Goal: Information Seeking & Learning: Check status

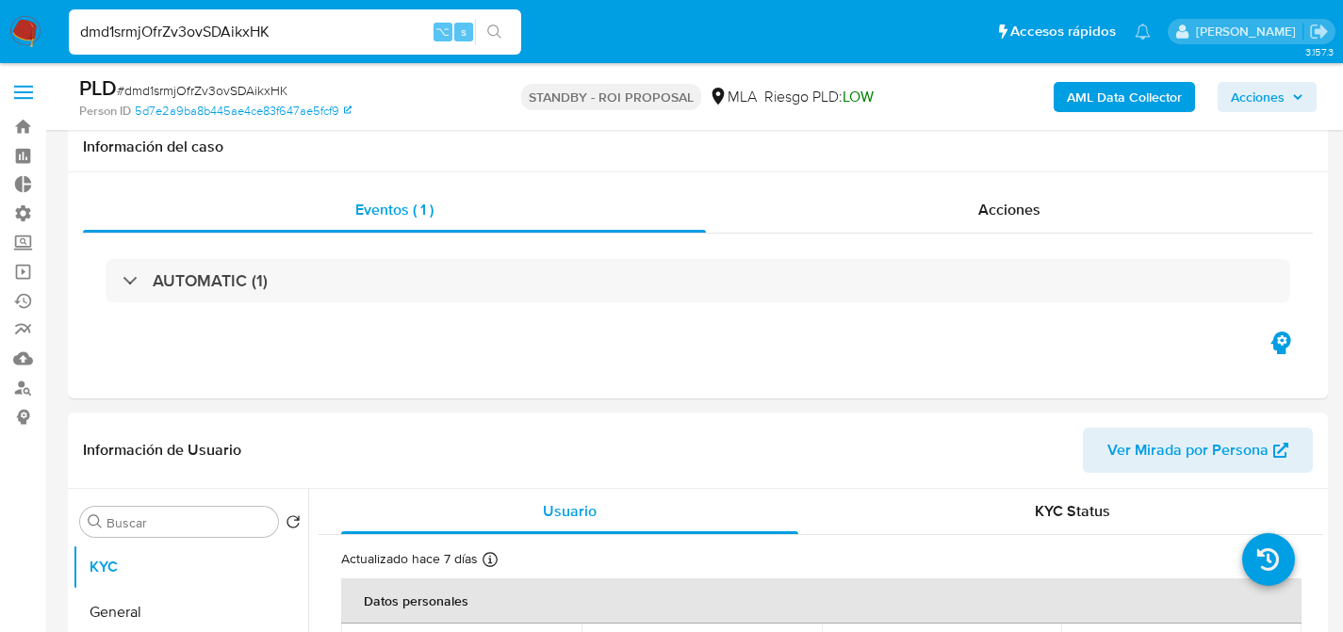
select select "10"
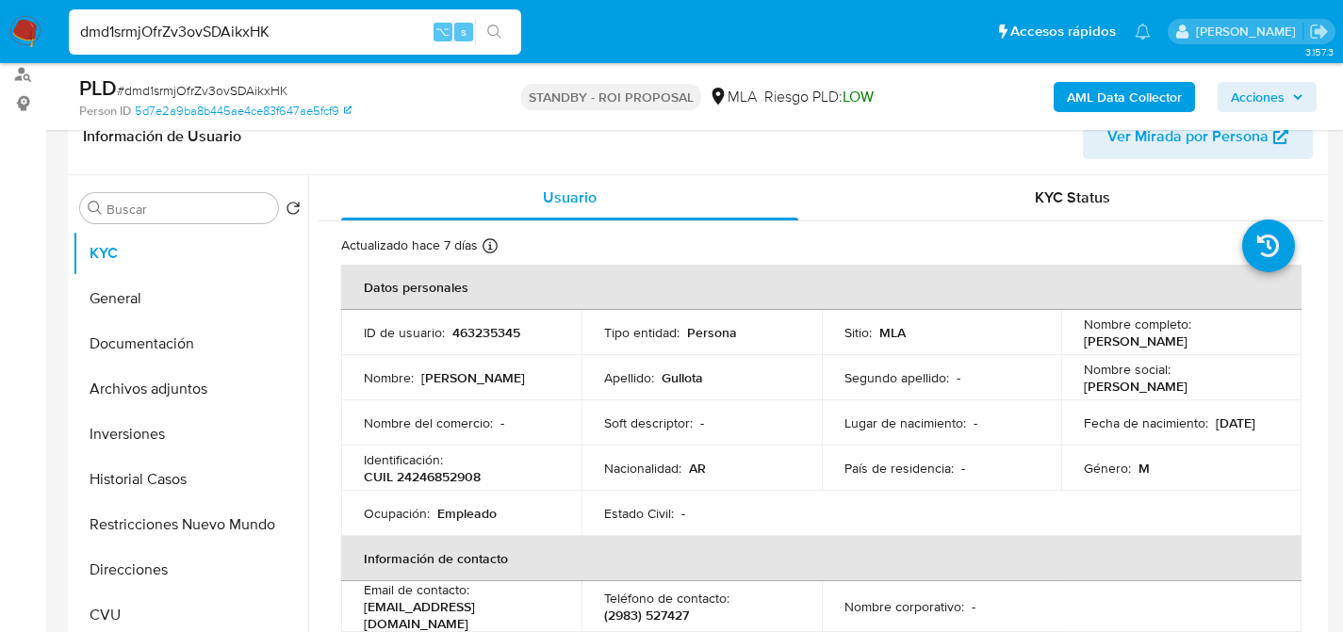
click at [314, 43] on input "dmd1srmjOfrZv3ovSDAikxHK" at bounding box center [295, 32] width 452 height 25
paste input "32311430"
type input "32311430"
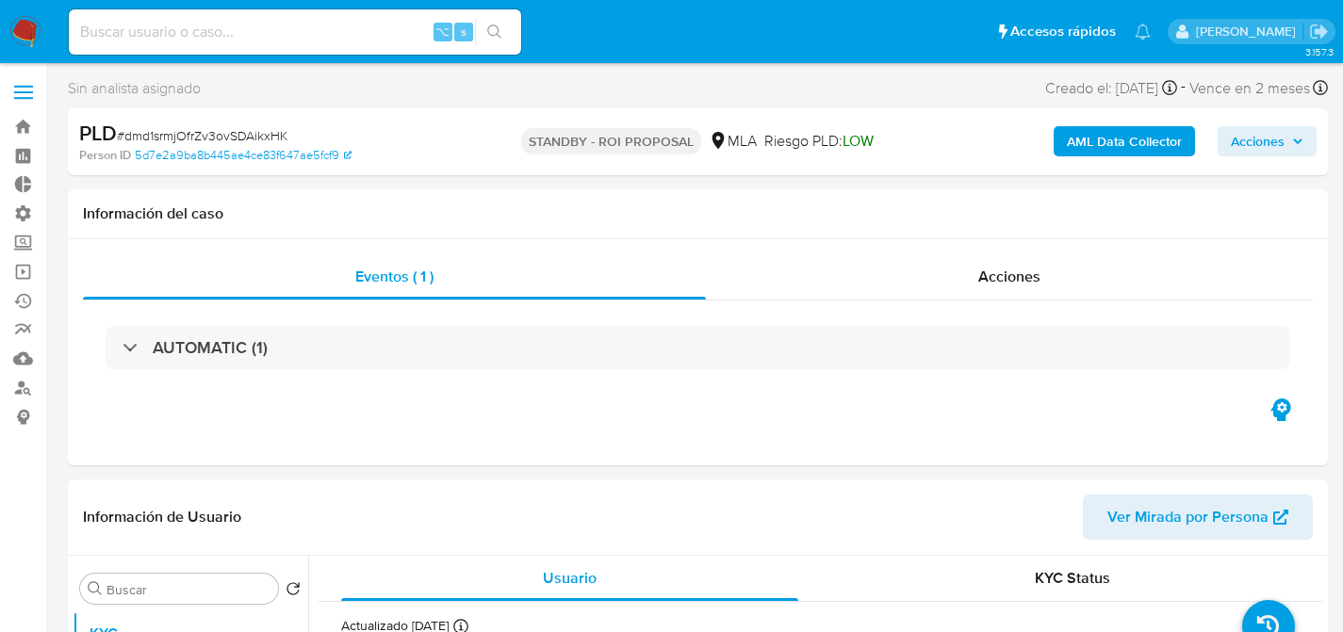
select select "10"
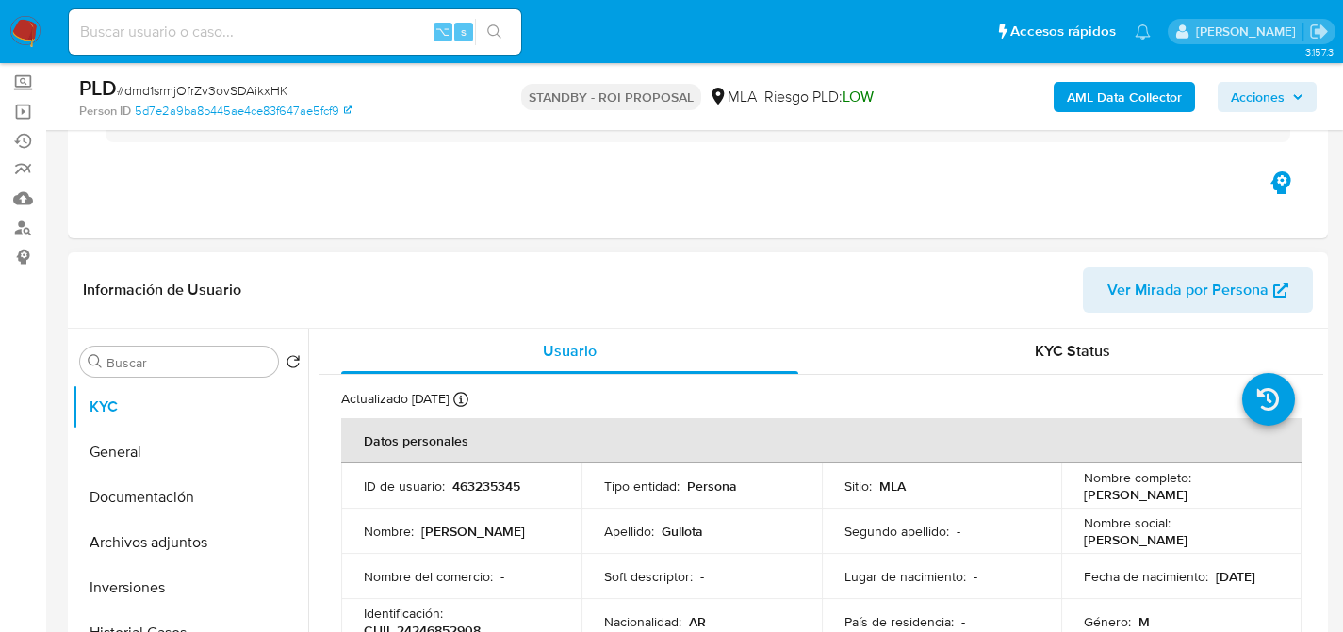
scroll to position [321, 0]
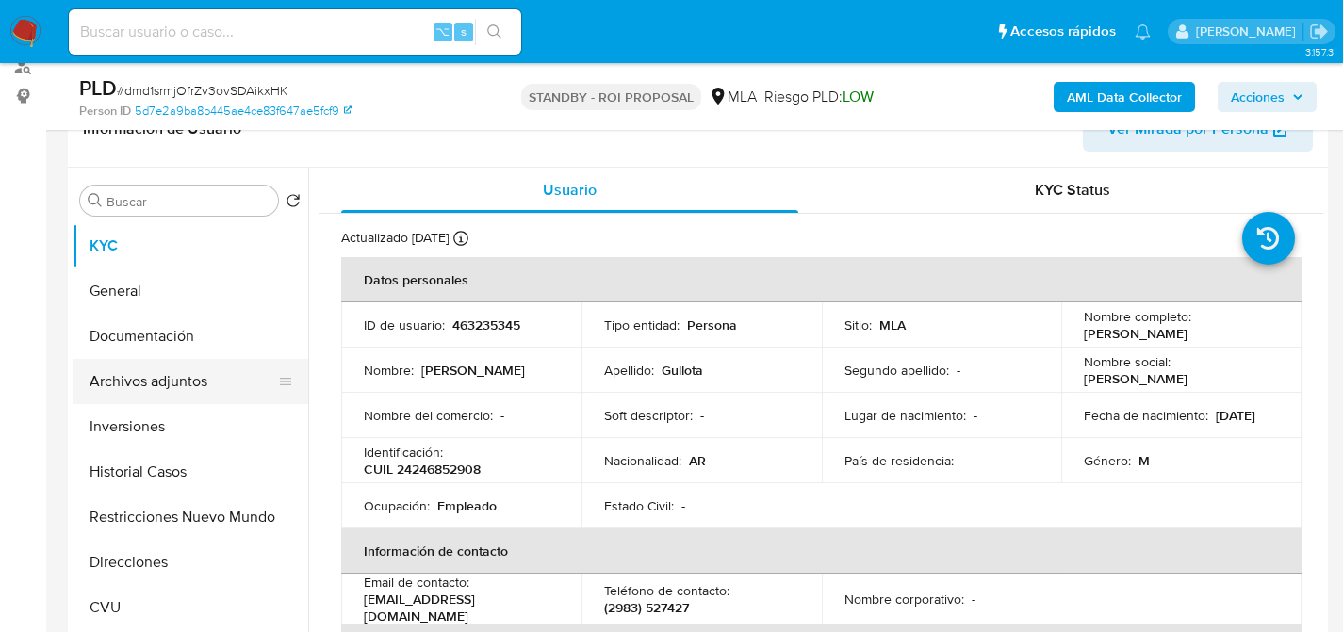
click at [102, 367] on button "Archivos adjuntos" at bounding box center [183, 381] width 221 height 45
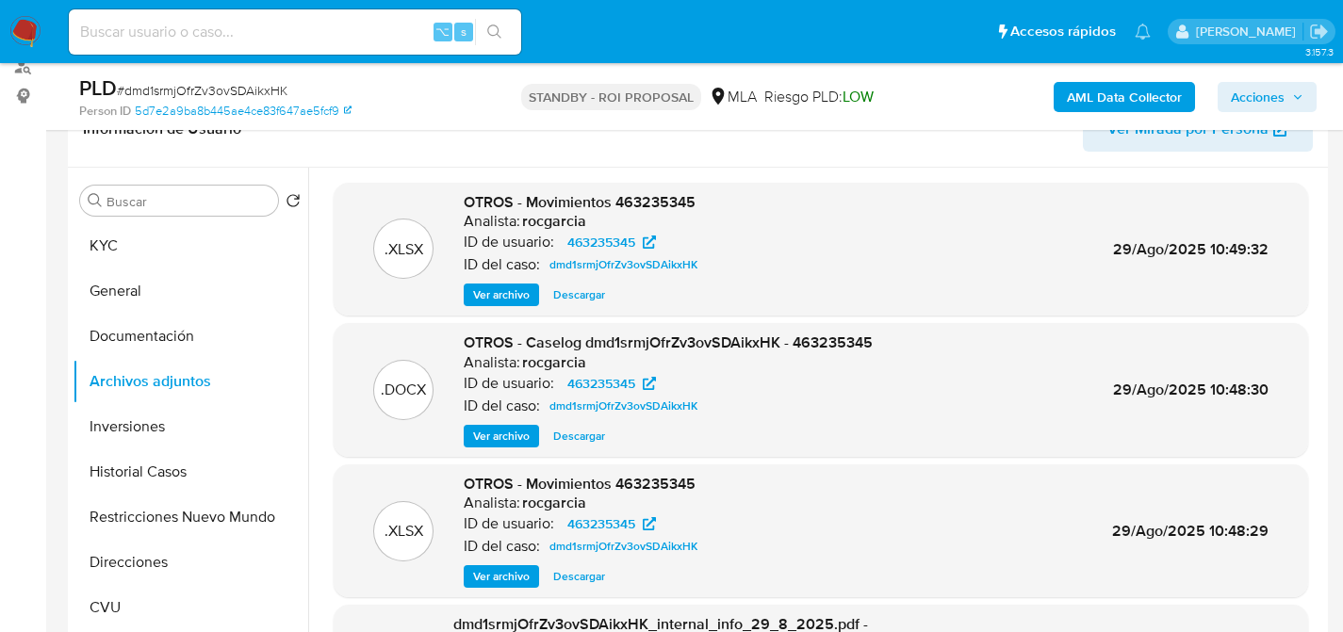
click at [491, 445] on span "Ver archivo" at bounding box center [501, 436] width 57 height 19
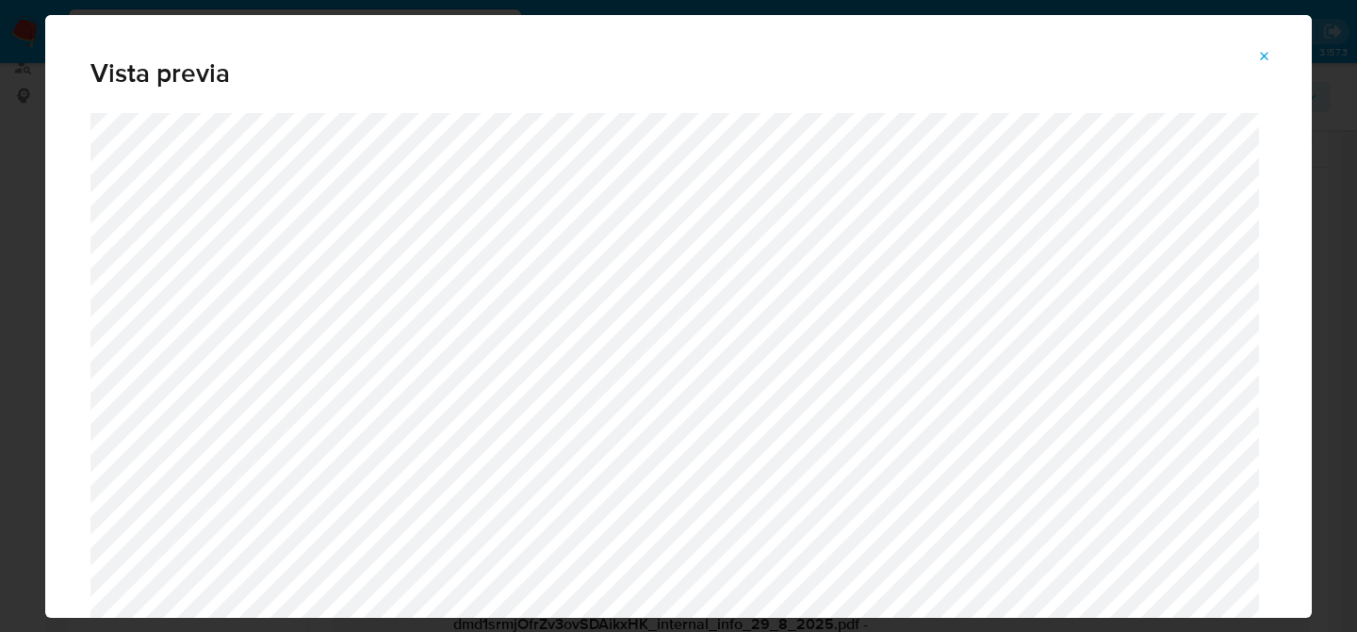
click at [49, 57] on div "Vista previa" at bounding box center [678, 64] width 1267 height 98
click at [10, 76] on div "Vista previa" at bounding box center [678, 316] width 1357 height 632
drag, startPoint x: 1279, startPoint y: 54, endPoint x: 831, endPoint y: 103, distance: 450.4
click at [1279, 53] on button "Attachment preview" at bounding box center [1264, 56] width 41 height 30
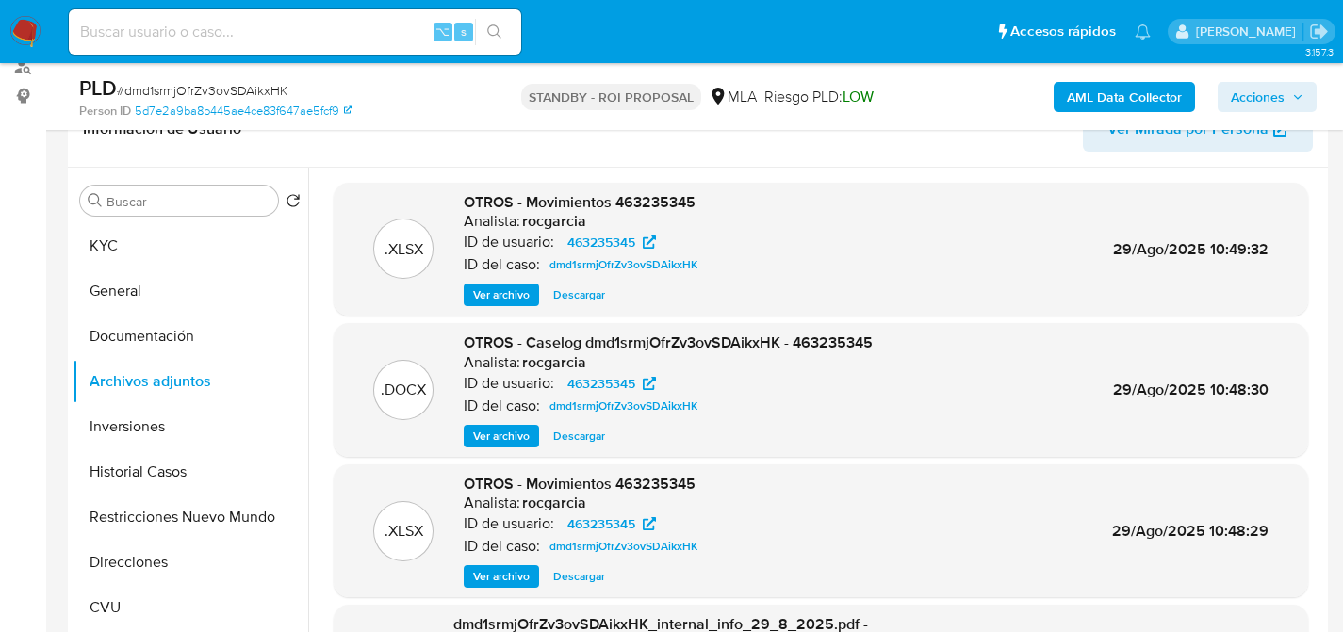
click at [275, 68] on div "PLD # dmd1srmjOfrZv3ovSDAikxHK Person ID 5d7e2a9ba8b445ae4ce83f647ae5fcf9 STAND…" at bounding box center [698, 96] width 1260 height 67
click at [299, 45] on div "⌥ s" at bounding box center [295, 31] width 452 height 45
click at [322, 41] on input at bounding box center [295, 32] width 452 height 25
paste input "32311430"
type input "32311430"
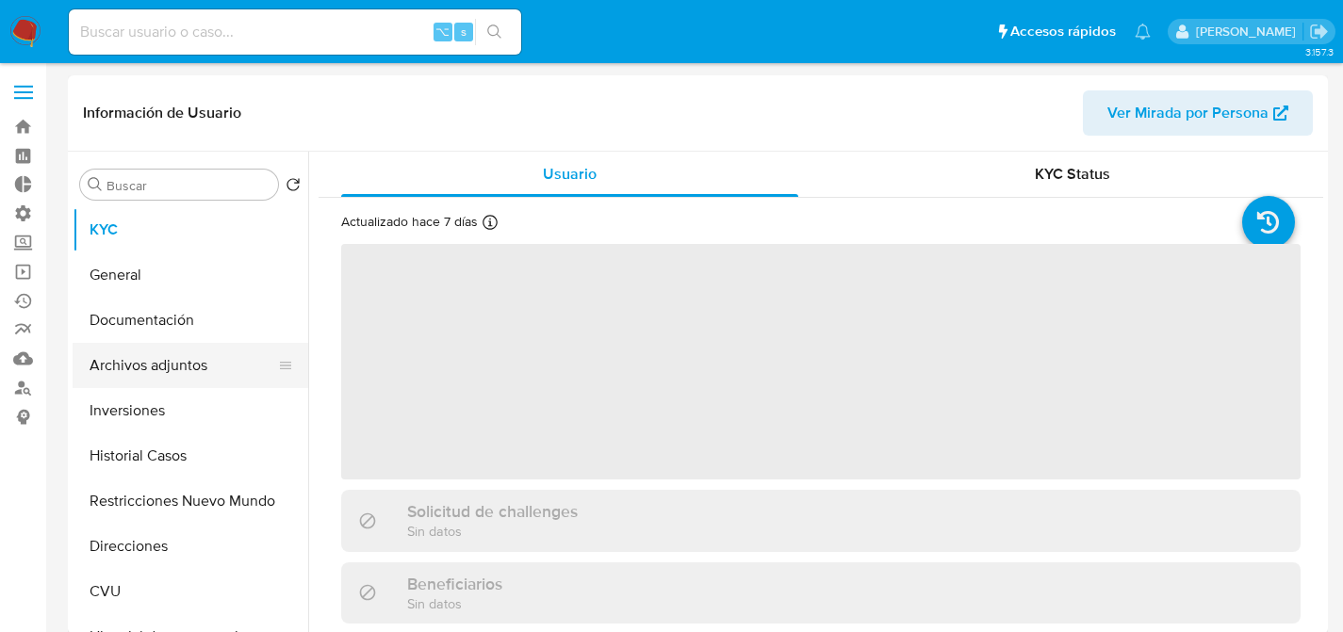
click at [130, 365] on button "Archivos adjuntos" at bounding box center [183, 365] width 221 height 45
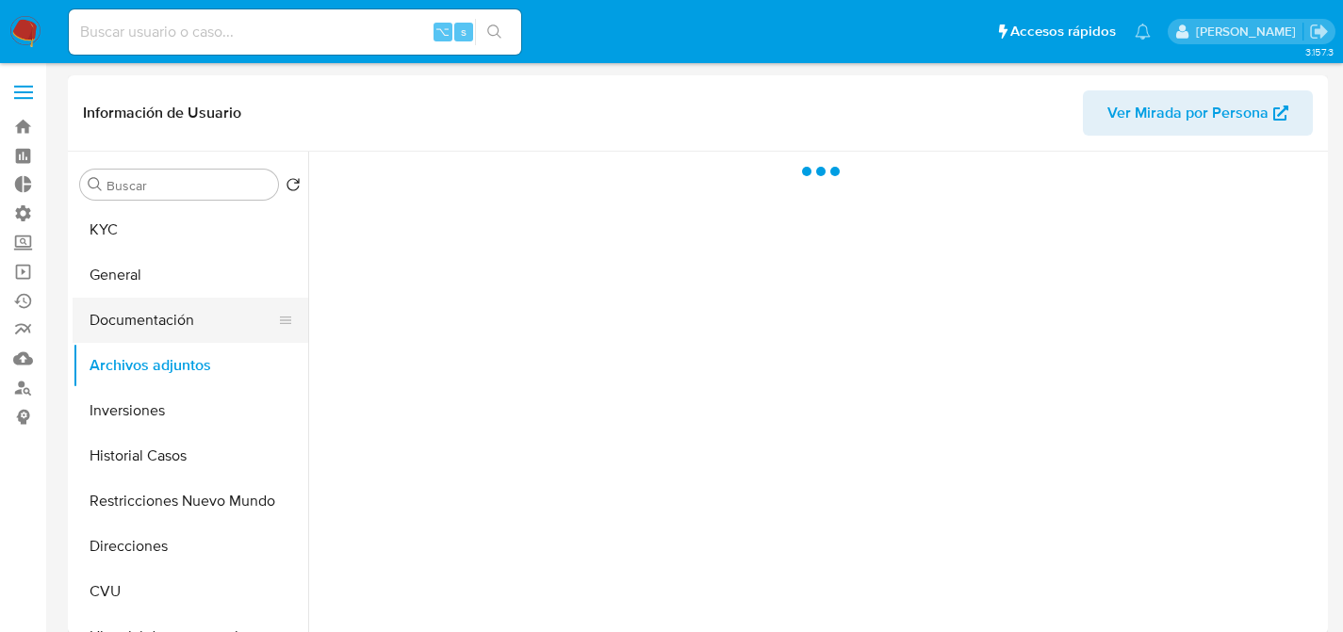
select select "10"
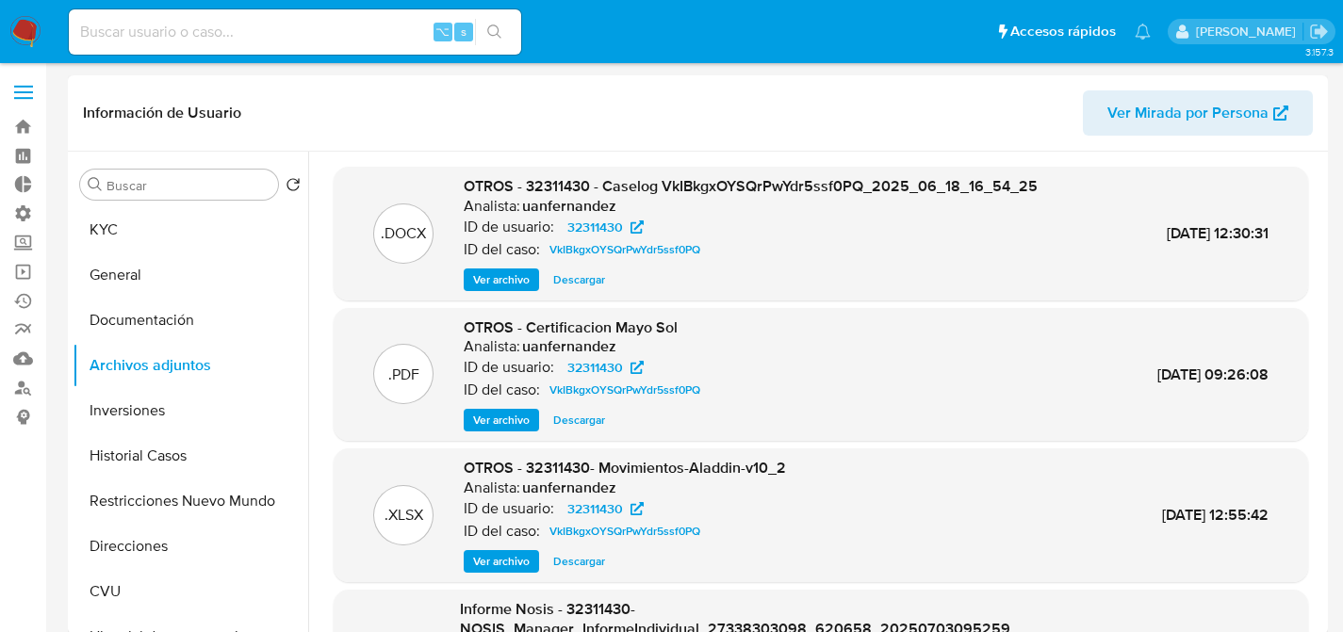
click at [493, 280] on span "Ver archivo" at bounding box center [501, 279] width 57 height 19
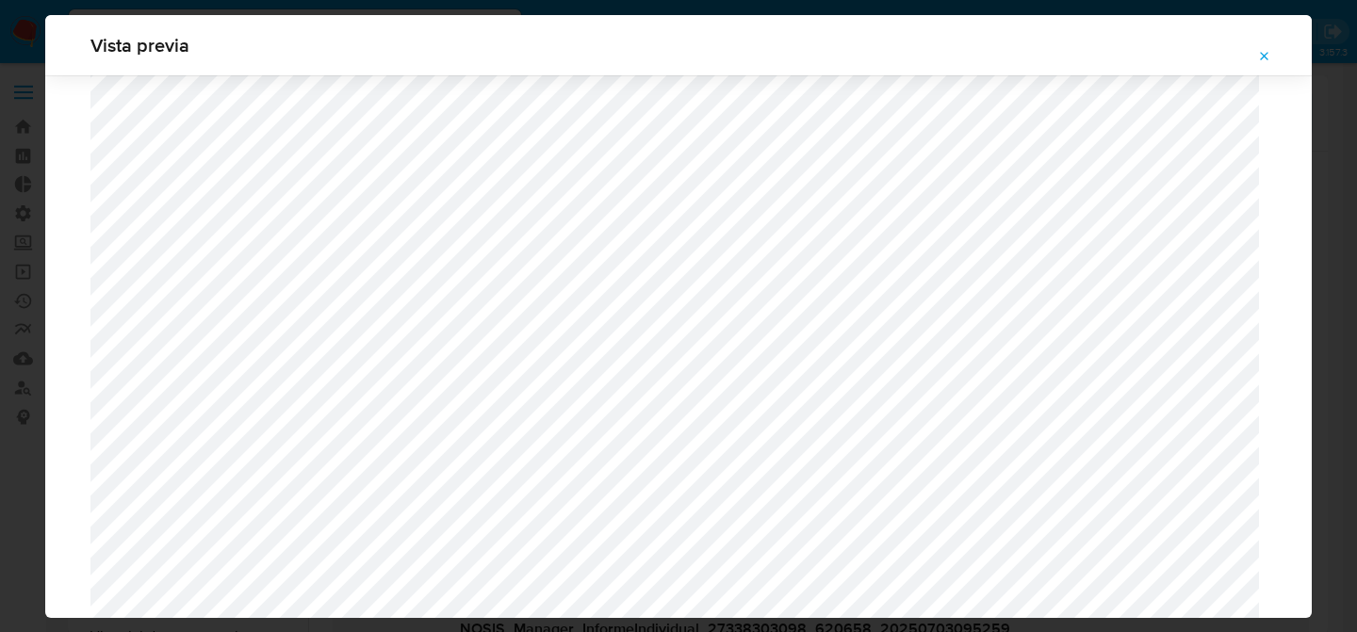
scroll to position [2255, 0]
click at [43, 283] on div "Vista previa" at bounding box center [678, 316] width 1357 height 632
click at [38, 326] on div "Vista previa" at bounding box center [678, 316] width 1357 height 632
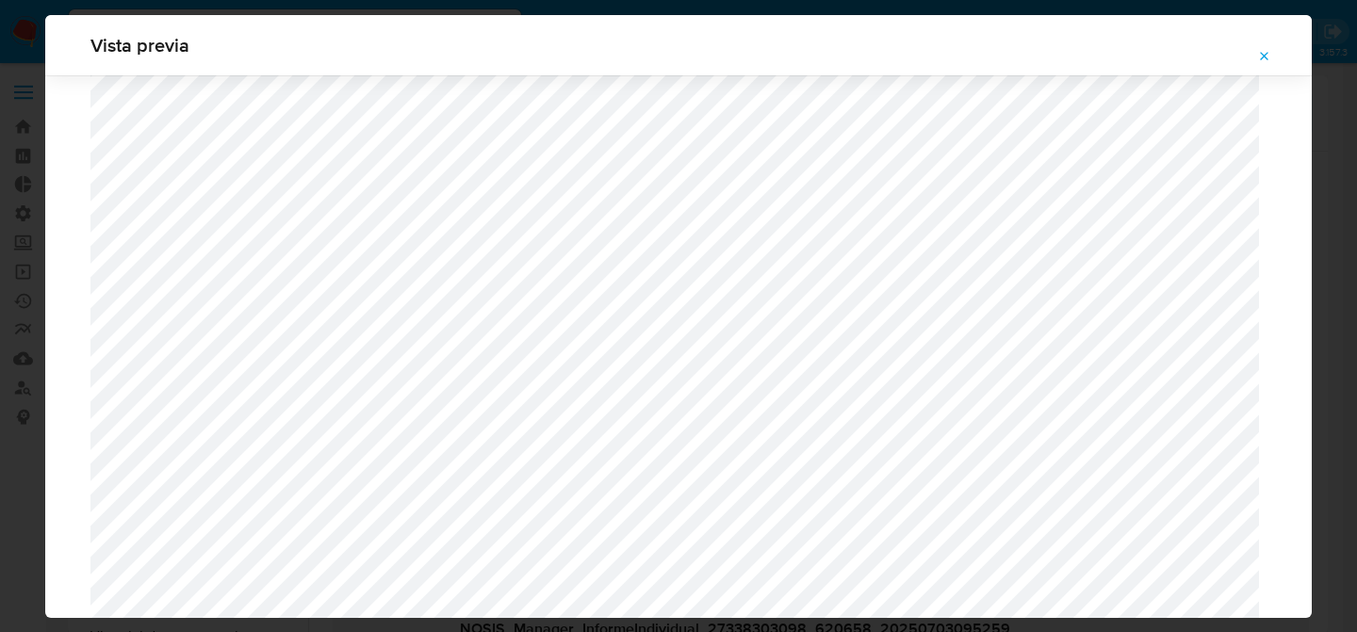
click at [1252, 42] on button "Attachment preview" at bounding box center [1264, 56] width 41 height 30
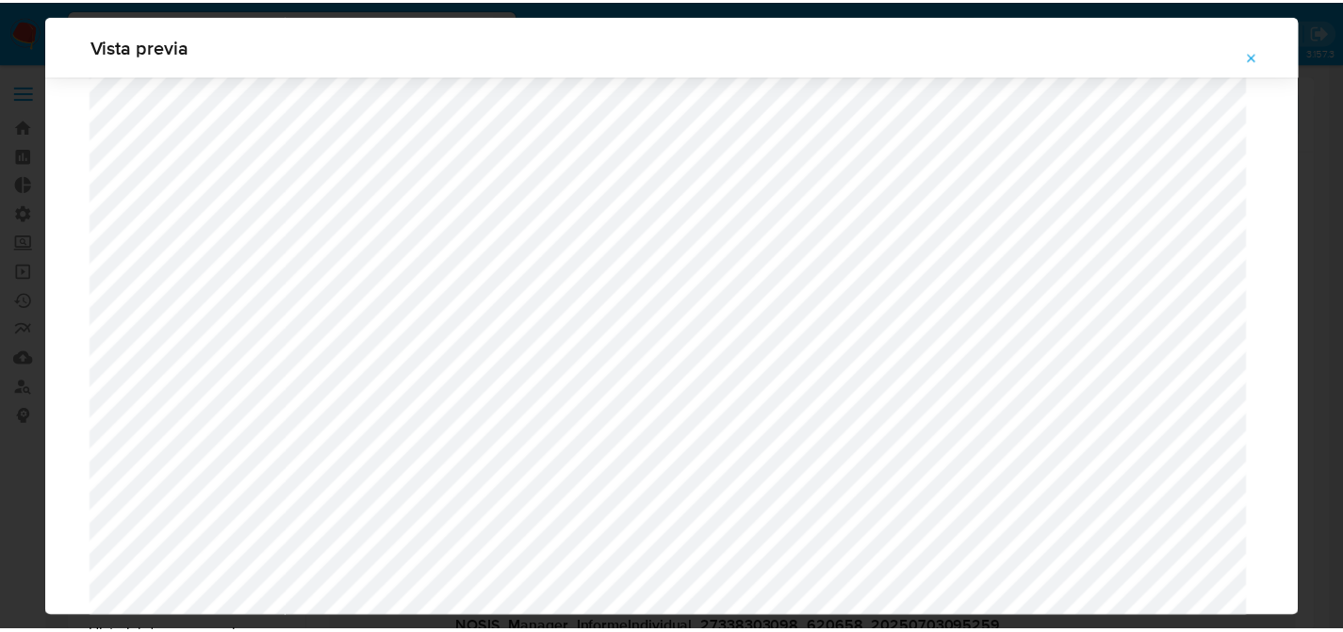
scroll to position [60, 0]
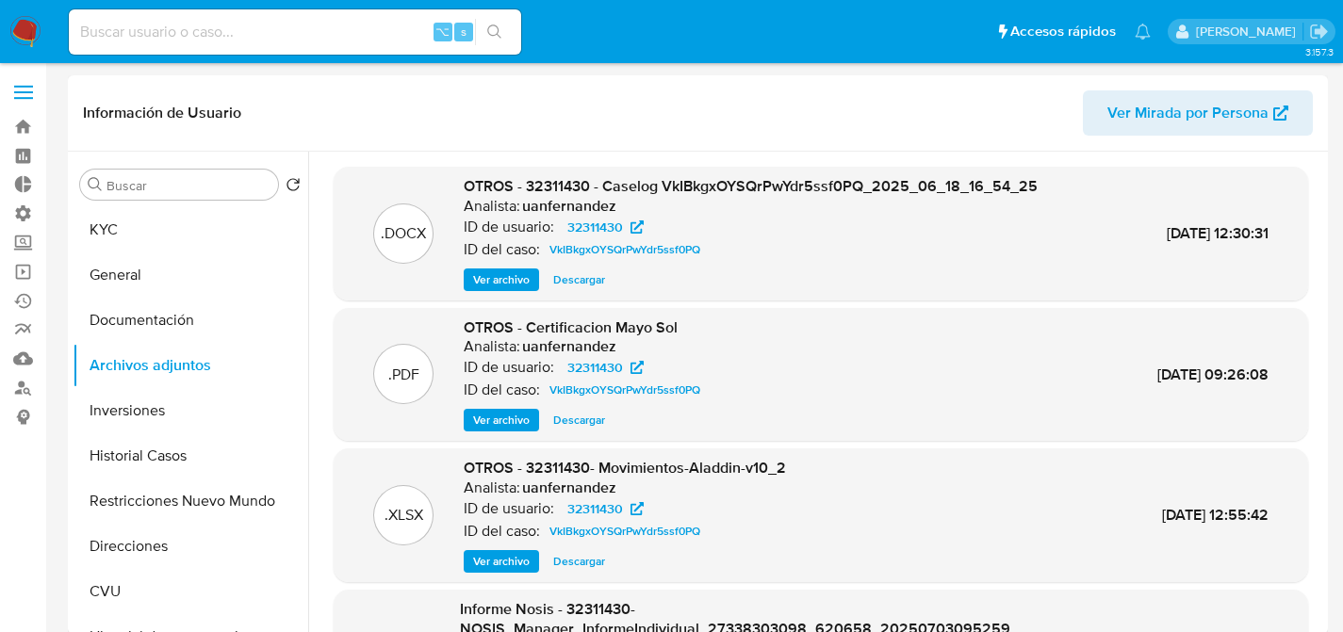
click at [588, 274] on span "Descargar" at bounding box center [579, 279] width 52 height 19
click at [577, 418] on span "Descargar" at bounding box center [579, 420] width 52 height 19
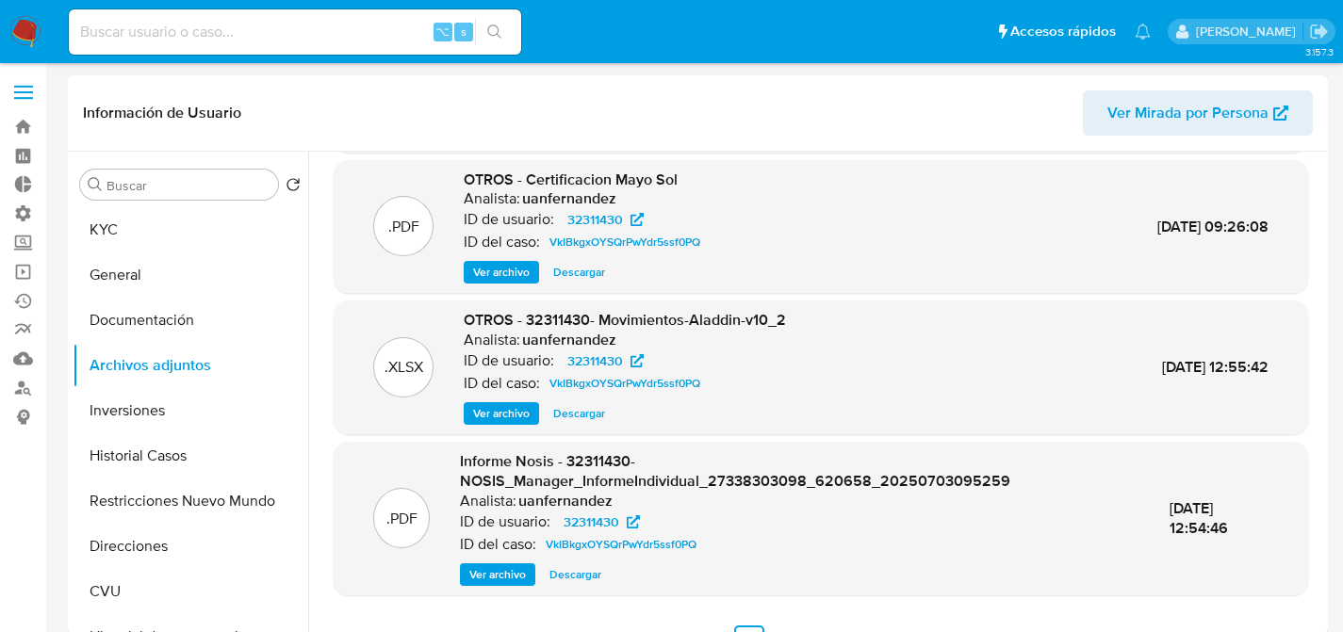
scroll to position [179, 0]
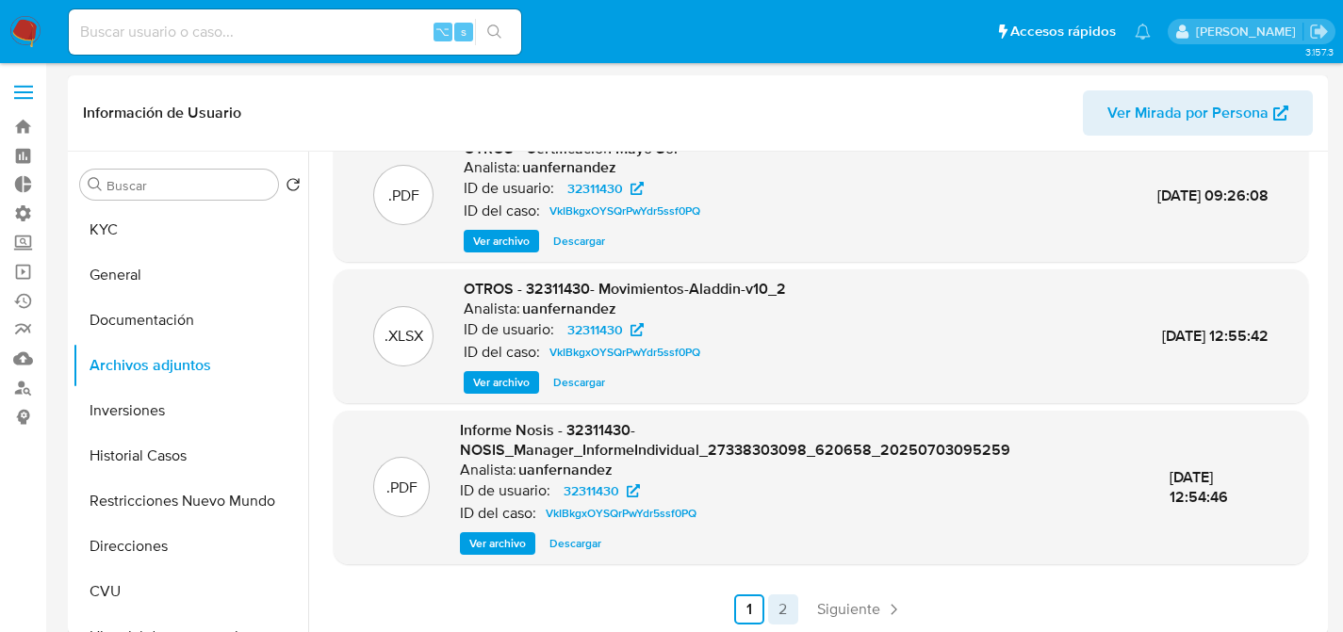
click at [777, 615] on link "2" at bounding box center [783, 610] width 30 height 30
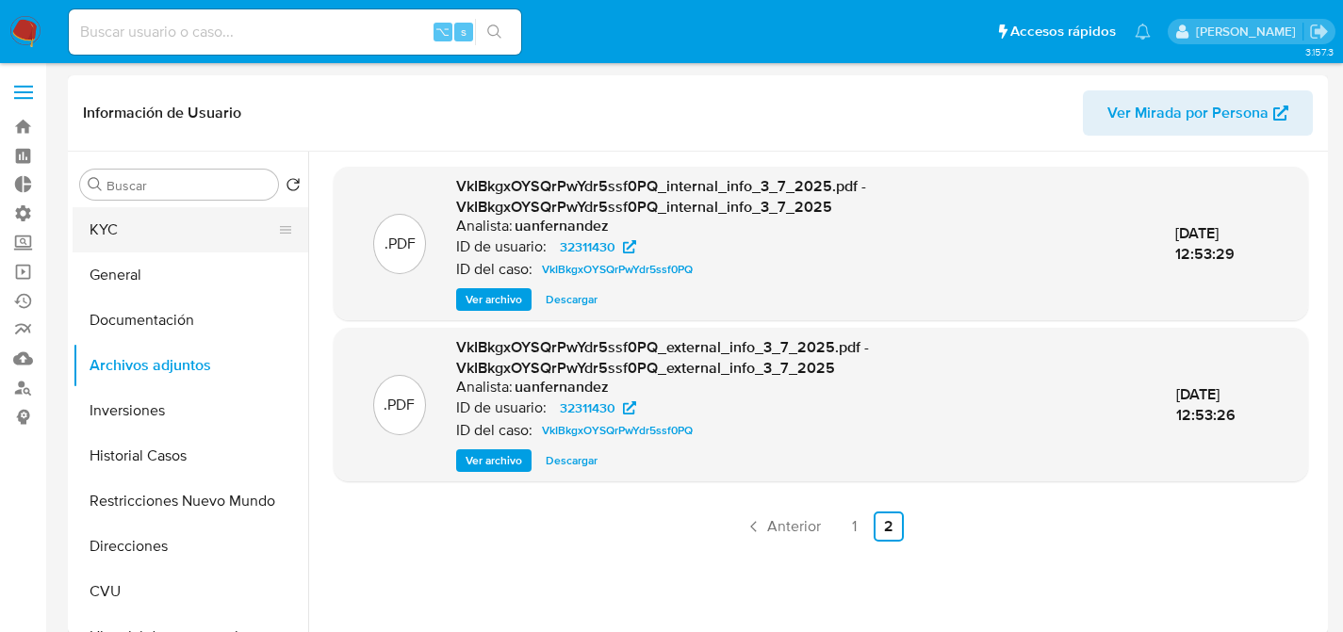
click at [137, 221] on button "KYC" at bounding box center [183, 229] width 221 height 45
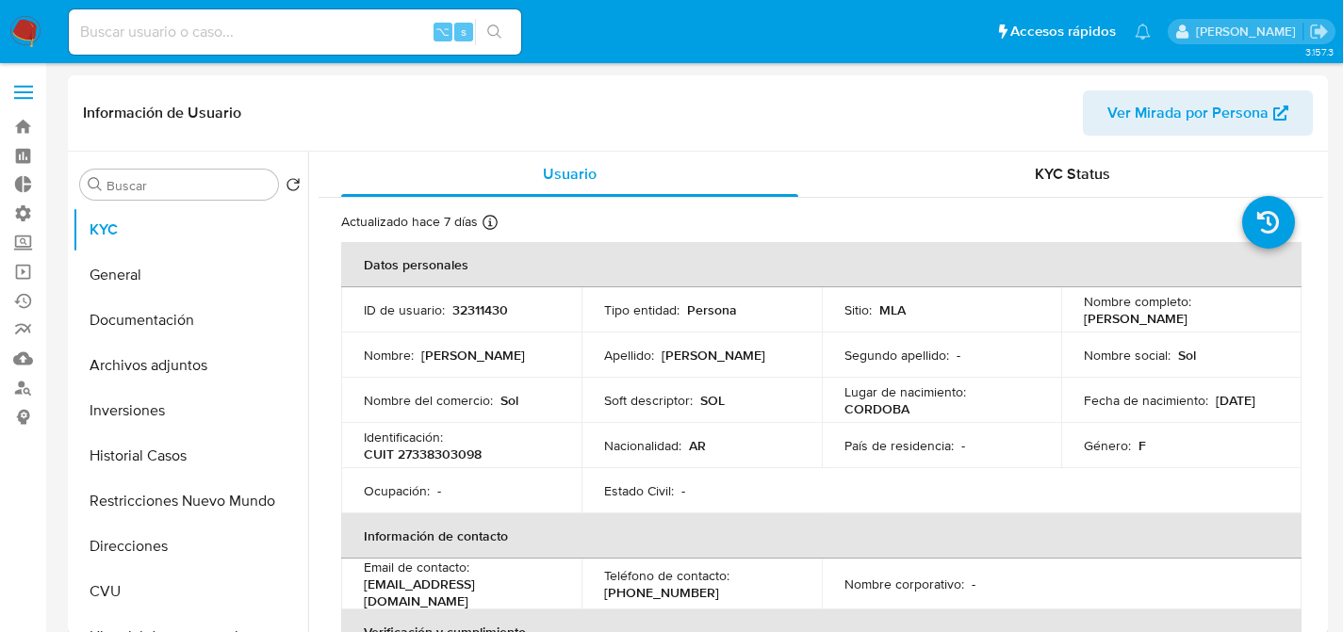
click at [468, 458] on p "CUIT 27338303098" at bounding box center [423, 454] width 118 height 17
copy p "27338303098"
click at [156, 390] on button "Inversiones" at bounding box center [183, 410] width 221 height 45
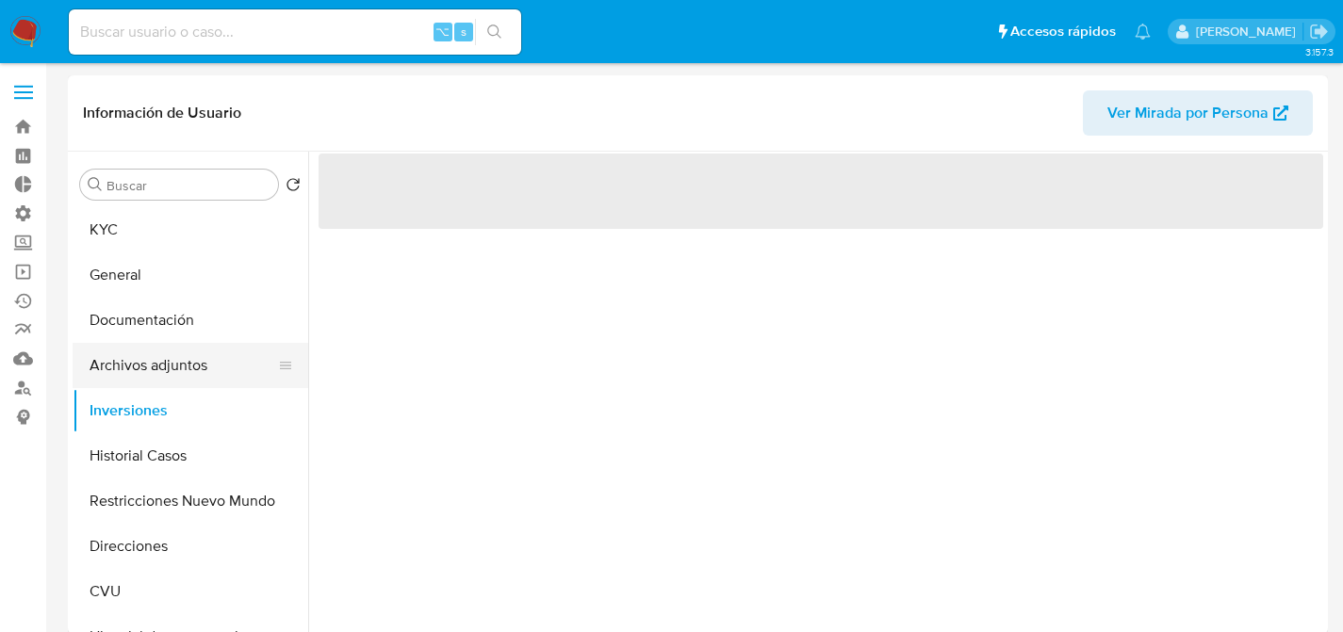
click at [156, 373] on button "Archivos adjuntos" at bounding box center [183, 365] width 221 height 45
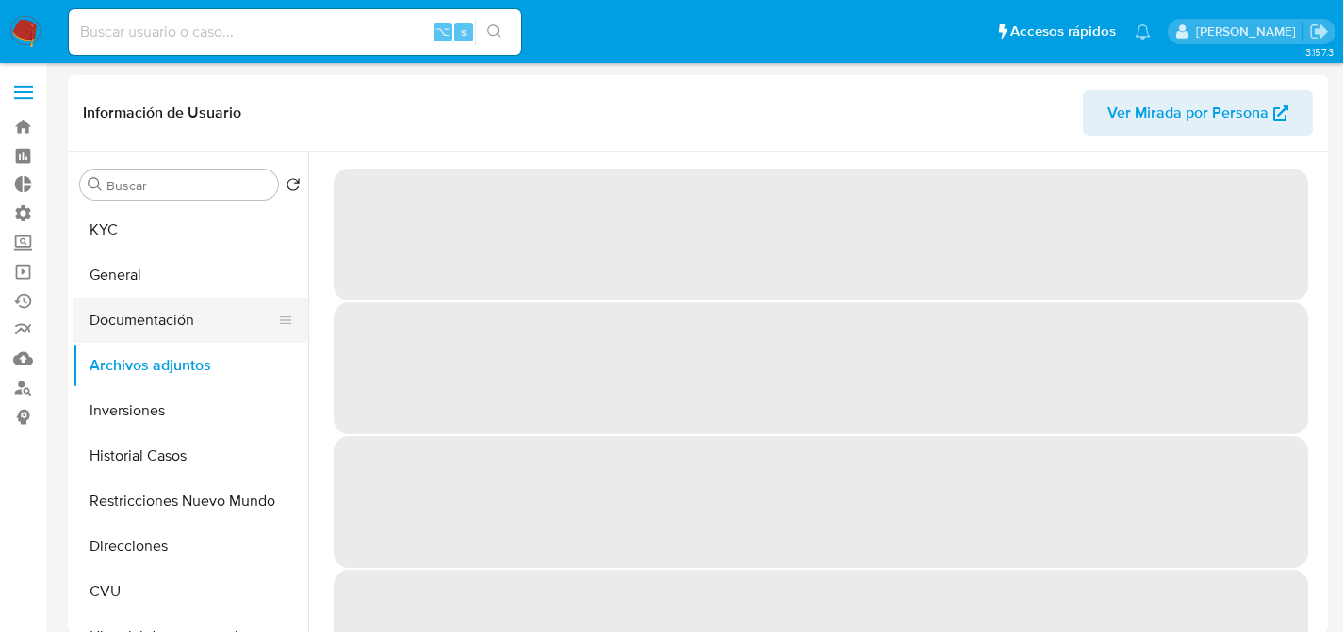
click at [180, 327] on button "Documentación" at bounding box center [183, 320] width 221 height 45
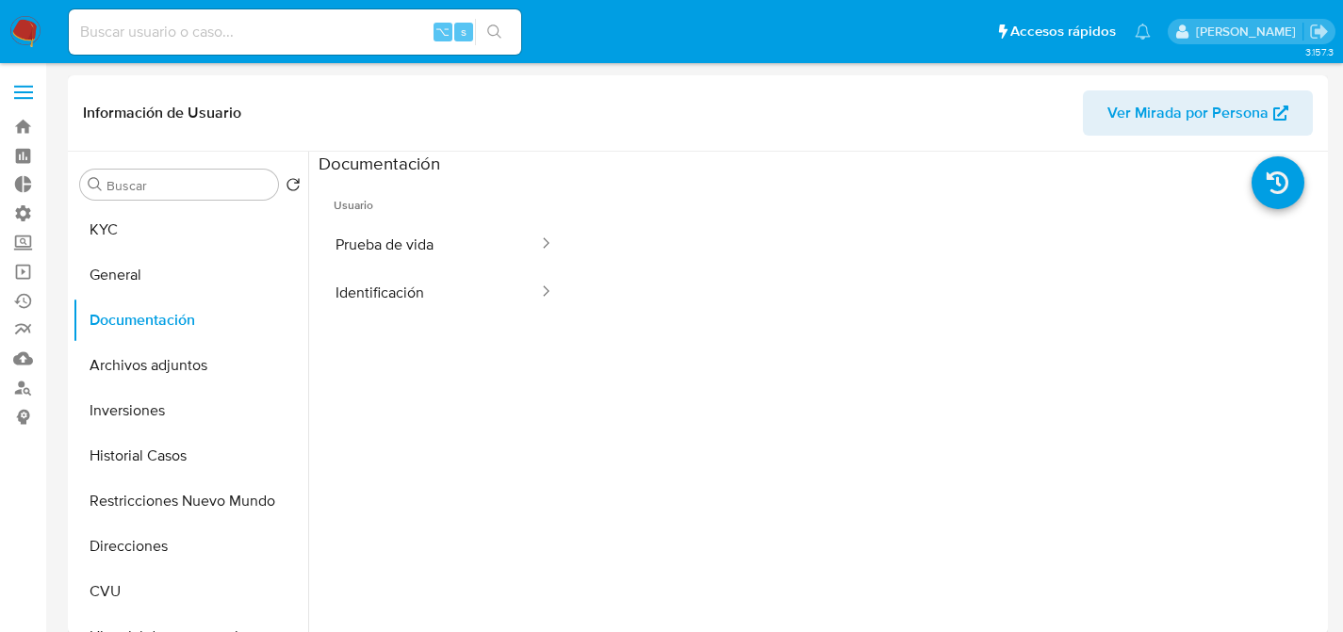
click at [420, 347] on ul "Usuario Prueba de vida Identificación" at bounding box center [445, 446] width 252 height 543
click at [400, 250] on button "Prueba de vida" at bounding box center [429, 245] width 221 height 48
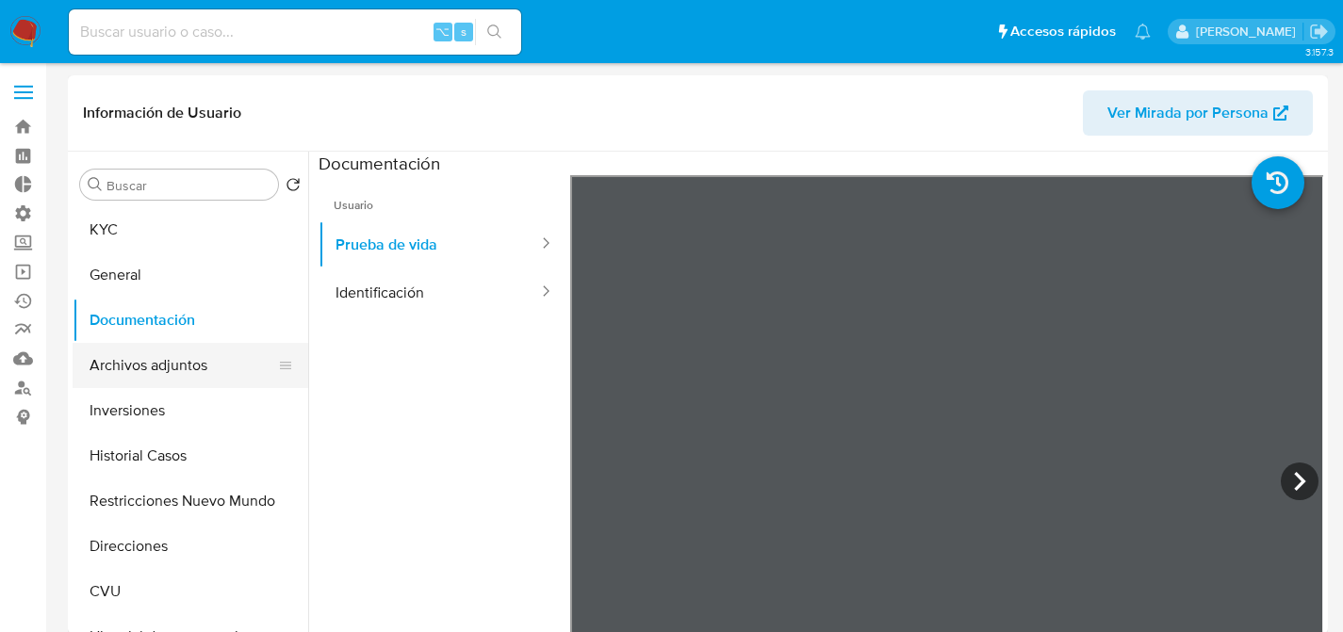
click at [123, 369] on button "Archivos adjuntos" at bounding box center [183, 365] width 221 height 45
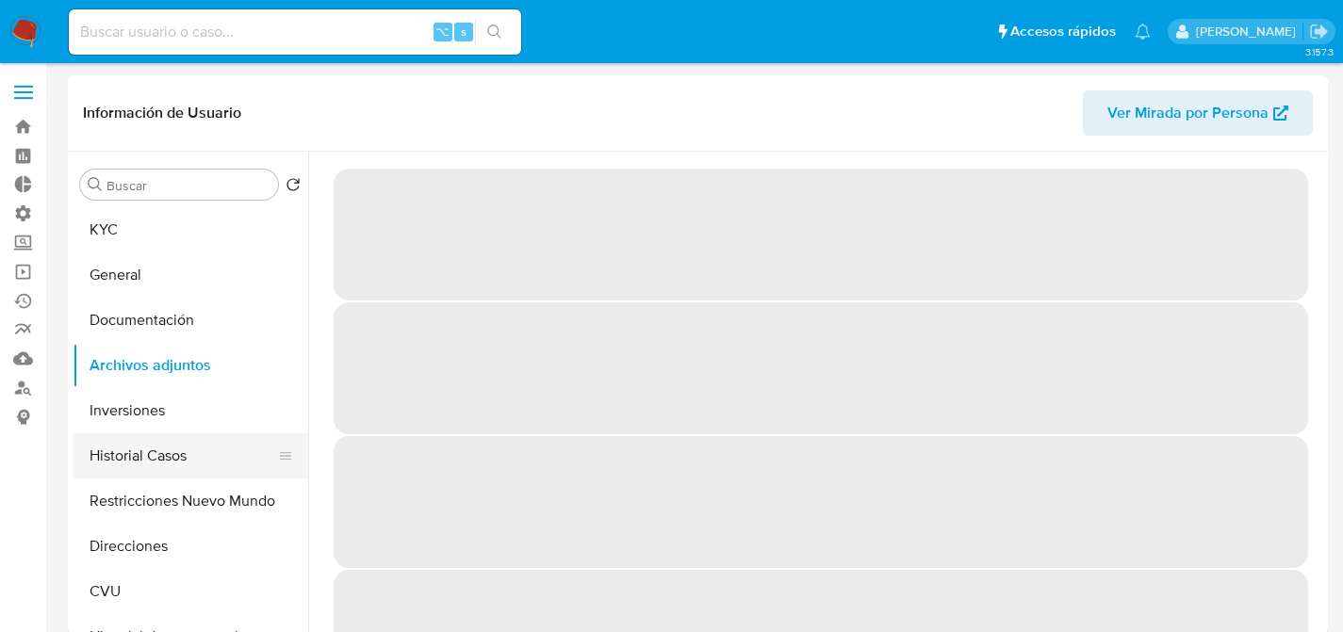
click at [150, 464] on button "Historial Casos" at bounding box center [183, 456] width 221 height 45
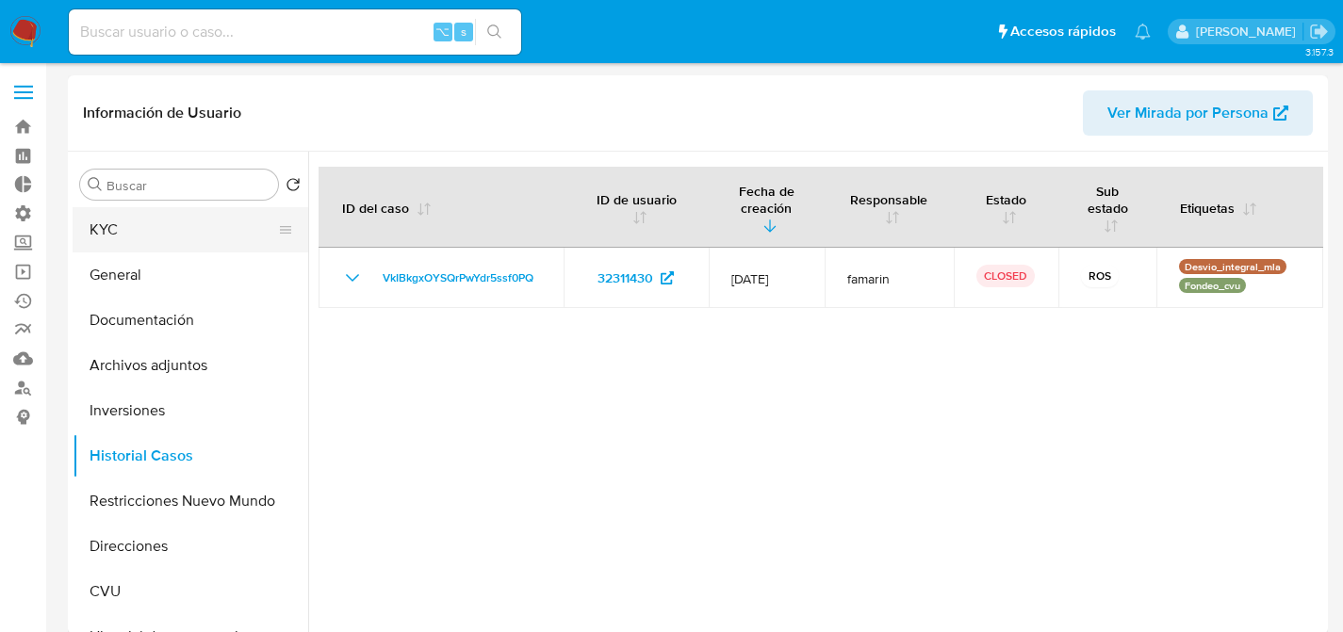
click at [145, 219] on button "KYC" at bounding box center [183, 229] width 221 height 45
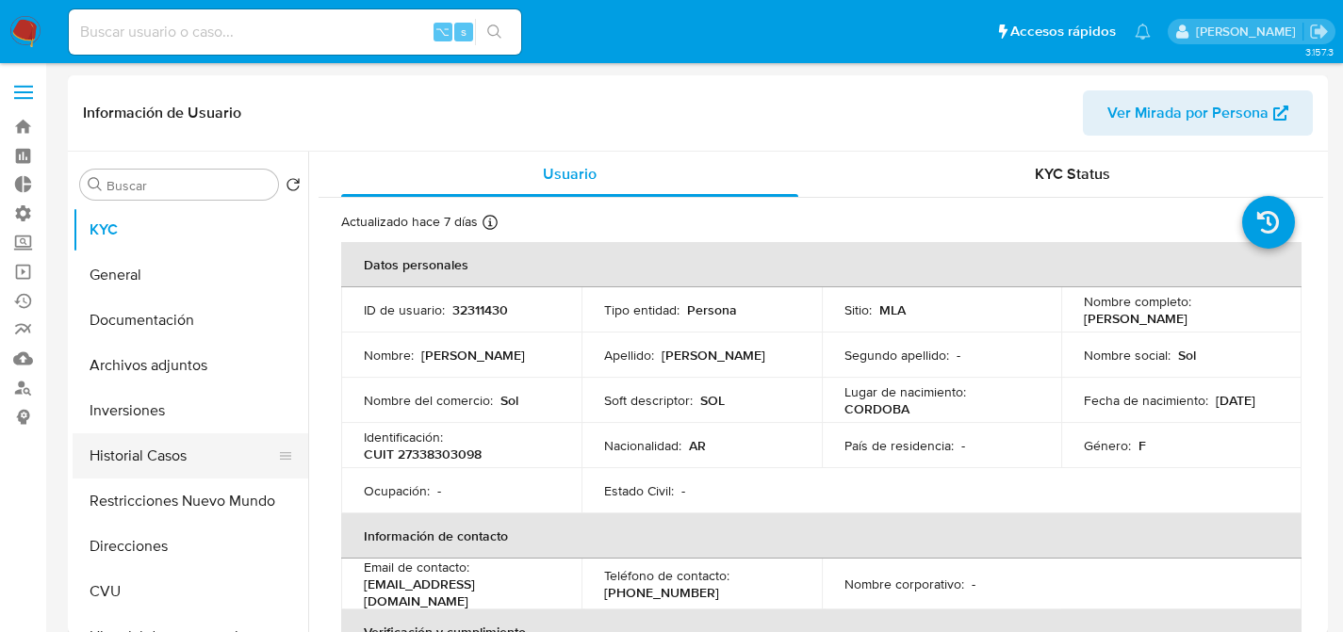
click at [155, 470] on button "Historial Casos" at bounding box center [183, 456] width 221 height 45
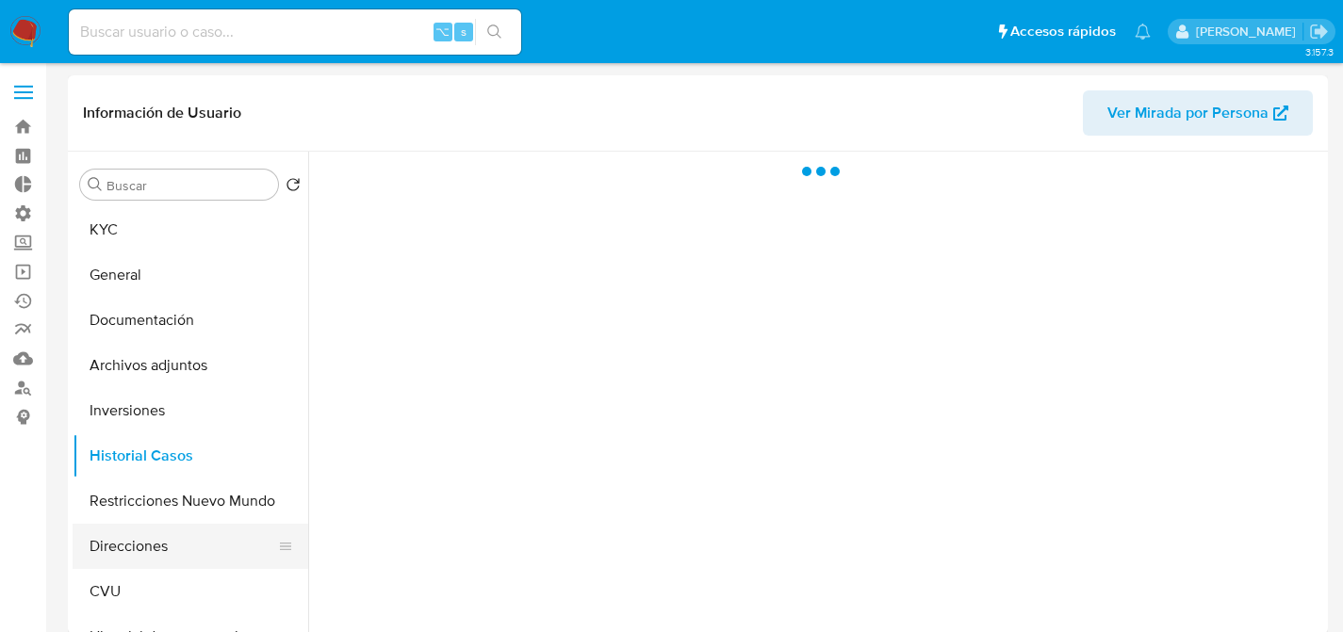
click at [166, 536] on button "Direcciones" at bounding box center [183, 546] width 221 height 45
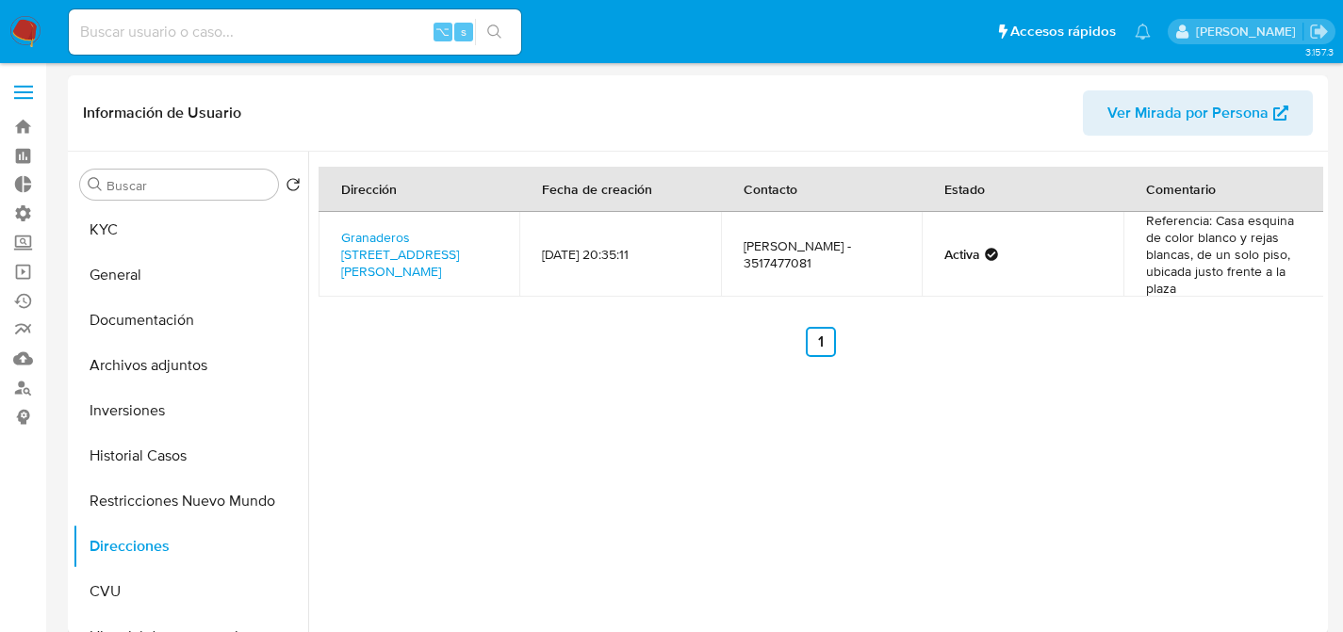
click at [598, 392] on div "Dirección Fecha de creación Contacto Estado Comentario Granaderos Esquina Arrib…" at bounding box center [815, 393] width 1015 height 483
click at [202, 376] on button "Archivos adjuntos" at bounding box center [183, 365] width 221 height 45
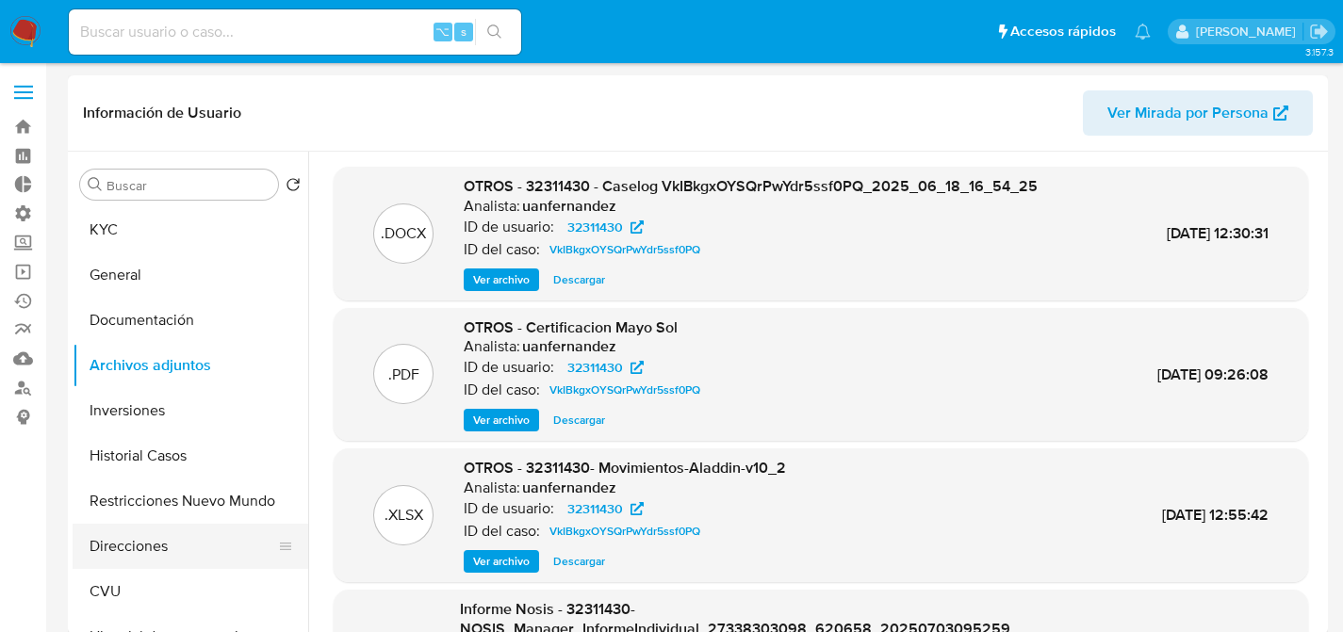
click at [163, 530] on button "Direcciones" at bounding box center [183, 546] width 221 height 45
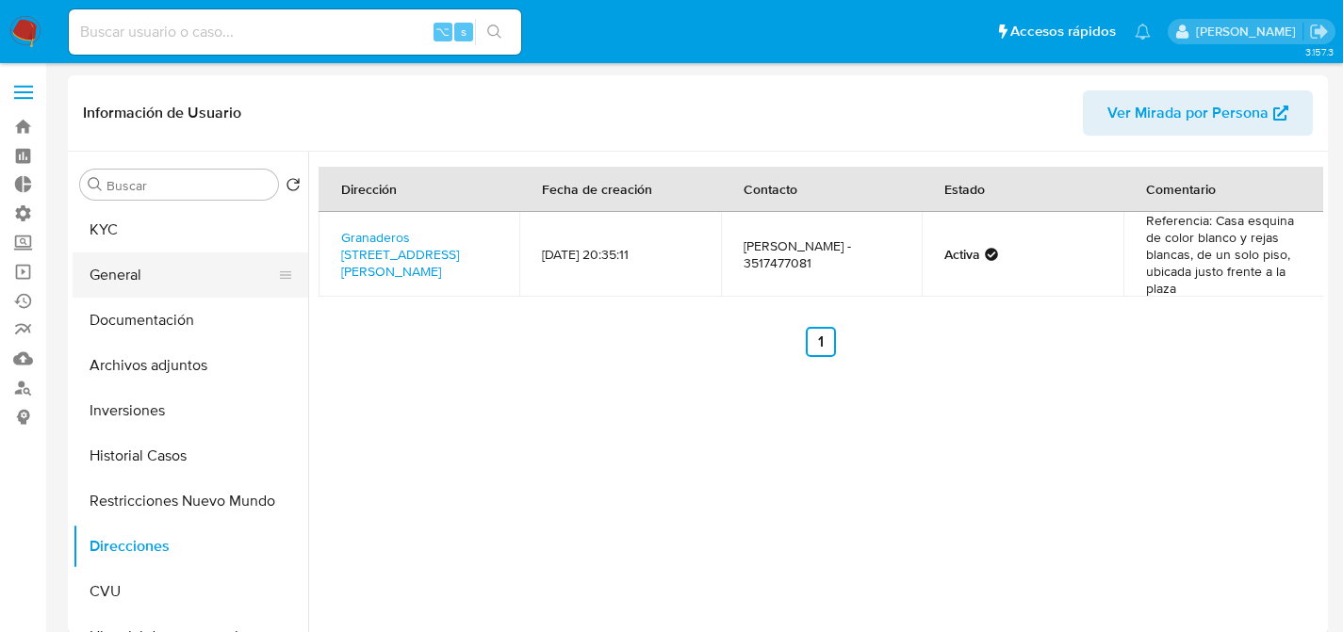
click at [149, 283] on button "General" at bounding box center [183, 275] width 221 height 45
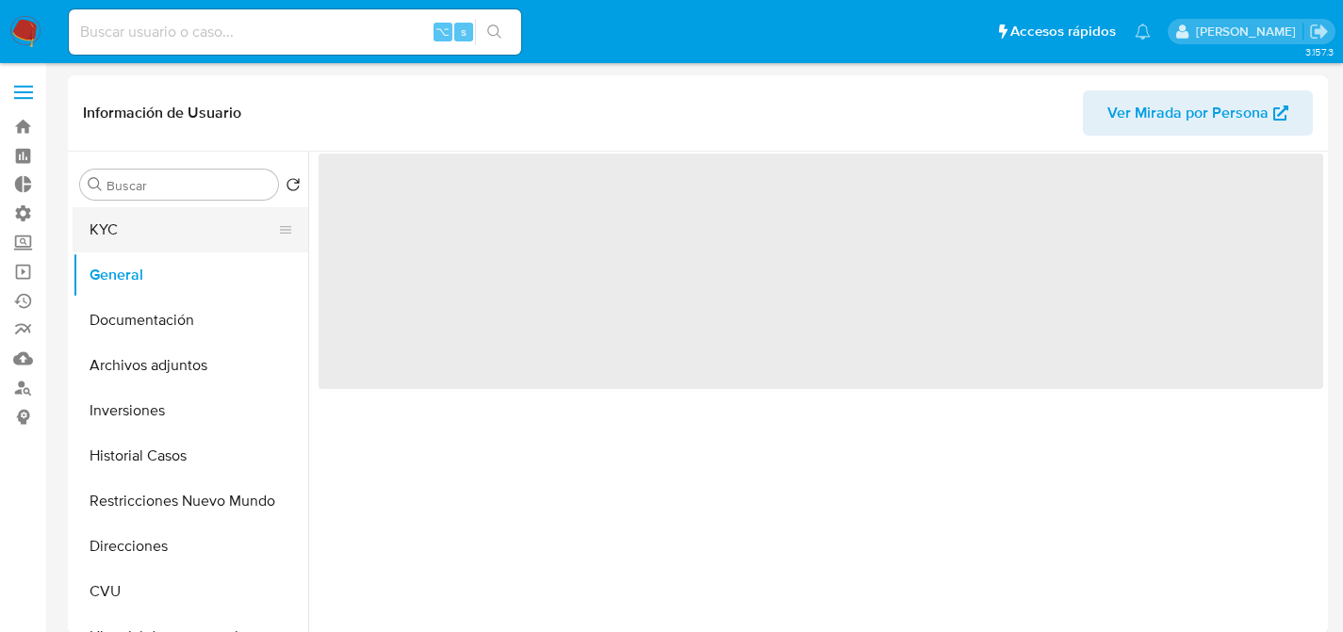
click at [147, 249] on button "KYC" at bounding box center [183, 229] width 221 height 45
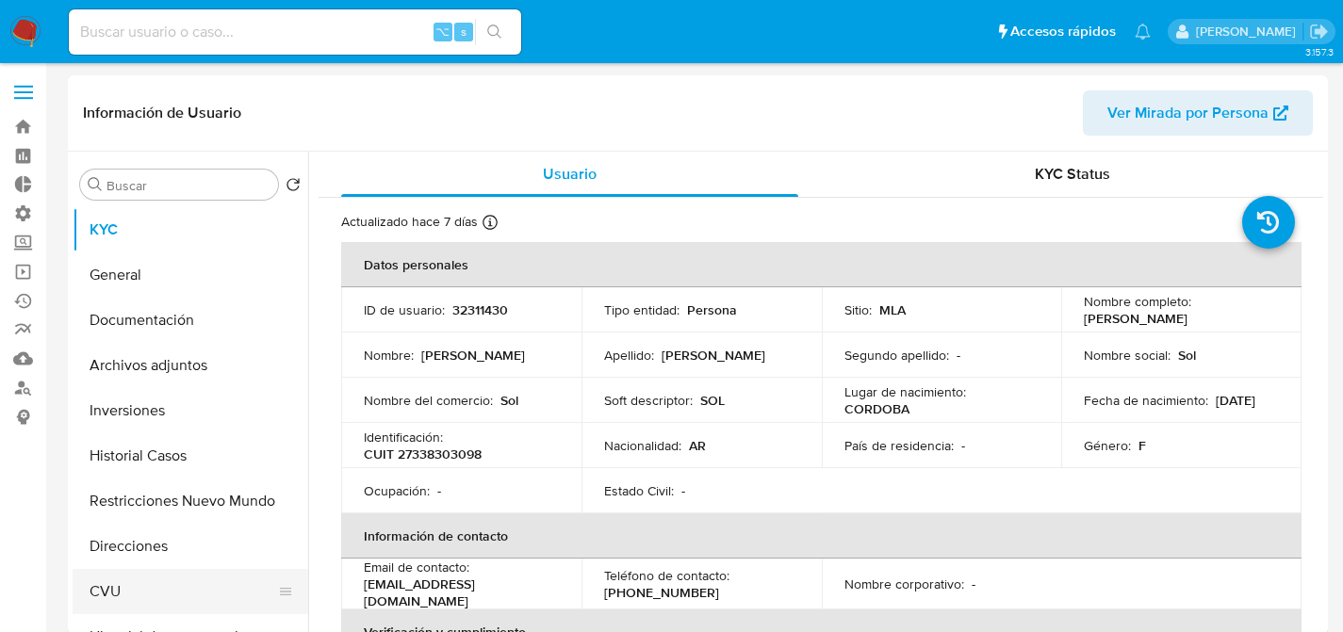
click at [124, 572] on button "CVU" at bounding box center [183, 591] width 221 height 45
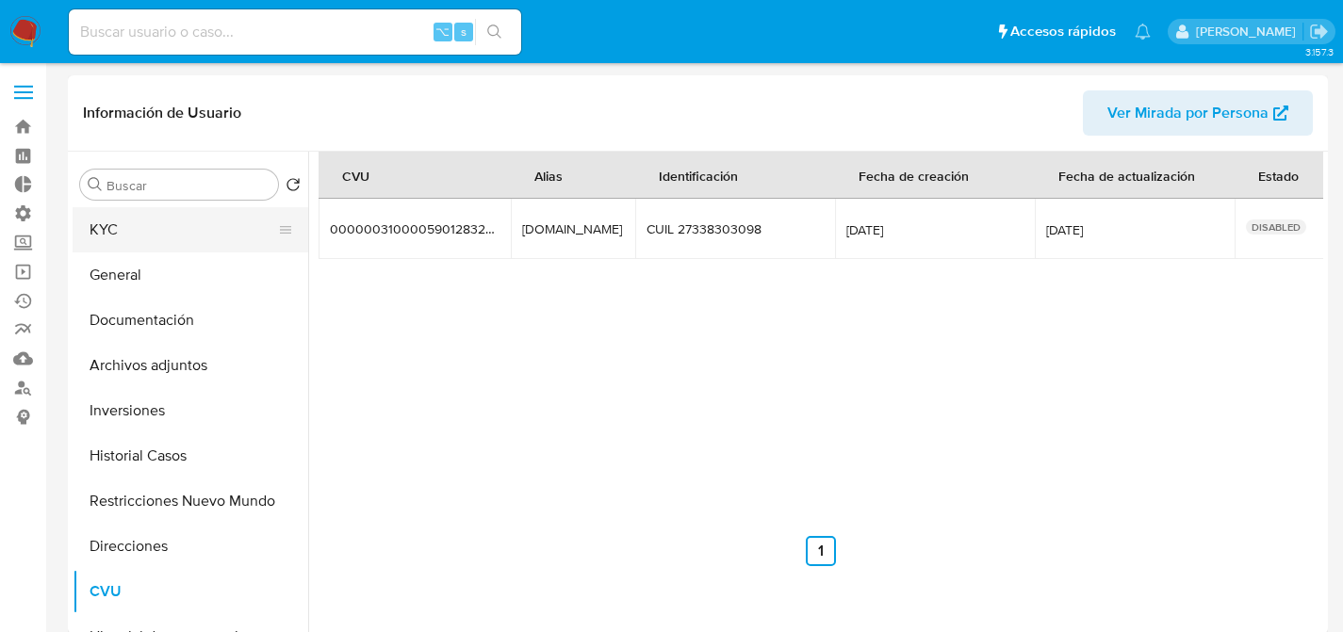
click at [151, 226] on button "KYC" at bounding box center [183, 229] width 221 height 45
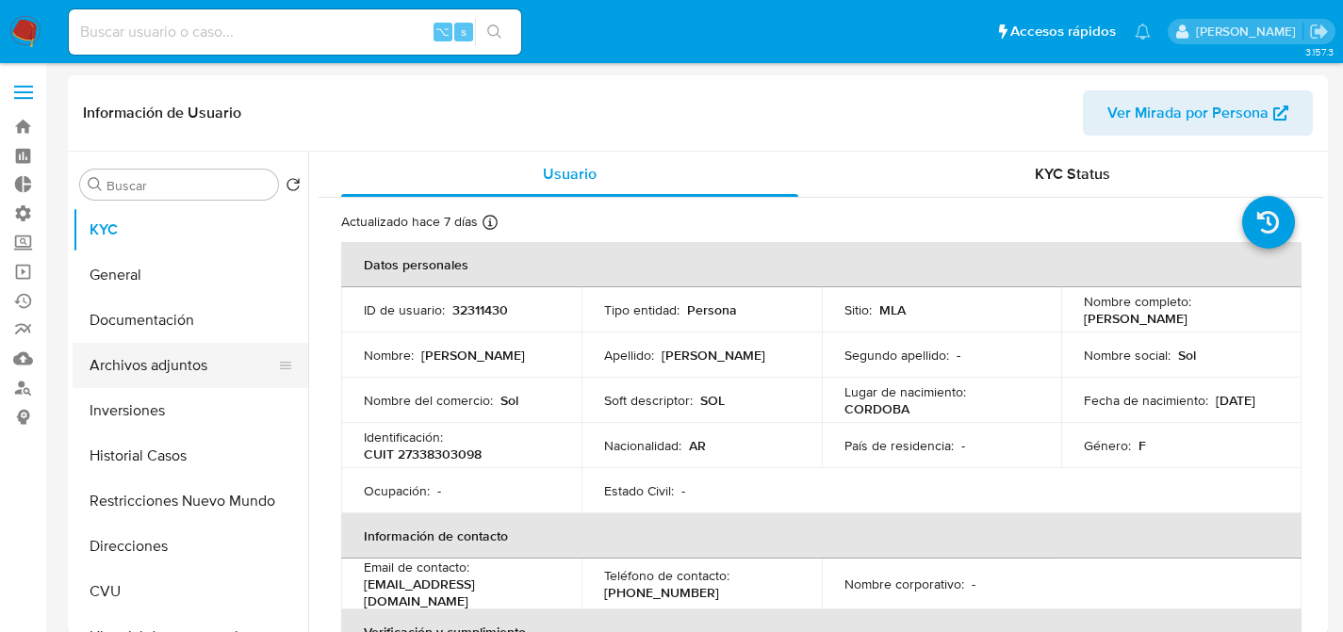
click at [218, 368] on button "Archivos adjuntos" at bounding box center [183, 365] width 221 height 45
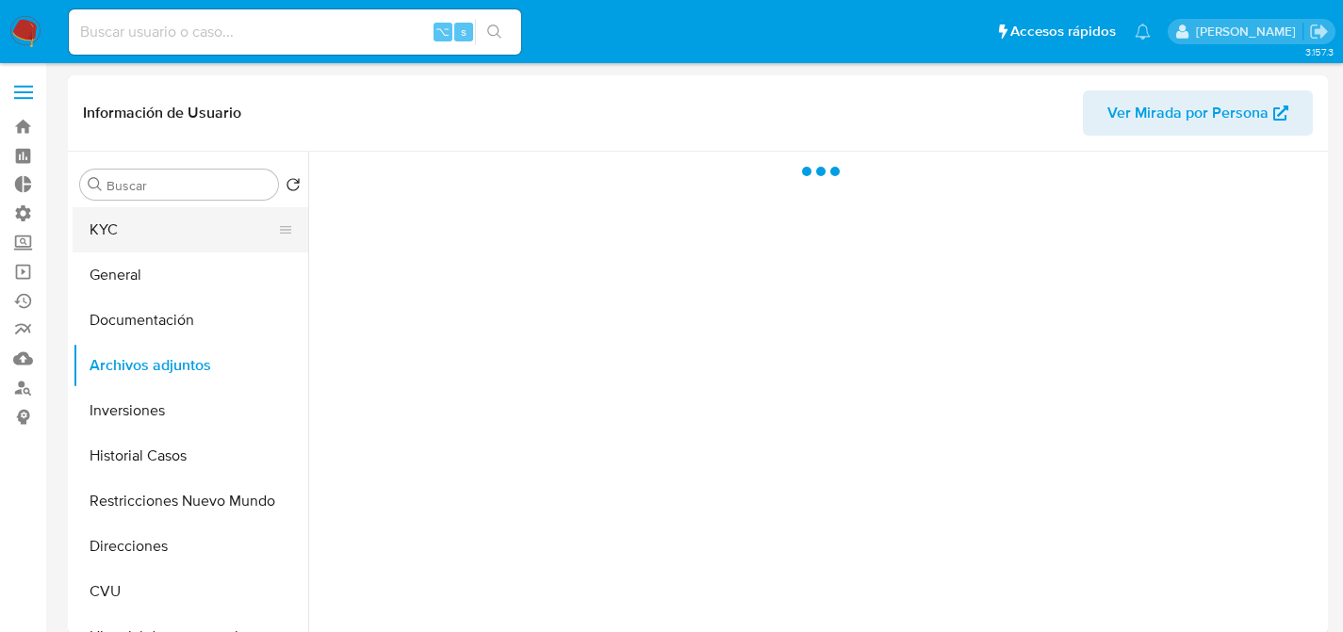
click at [147, 247] on button "KYC" at bounding box center [183, 229] width 221 height 45
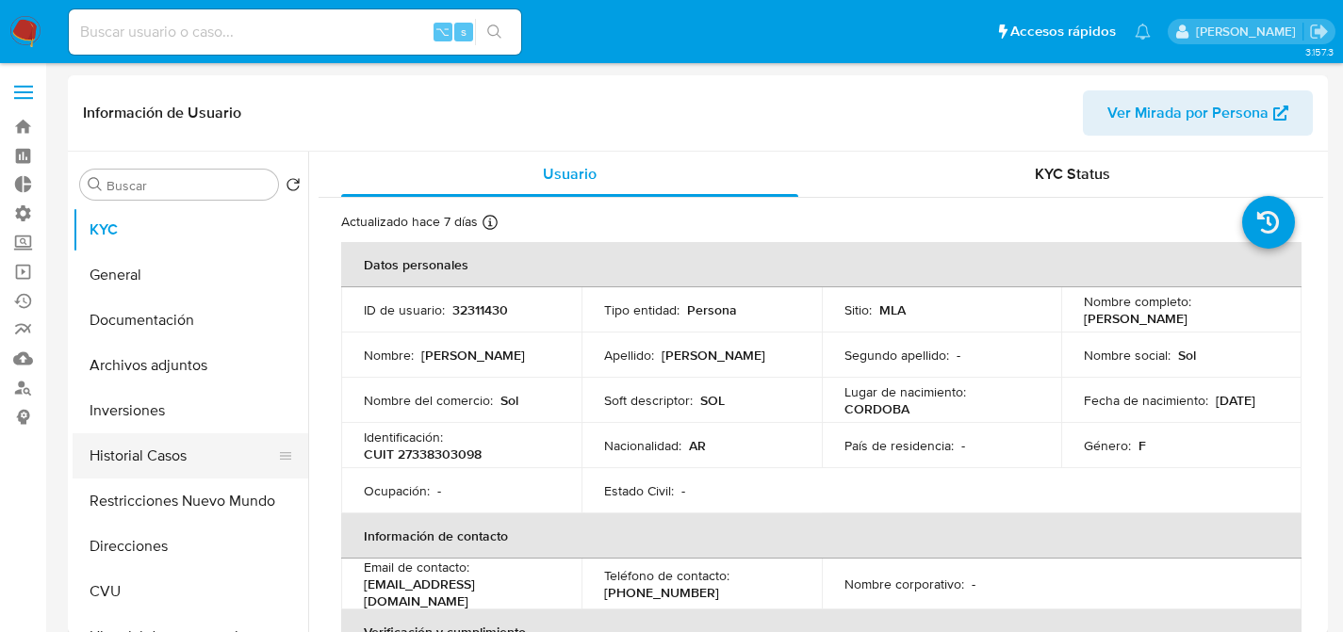
scroll to position [148, 0]
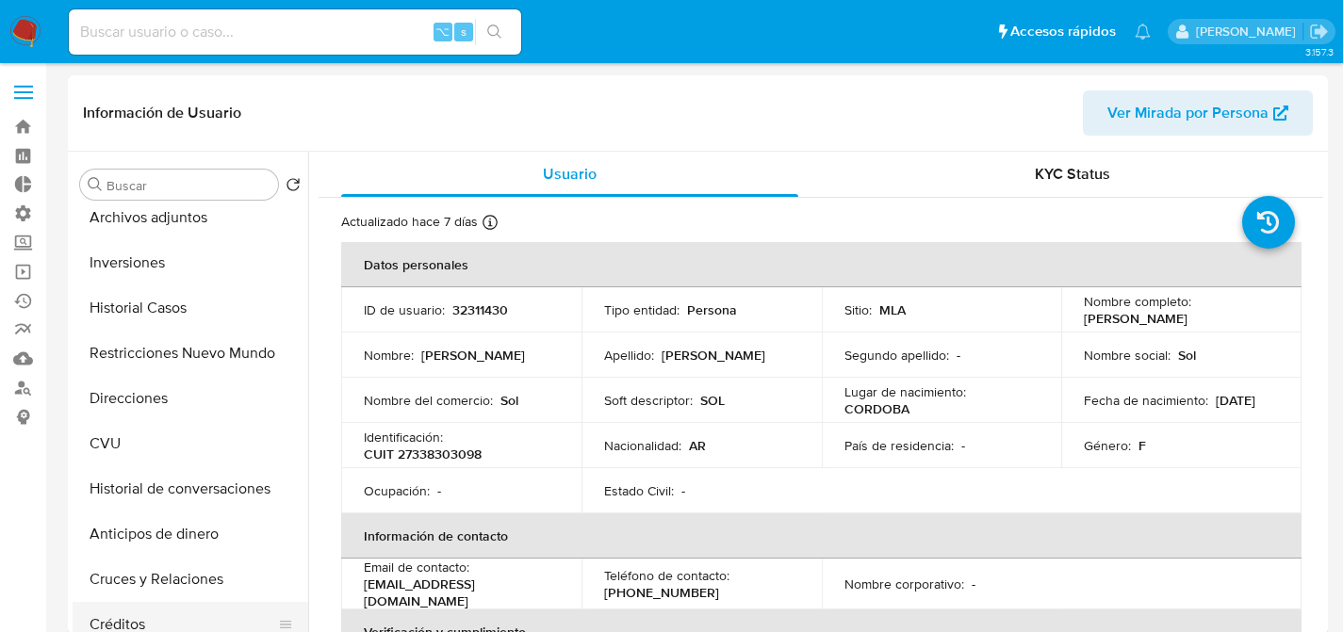
click at [140, 608] on button "Créditos" at bounding box center [183, 624] width 221 height 45
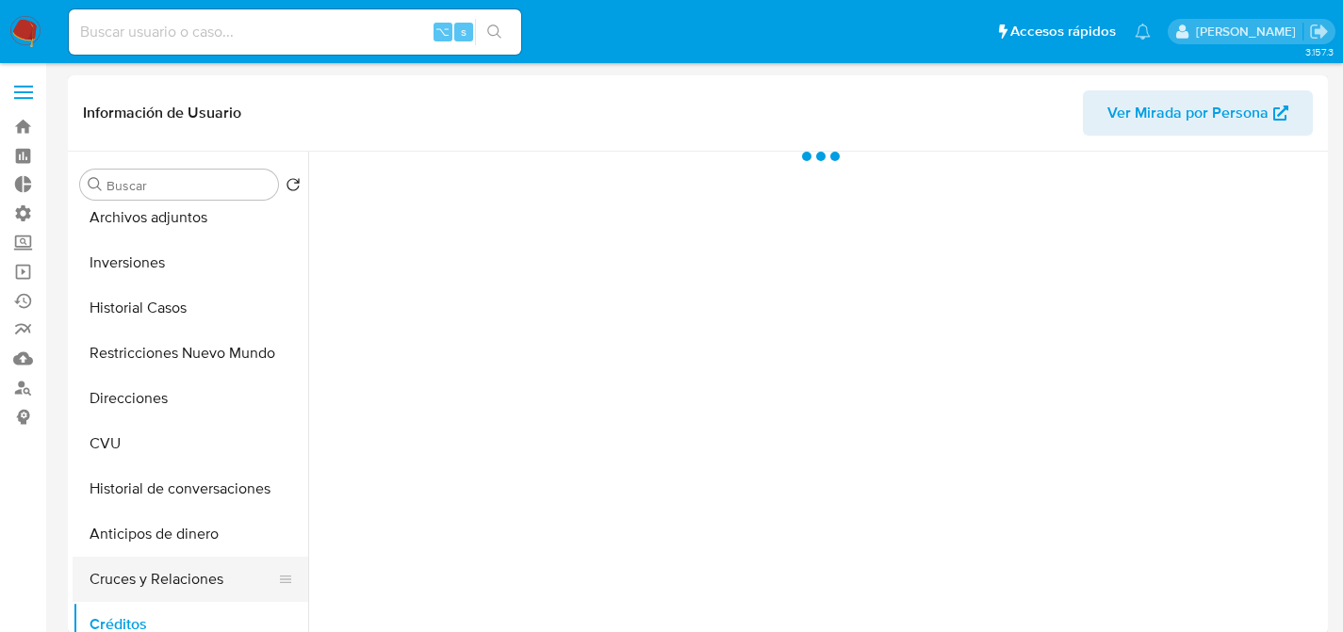
scroll to position [152, 0]
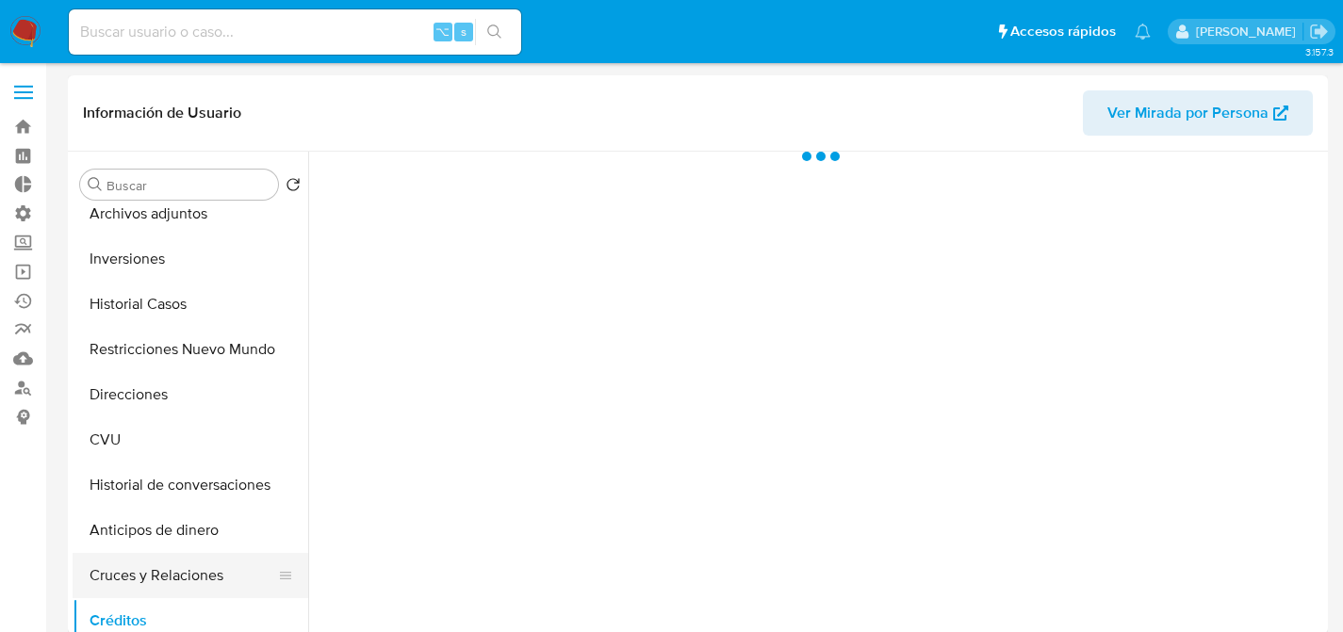
click at [108, 560] on button "Cruces y Relaciones" at bounding box center [183, 575] width 221 height 45
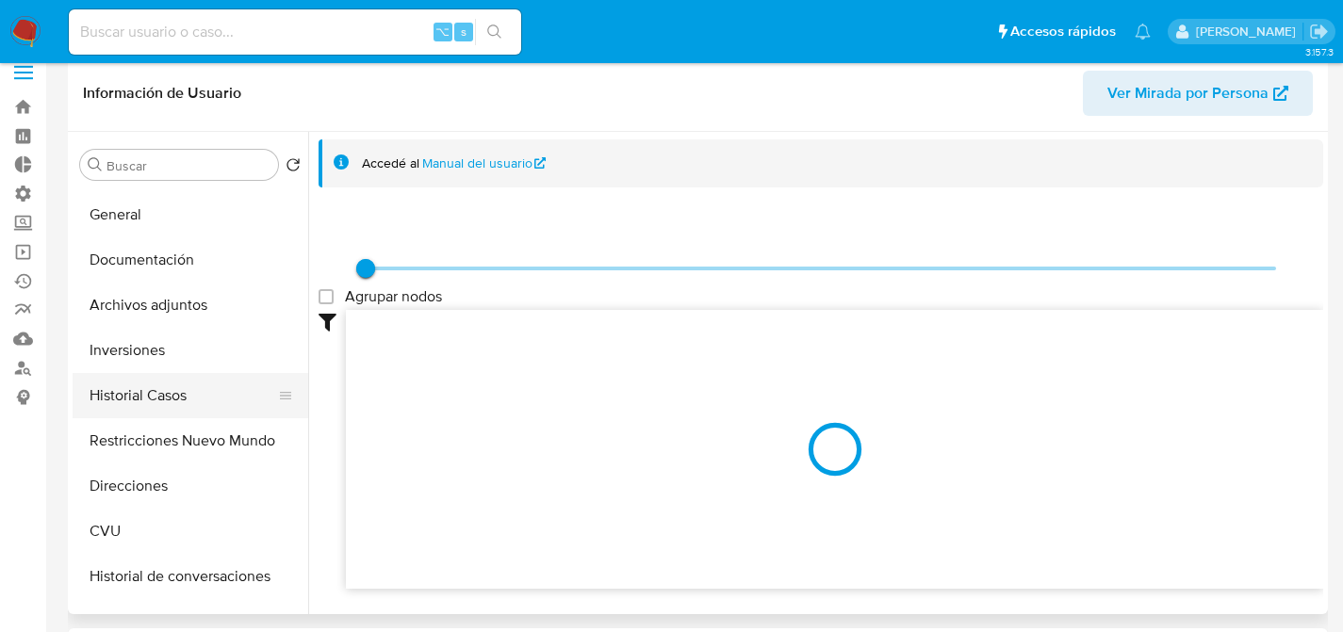
scroll to position [0, 0]
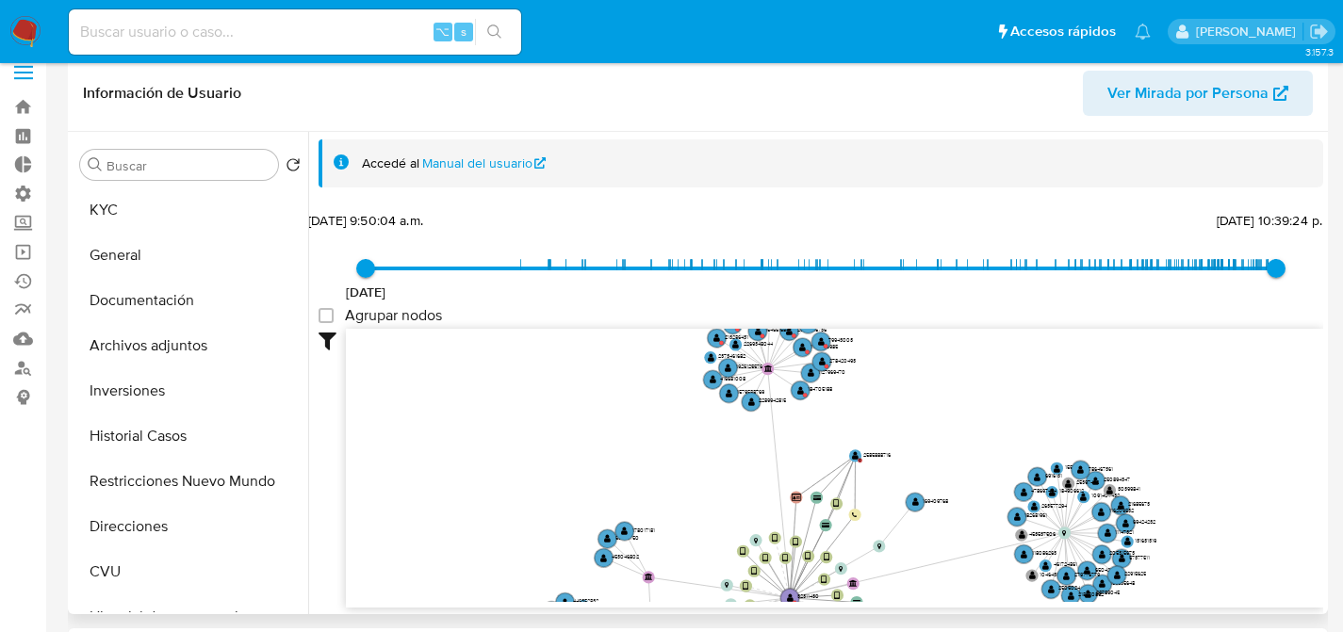
drag, startPoint x: 471, startPoint y: 399, endPoint x: 449, endPoint y: 570, distance: 173.0
click at [449, 570] on icon "user-32311430  32311430 device-6422081908813b0018c41357  device-62645f0a08813…" at bounding box center [834, 465] width 977 height 273
drag, startPoint x: 669, startPoint y: 409, endPoint x: 654, endPoint y: 472, distance: 64.9
click at [654, 472] on icon "user-32311430  32311430 device-6422081908813b0018c41357  device-62645f0a08813…" at bounding box center [834, 465] width 977 height 273
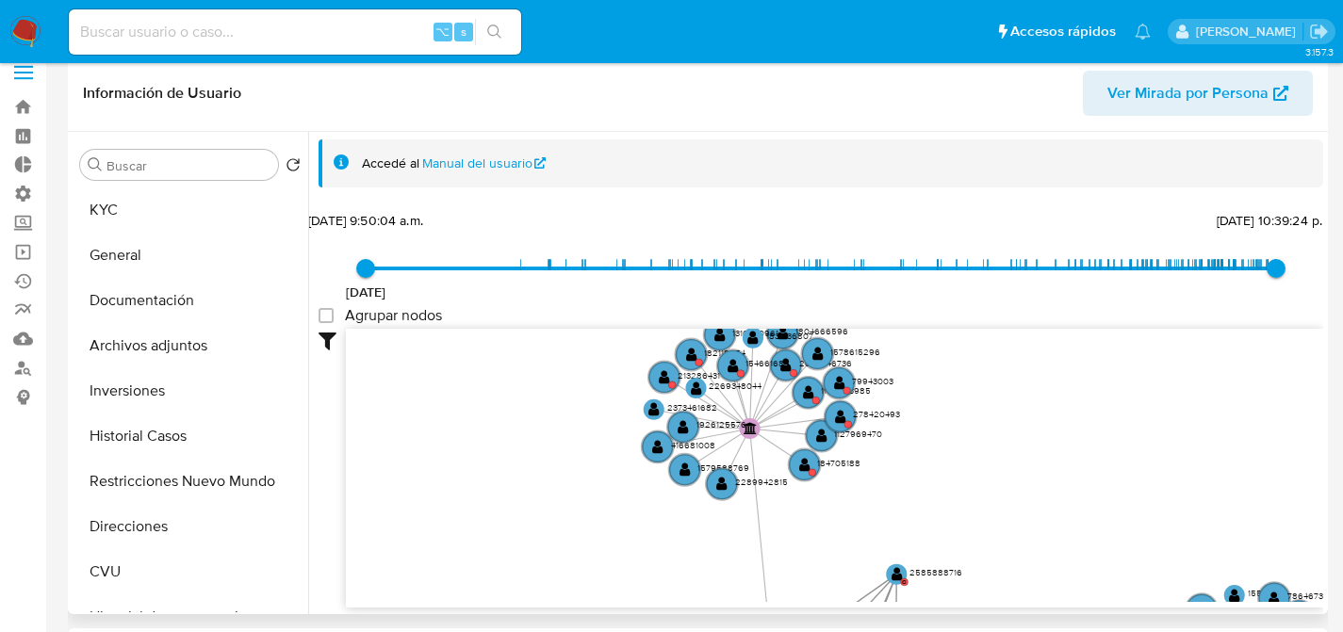
click at [763, 434] on icon "user-32311430  32311430 device-6422081908813b0018c41357  device-62645f0a08813…" at bounding box center [834, 465] width 977 height 273
click at [756, 429] on circle at bounding box center [749, 429] width 26 height 26
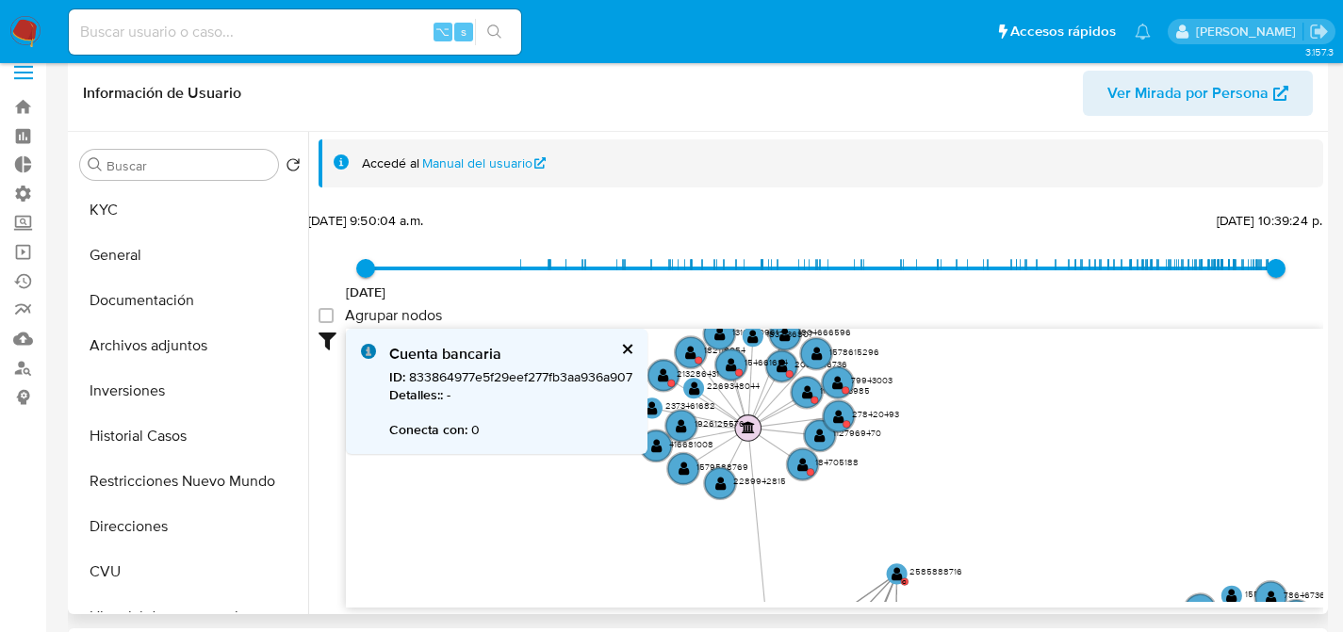
click at [745, 426] on text "" at bounding box center [748, 427] width 13 height 12
click at [746, 368] on text "154661684" at bounding box center [765, 362] width 43 height 12
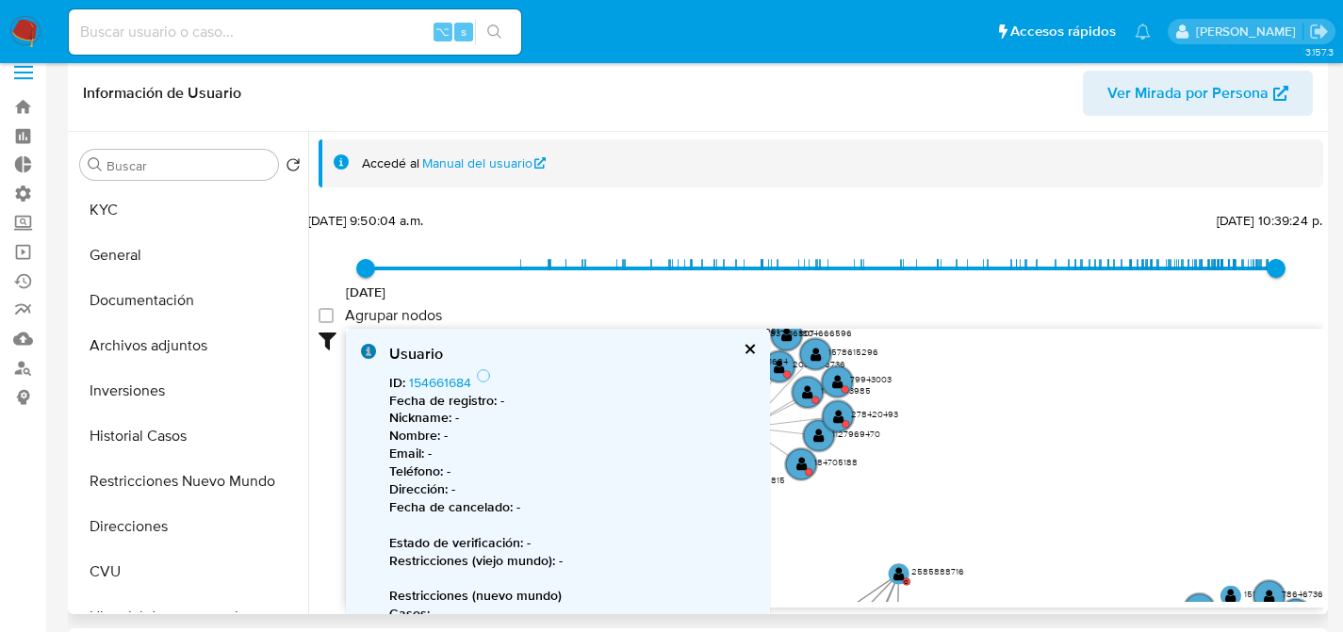
click at [999, 408] on icon "user-32311430  32311430 device-6422081908813b0018c41357  device-62645f0a08813…" at bounding box center [834, 465] width 977 height 273
click at [746, 348] on button "cerrar" at bounding box center [749, 349] width 12 height 12
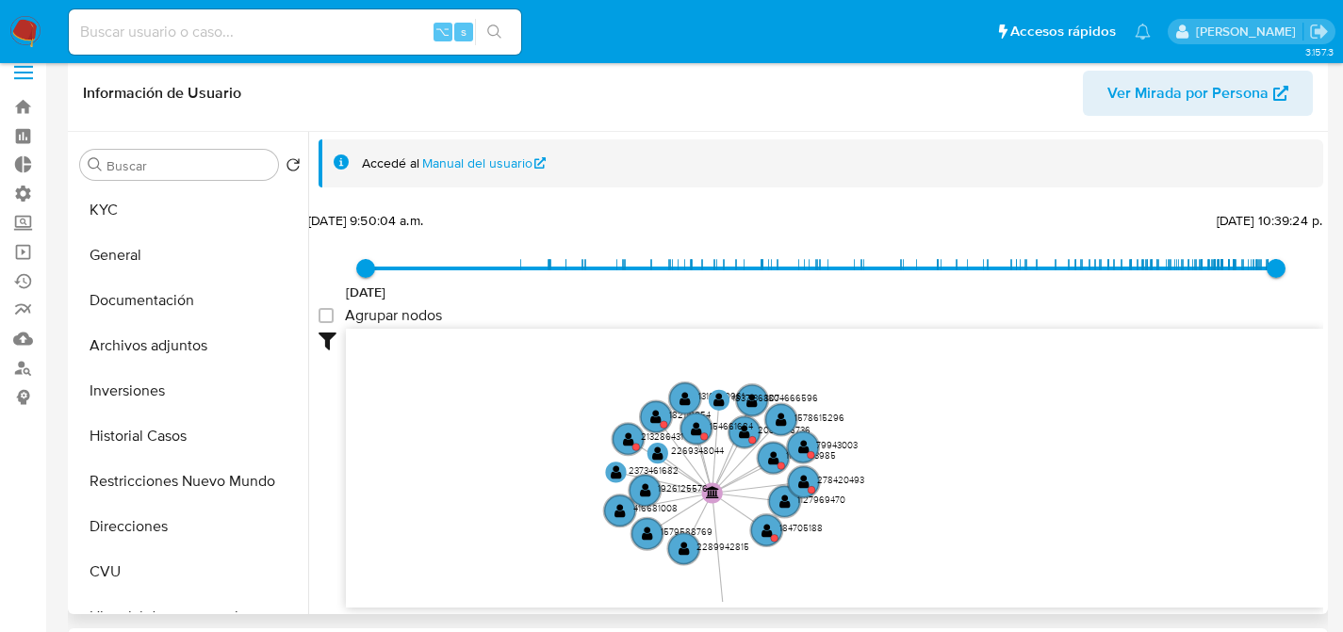
drag, startPoint x: 559, startPoint y: 418, endPoint x: 524, endPoint y: 484, distance: 74.6
click at [524, 484] on icon "user-32311430  32311430 device-6422081908813b0018c41357  device-62645f0a08813…" at bounding box center [834, 465] width 977 height 273
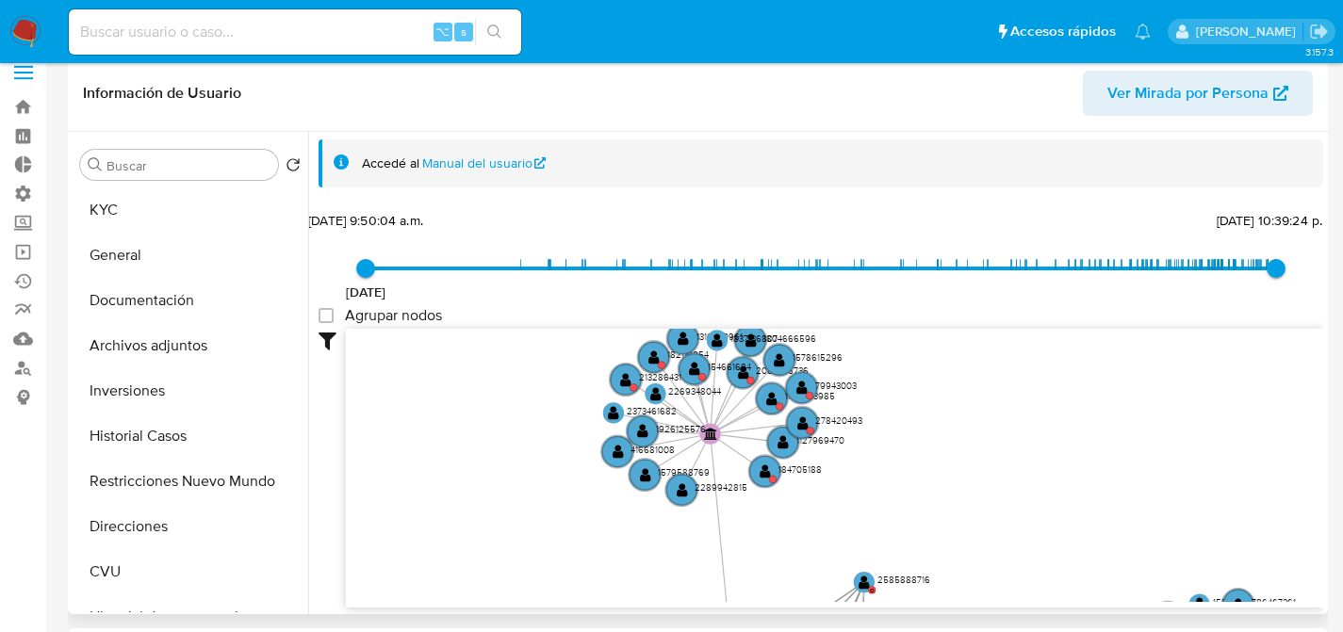
drag, startPoint x: 549, startPoint y: 462, endPoint x: 546, endPoint y: 406, distance: 55.7
click at [546, 406] on icon "user-32311430  32311430 device-6422081908813b0018c41357  device-62645f0a08813…" at bounding box center [834, 465] width 977 height 273
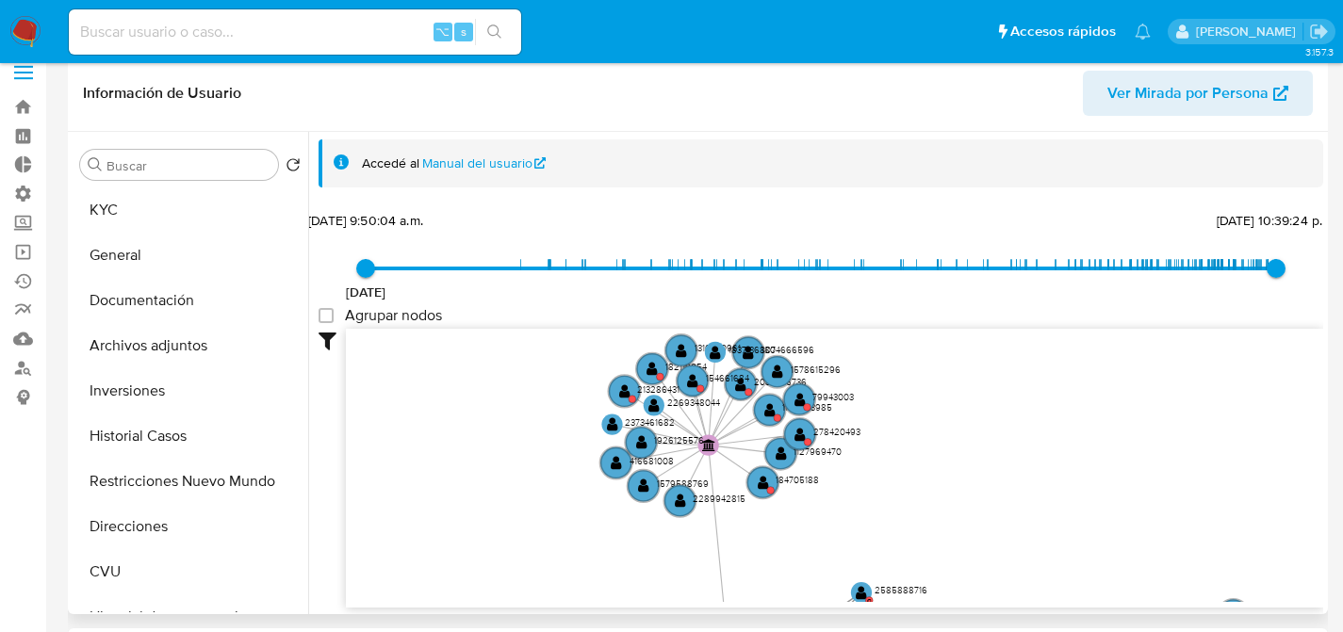
drag, startPoint x: 545, startPoint y: 471, endPoint x: 544, endPoint y: 502, distance: 31.1
click at [544, 502] on icon "user-32311430  32311430 device-6422081908813b0018c41357  device-62645f0a08813…" at bounding box center [834, 465] width 977 height 273
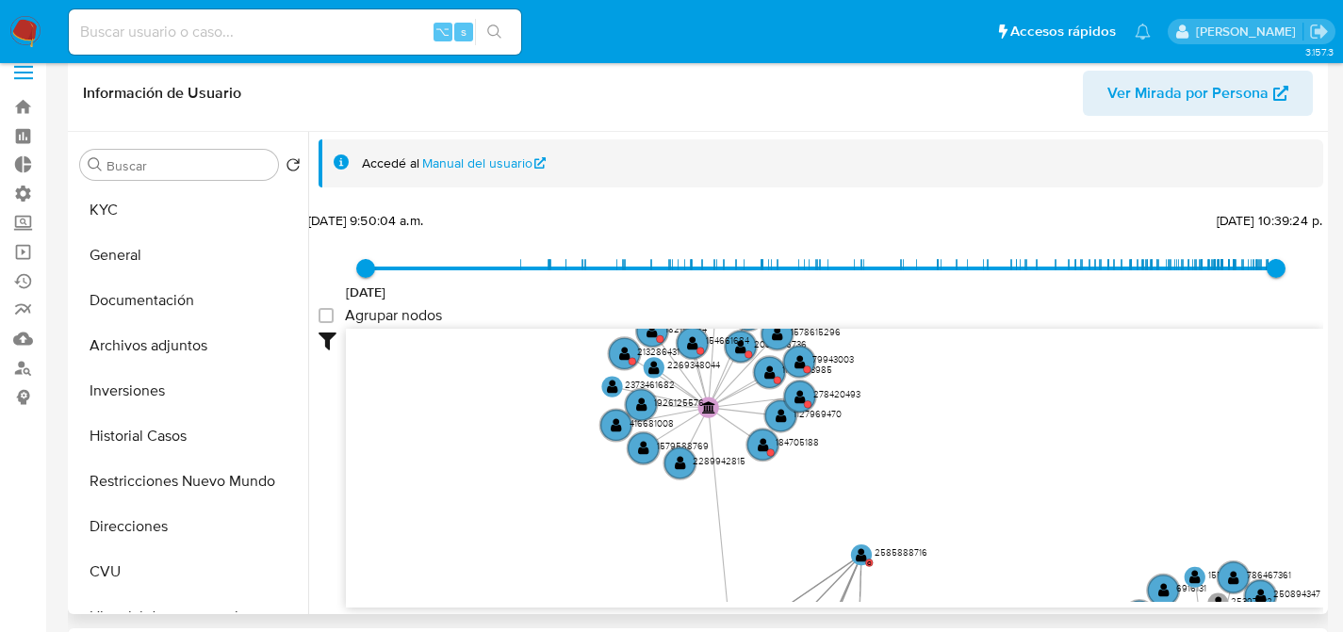
drag, startPoint x: 528, startPoint y: 455, endPoint x: 558, endPoint y: 348, distance: 111.6
click at [544, 343] on icon "user-32311430  32311430 device-6422081908813b0018c41357  device-62645f0a08813…" at bounding box center [834, 465] width 977 height 273
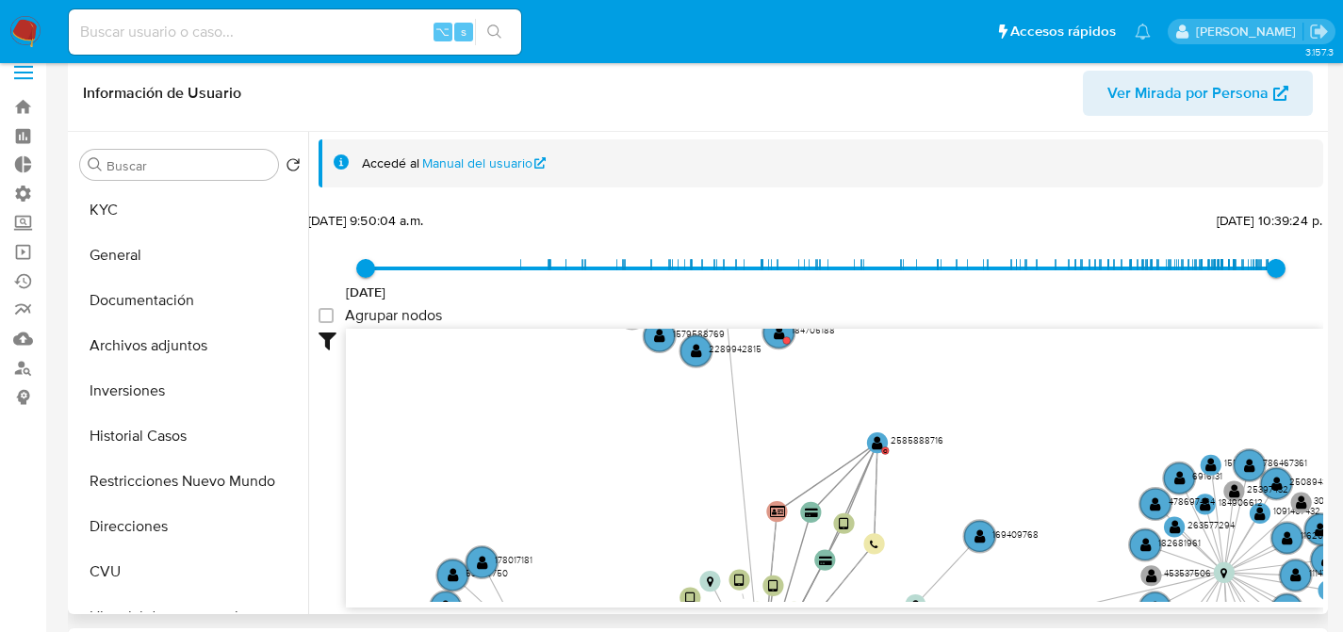
click at [791, 511] on icon "user-32311430  32311430 device-6422081908813b0018c41357  device-62645f0a08813…" at bounding box center [834, 465] width 977 height 273
click at [786, 510] on circle at bounding box center [777, 512] width 26 height 26
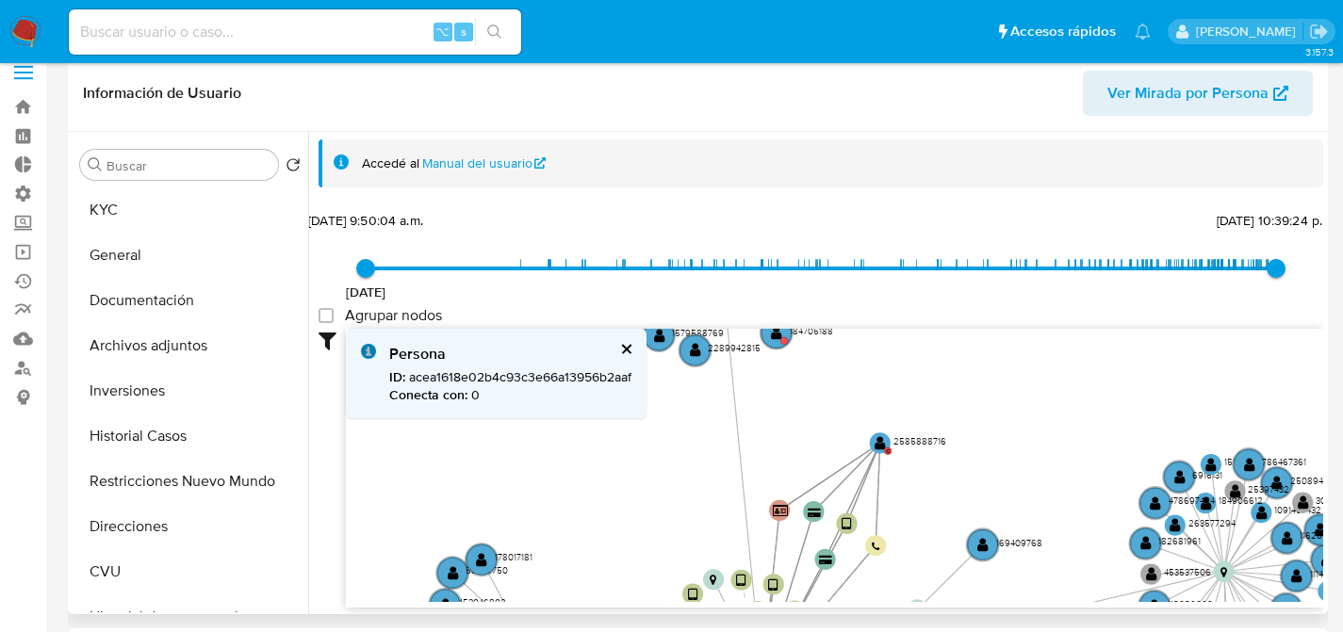
click at [626, 343] on button "cerrar" at bounding box center [625, 349] width 12 height 12
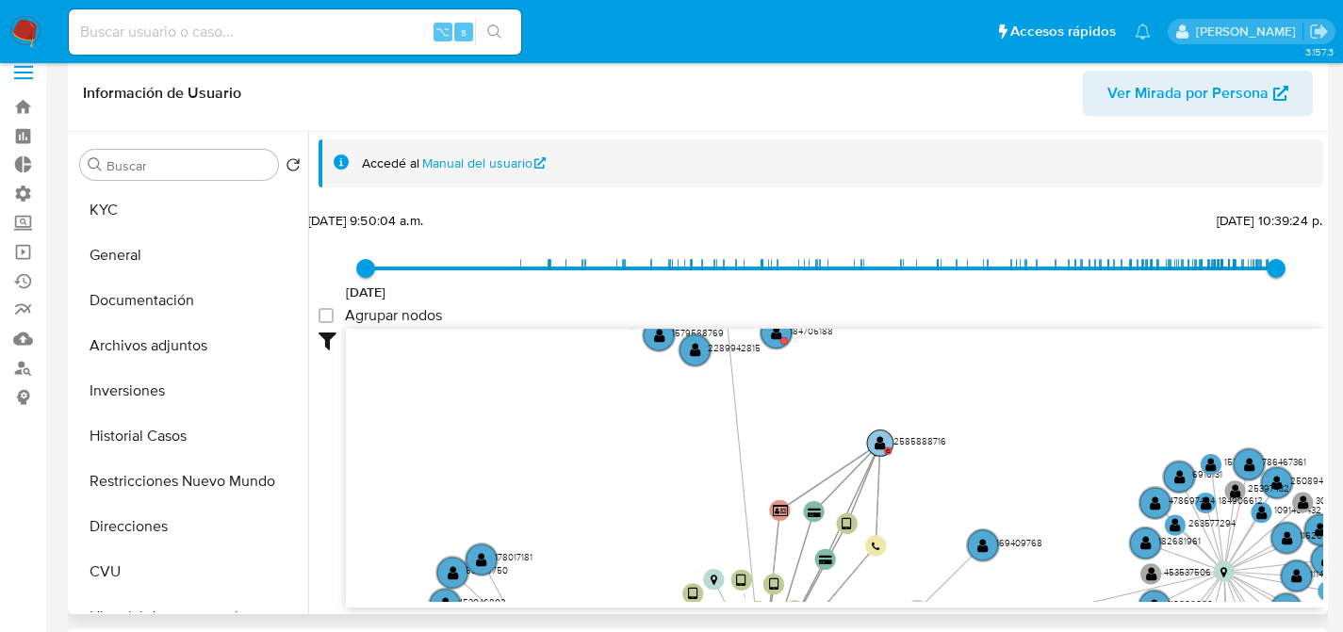
click at [873, 437] on circle at bounding box center [880, 444] width 26 height 26
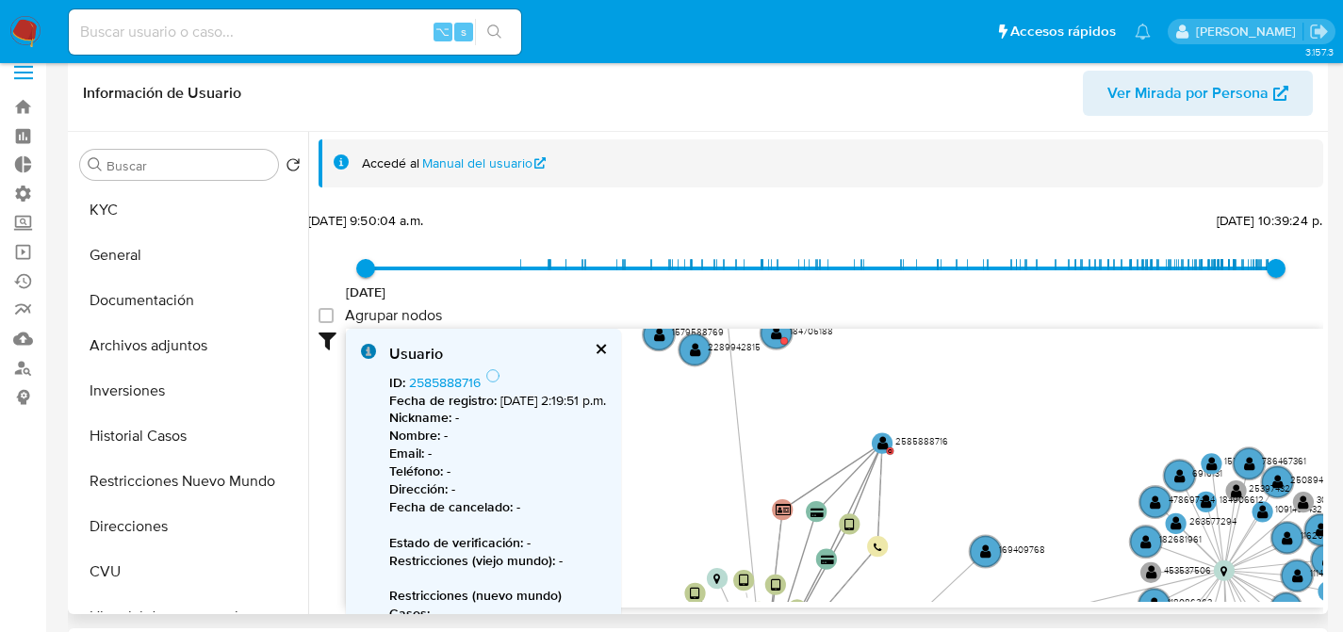
click at [606, 349] on div "Usuario" at bounding box center [497, 354] width 217 height 21
click at [606, 349] on button "cerrar" at bounding box center [600, 349] width 12 height 12
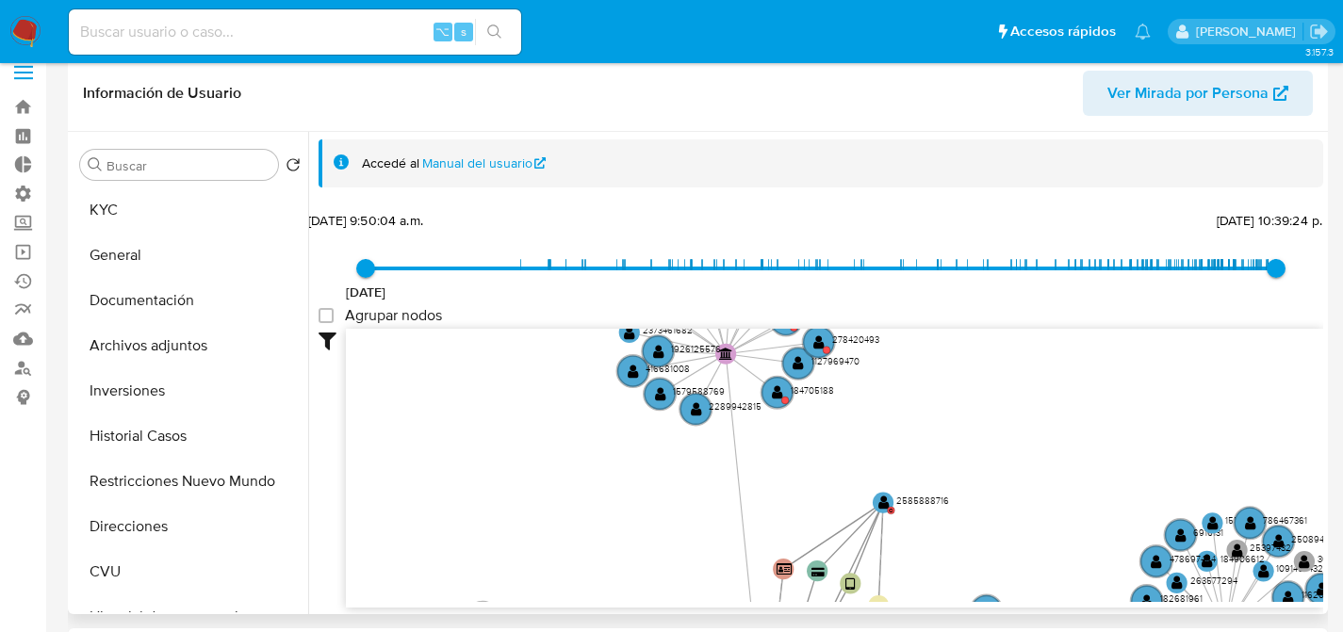
drag, startPoint x: 708, startPoint y: 456, endPoint x: 697, endPoint y: 579, distance: 123.0
click at [697, 584] on icon "user-32311430  32311430 device-6422081908813b0018c41357  device-62645f0a08813…" at bounding box center [834, 465] width 977 height 273
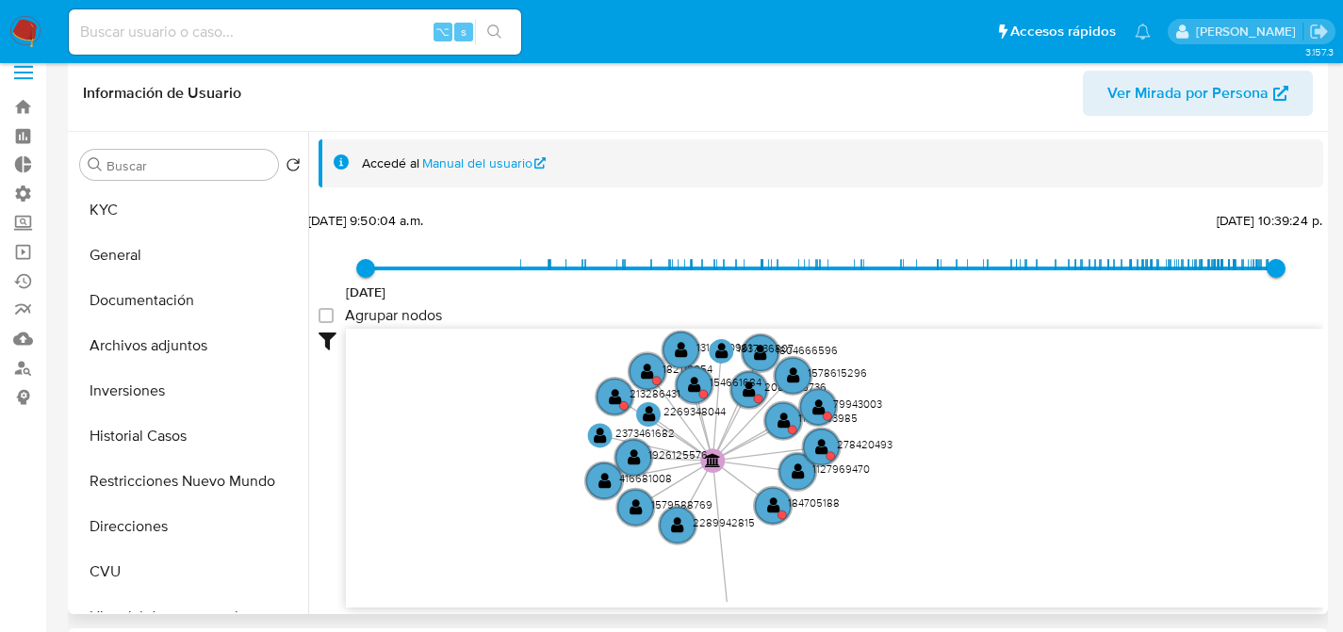
drag, startPoint x: 727, startPoint y: 428, endPoint x: 728, endPoint y: 441, distance: 13.2
click at [728, 441] on icon "user-32311430  32311430 device-6422081908813b0018c41357  device-62645f0a08813…" at bounding box center [834, 465] width 977 height 273
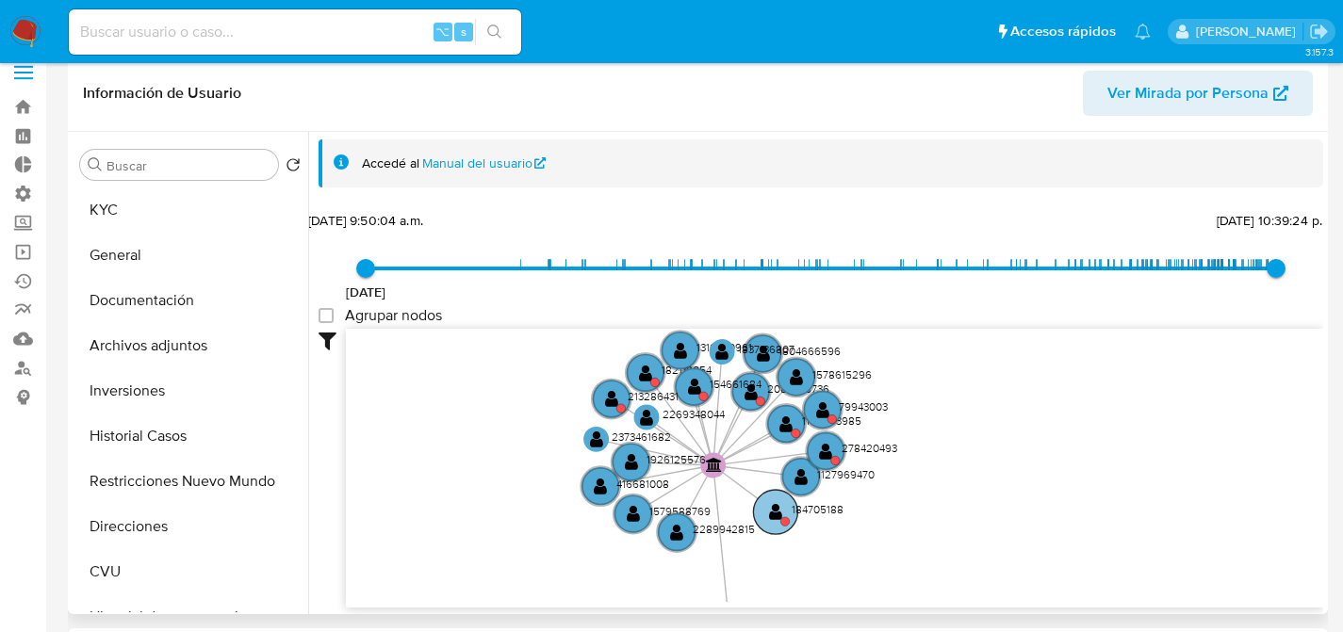
click at [763, 511] on circle at bounding box center [775, 512] width 44 height 44
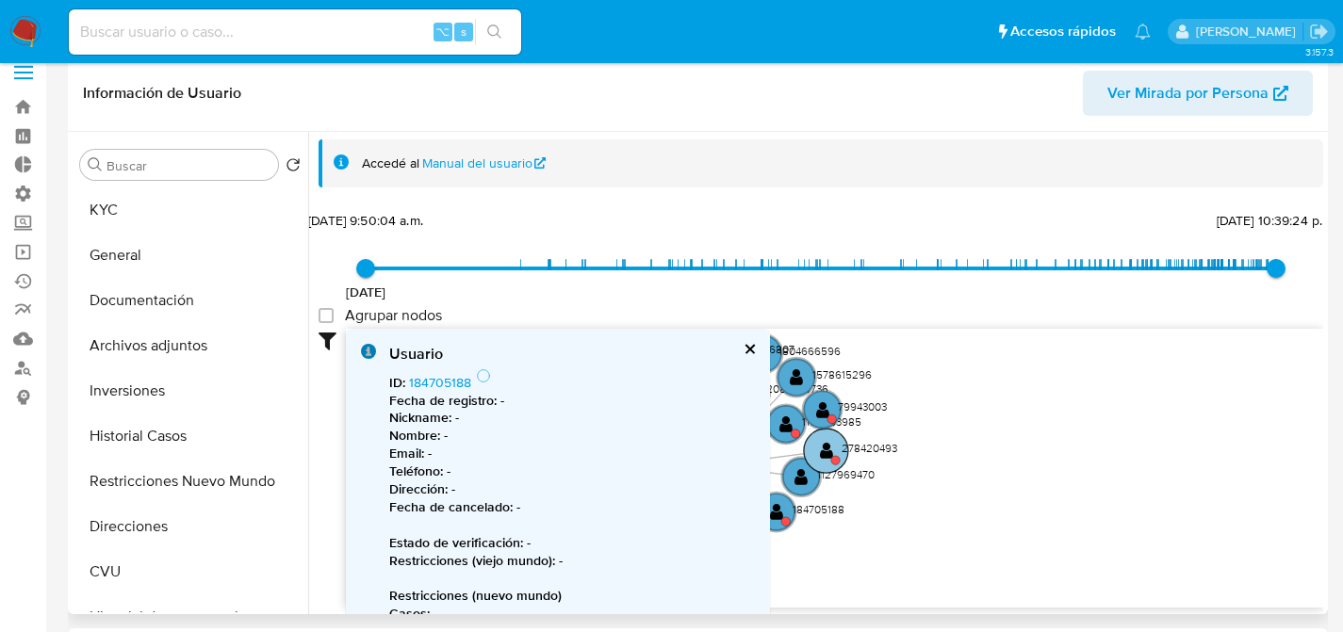
click at [840, 455] on circle at bounding box center [826, 451] width 44 height 44
click at [833, 456] on circle at bounding box center [835, 460] width 8 height 8
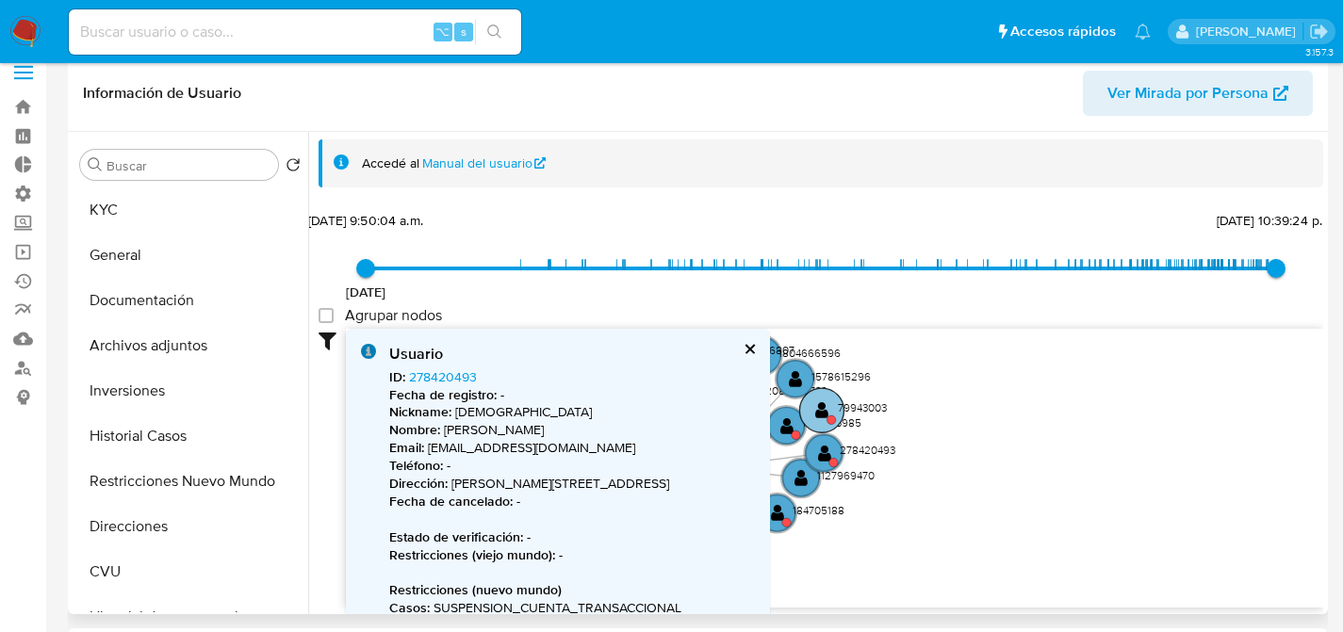
click at [831, 417] on circle at bounding box center [831, 420] width 8 height 8
click at [792, 420] on circle at bounding box center [784, 426] width 44 height 44
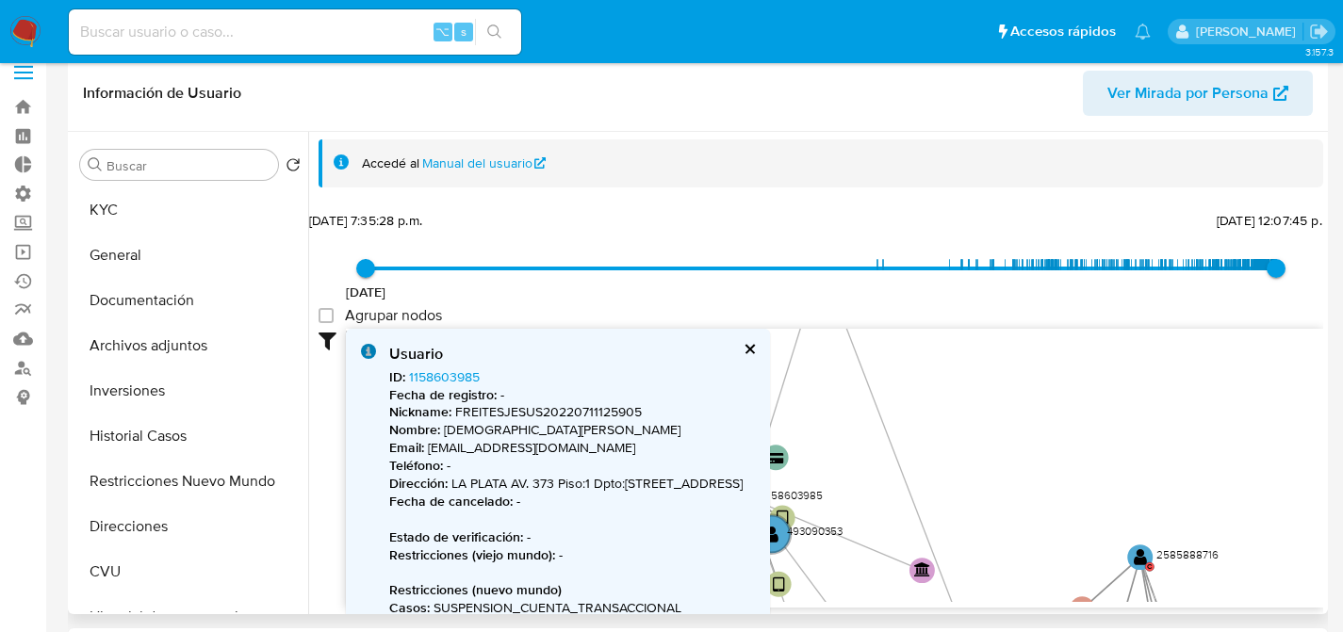
type input "1368311728000"
type input "1756998465000"
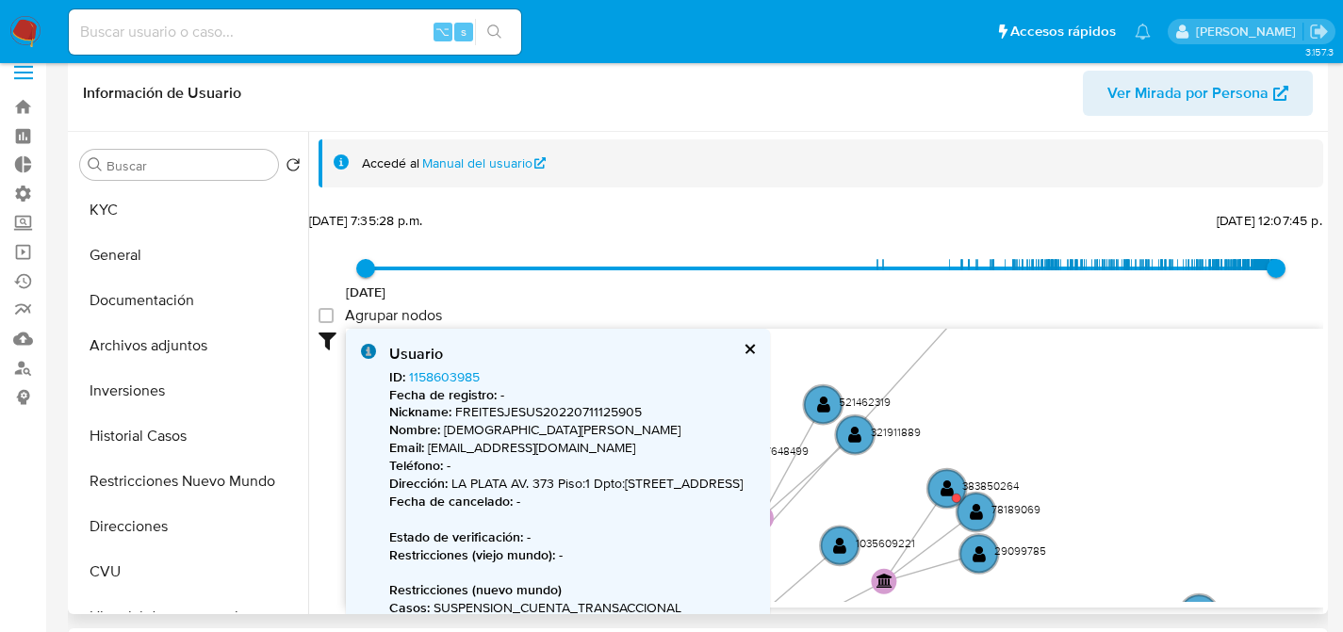
click at [753, 347] on button "cerrar" at bounding box center [749, 349] width 12 height 12
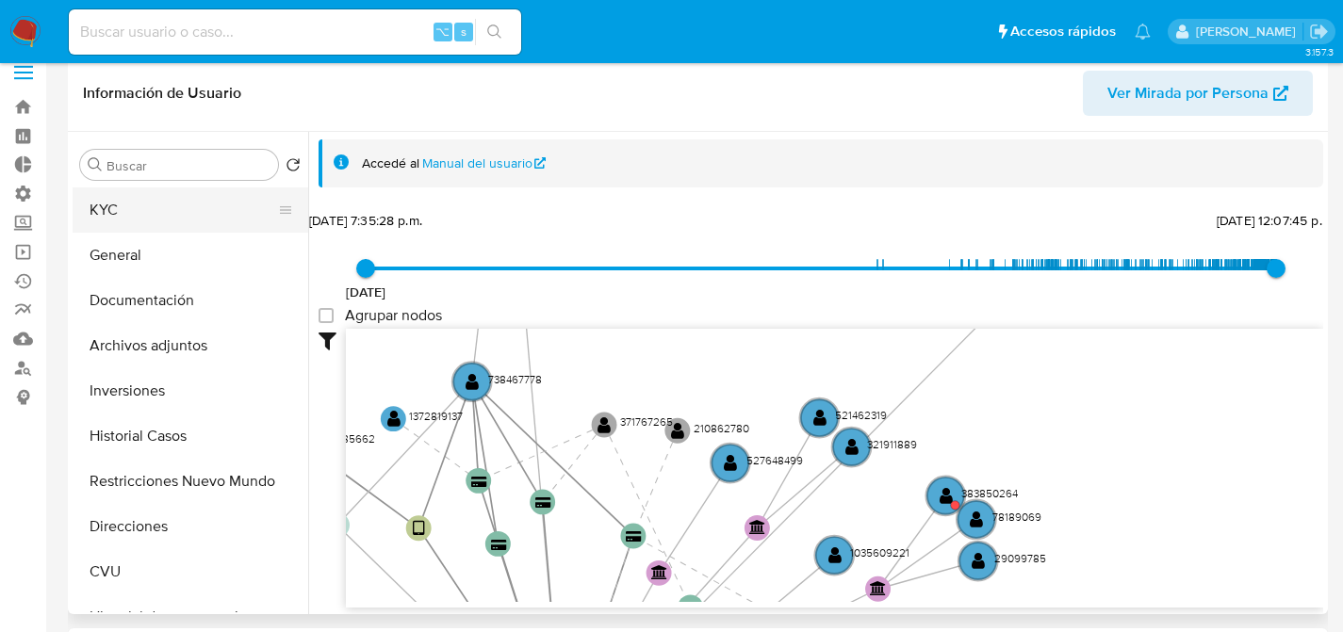
click at [145, 217] on button "KYC" at bounding box center [183, 210] width 221 height 45
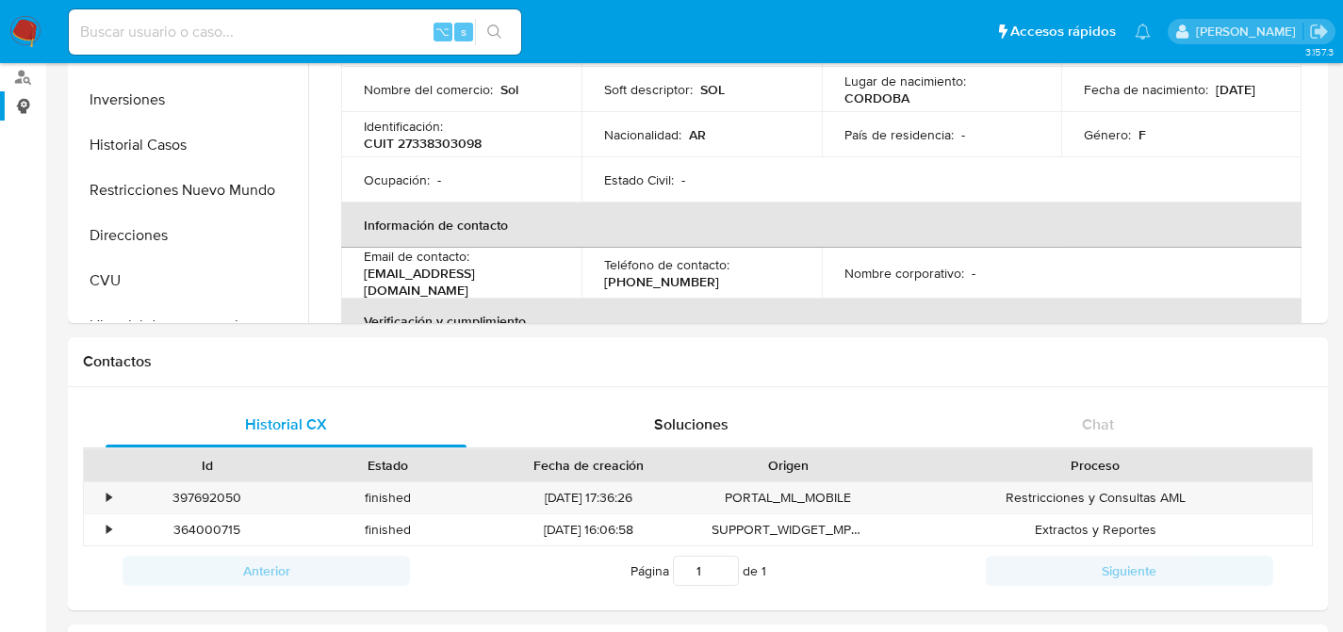
scroll to position [81, 0]
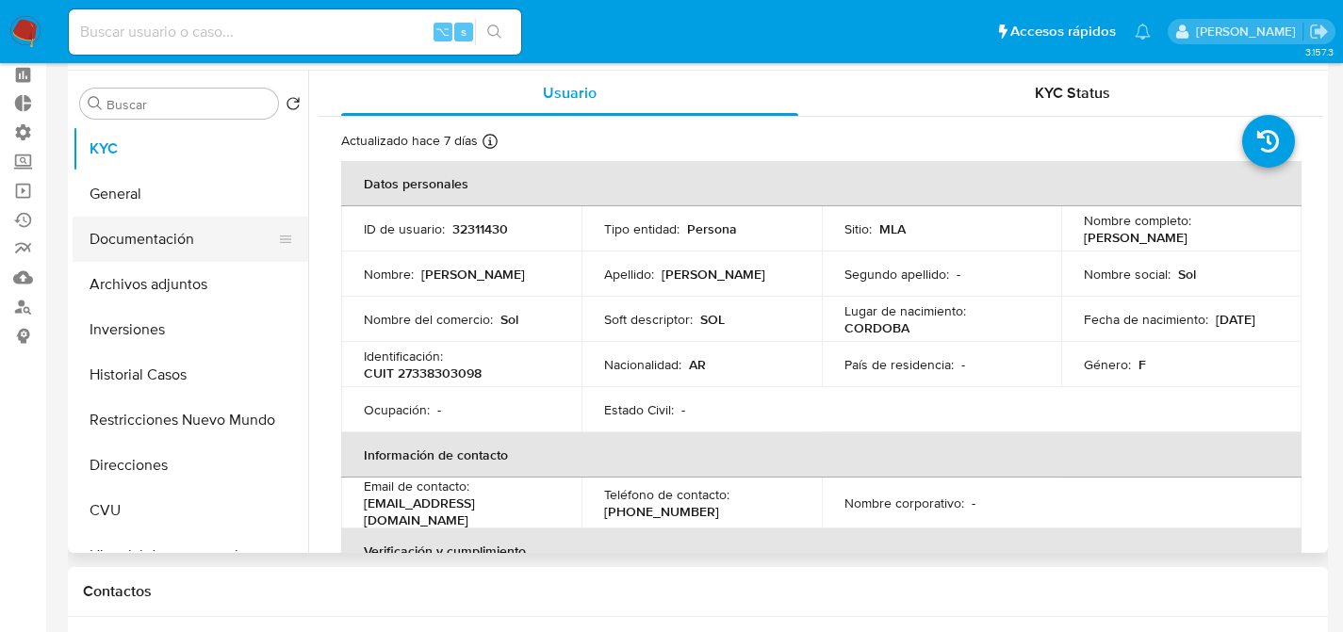
click at [109, 244] on button "Documentación" at bounding box center [183, 239] width 221 height 45
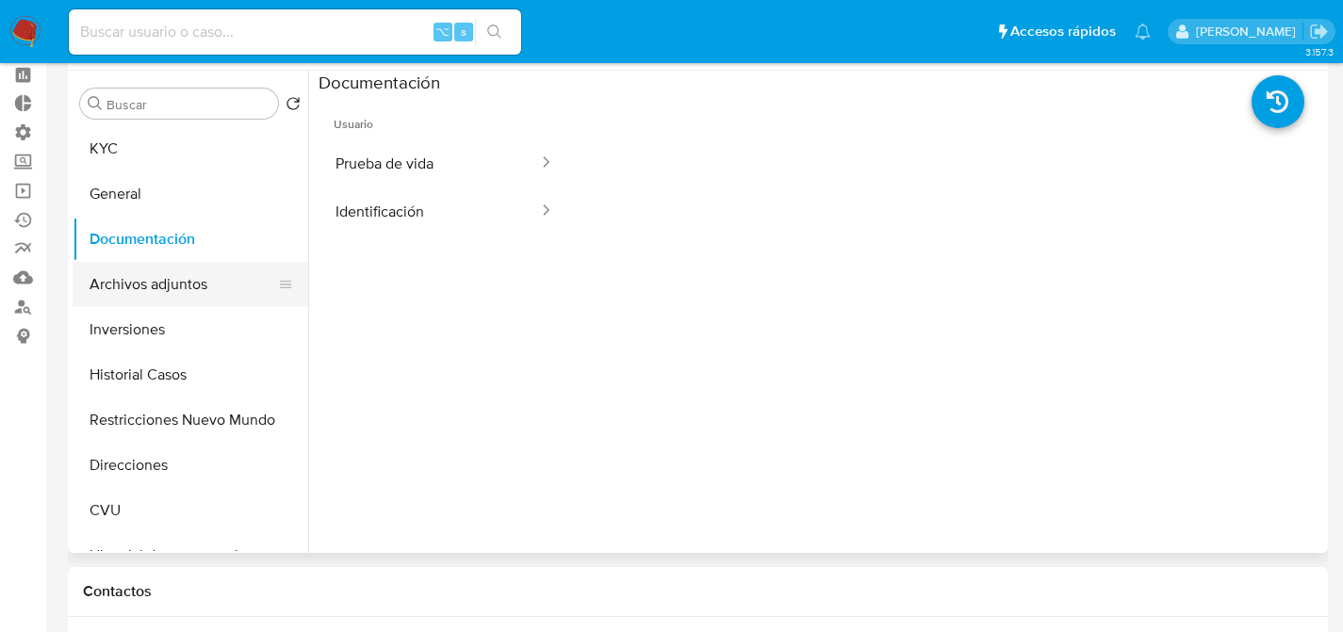
click at [145, 277] on button "Archivos adjuntos" at bounding box center [183, 284] width 221 height 45
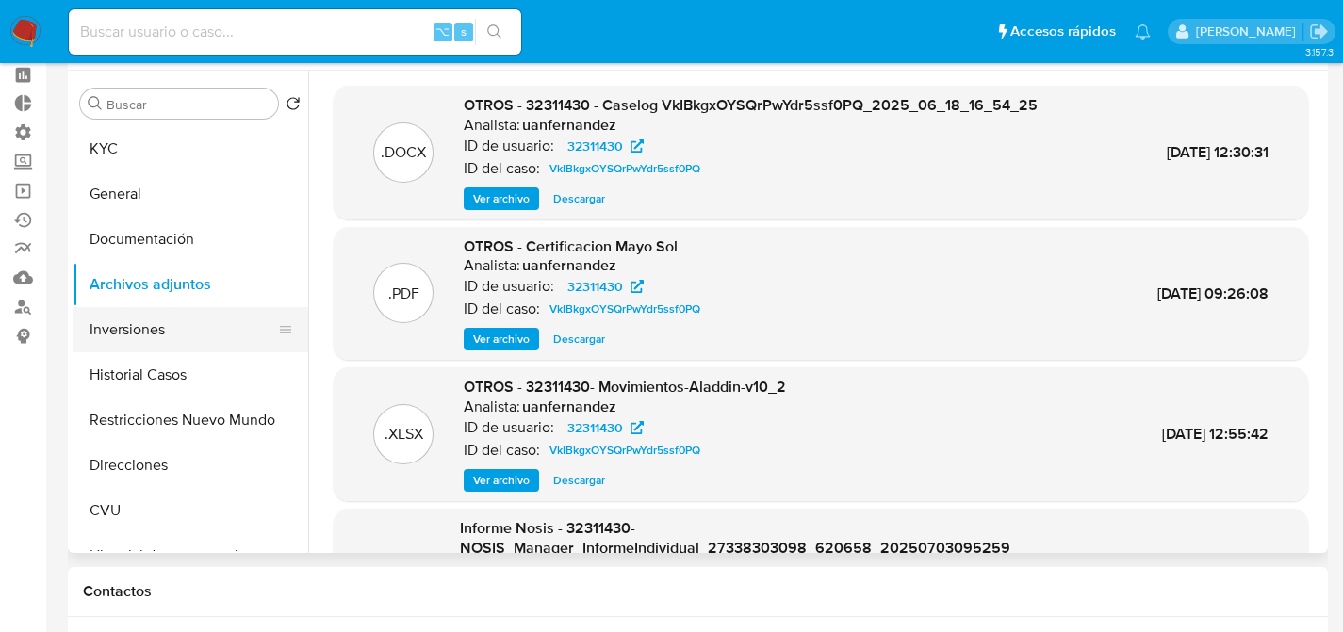
click at [123, 338] on button "Inversiones" at bounding box center [183, 329] width 221 height 45
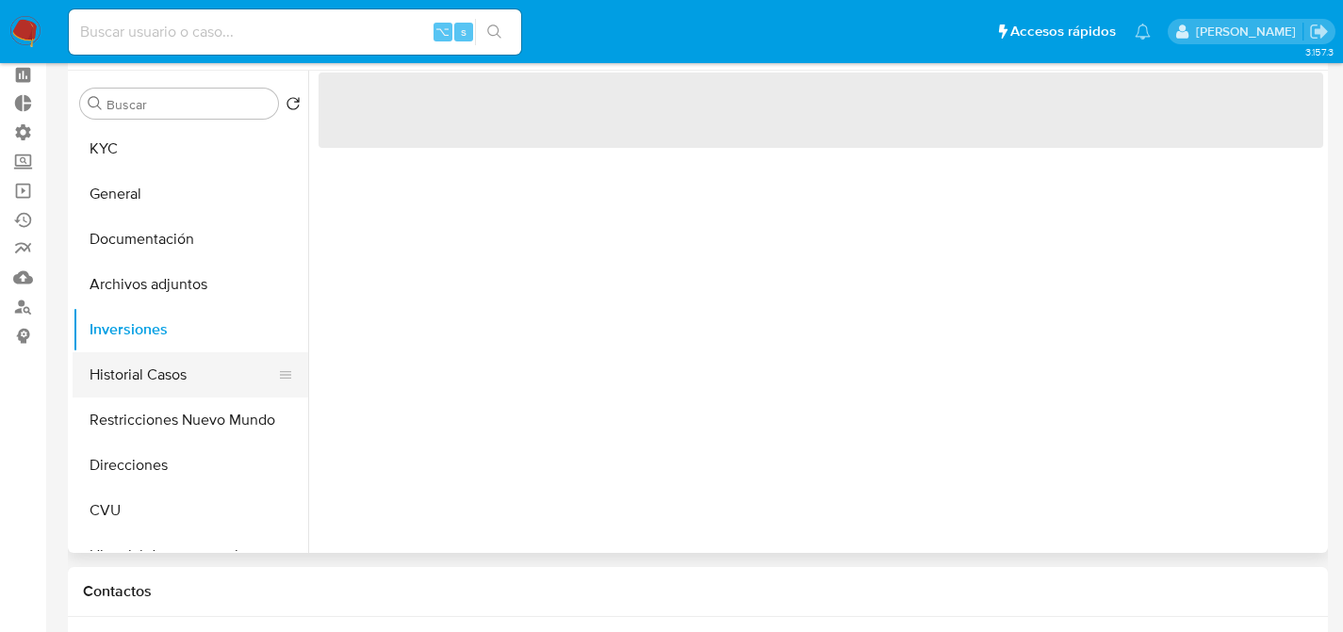
click at [129, 369] on button "Historial Casos" at bounding box center [183, 374] width 221 height 45
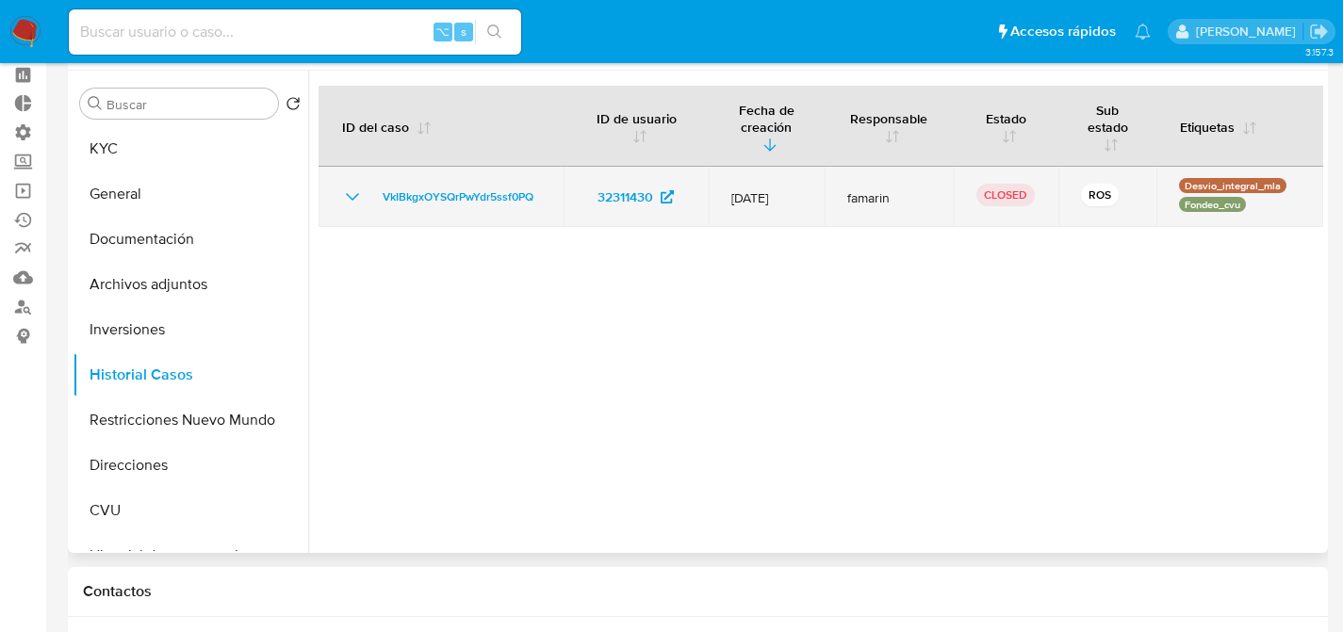
click at [418, 181] on td "VkIBkgxOYSQrPwYdr5ssf0PQ" at bounding box center [441, 197] width 245 height 60
click at [417, 188] on span "VkIBkgxOYSQrPwYdr5ssf0PQ" at bounding box center [458, 197] width 151 height 23
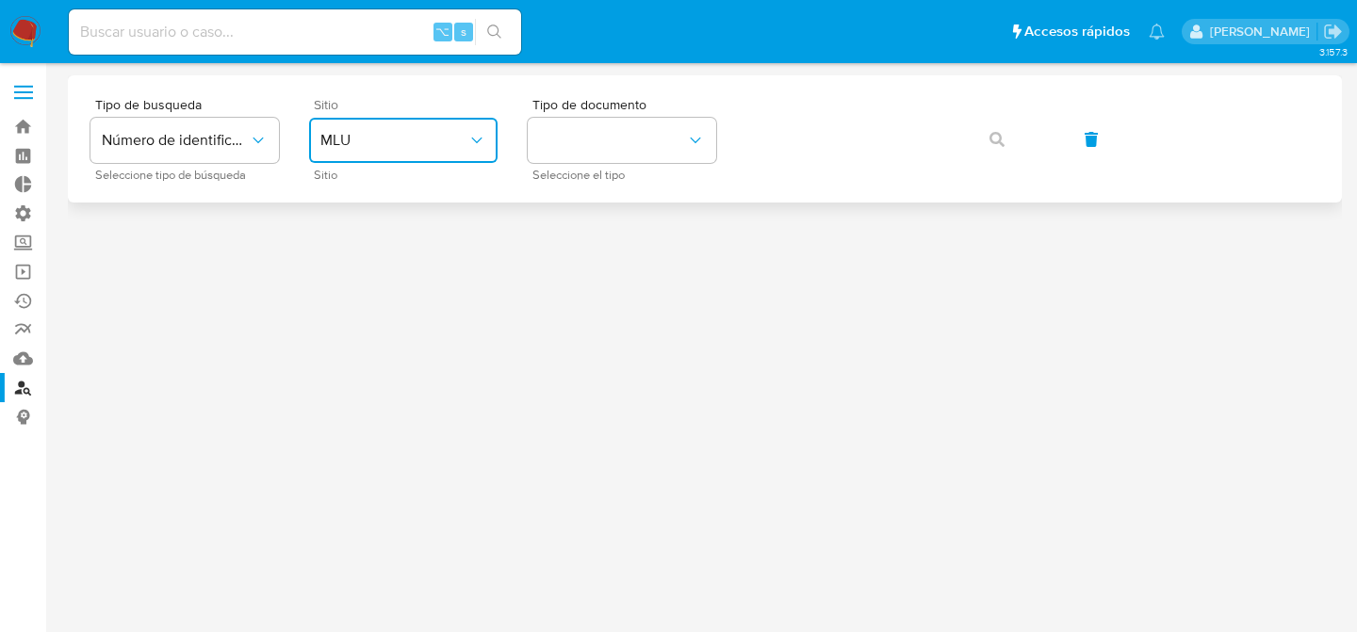
click at [395, 129] on button "MLU" at bounding box center [403, 140] width 188 height 45
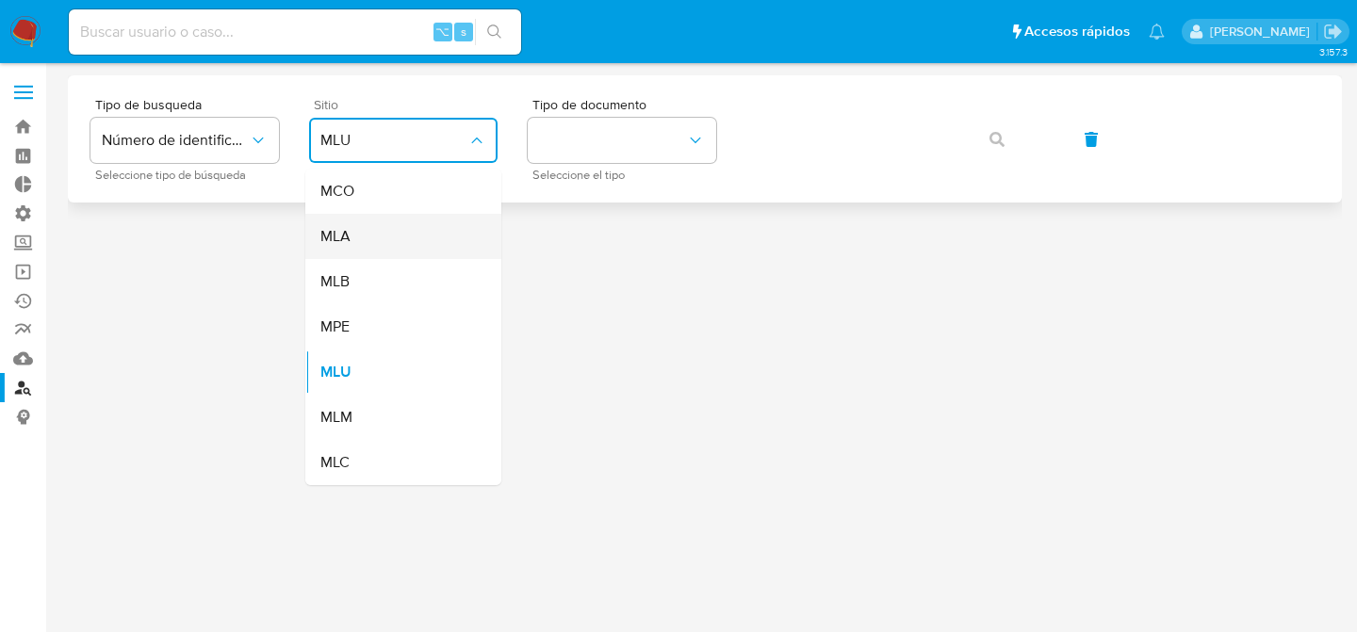
click at [407, 250] on div "MLA" at bounding box center [397, 236] width 155 height 45
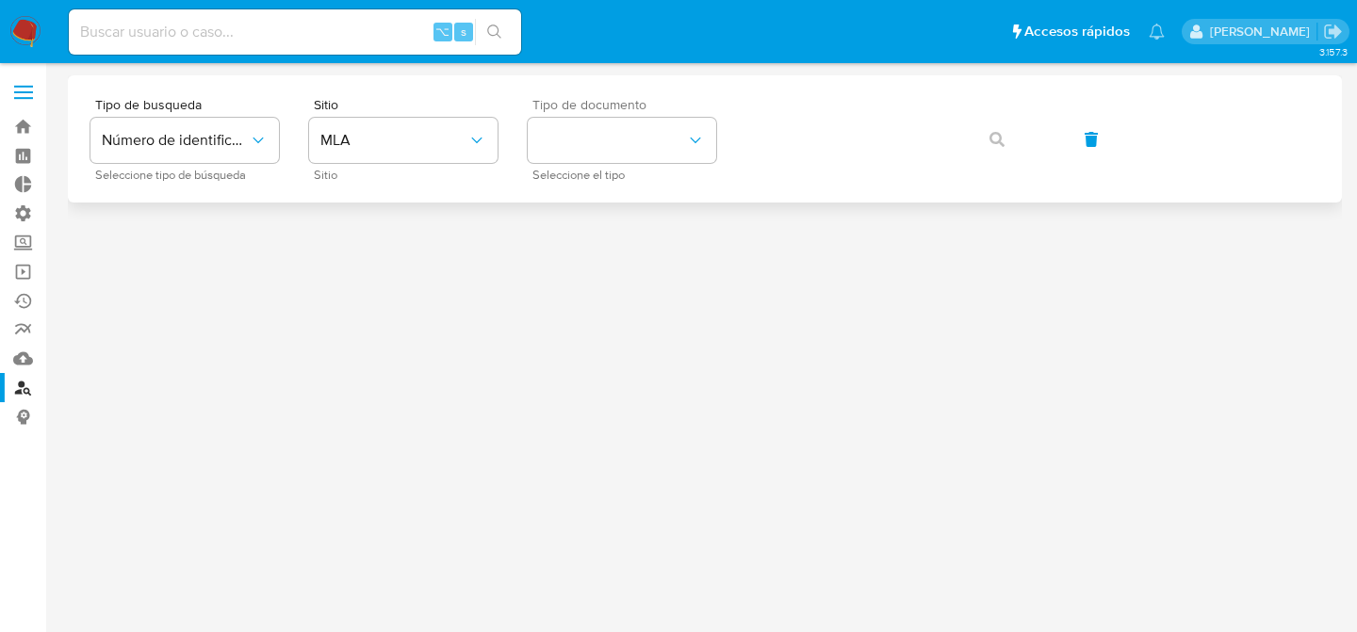
click at [604, 165] on div "Tipo de documento Seleccione el tipo" at bounding box center [622, 139] width 188 height 82
click at [616, 155] on button "identificationType" at bounding box center [622, 140] width 188 height 45
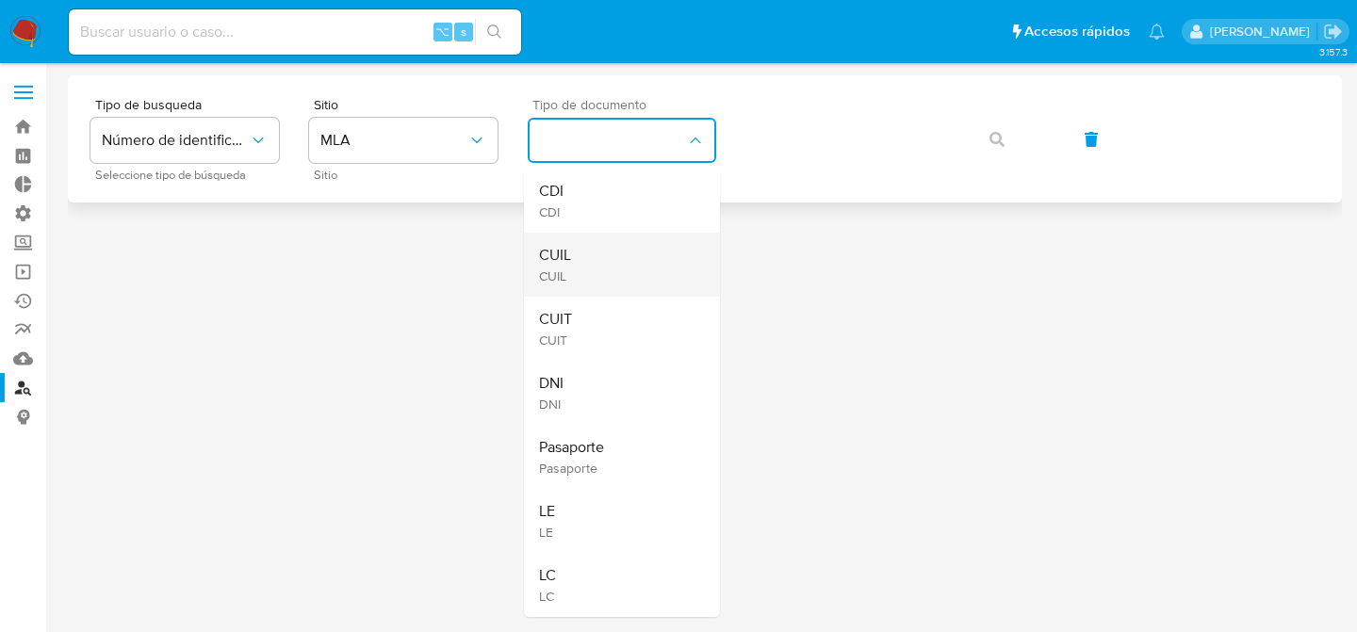
drag, startPoint x: 617, startPoint y: 218, endPoint x: 618, endPoint y: 254, distance: 35.8
click at [618, 254] on ul "CDI CDI CUIL CUIL CUIT CUIT DNI DNI Pasaporte Pasaporte LE LE LC LC" at bounding box center [622, 393] width 196 height 449
click at [618, 254] on div "CUIL CUIL" at bounding box center [616, 265] width 155 height 64
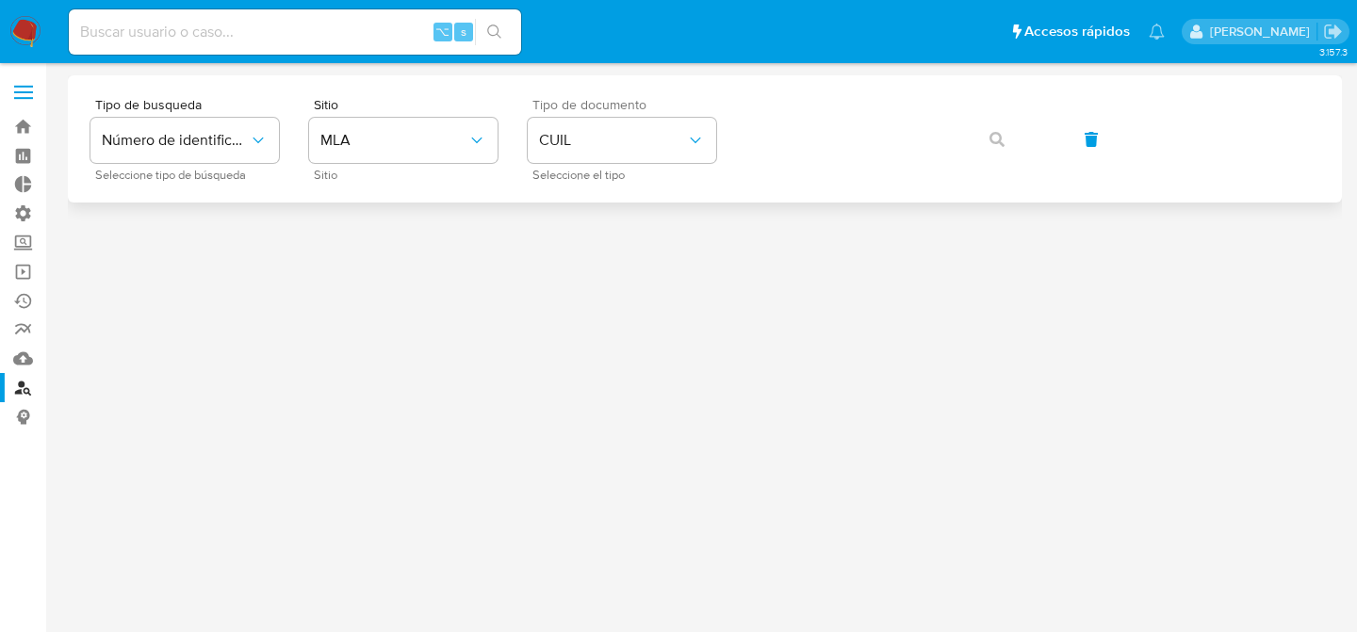
drag, startPoint x: 769, startPoint y: 174, endPoint x: 809, endPoint y: 169, distance: 40.0
click at [770, 174] on div "Tipo de busqueda Número de identificación Seleccione tipo de búsqueda Sitio MLA…" at bounding box center [704, 139] width 1229 height 82
click at [997, 142] on icon "button" at bounding box center [997, 139] width 15 height 15
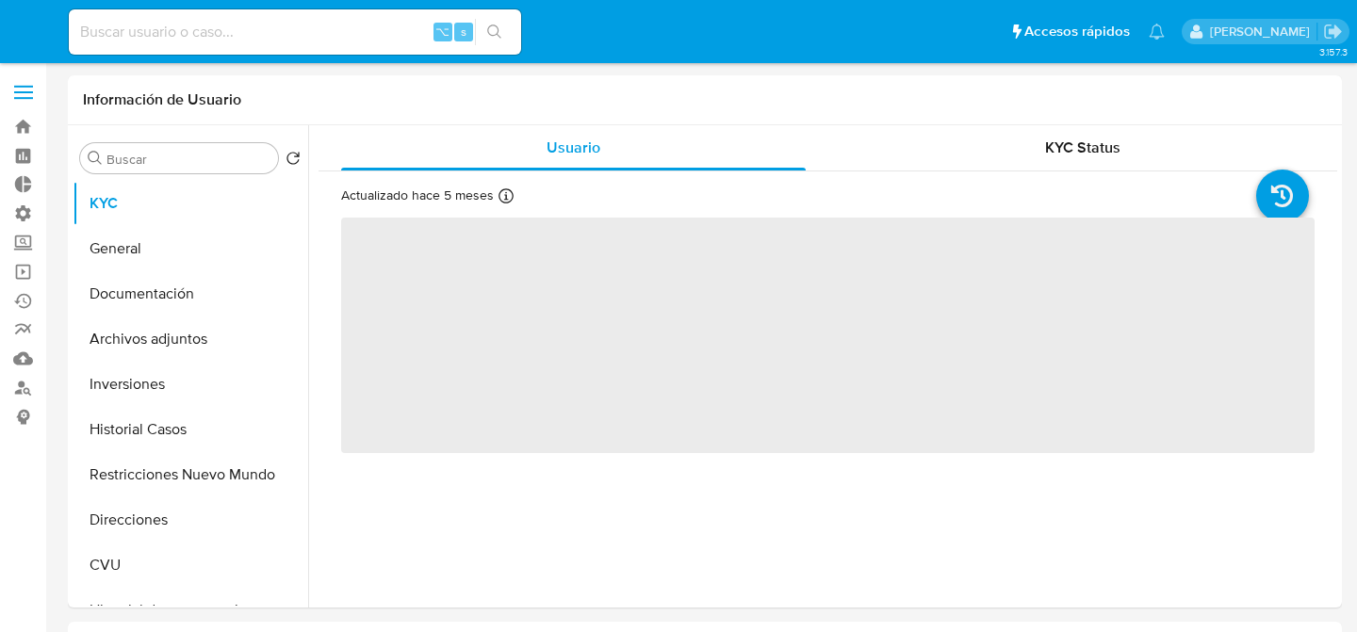
select select "10"
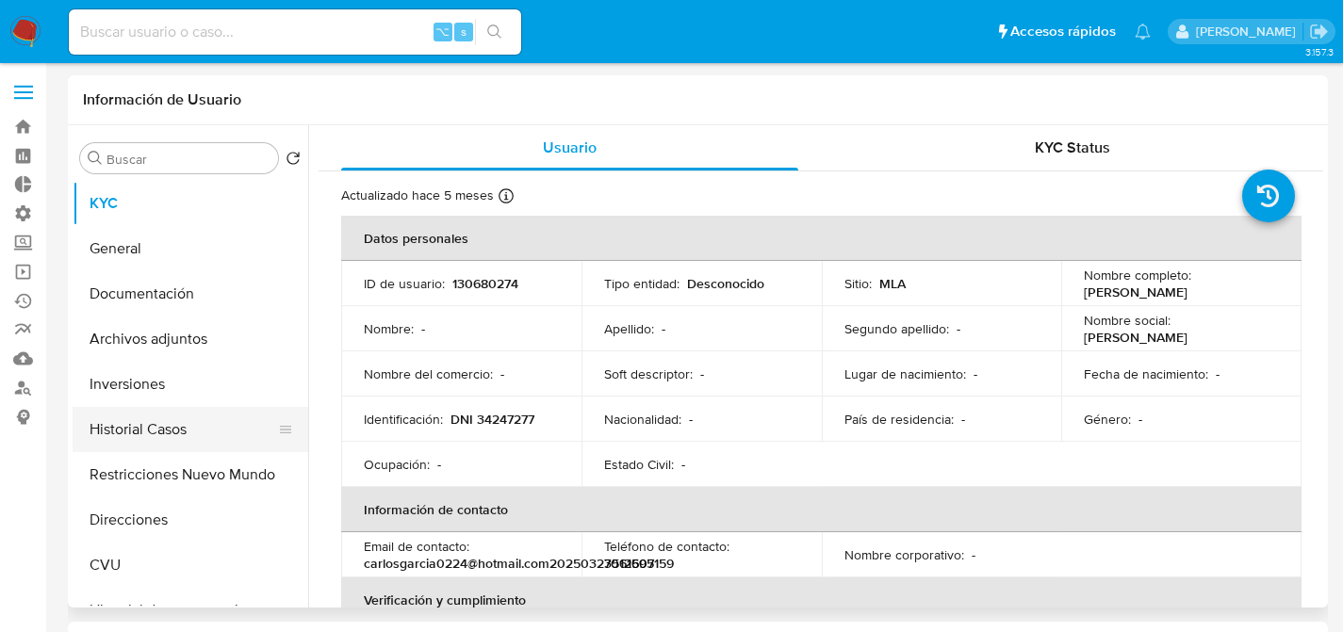
click at [171, 422] on button "Historial Casos" at bounding box center [183, 429] width 221 height 45
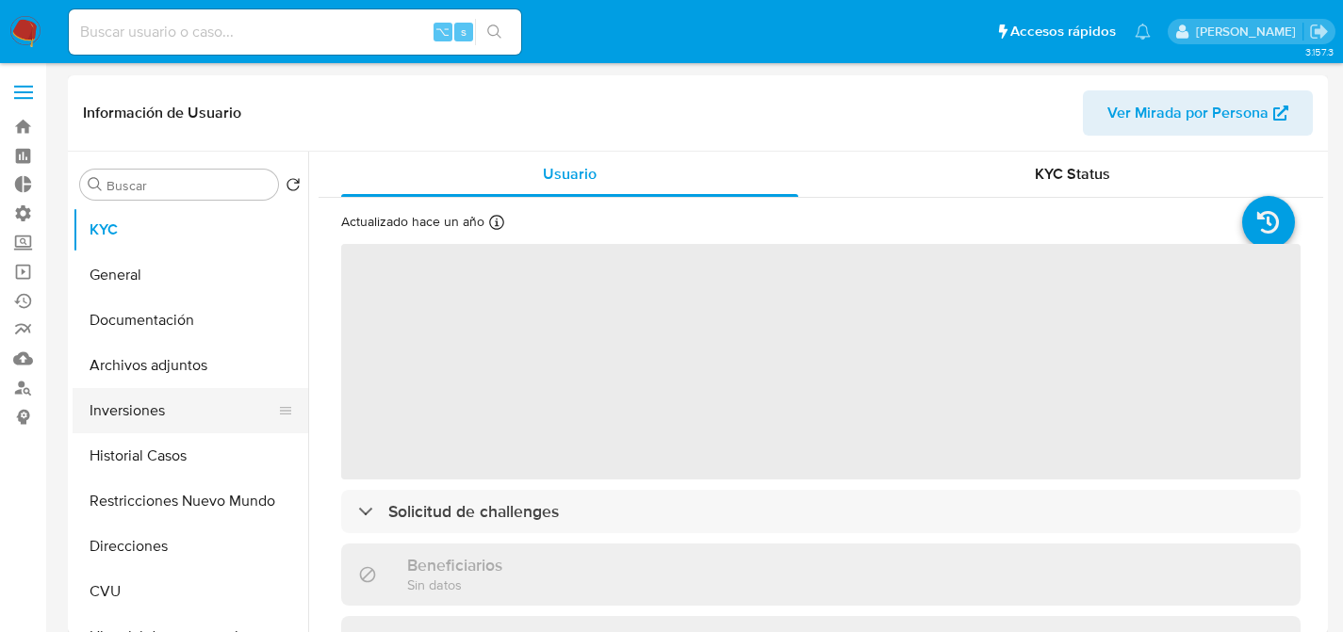
click at [130, 411] on button "Inversiones" at bounding box center [183, 410] width 221 height 45
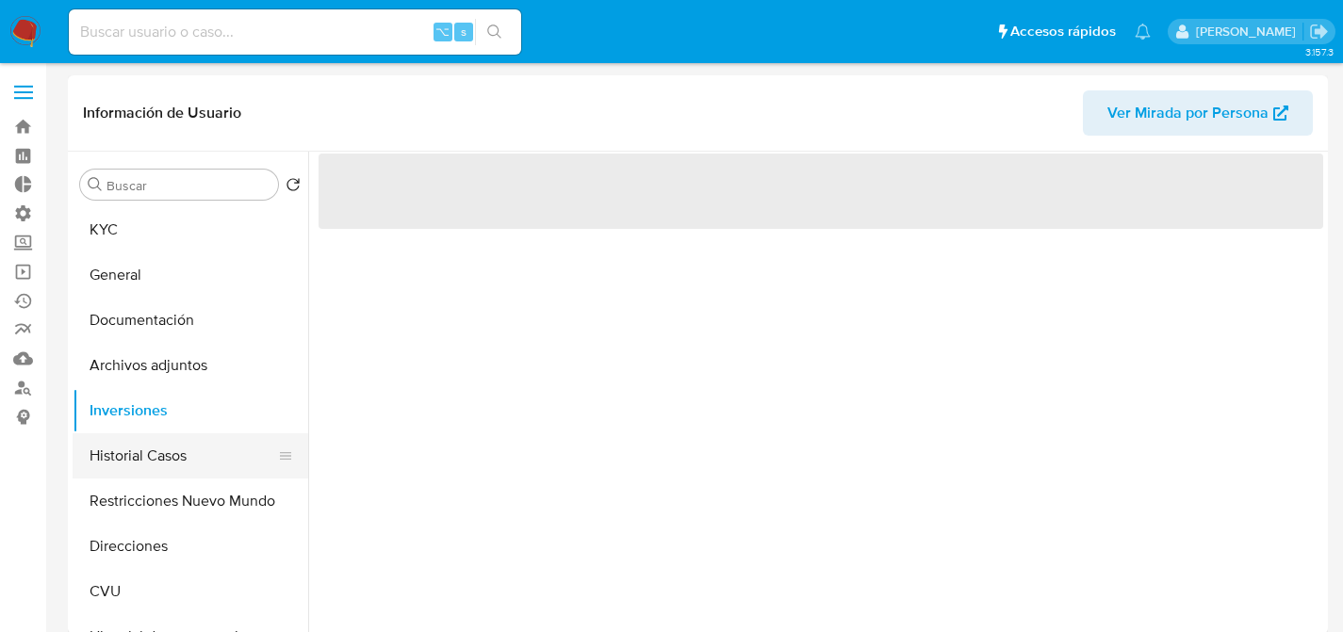
click at [138, 439] on button "Historial Casos" at bounding box center [183, 456] width 221 height 45
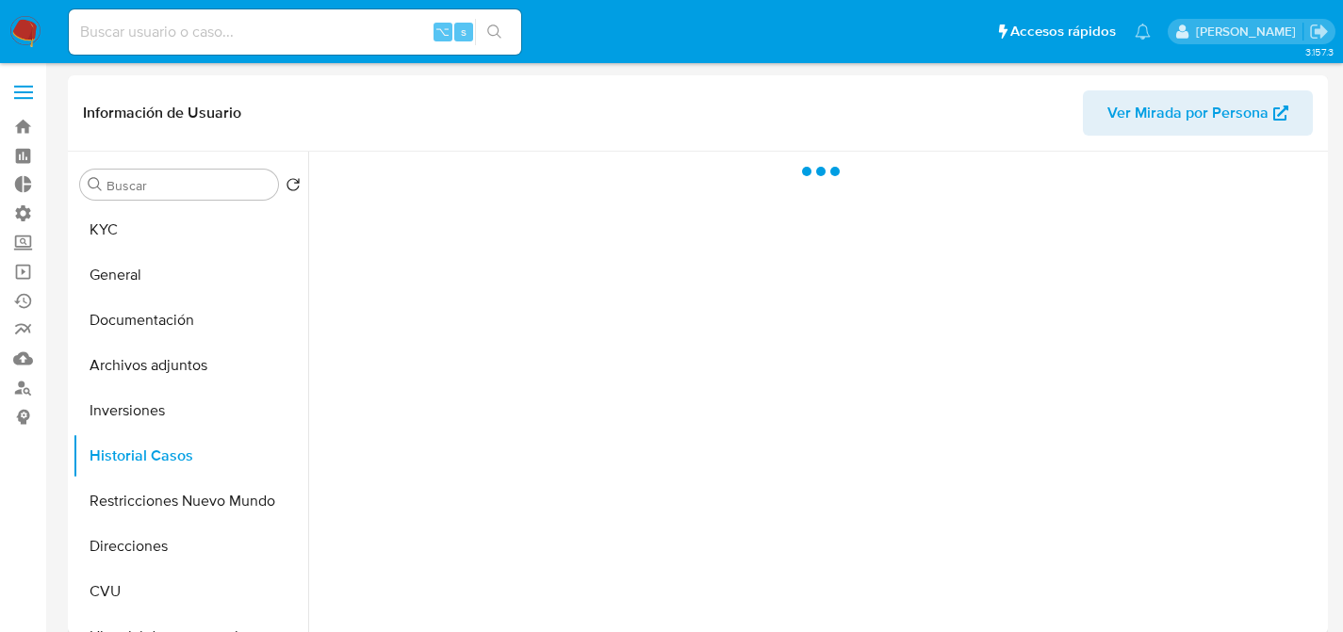
select select "10"
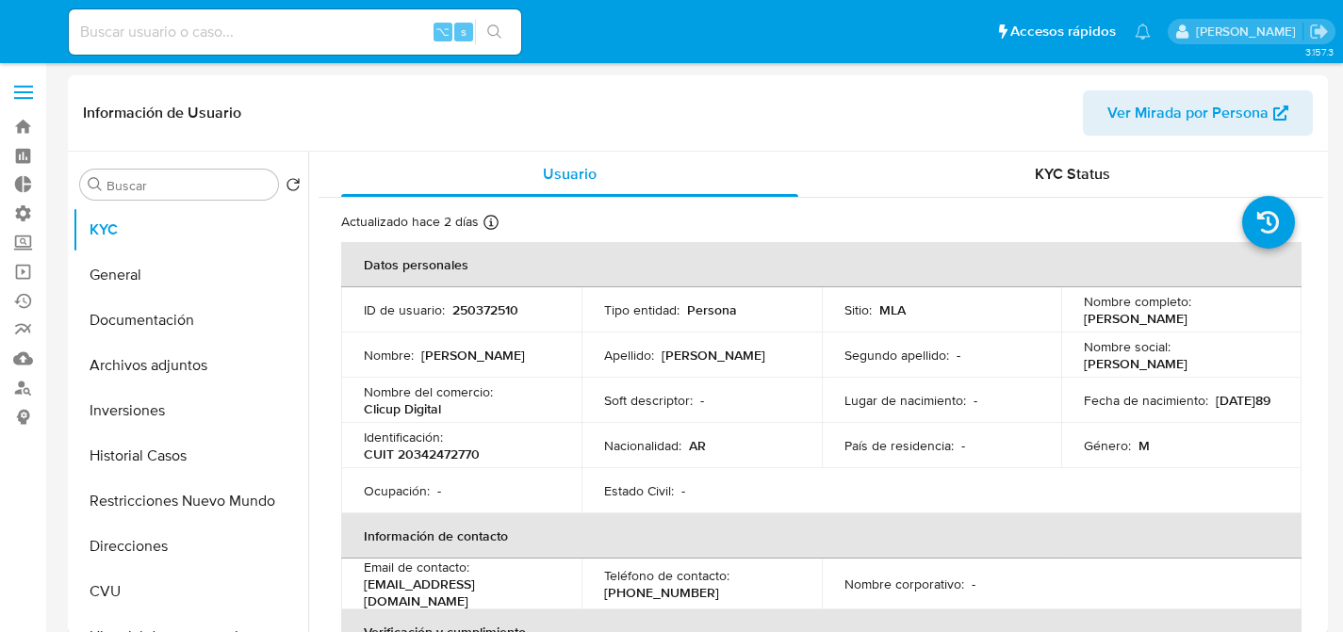
select select "10"
click at [146, 263] on button "General" at bounding box center [183, 275] width 221 height 45
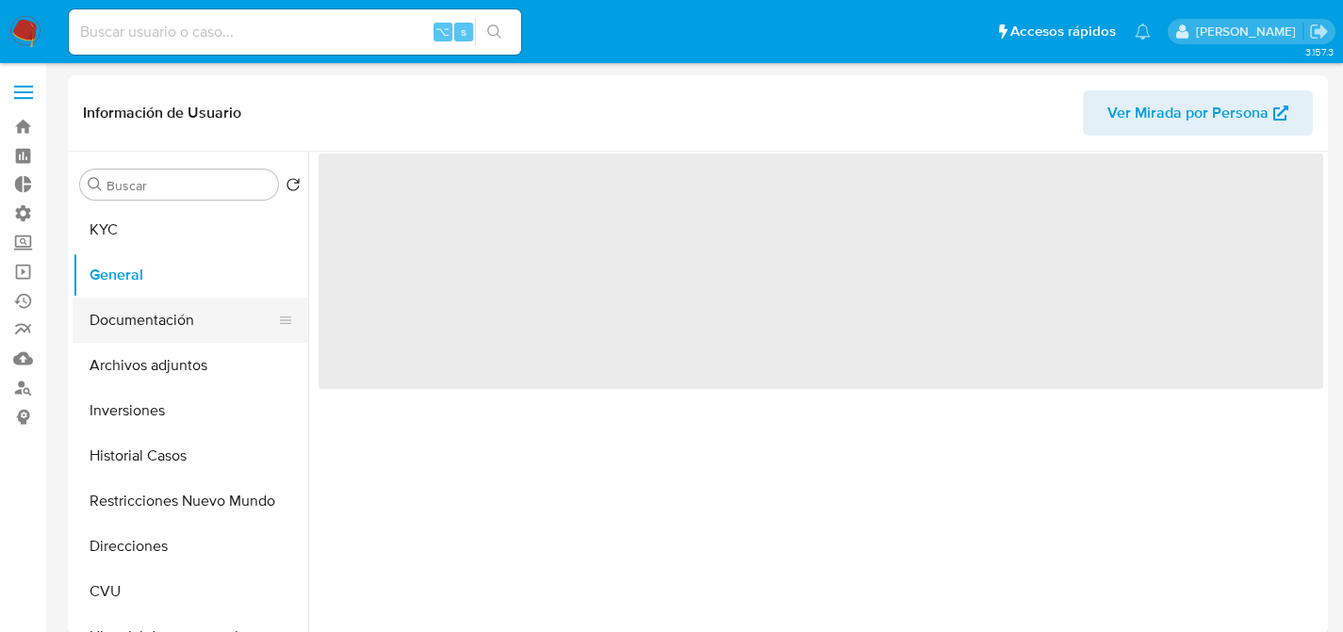
click at [250, 315] on button "Documentación" at bounding box center [183, 320] width 221 height 45
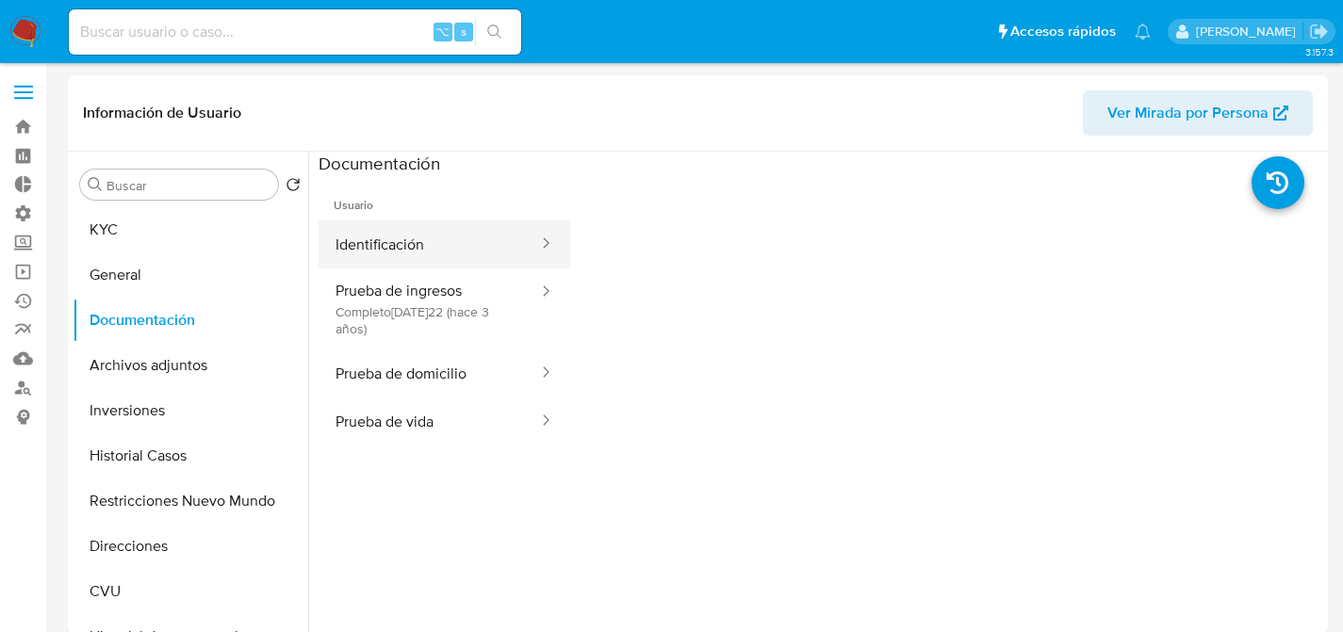
click at [438, 259] on button "Identificación" at bounding box center [429, 245] width 221 height 48
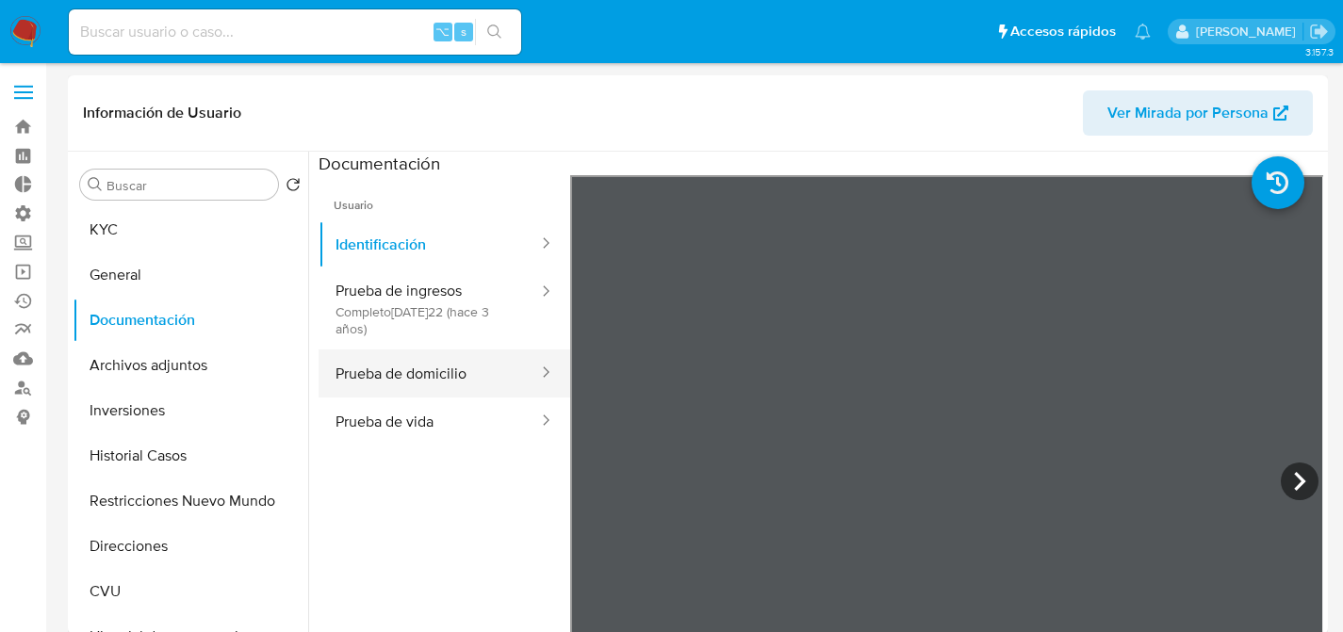
click at [435, 381] on button "Prueba de domicilio" at bounding box center [429, 374] width 221 height 48
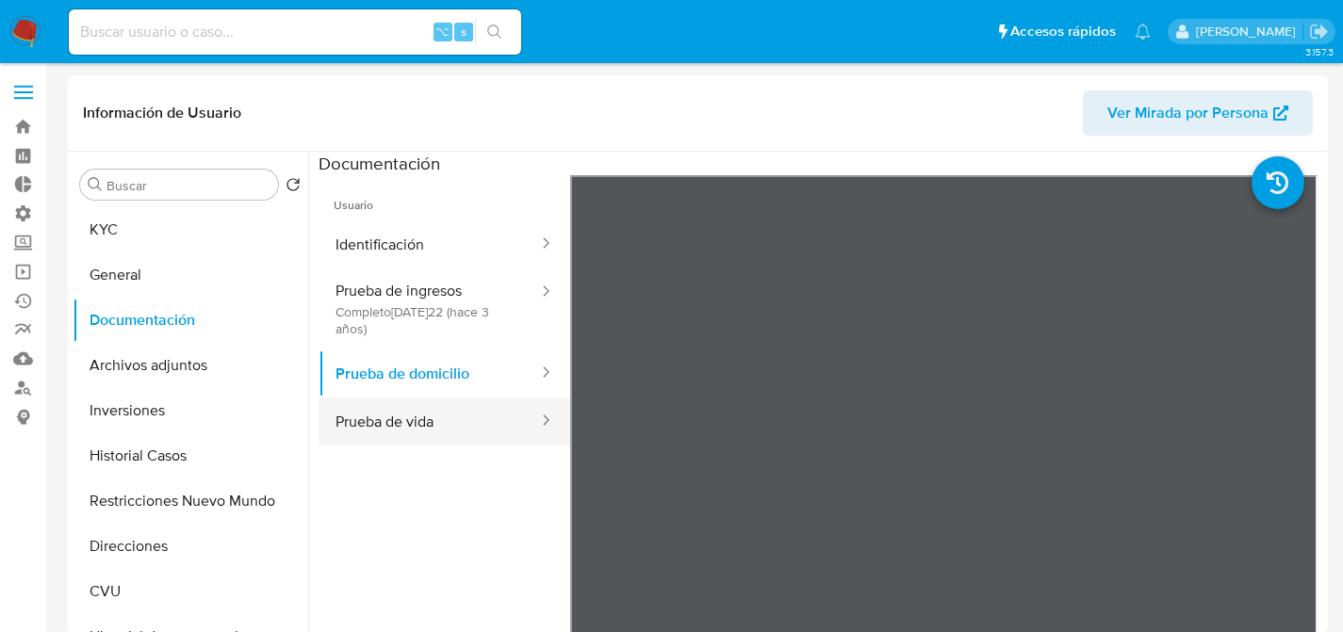
click at [446, 439] on button "Prueba de vida" at bounding box center [429, 422] width 221 height 48
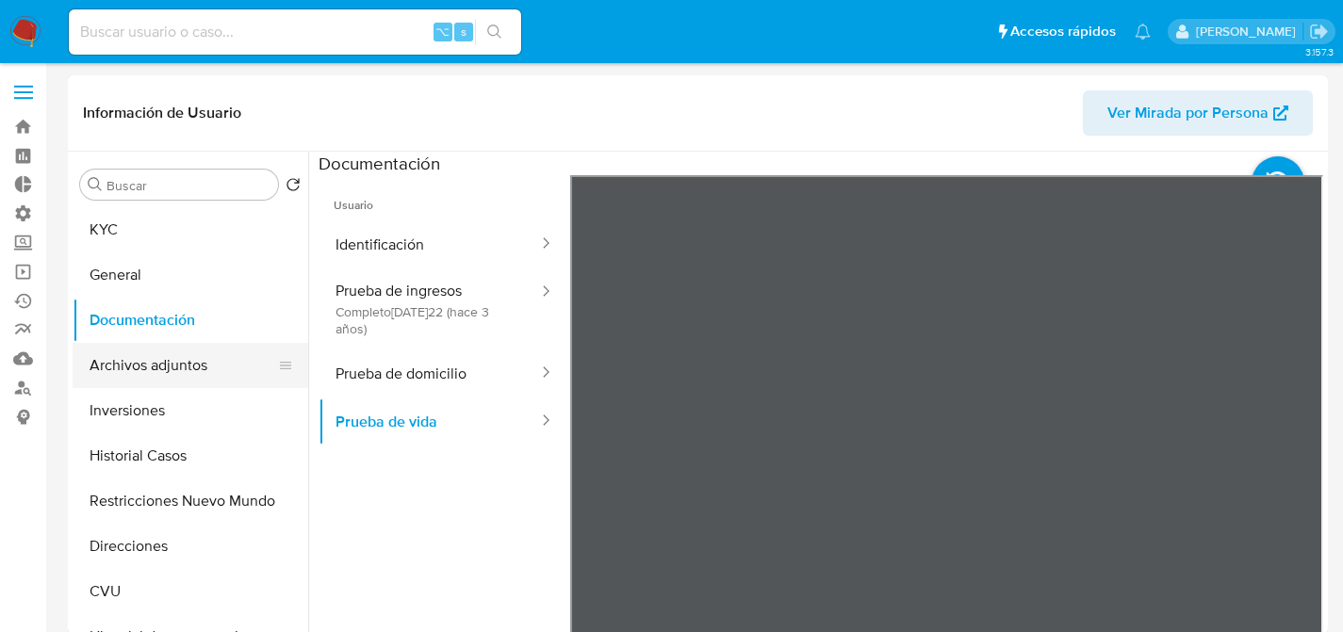
click at [162, 364] on button "Archivos adjuntos" at bounding box center [183, 365] width 221 height 45
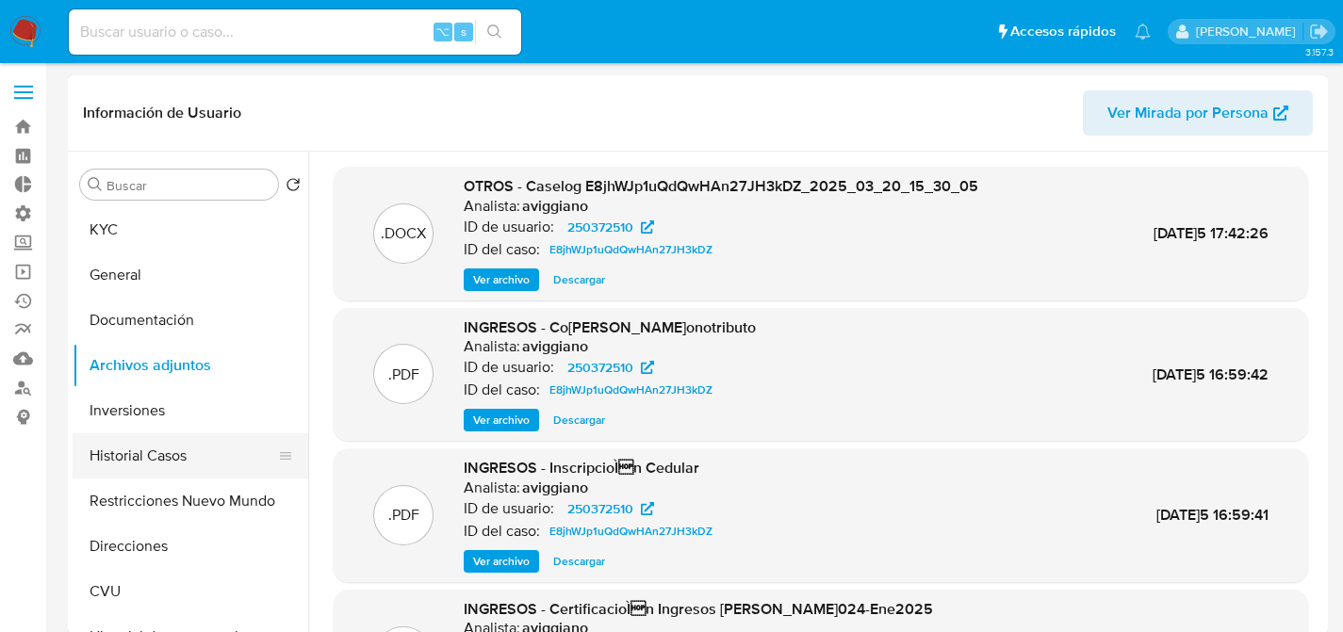
click at [124, 461] on button "Historial Casos" at bounding box center [183, 456] width 221 height 45
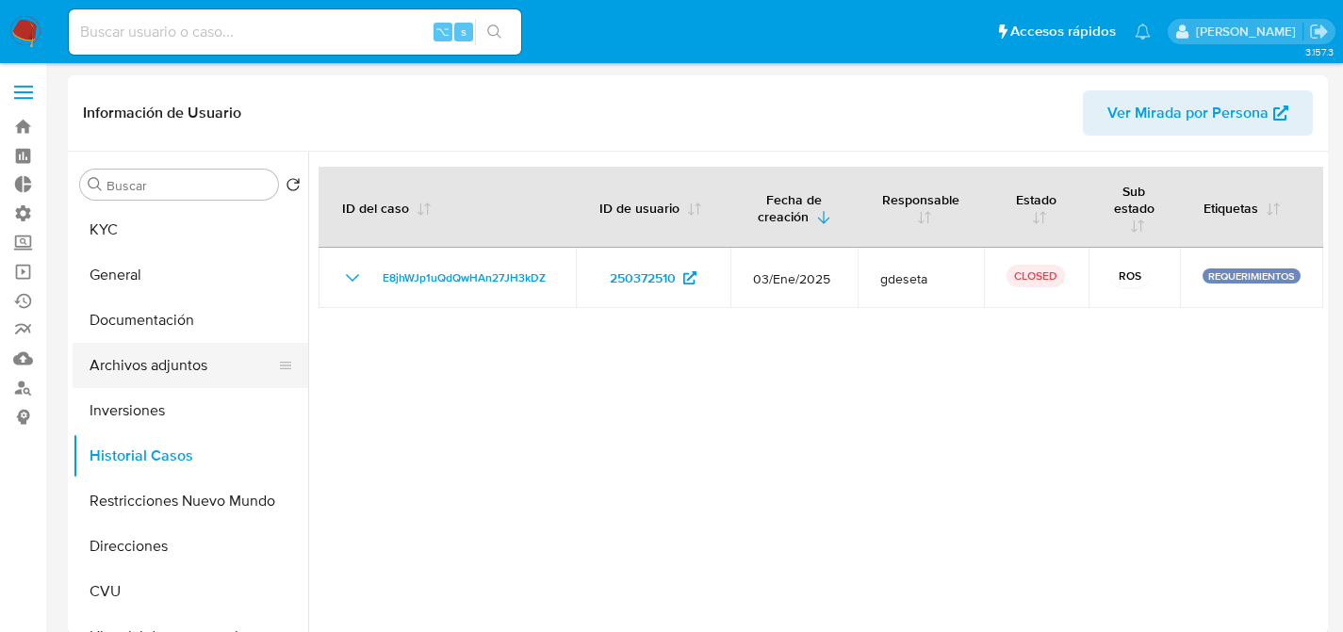
click at [146, 360] on button "Archivos adjuntos" at bounding box center [183, 365] width 221 height 45
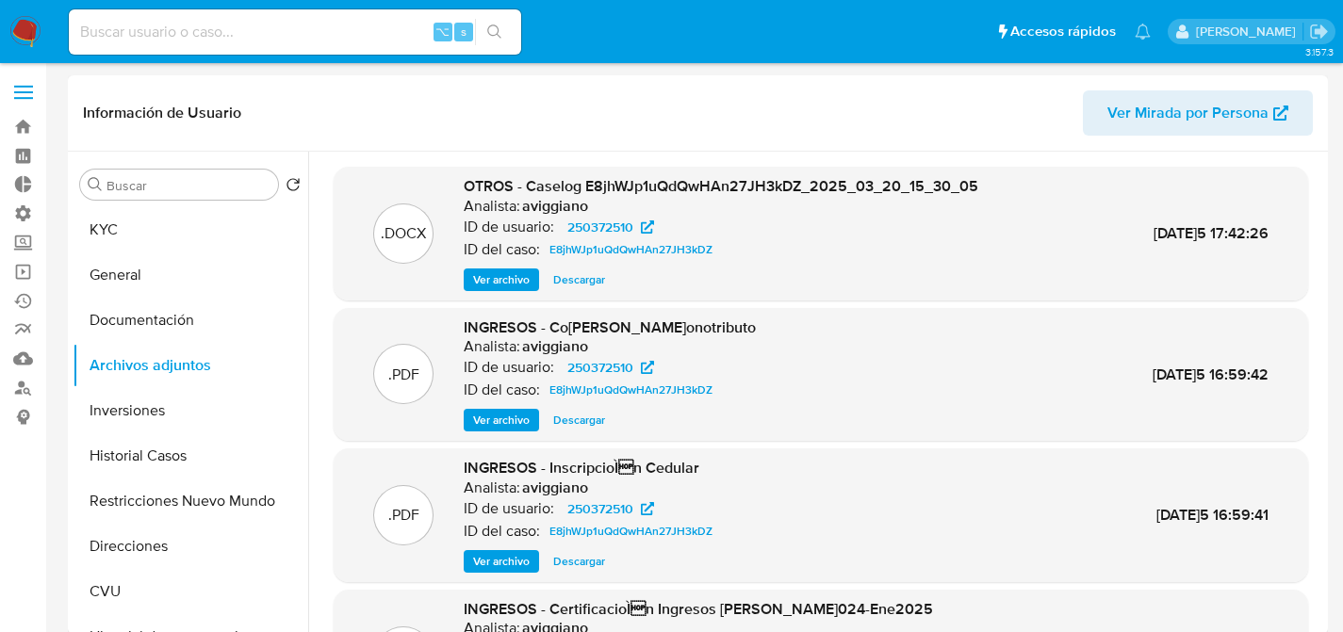
click at [498, 271] on span "Ver archivo" at bounding box center [501, 279] width 57 height 19
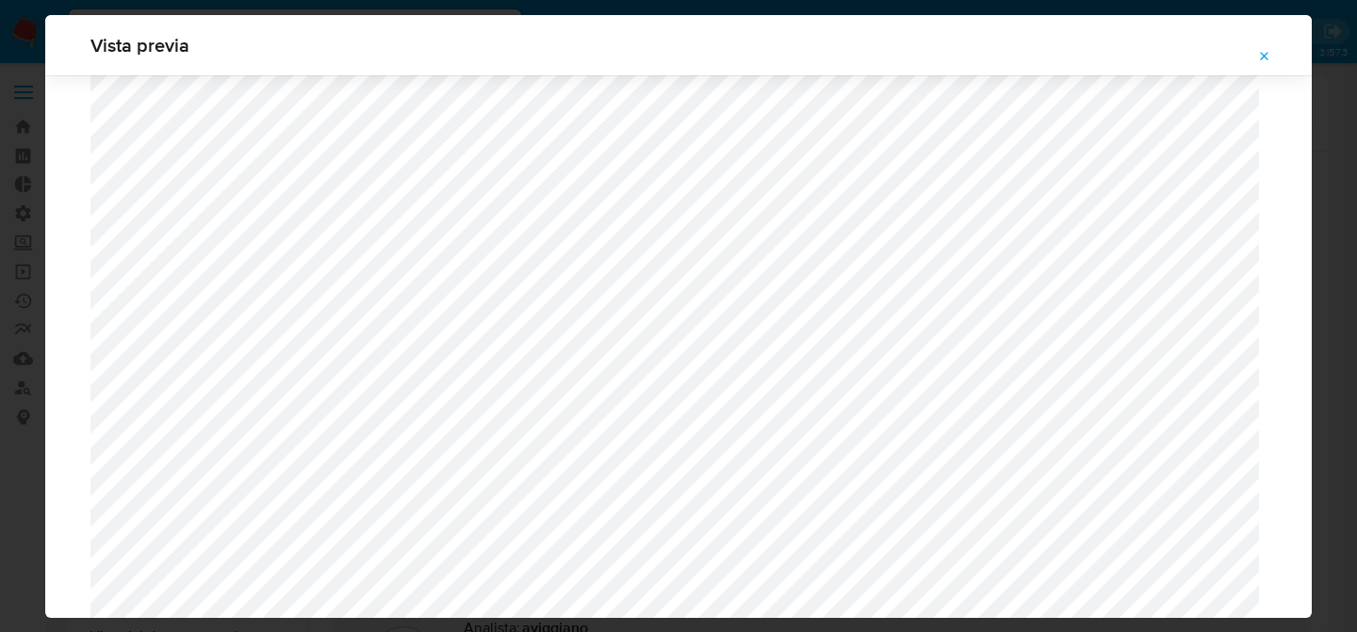
scroll to position [2471, 0]
click at [7, 224] on div "Vista previa" at bounding box center [678, 316] width 1357 height 632
click at [1259, 67] on span "Attachment preview" at bounding box center [1264, 56] width 15 height 26
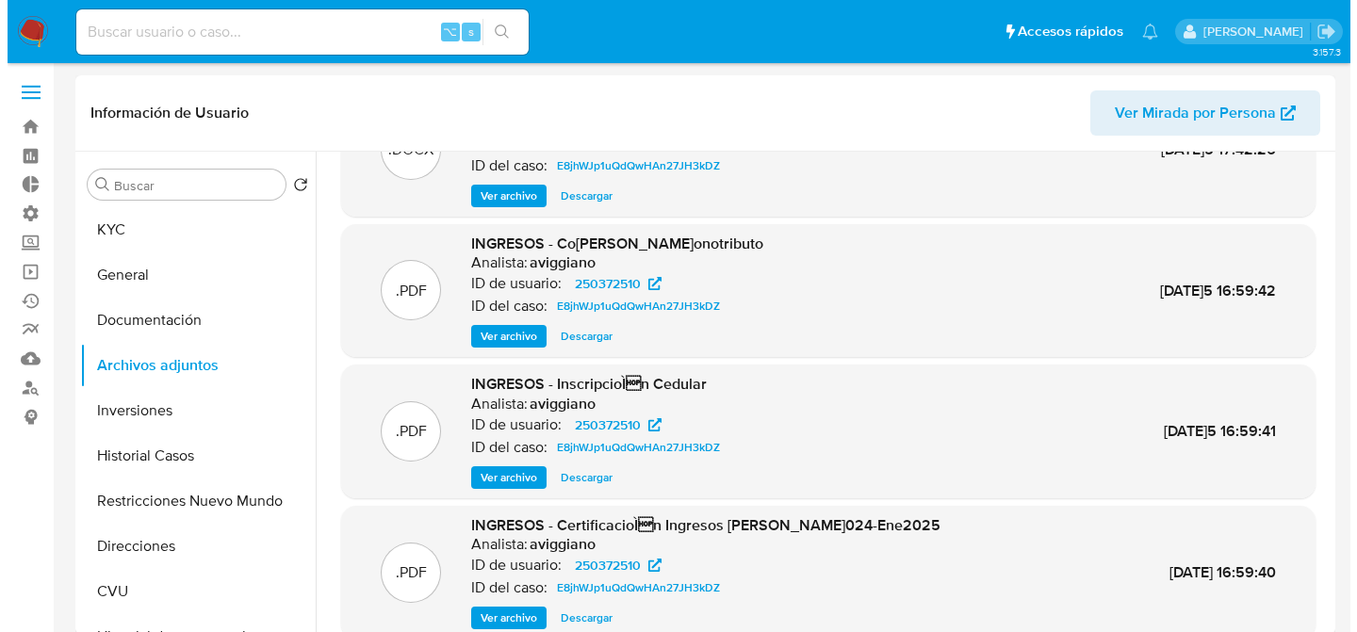
scroll to position [158, 0]
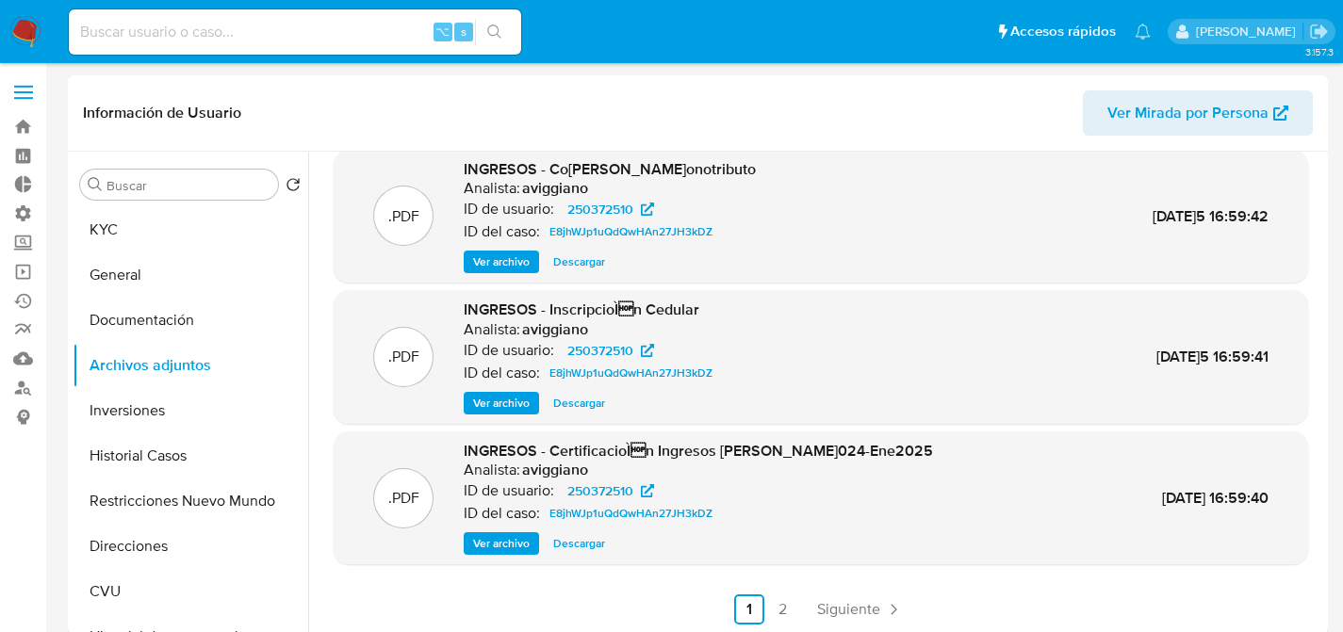
click at [490, 540] on span "Ver archivo" at bounding box center [501, 543] width 57 height 19
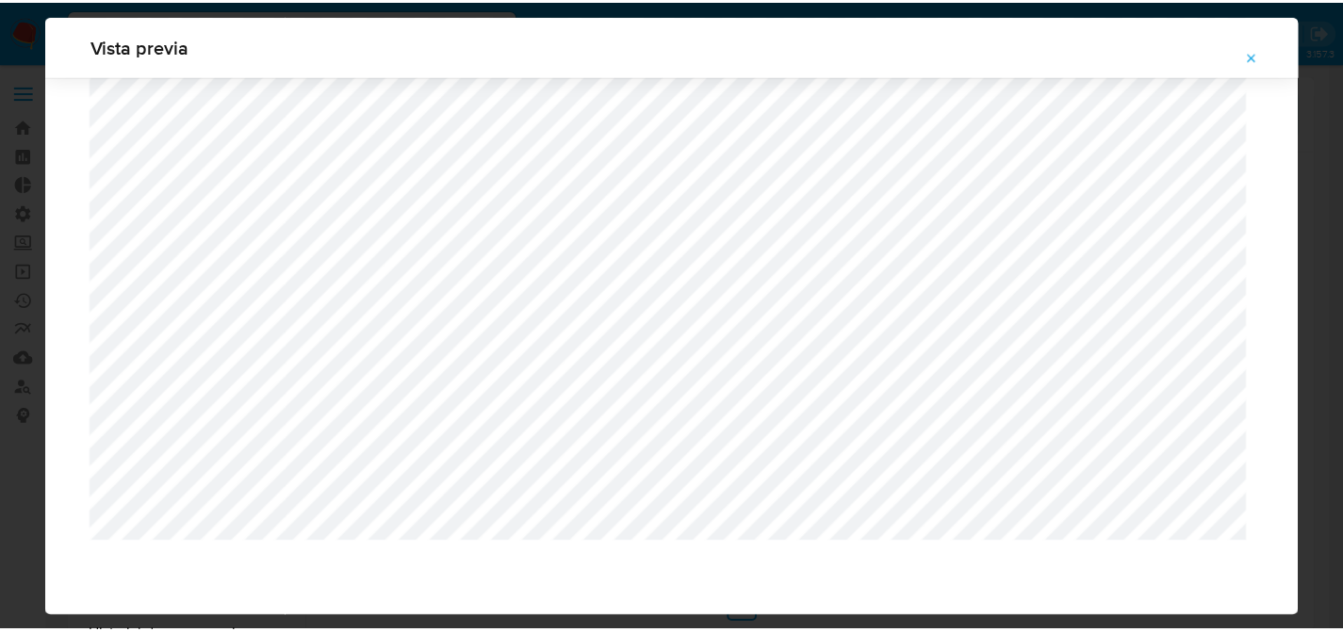
scroll to position [60, 0]
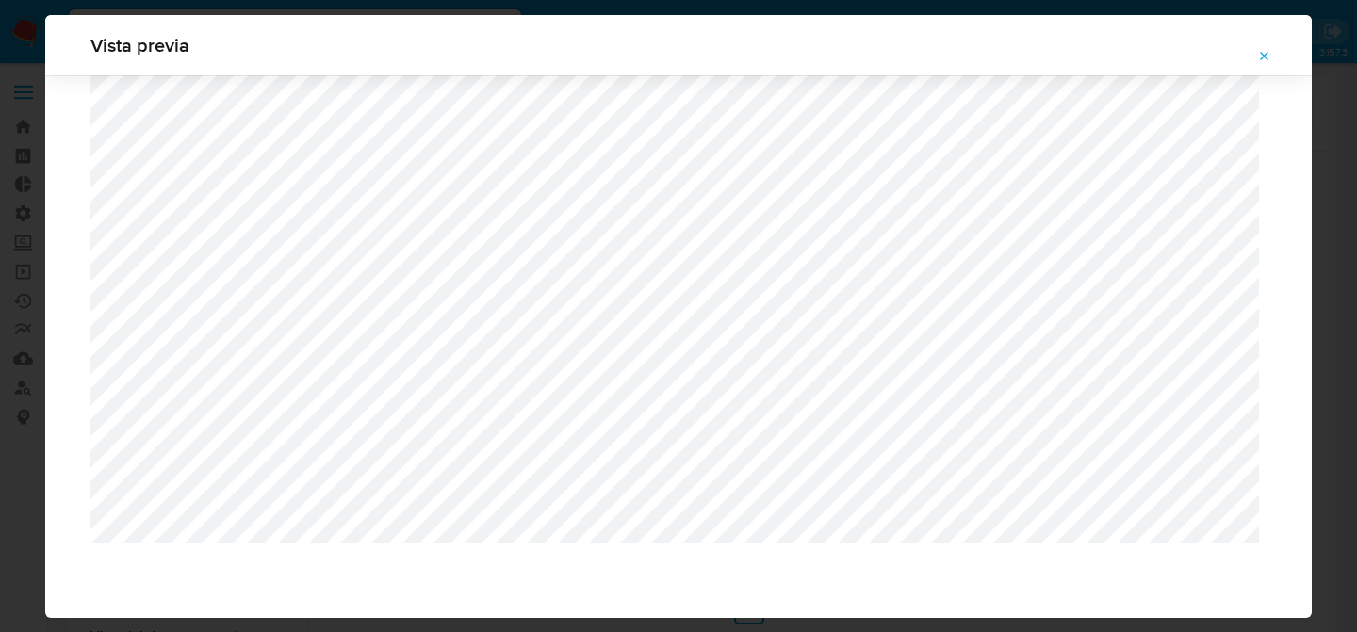
click at [28, 139] on div "Vista previa" at bounding box center [678, 316] width 1357 height 632
click at [1260, 57] on icon "Attachment preview" at bounding box center [1264, 56] width 15 height 15
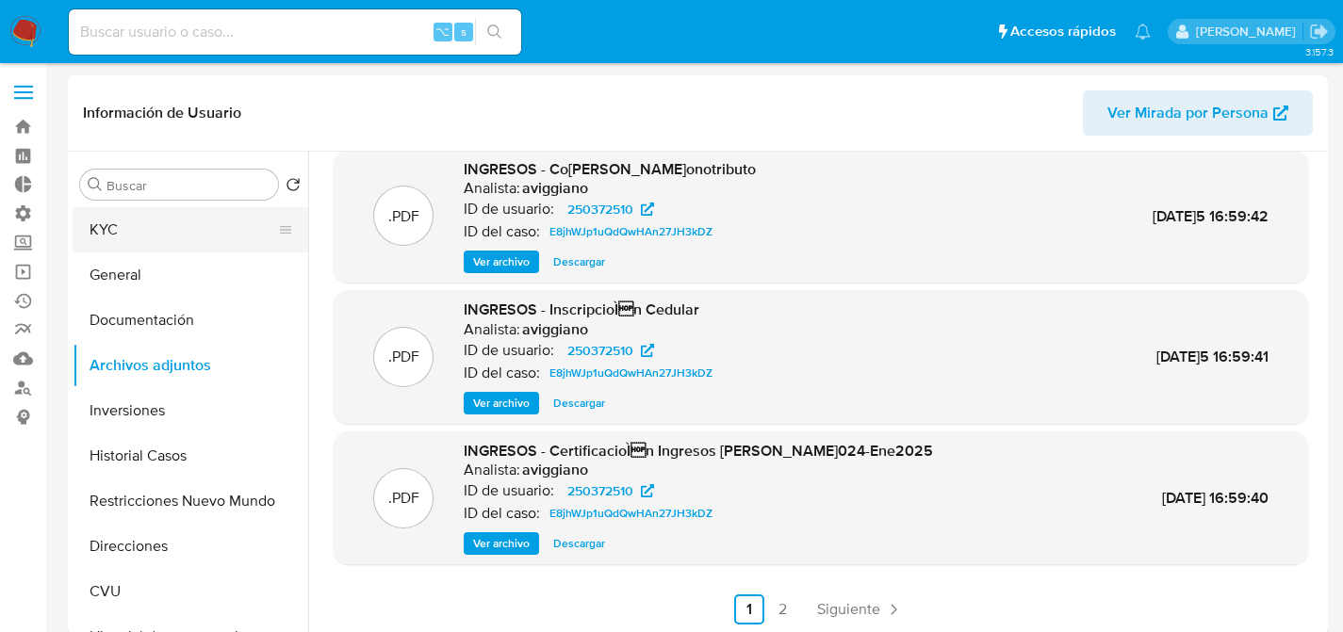
click at [106, 244] on button "KYC" at bounding box center [183, 229] width 221 height 45
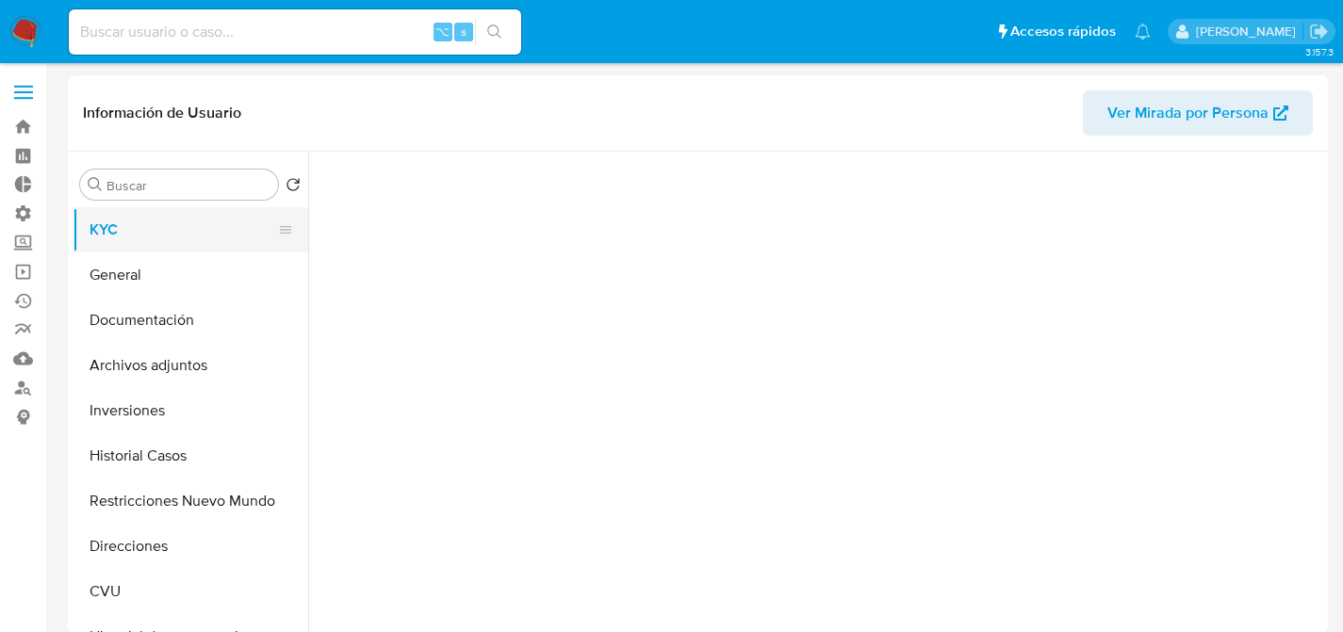
scroll to position [0, 0]
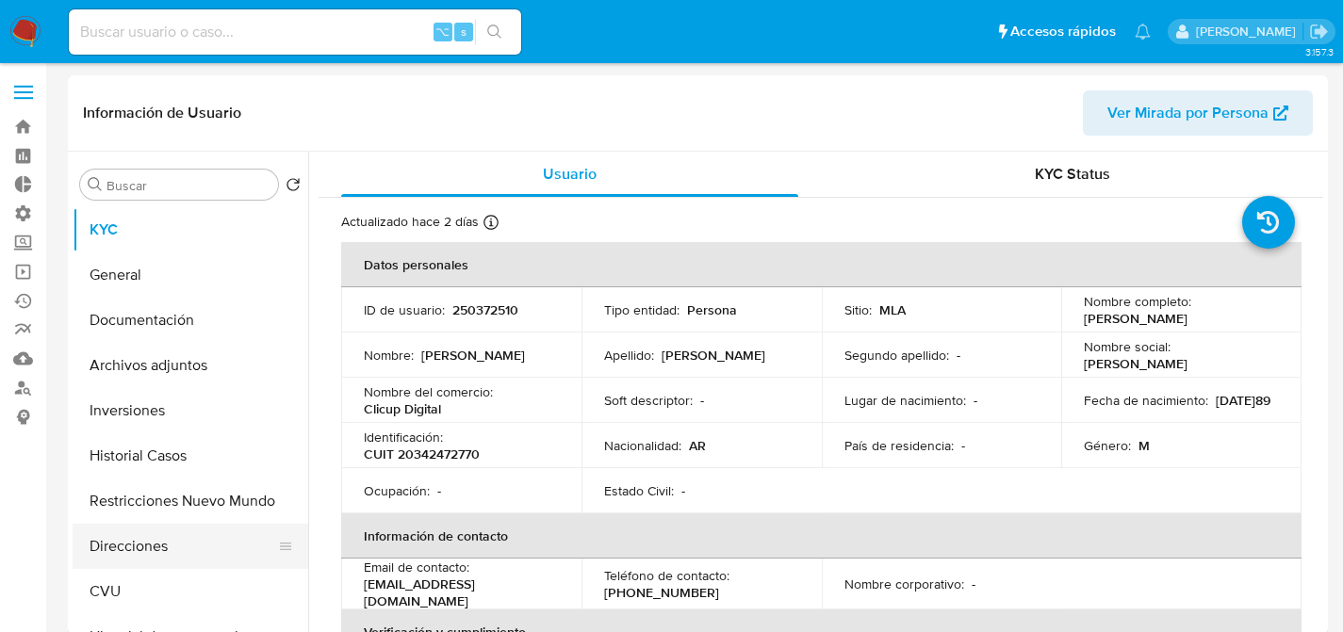
click at [175, 549] on button "Direcciones" at bounding box center [183, 546] width 221 height 45
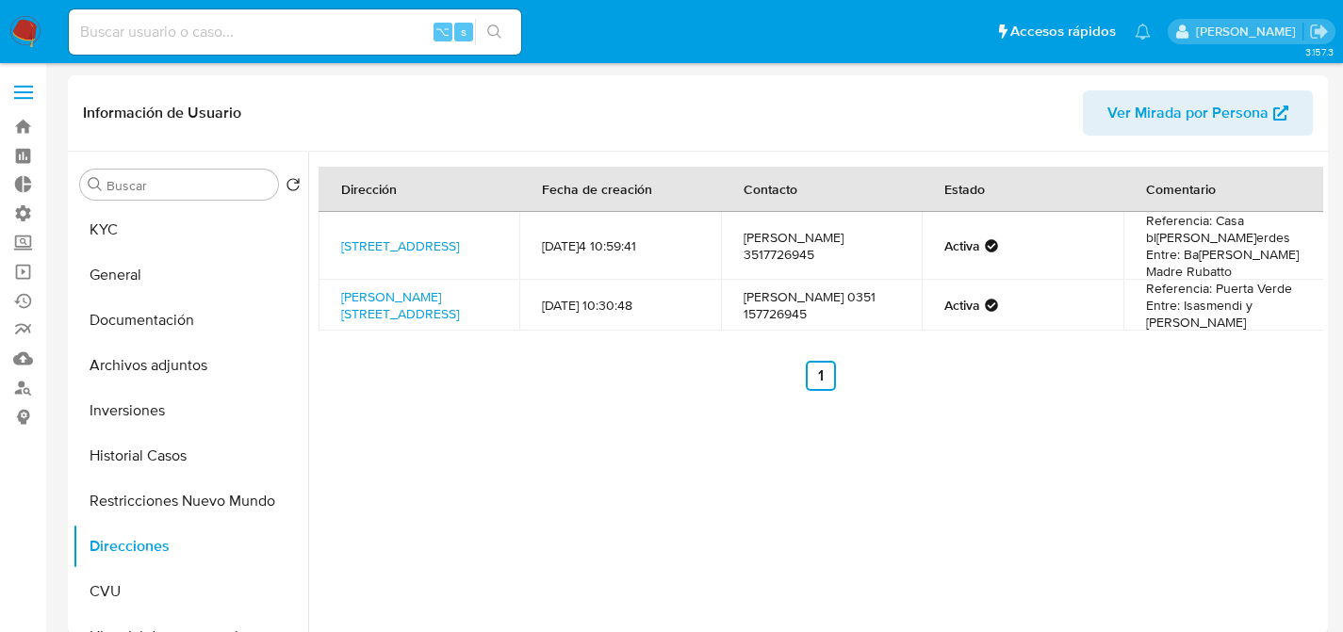
drag, startPoint x: 183, startPoint y: 317, endPoint x: 501, endPoint y: 410, distance: 331.9
click at [501, 410] on div "Buscar Volver al orden por defecto KYC General Documentación Archivos adjuntos …" at bounding box center [698, 393] width 1251 height 483
click at [501, 410] on div "Dirección Fecha de creación Contacto Estado Comentario Calle Ombu 2125, Córdoba…" at bounding box center [815, 393] width 1015 height 483
click at [99, 221] on button "KYC" at bounding box center [183, 229] width 221 height 45
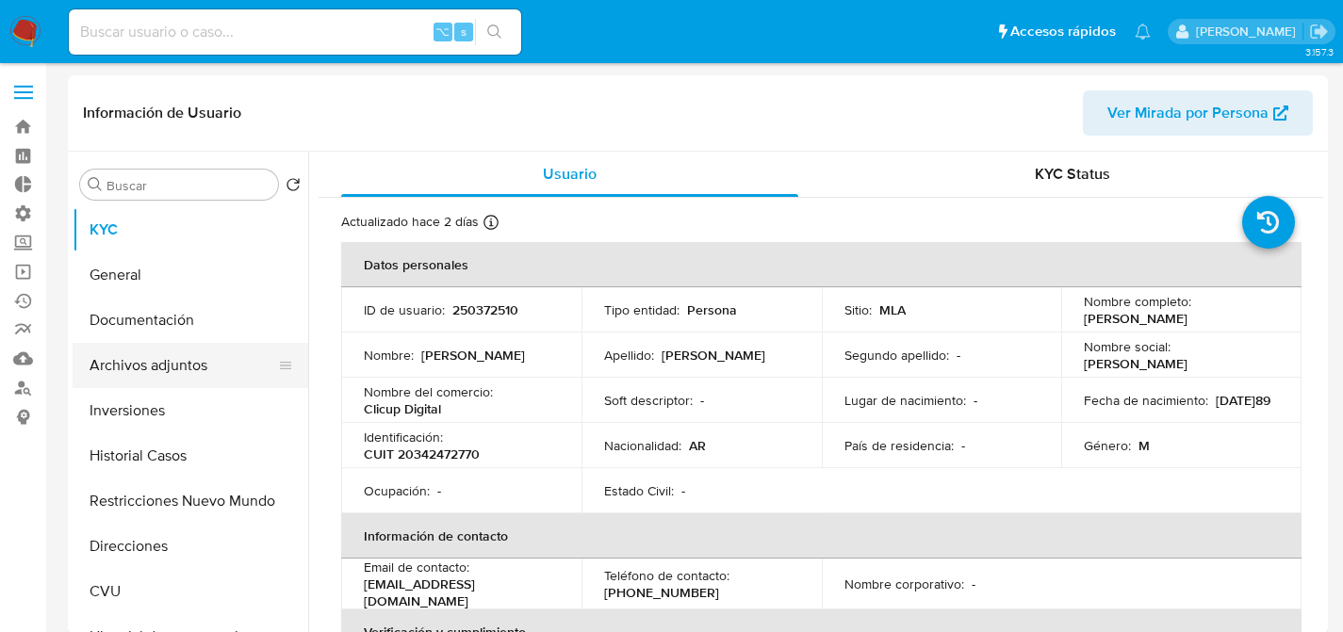
click at [161, 359] on button "Archivos adjuntos" at bounding box center [183, 365] width 221 height 45
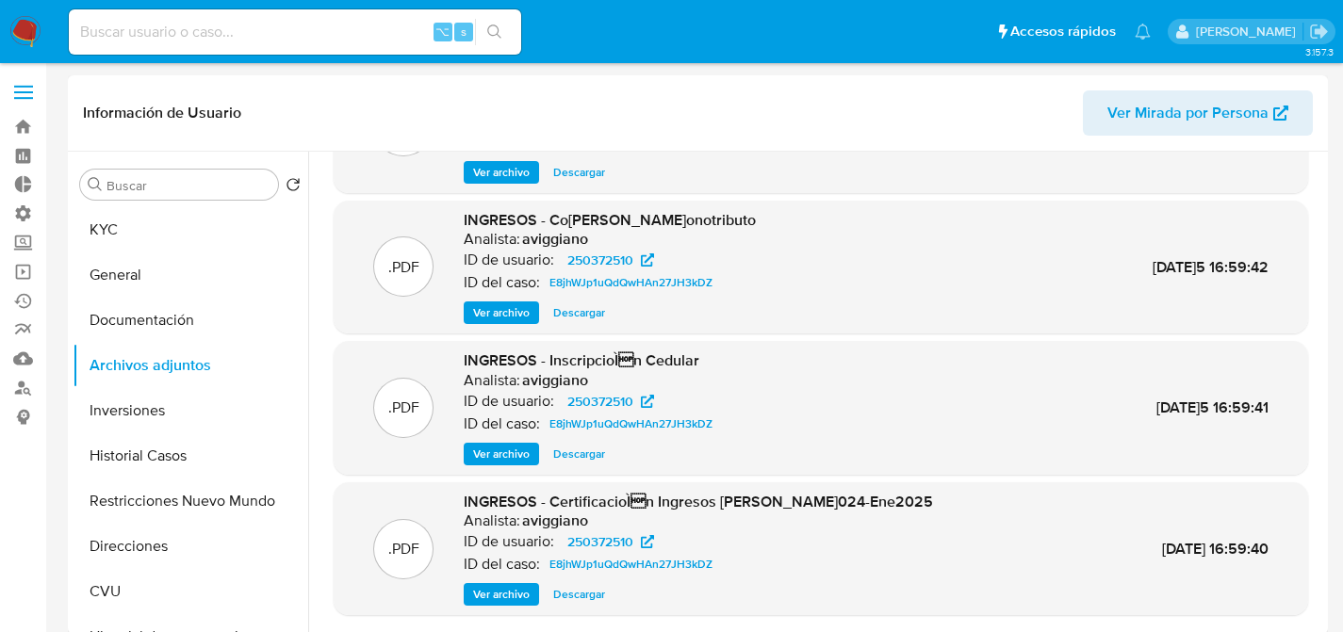
scroll to position [158, 0]
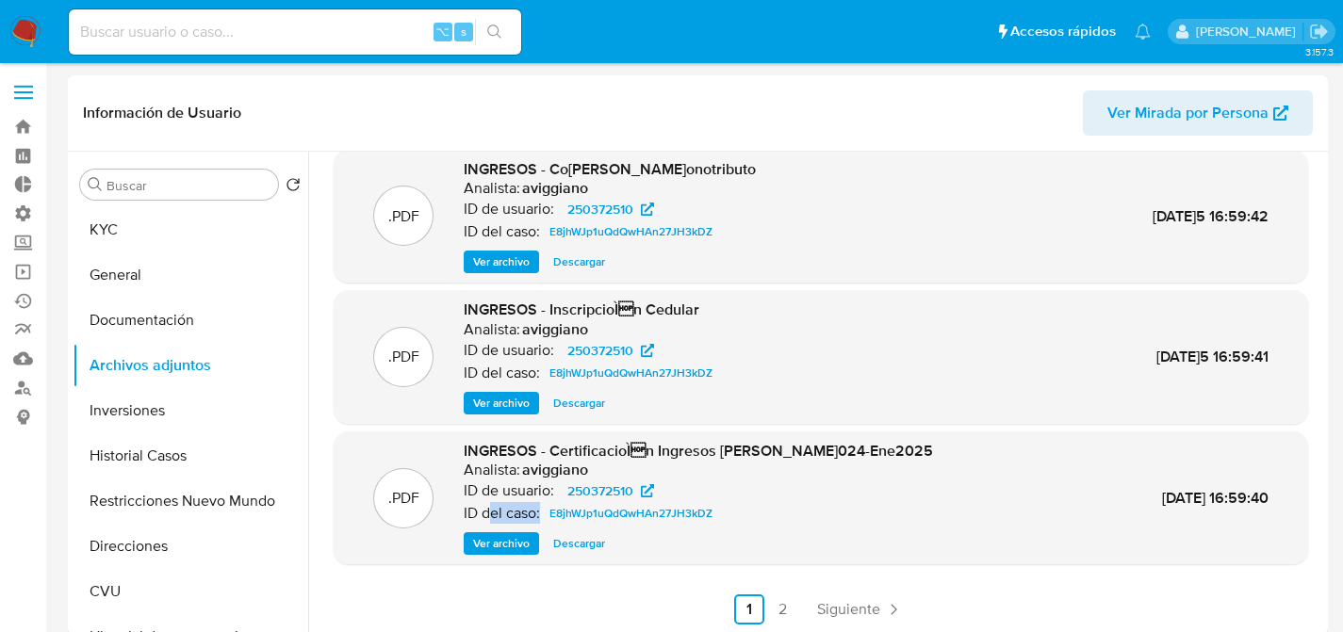
click at [489, 524] on div "ID del caso: E8jhWJp1uQdQwHAn27JH3kDZ" at bounding box center [698, 513] width 469 height 23
click at [502, 543] on span "Ver archivo" at bounding box center [501, 543] width 57 height 19
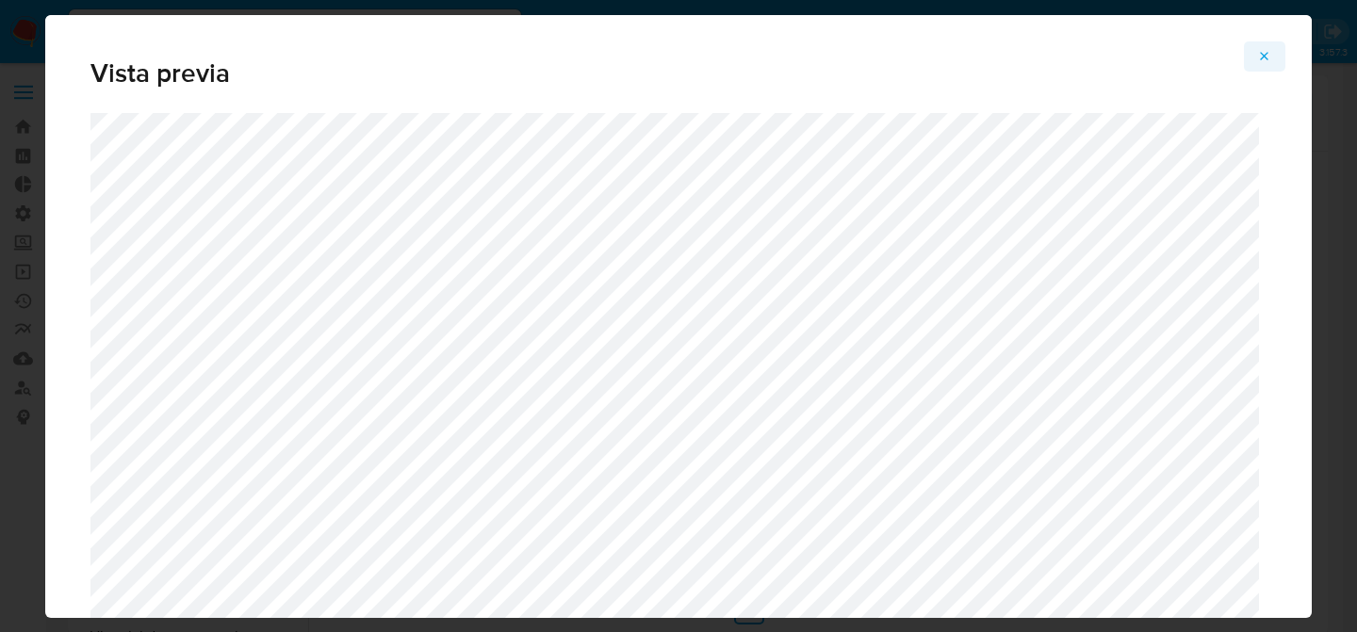
click at [1270, 56] on icon "Attachment preview" at bounding box center [1264, 56] width 15 height 15
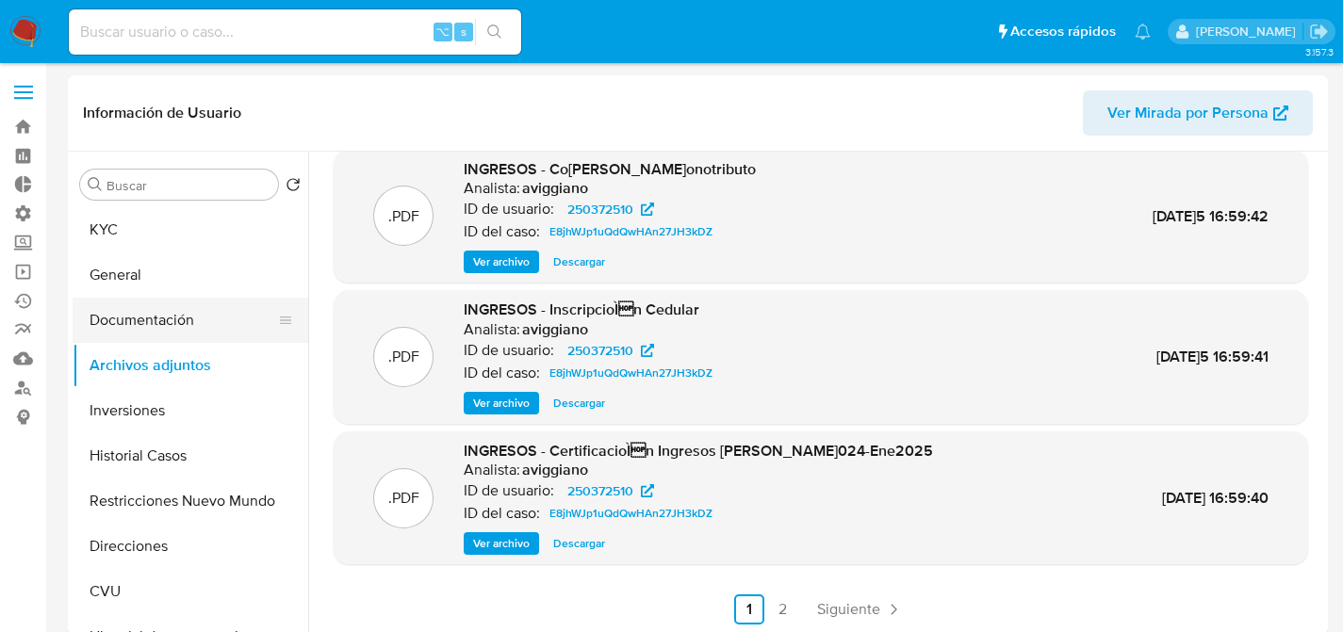
click at [157, 323] on button "Documentación" at bounding box center [183, 320] width 221 height 45
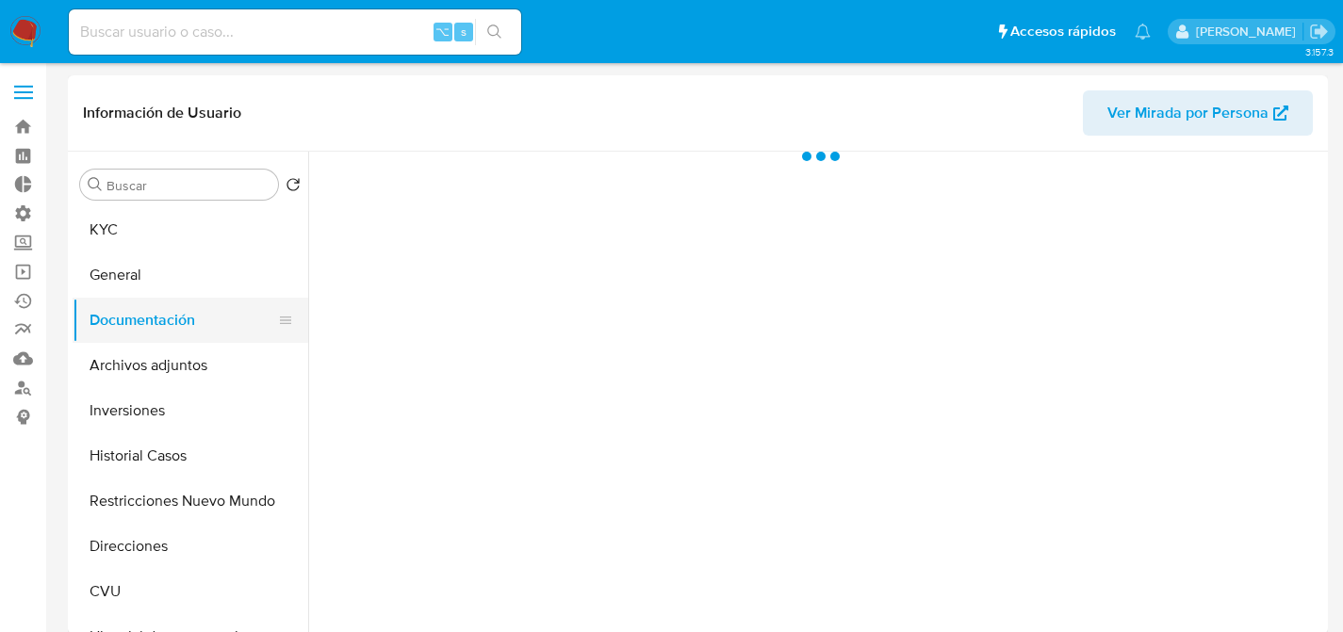
scroll to position [0, 0]
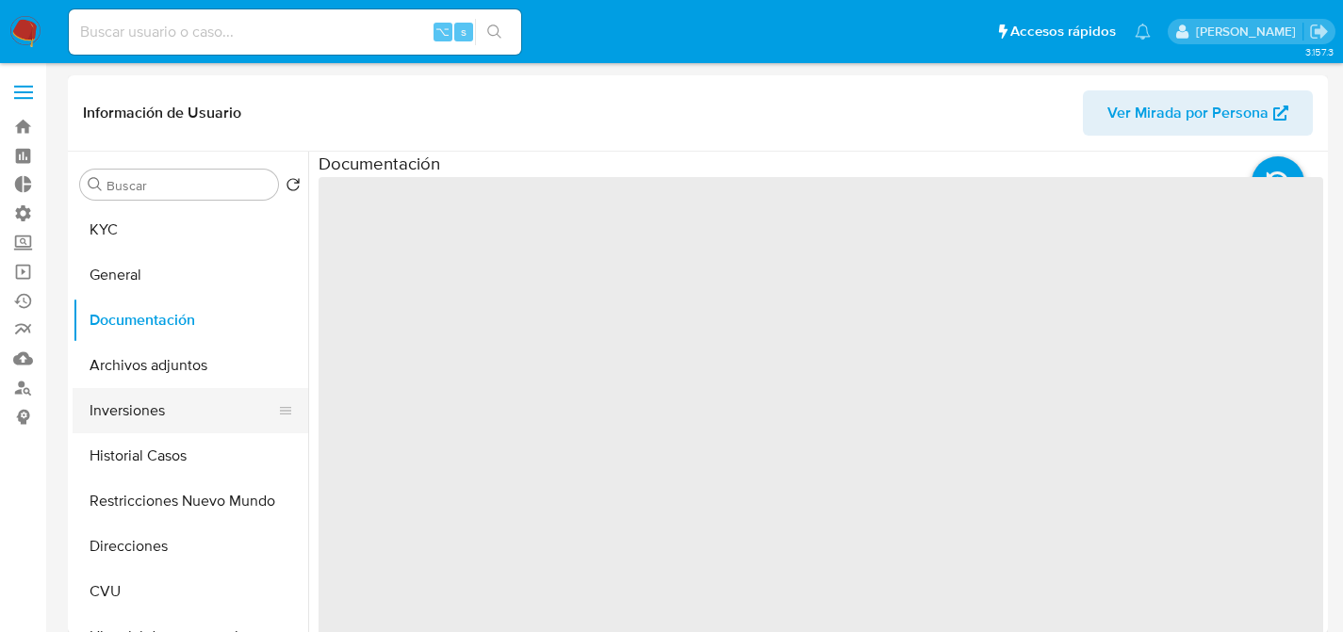
click at [162, 403] on button "Inversiones" at bounding box center [183, 410] width 221 height 45
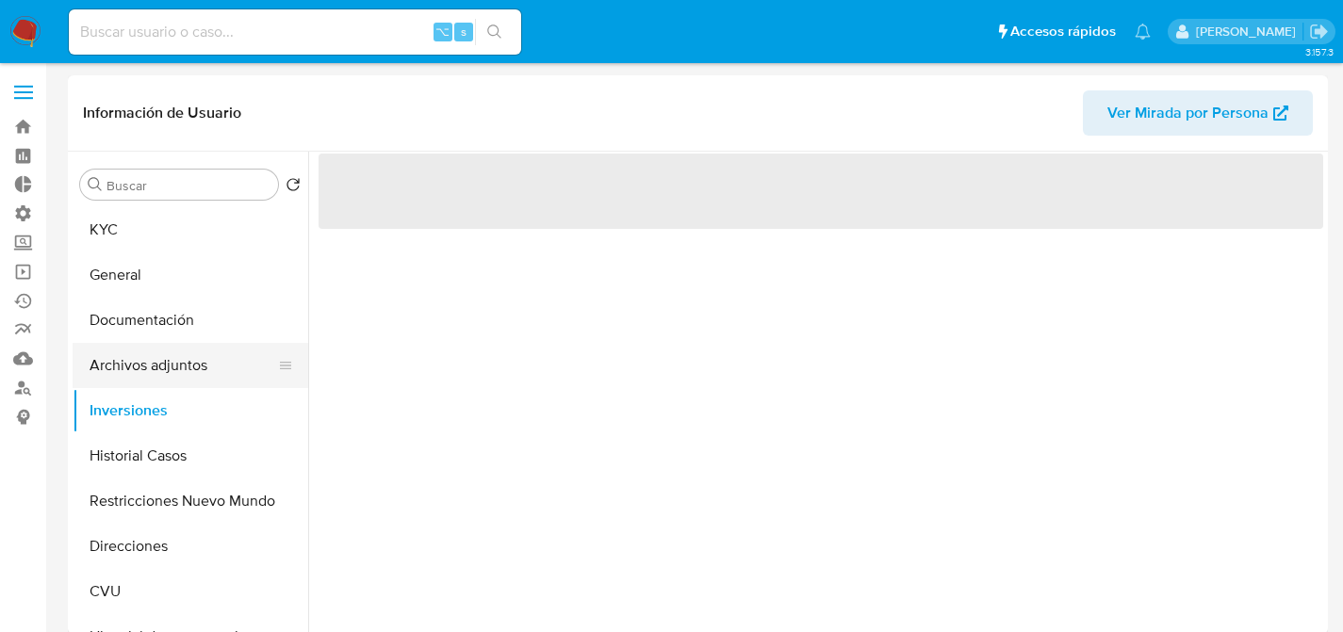
click at [167, 386] on button "Archivos adjuntos" at bounding box center [183, 365] width 221 height 45
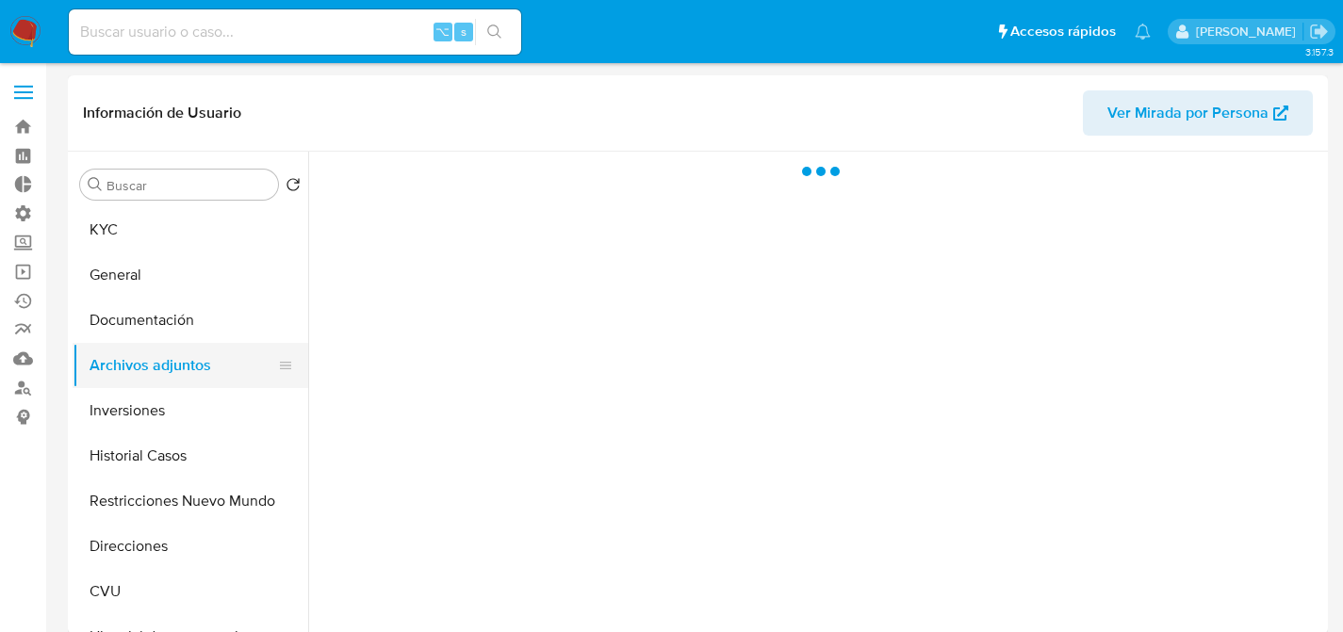
click at [173, 368] on button "Archivos adjuntos" at bounding box center [183, 365] width 221 height 45
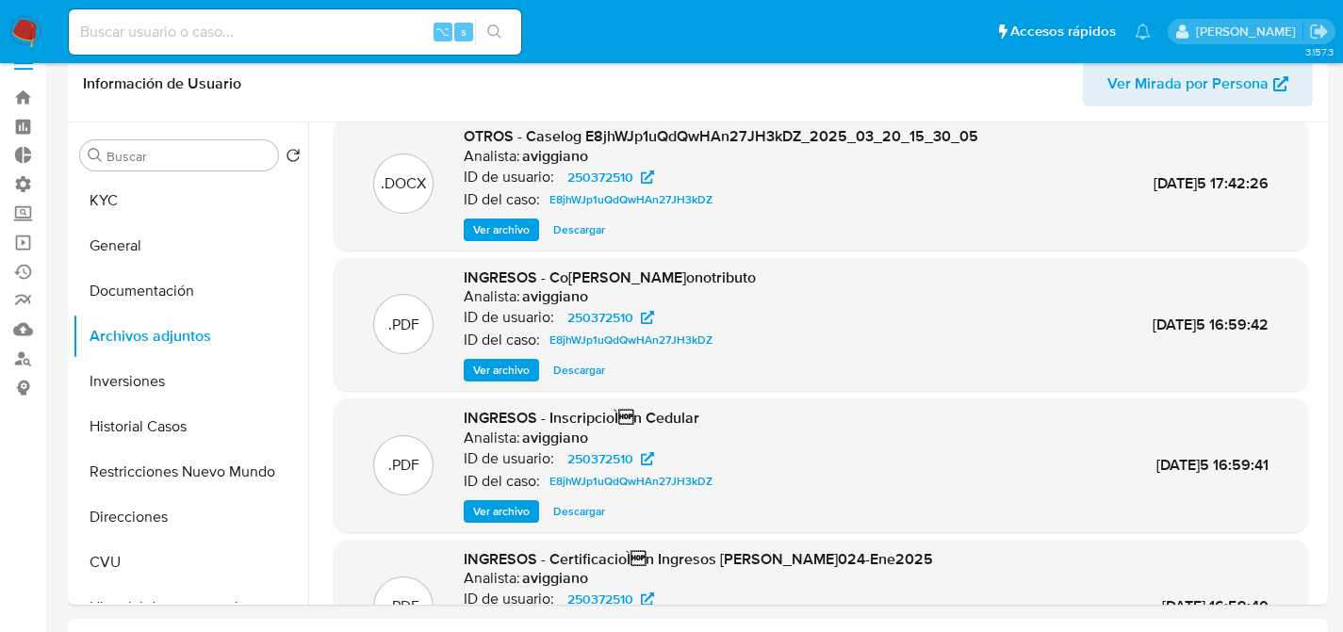
scroll to position [22, 0]
click at [493, 522] on div ".PDF INGRESOS - InscripcioÌn Cedular Analista: aviggiano ID de usuario: 250372…" at bounding box center [821, 465] width 975 height 134
click at [496, 515] on span "Ver archivo" at bounding box center [501, 510] width 57 height 19
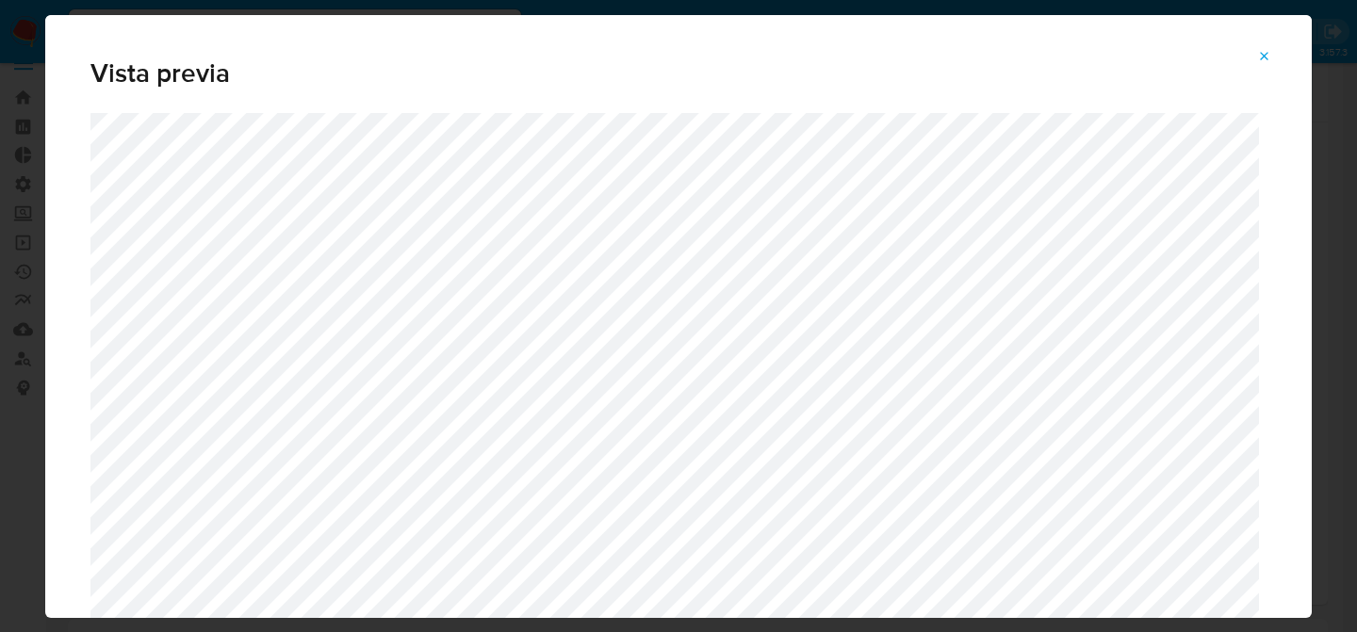
click at [50, 433] on div "Attachment preview" at bounding box center [678, 414] width 1267 height 603
click at [1289, 48] on div "Vista previa" at bounding box center [678, 64] width 1267 height 98
drag, startPoint x: 1269, startPoint y: 54, endPoint x: 1245, endPoint y: 71, distance: 29.0
click at [1269, 54] on icon "Attachment preview" at bounding box center [1264, 56] width 15 height 15
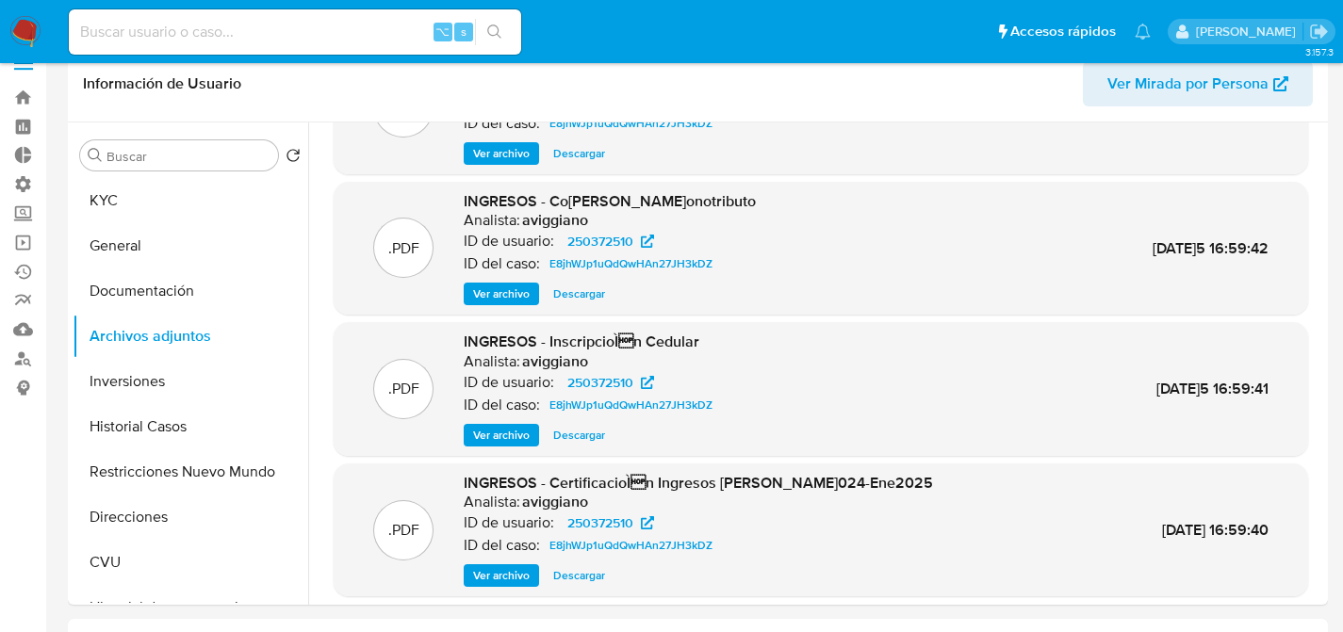
scroll to position [158, 0]
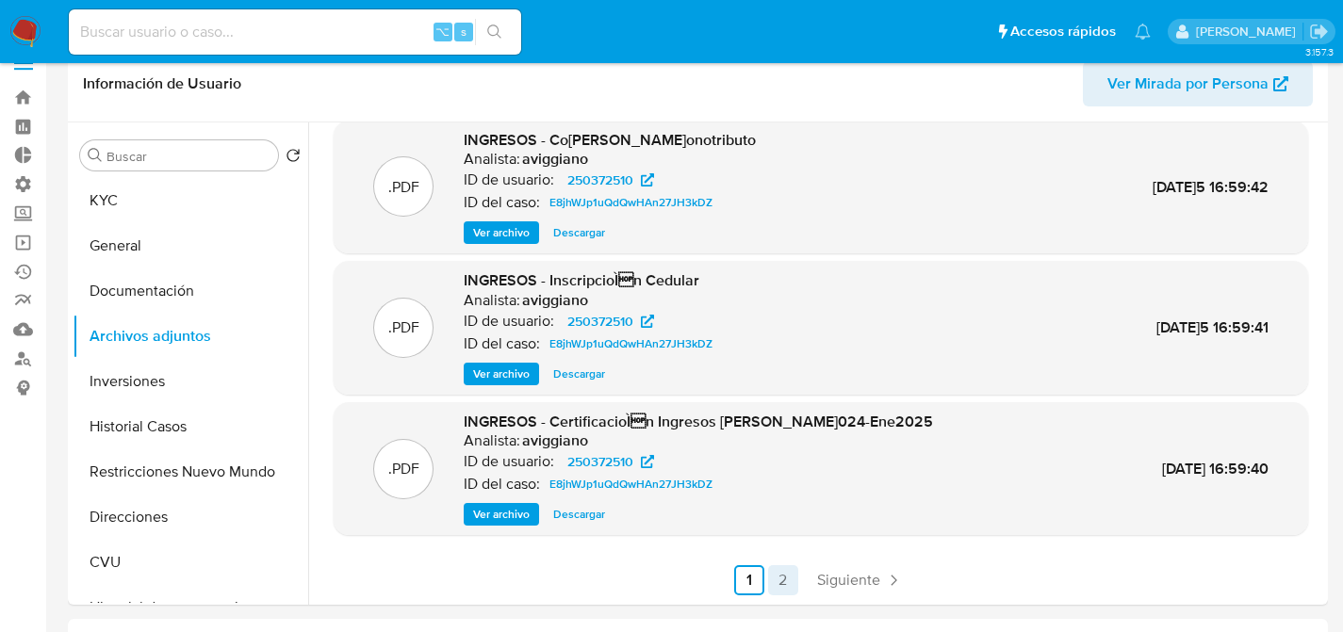
click at [787, 582] on link "2" at bounding box center [783, 580] width 30 height 30
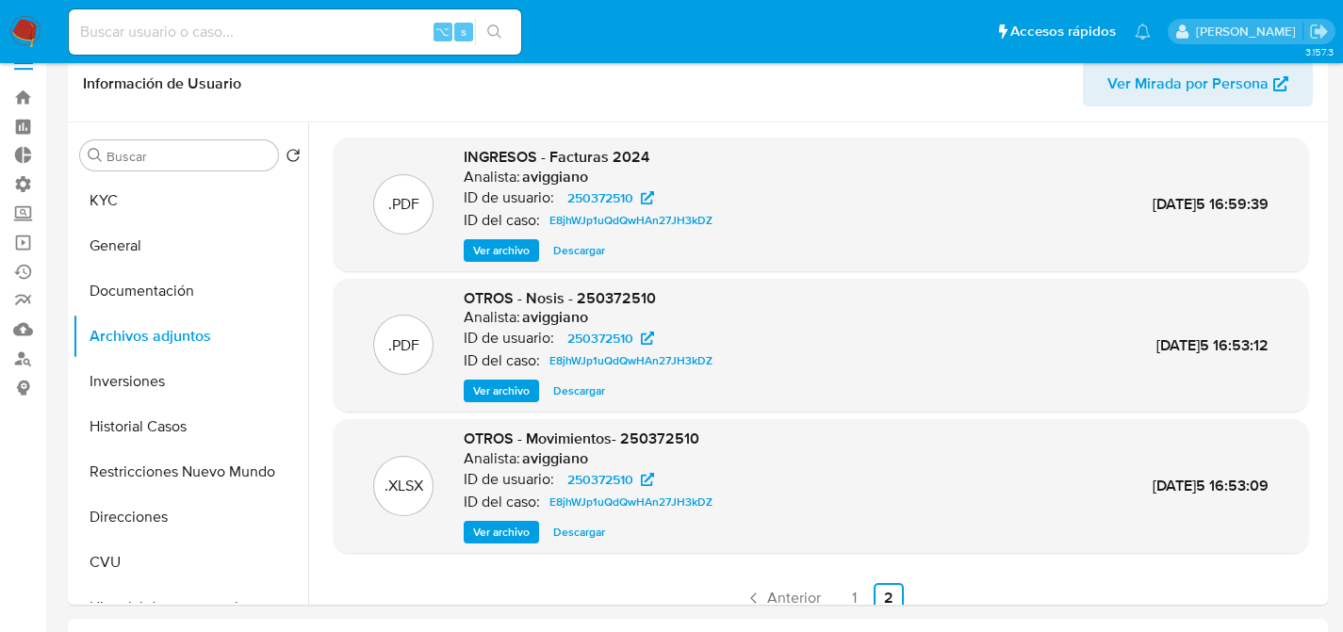
click at [483, 248] on span "Ver archivo" at bounding box center [501, 250] width 57 height 19
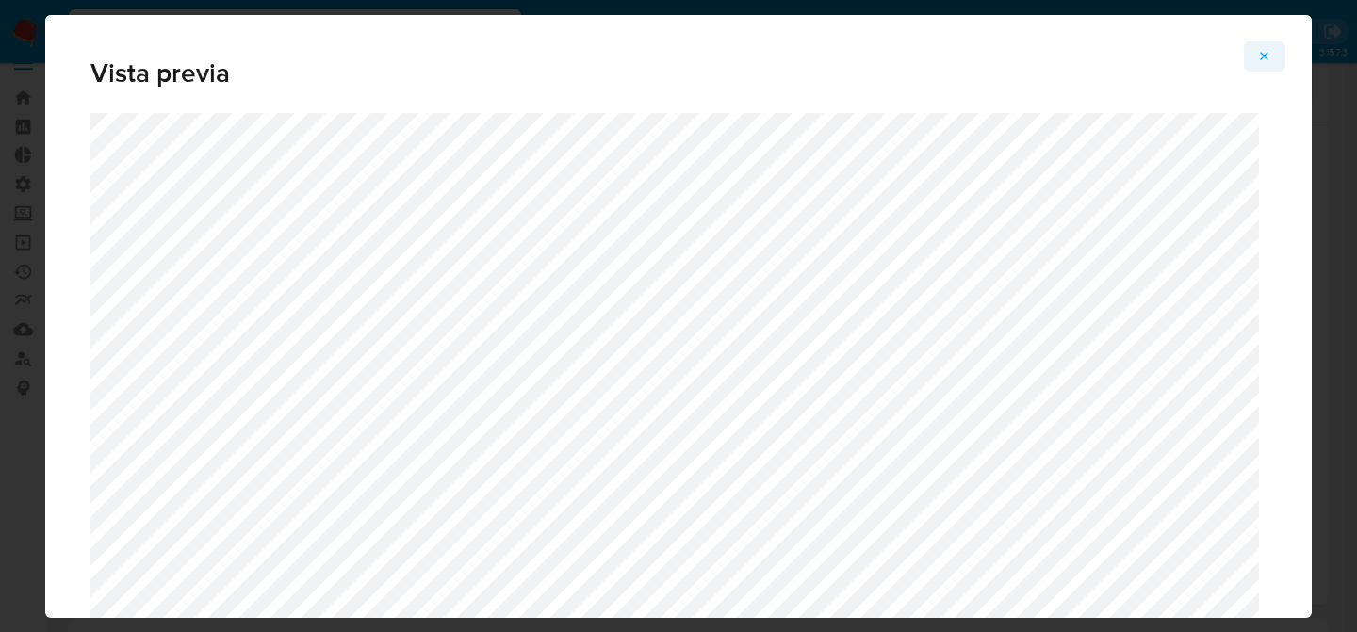
click at [1266, 54] on icon "Attachment preview" at bounding box center [1264, 56] width 15 height 15
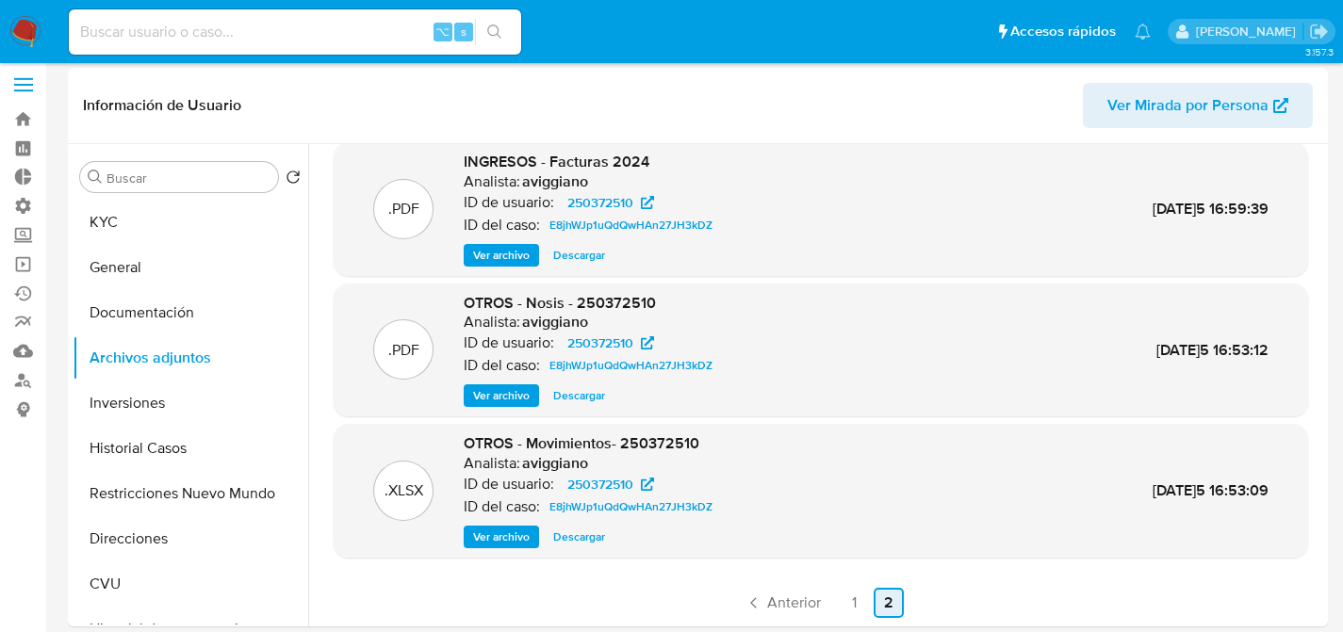
scroll to position [18, 0]
click at [847, 606] on link "1" at bounding box center [855, 602] width 30 height 30
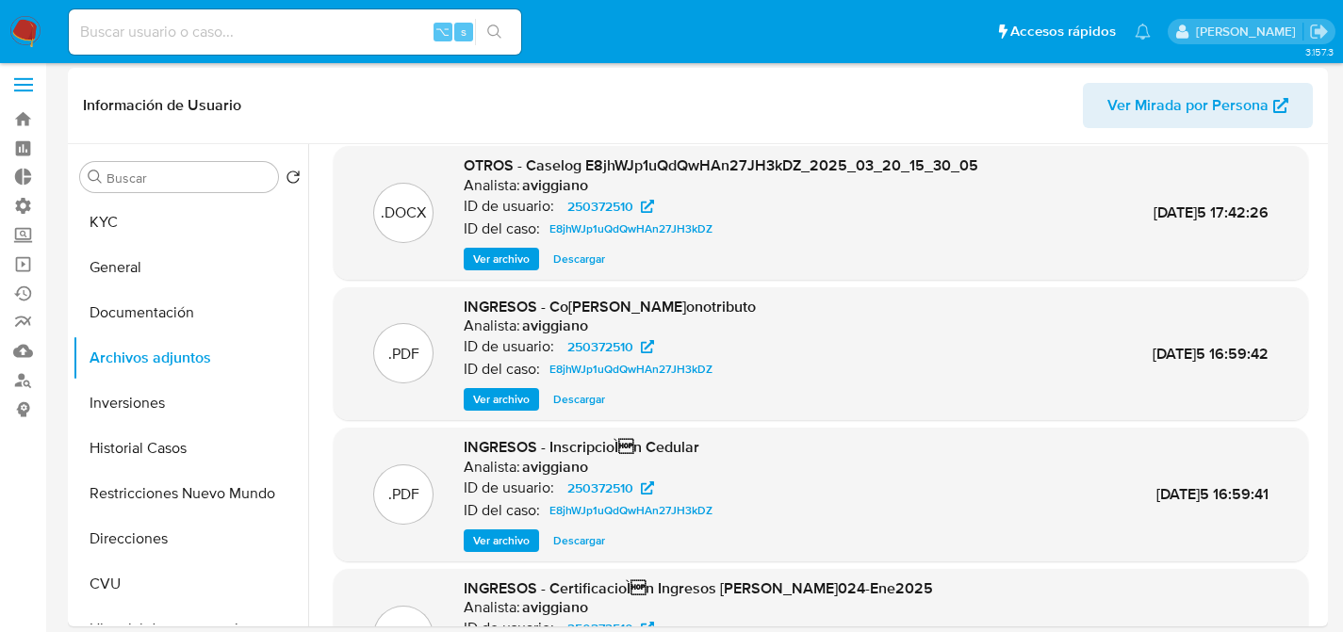
scroll to position [0, 0]
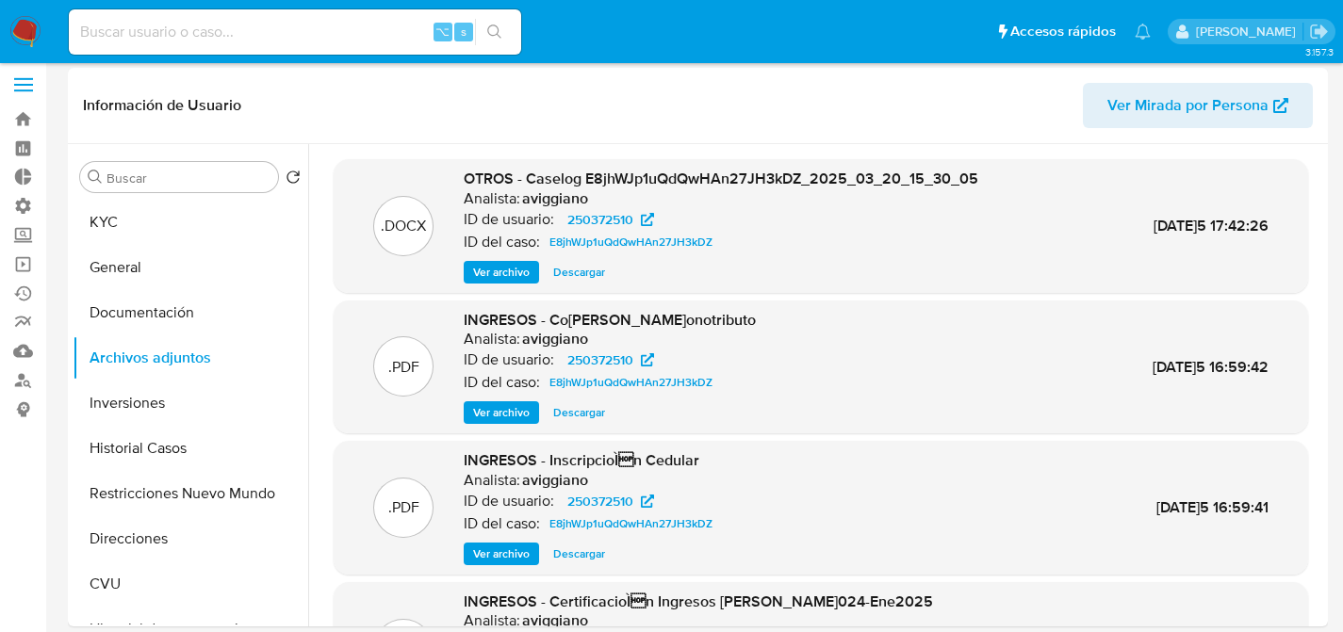
click at [487, 559] on span "Ver archivo" at bounding box center [501, 554] width 57 height 19
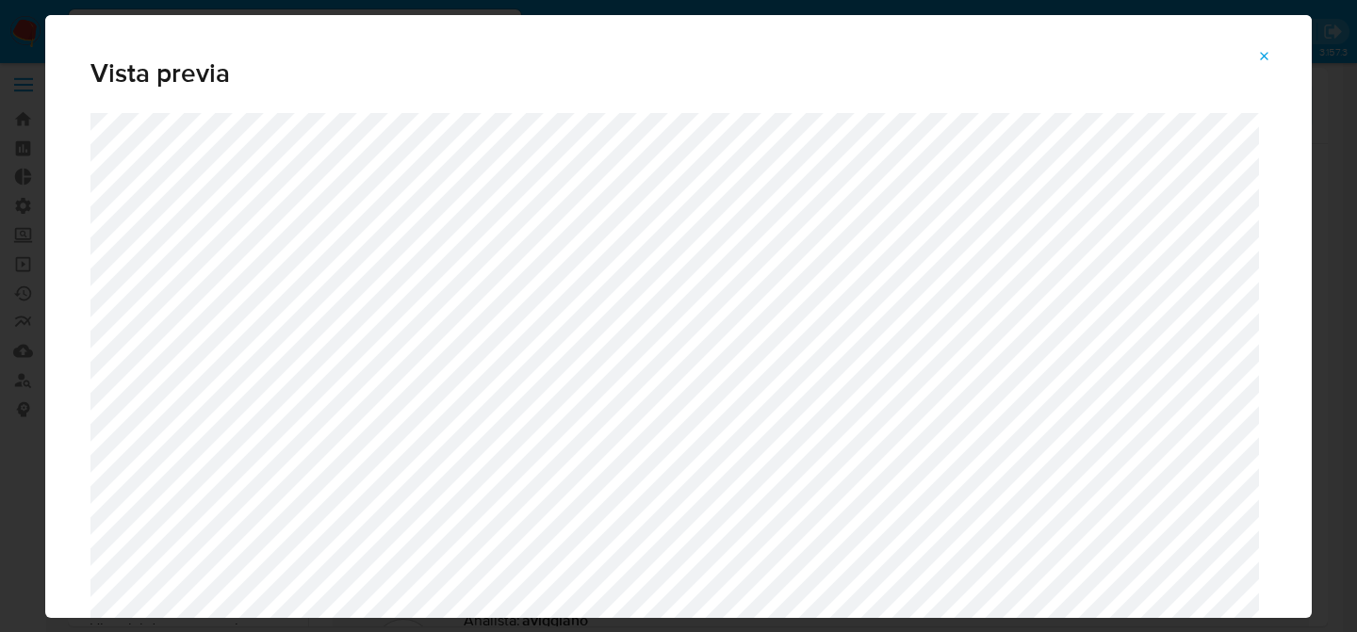
click at [1270, 71] on button "Attachment preview" at bounding box center [1264, 56] width 41 height 30
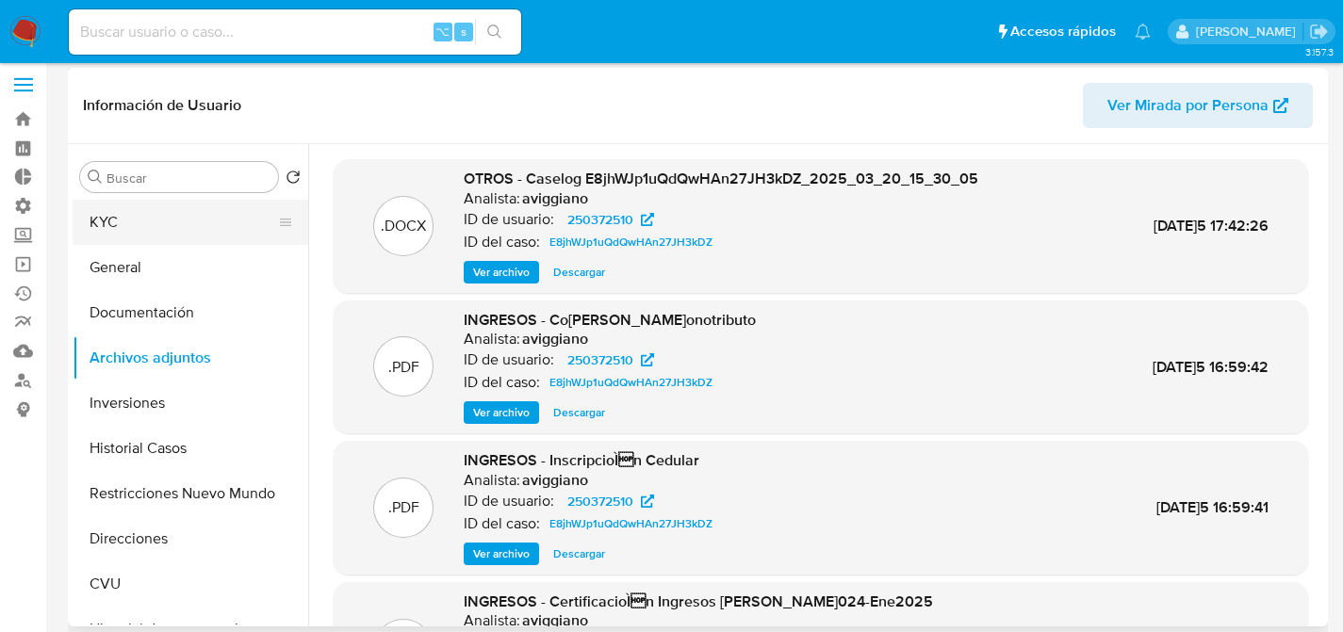
click at [90, 241] on button "KYC" at bounding box center [183, 222] width 221 height 45
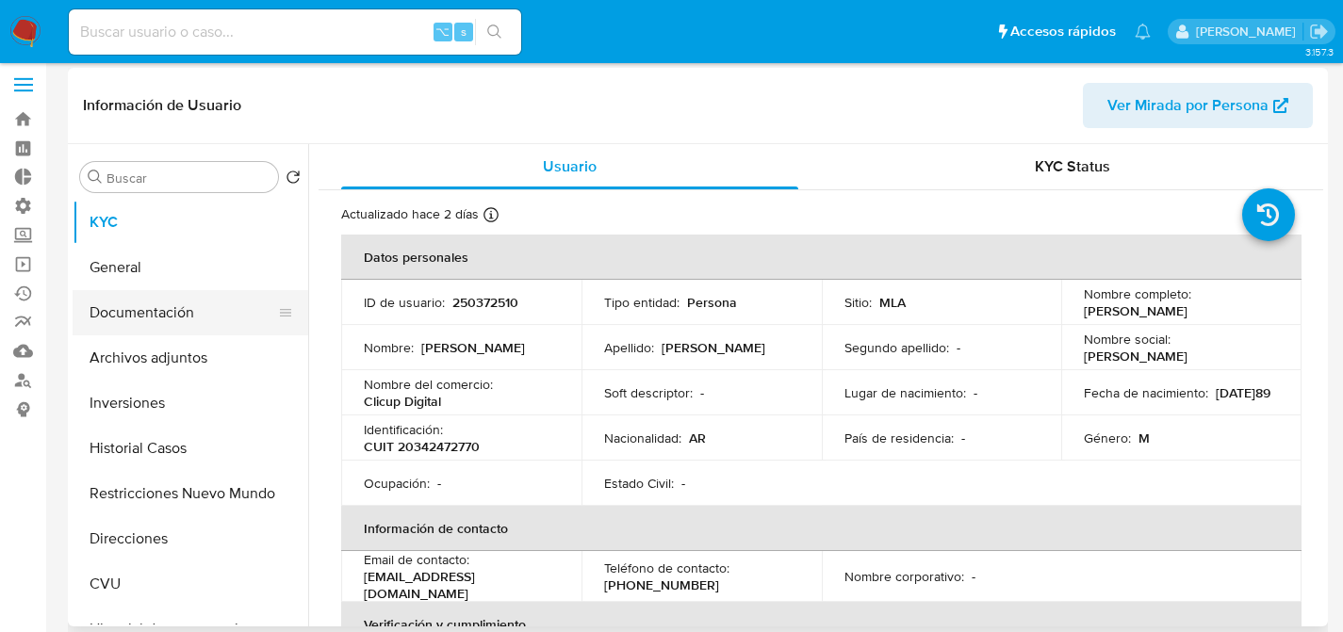
click at [207, 297] on button "Documentación" at bounding box center [183, 312] width 221 height 45
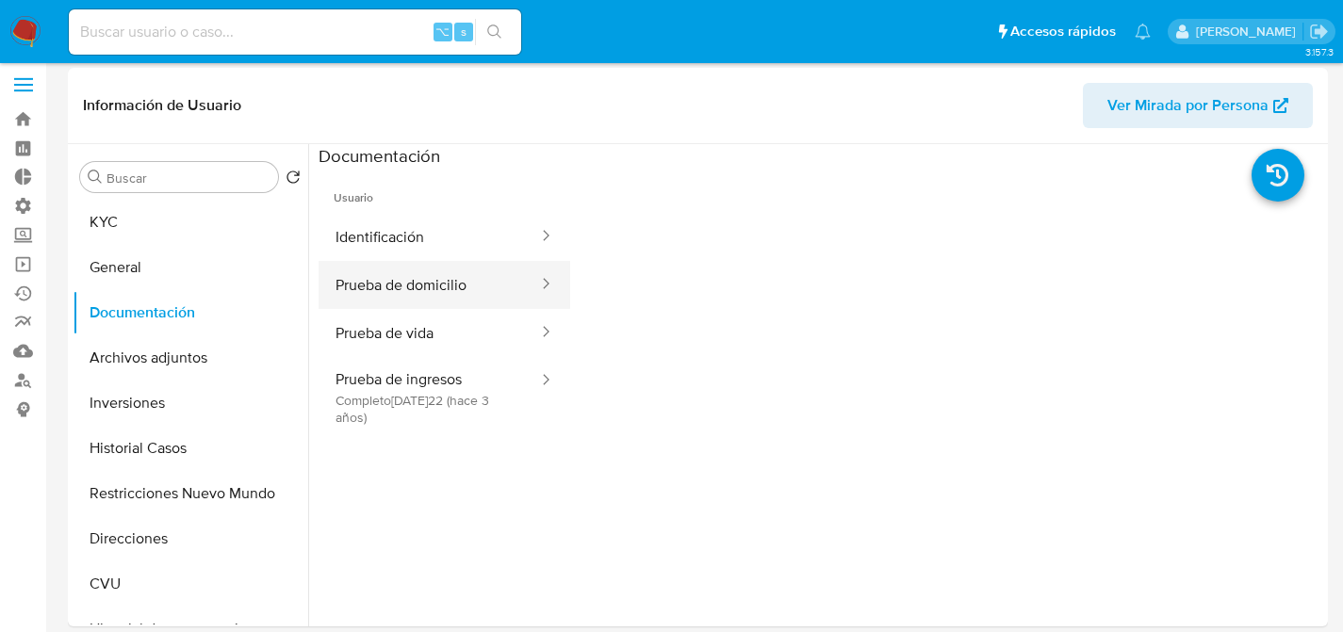
click at [396, 261] on button "Prueba de domicilio" at bounding box center [429, 285] width 221 height 48
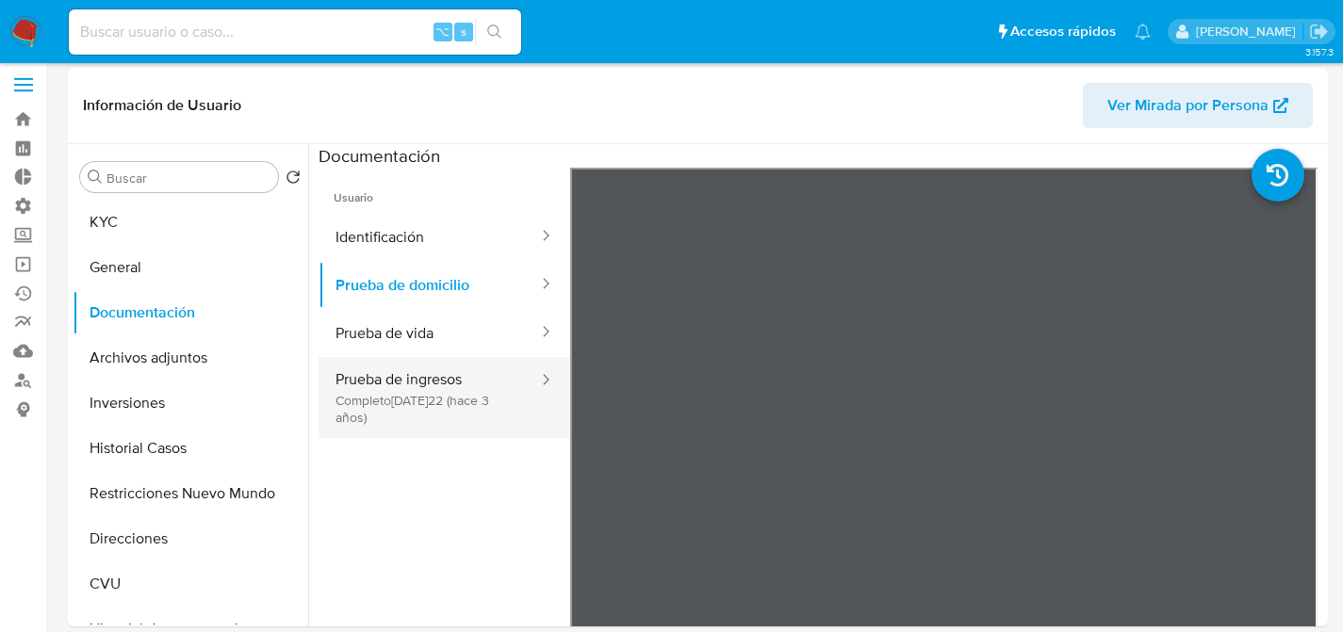
click at [405, 376] on button "Prueba de ingresos Completo: 23/11/2022 (hace 3 años)" at bounding box center [429, 397] width 221 height 81
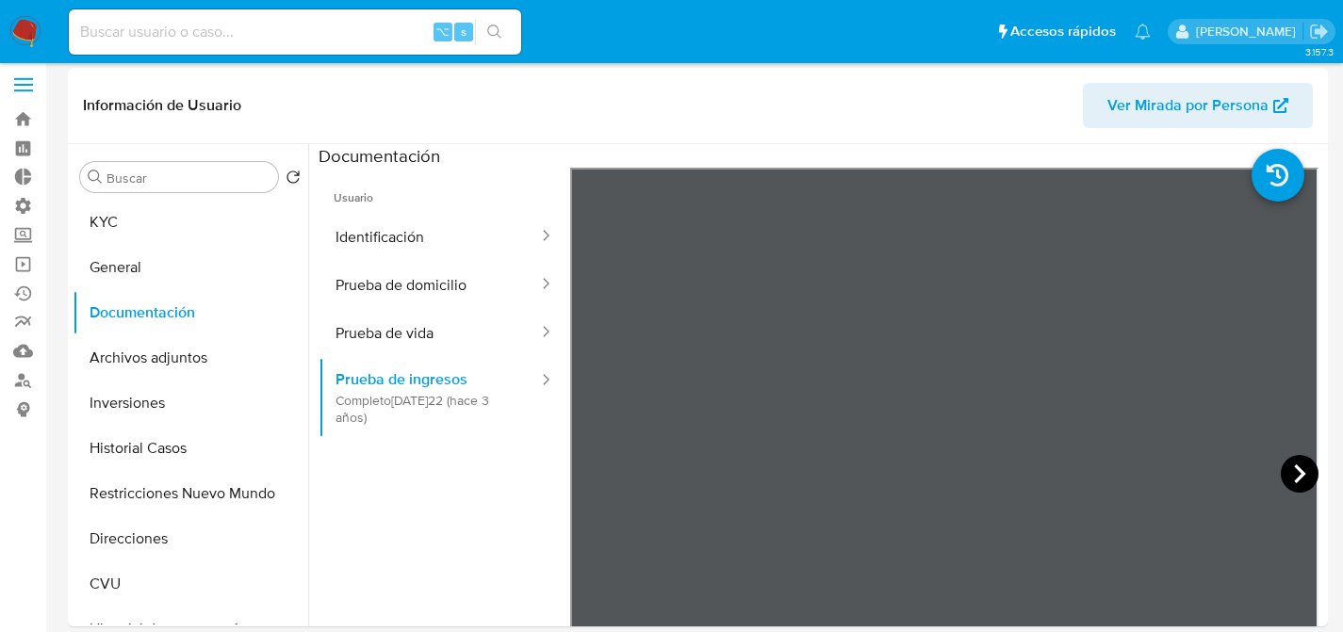
click at [1281, 472] on icon at bounding box center [1300, 474] width 38 height 38
click at [1298, 468] on icon at bounding box center [1300, 474] width 38 height 38
click at [584, 472] on icon at bounding box center [594, 474] width 38 height 38
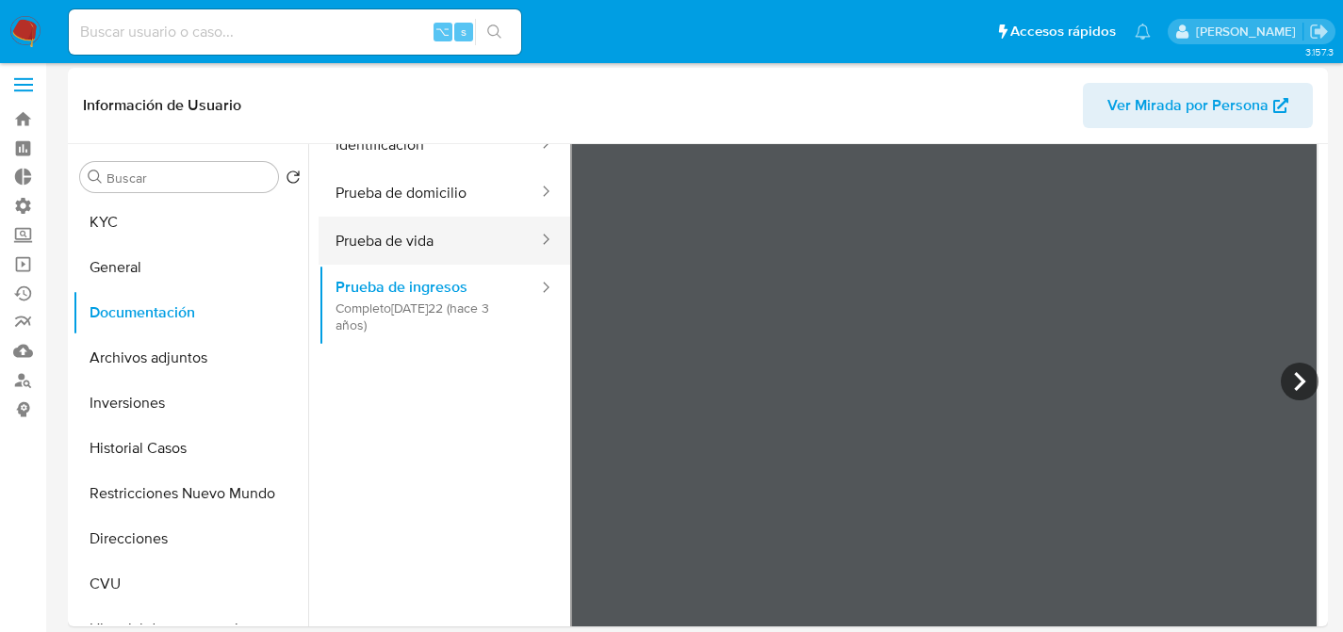
click at [400, 248] on button "Prueba de vida" at bounding box center [429, 241] width 221 height 48
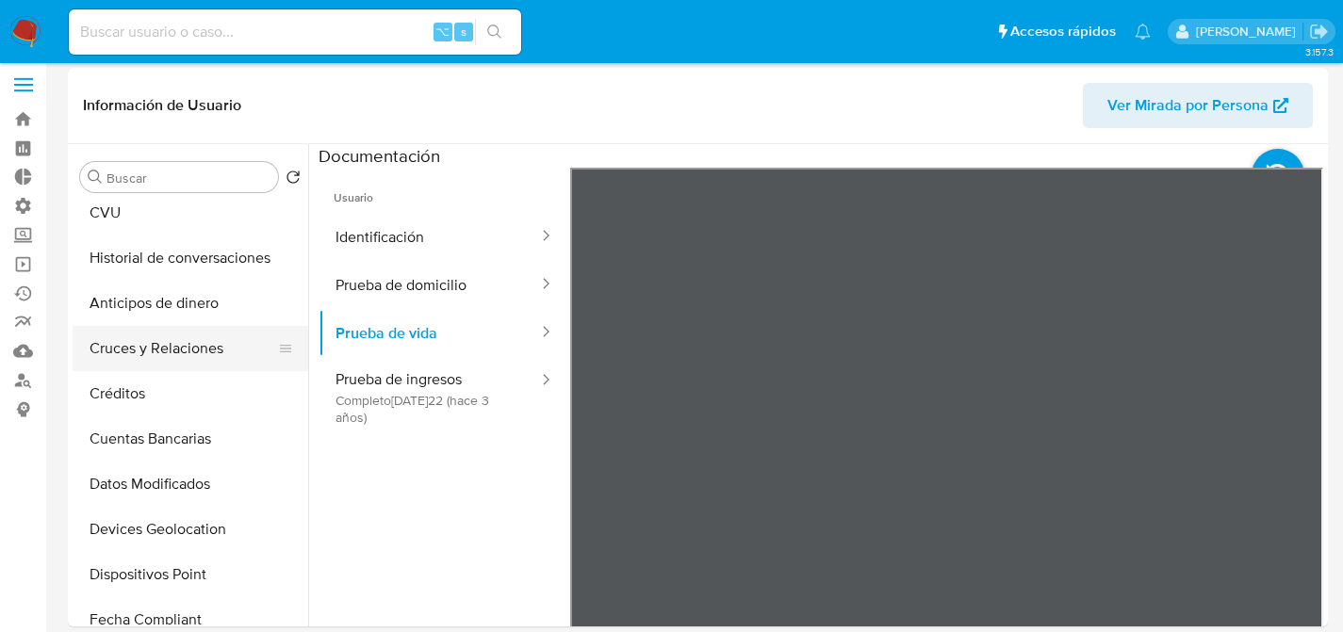
click at [123, 351] on button "Cruces y Relaciones" at bounding box center [183, 348] width 221 height 45
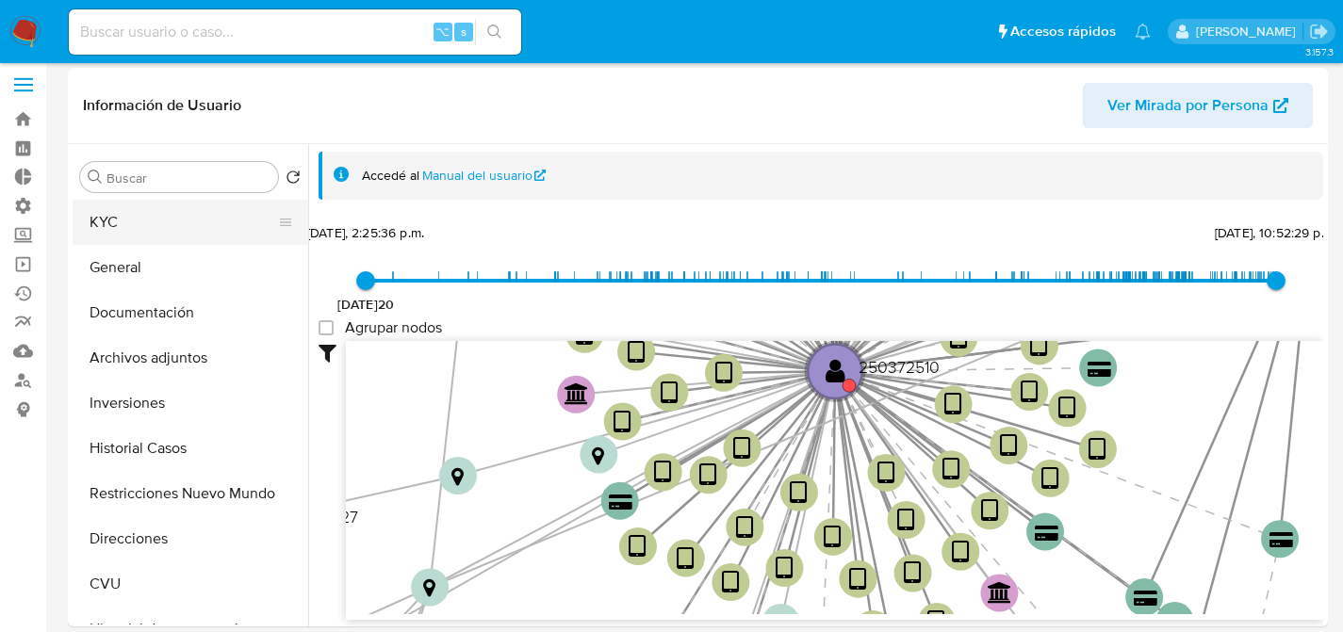
click at [122, 231] on button "KYC" at bounding box center [183, 222] width 221 height 45
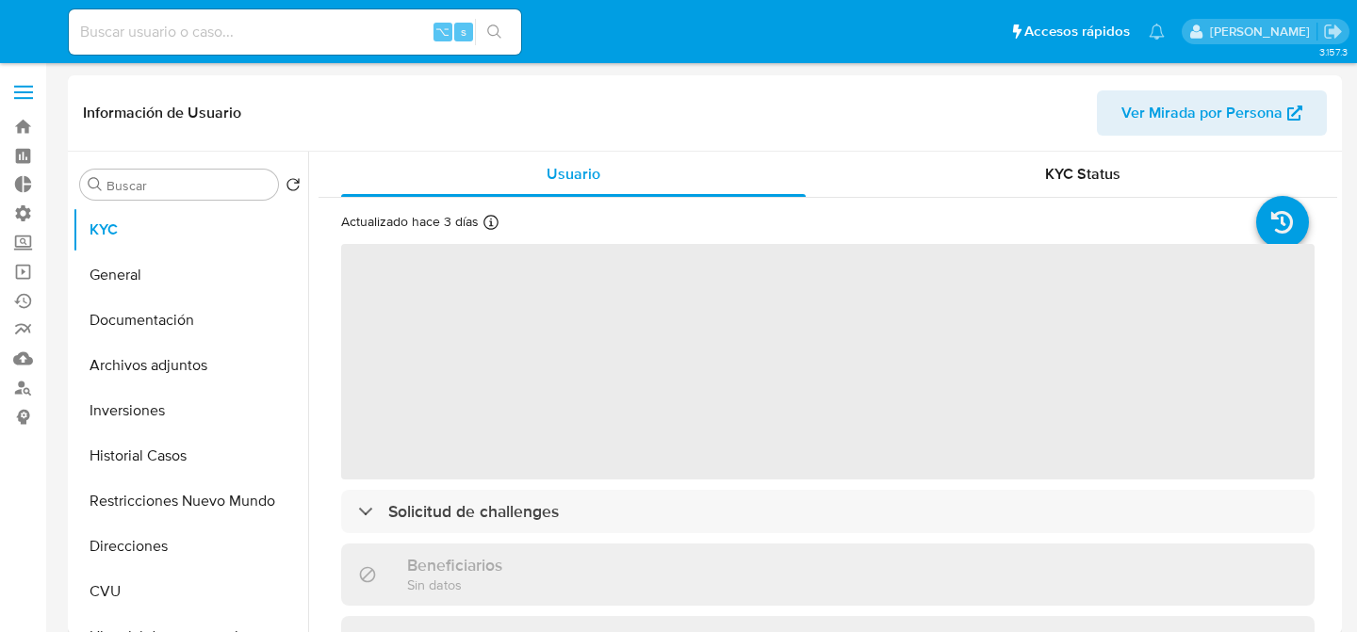
select select "10"
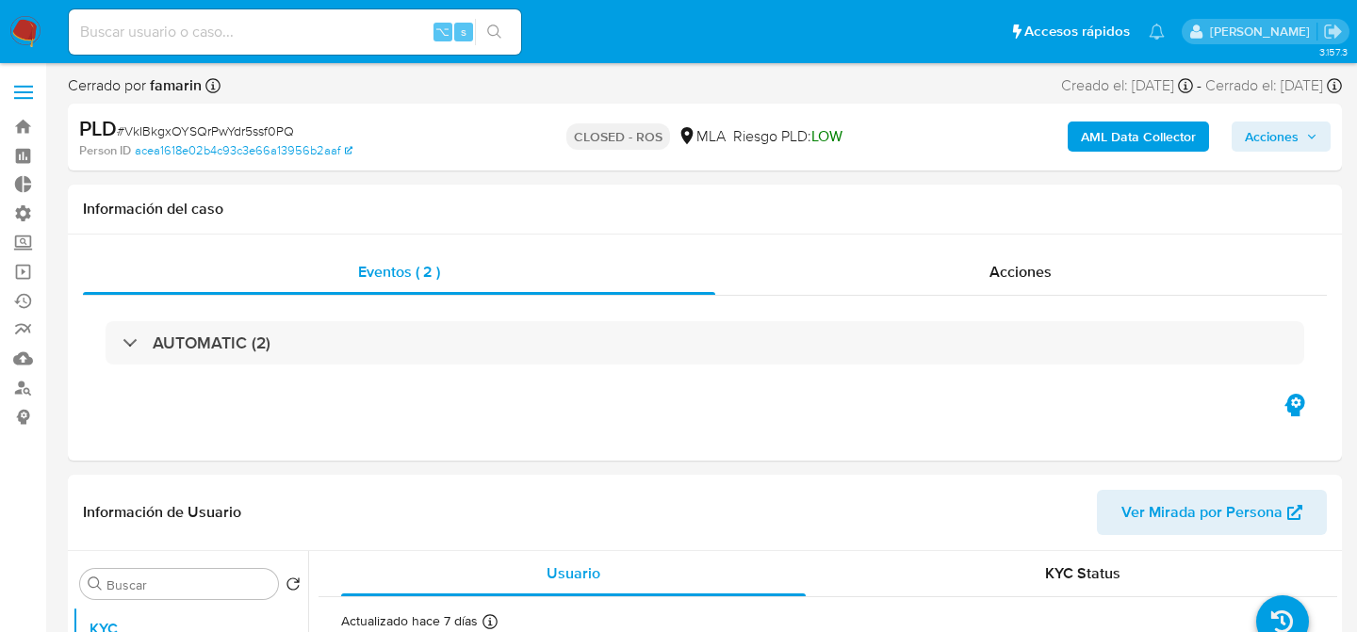
select select "10"
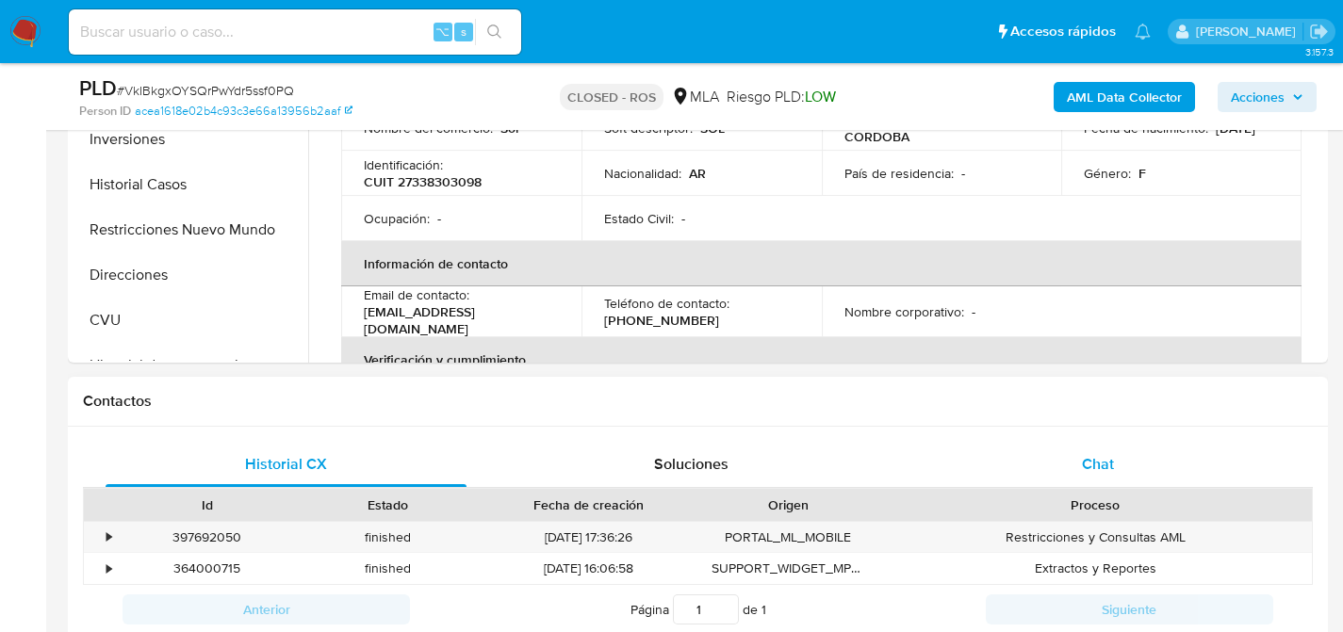
click at [1099, 474] on span "Chat" at bounding box center [1098, 464] width 32 height 22
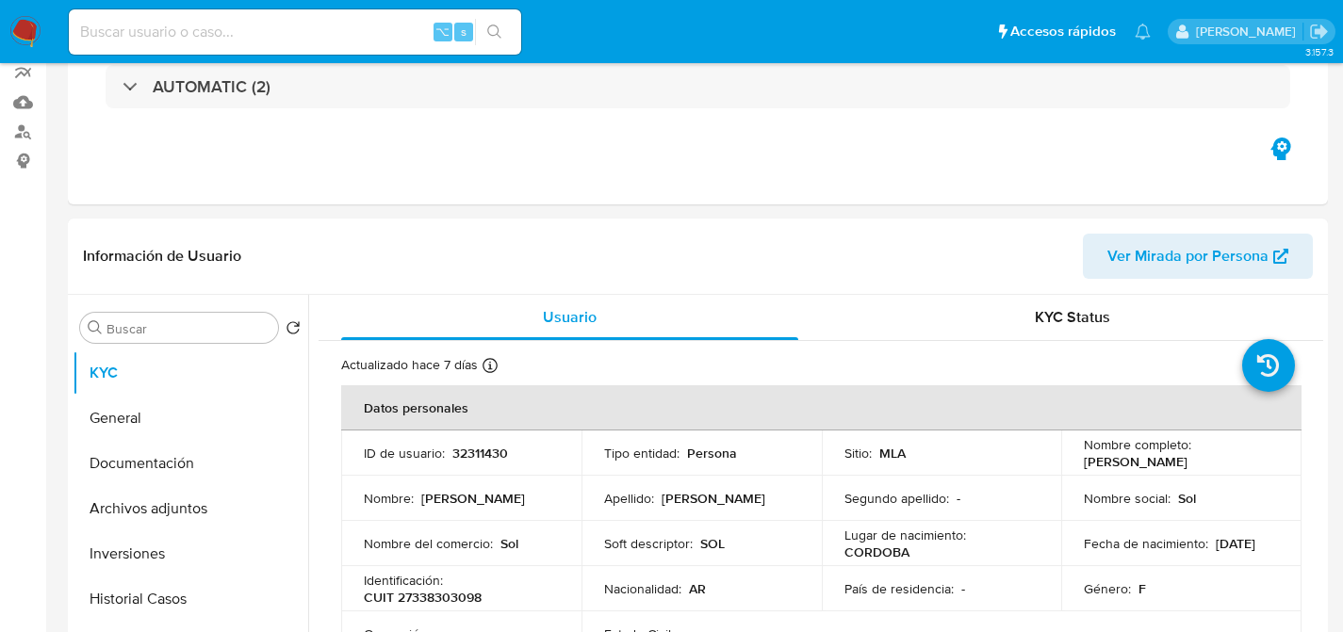
scroll to position [383, 0]
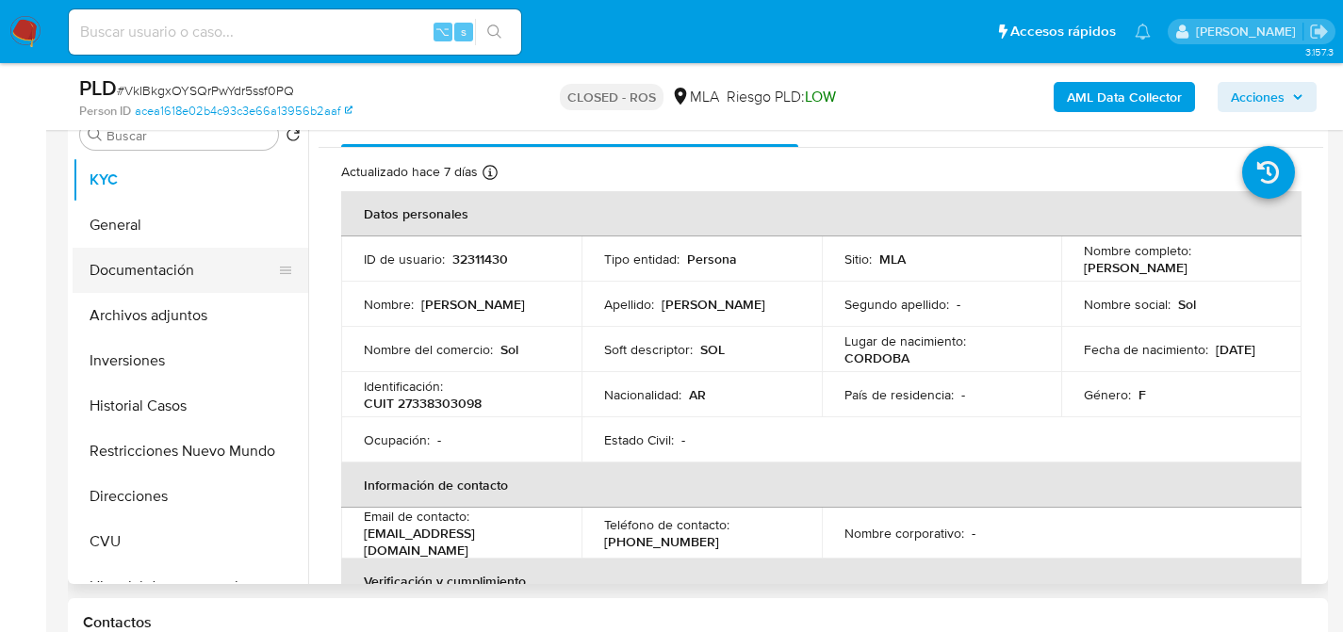
click at [127, 255] on button "Documentación" at bounding box center [183, 270] width 221 height 45
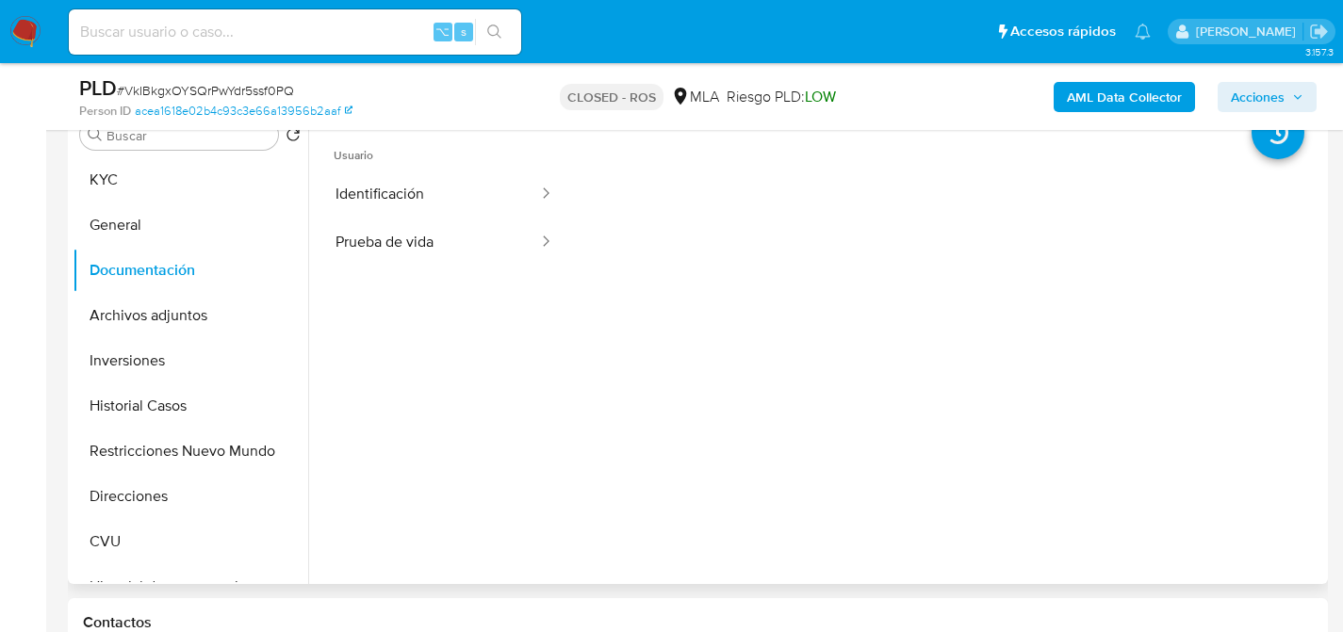
click at [503, 276] on ul "Usuario Identificación Prueba de vida" at bounding box center [445, 396] width 252 height 543
click at [450, 237] on button "Prueba de vida" at bounding box center [429, 243] width 221 height 48
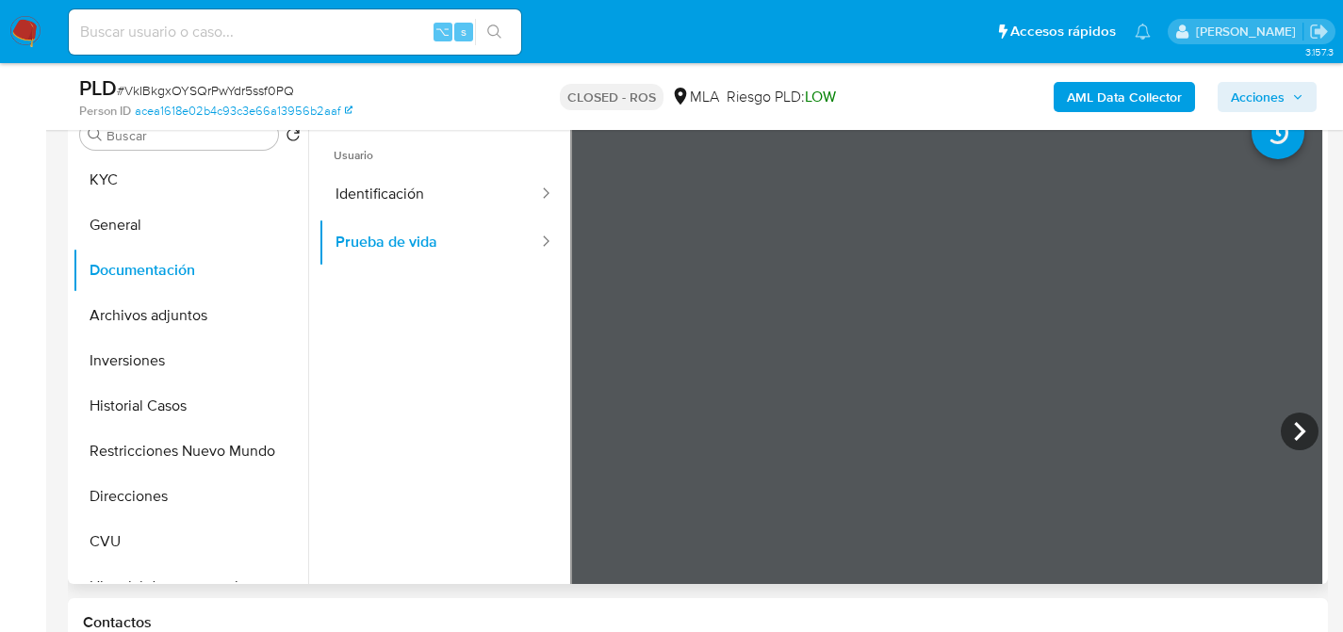
scroll to position [348, 0]
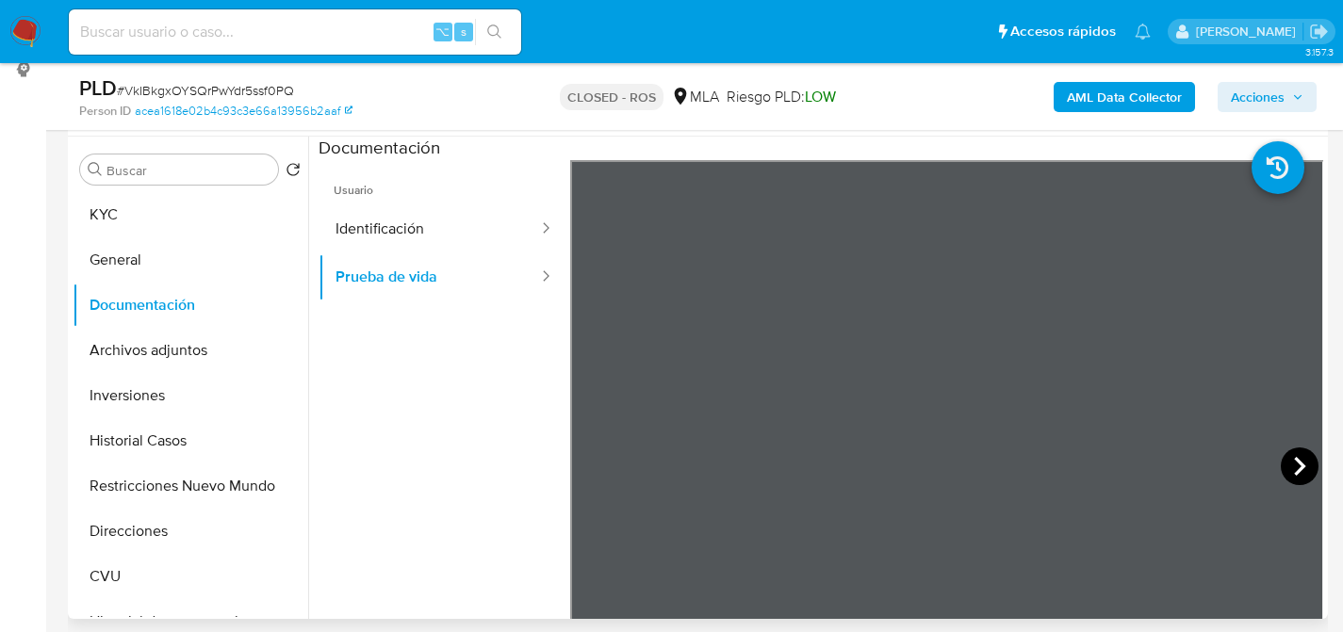
click at [1298, 465] on icon at bounding box center [1300, 467] width 38 height 38
click at [1281, 470] on icon at bounding box center [1300, 467] width 38 height 38
click at [1297, 458] on icon at bounding box center [1300, 467] width 38 height 38
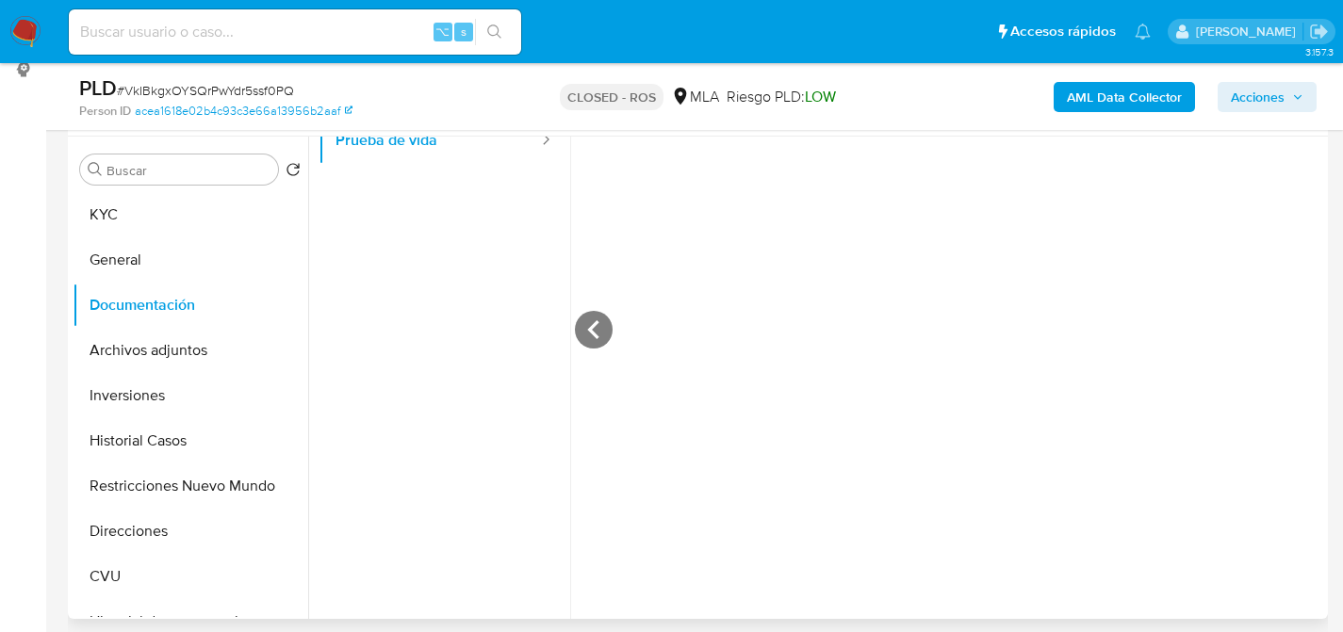
scroll to position [435, 0]
click at [601, 338] on icon at bounding box center [594, 330] width 38 height 38
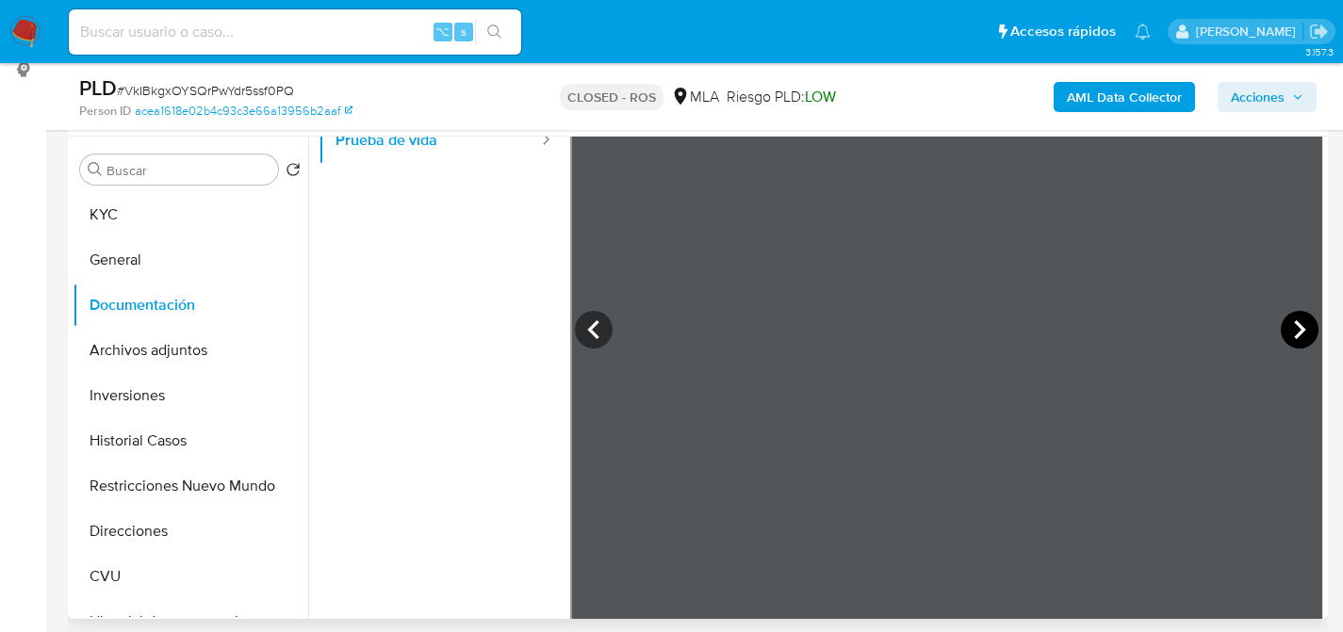
click at [1294, 326] on icon at bounding box center [1299, 329] width 11 height 19
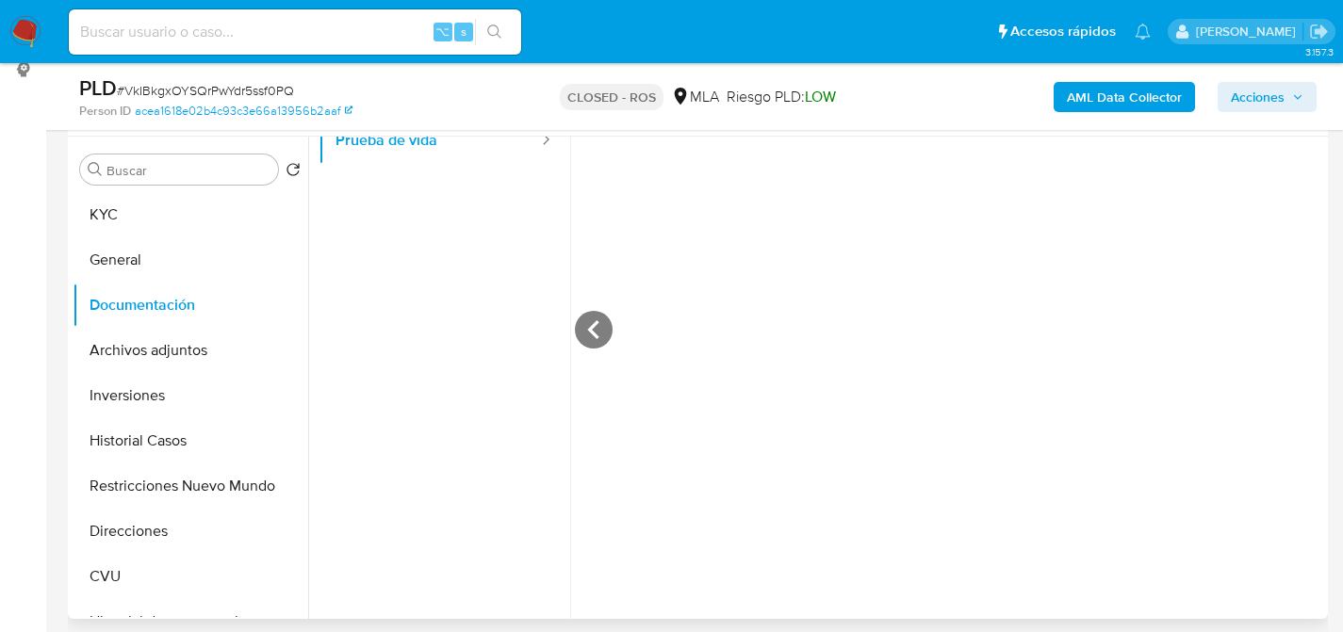
scroll to position [366, 0]
click at [131, 235] on button "KYC" at bounding box center [183, 214] width 221 height 45
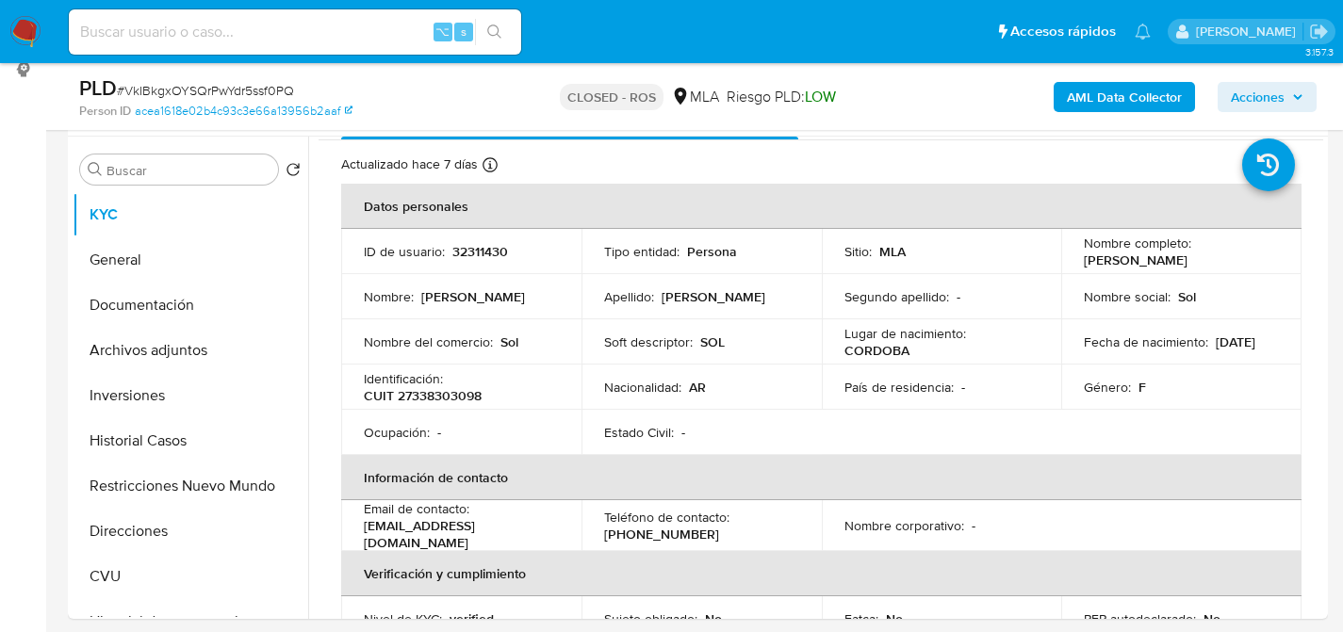
scroll to position [281, 0]
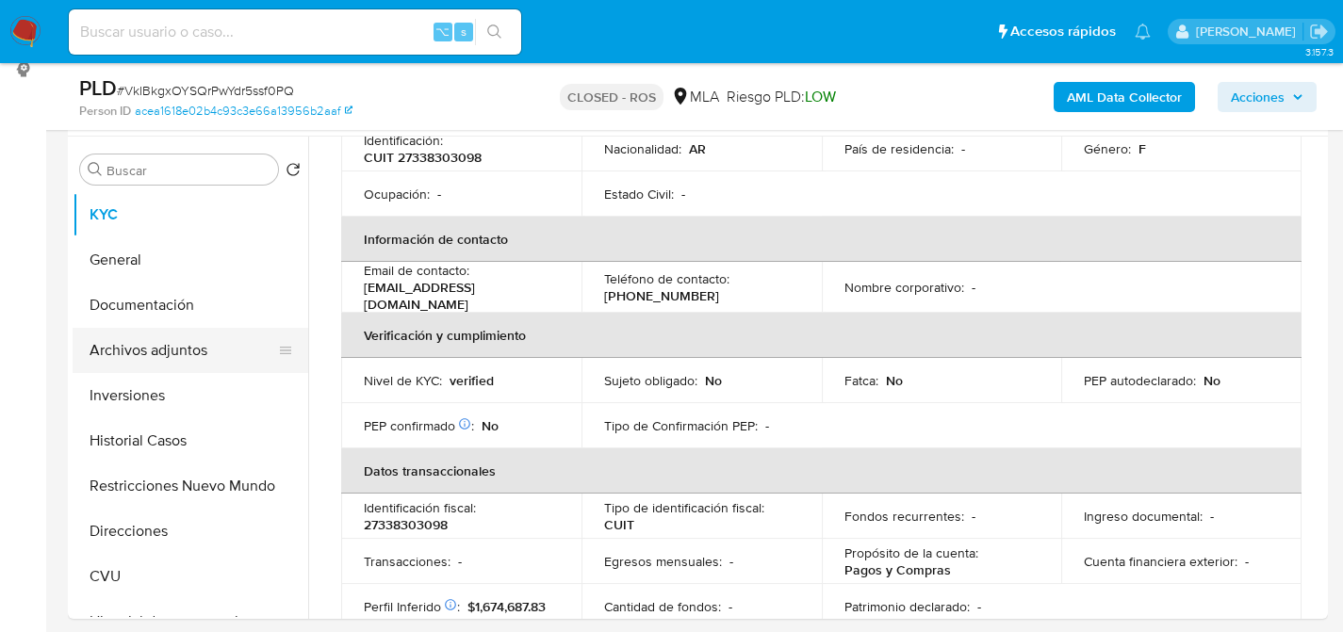
click at [122, 361] on button "Archivos adjuntos" at bounding box center [183, 350] width 221 height 45
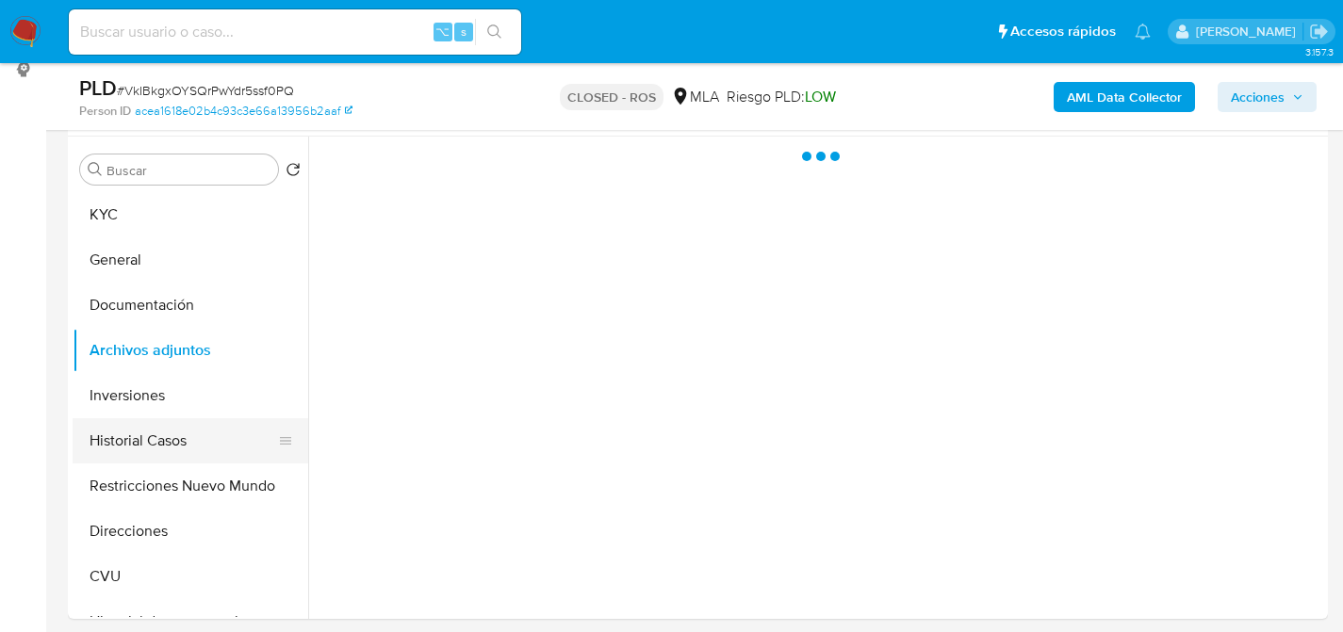
click at [149, 447] on button "Historial Casos" at bounding box center [183, 440] width 221 height 45
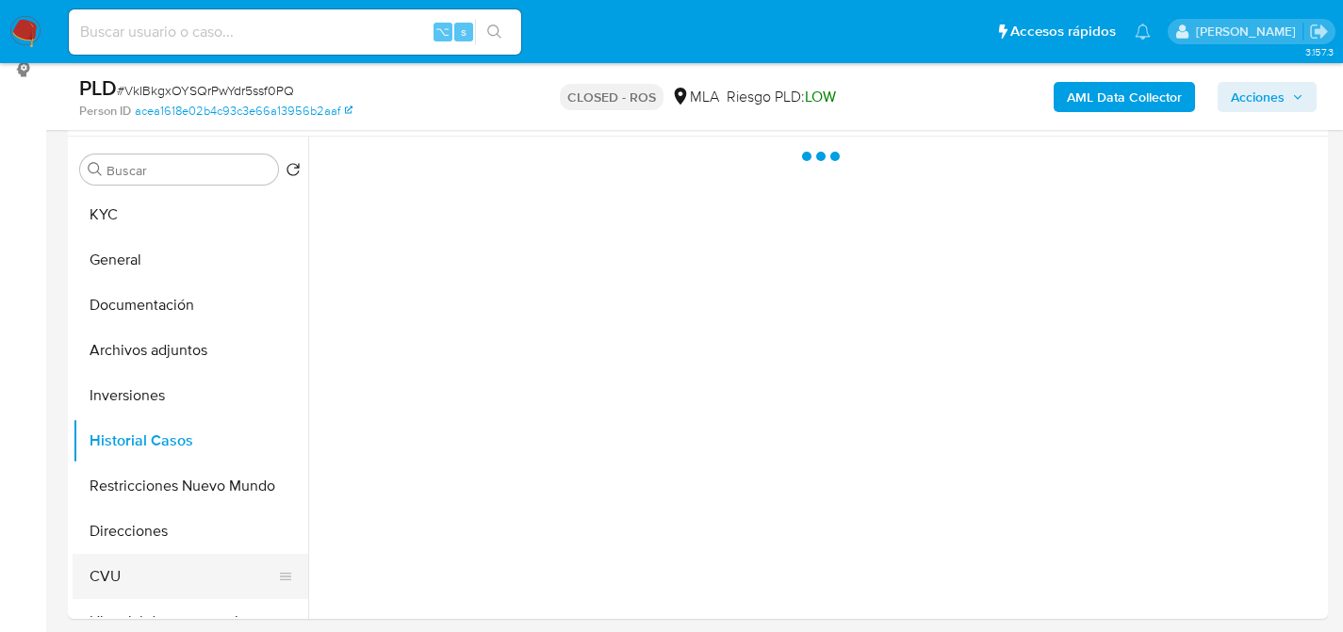
click at [149, 580] on button "CVU" at bounding box center [183, 576] width 221 height 45
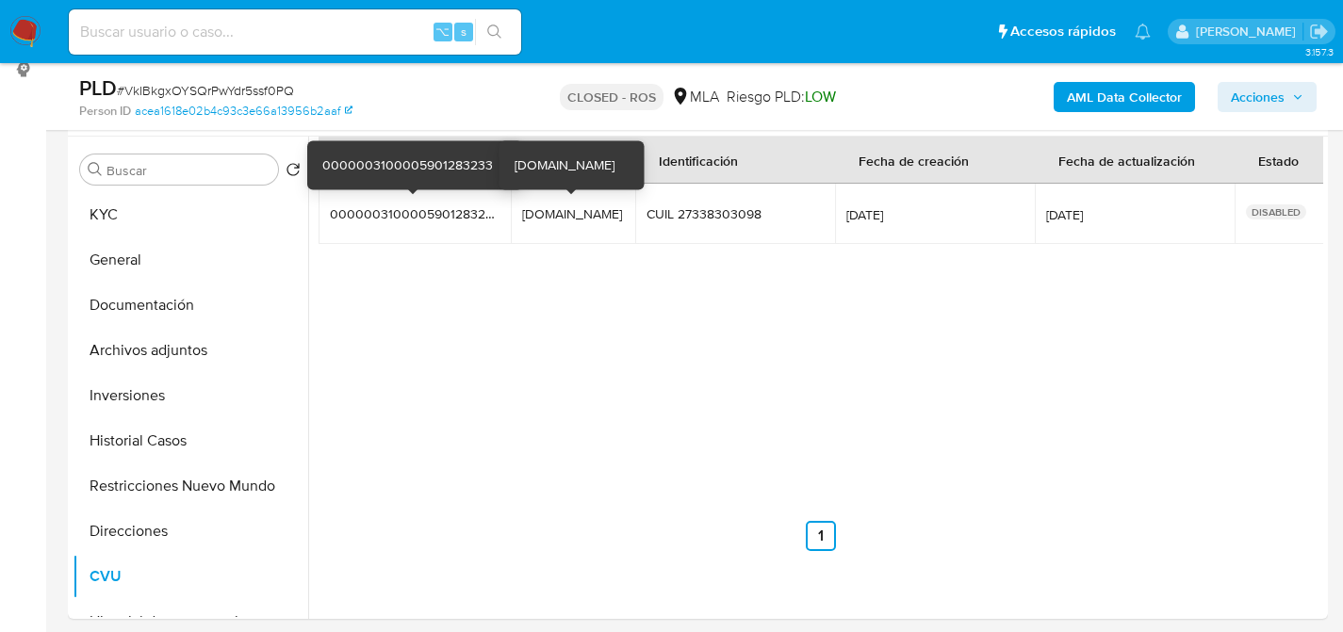
click at [556, 230] on td "otro.ropa.tour.mp otro.ropa.tour.mp" at bounding box center [573, 214] width 124 height 60
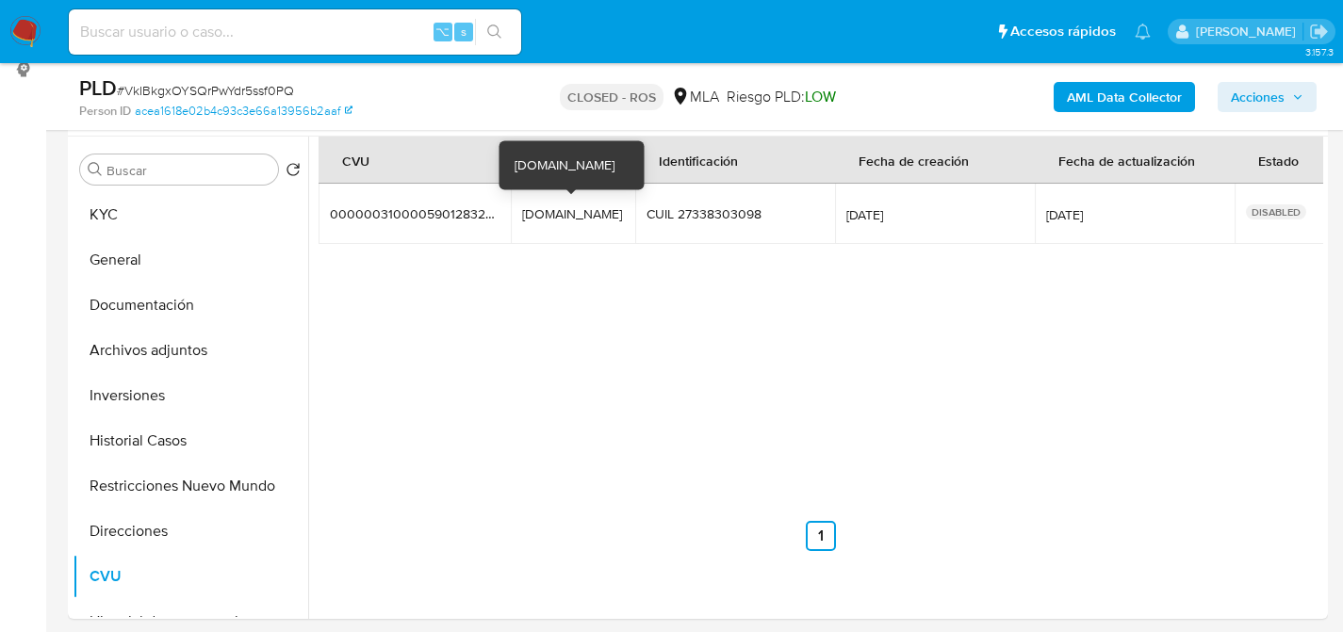
click at [561, 212] on div "otro.ropa.tour.mp" at bounding box center [573, 213] width 102 height 17
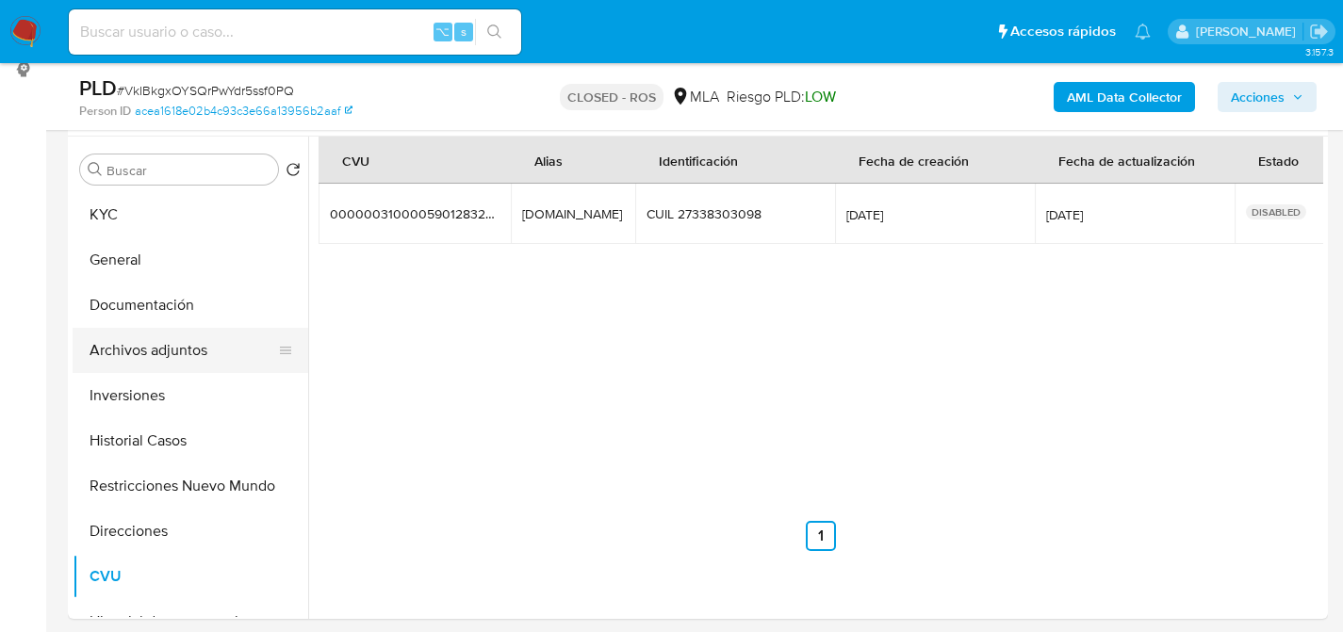
click at [132, 334] on button "Archivos adjuntos" at bounding box center [183, 350] width 221 height 45
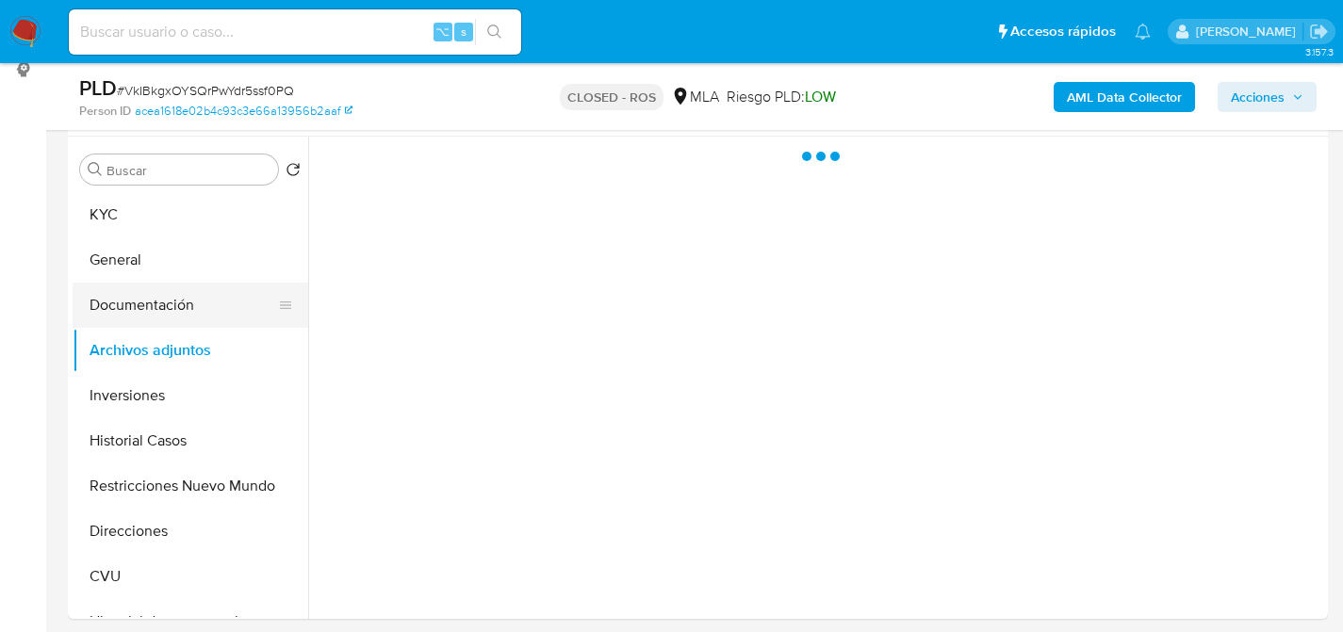
click at [142, 297] on button "Documentación" at bounding box center [183, 305] width 221 height 45
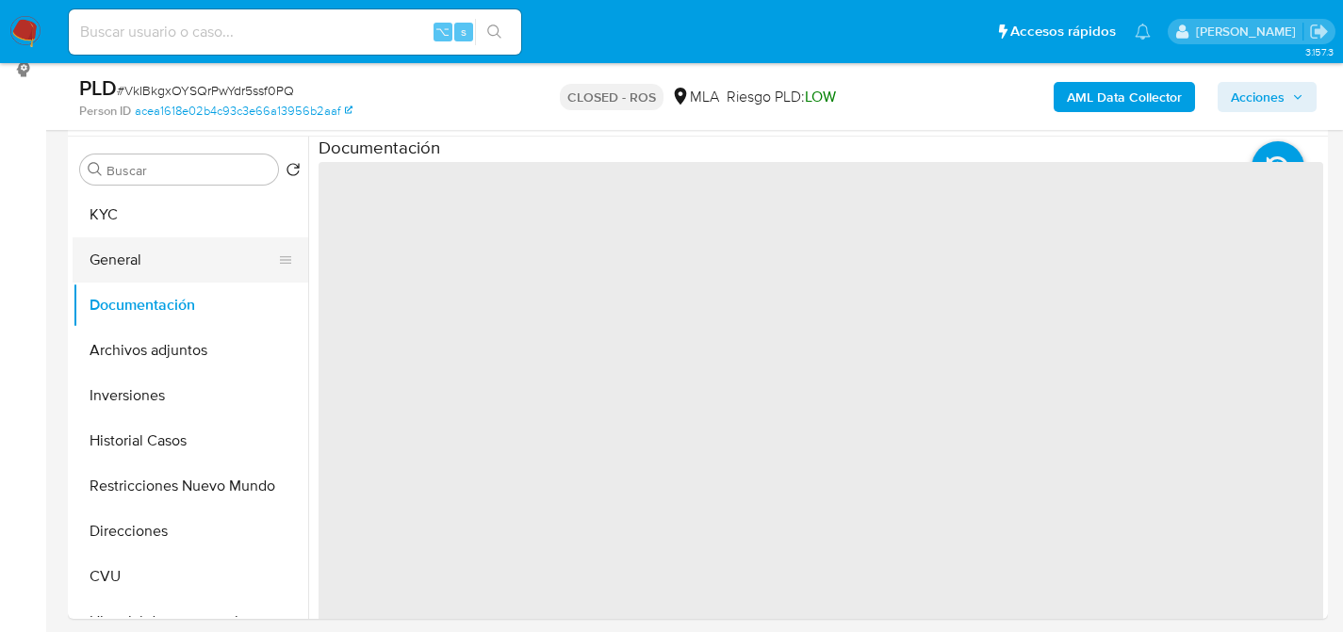
click at [131, 262] on button "General" at bounding box center [183, 260] width 221 height 45
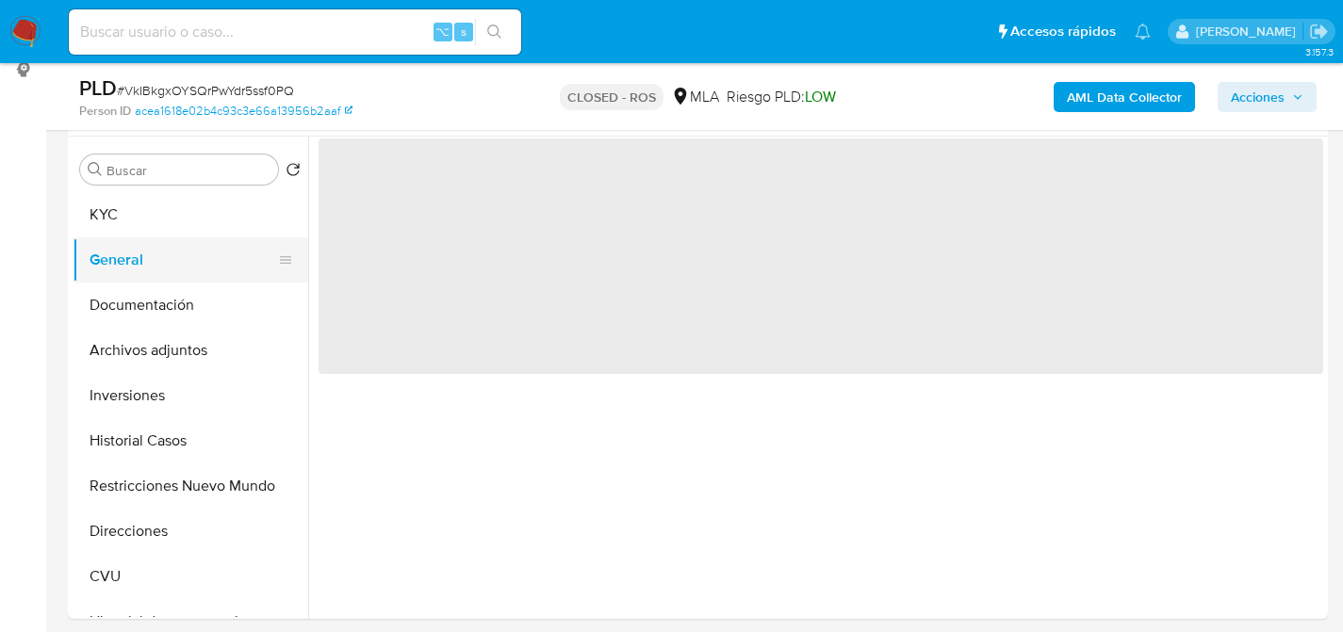
click at [131, 241] on button "General" at bounding box center [183, 260] width 221 height 45
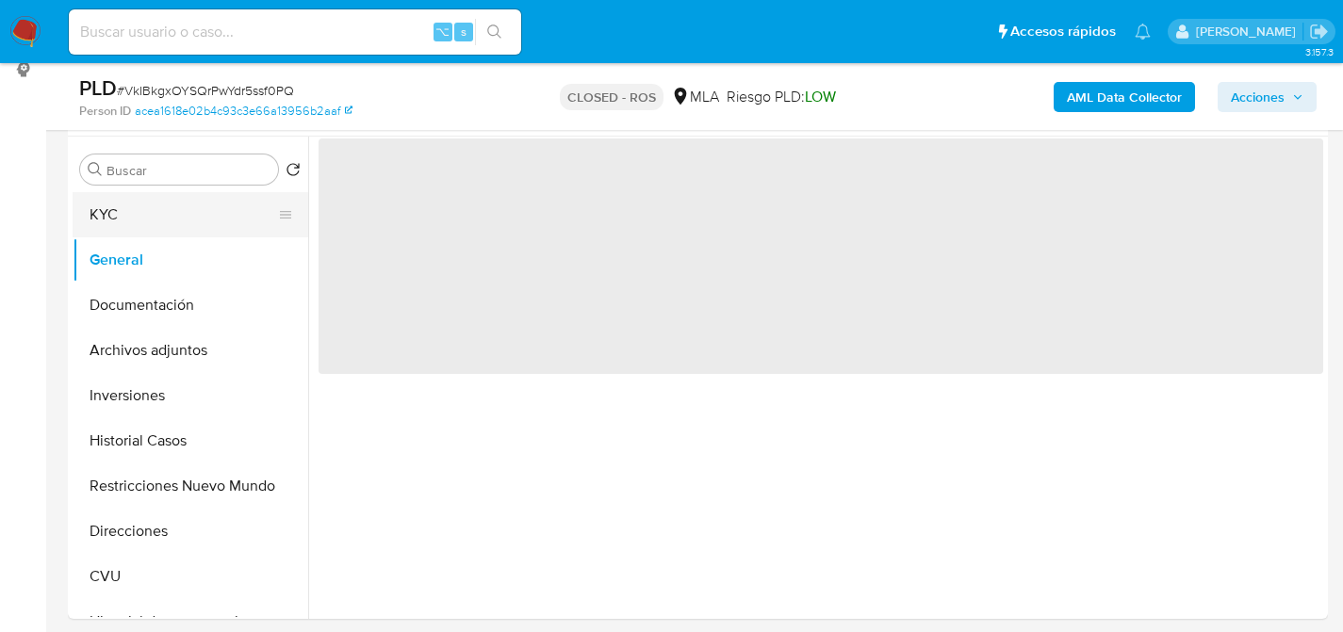
click at [139, 229] on button "KYC" at bounding box center [183, 214] width 221 height 45
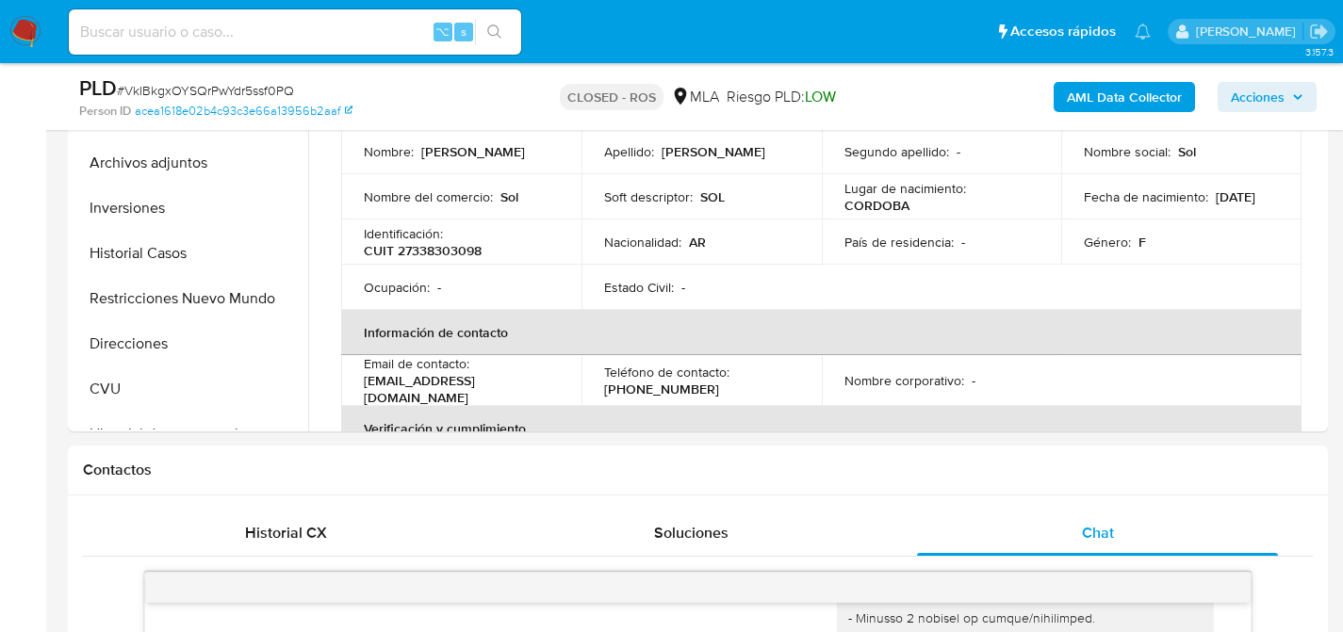
scroll to position [2, 0]
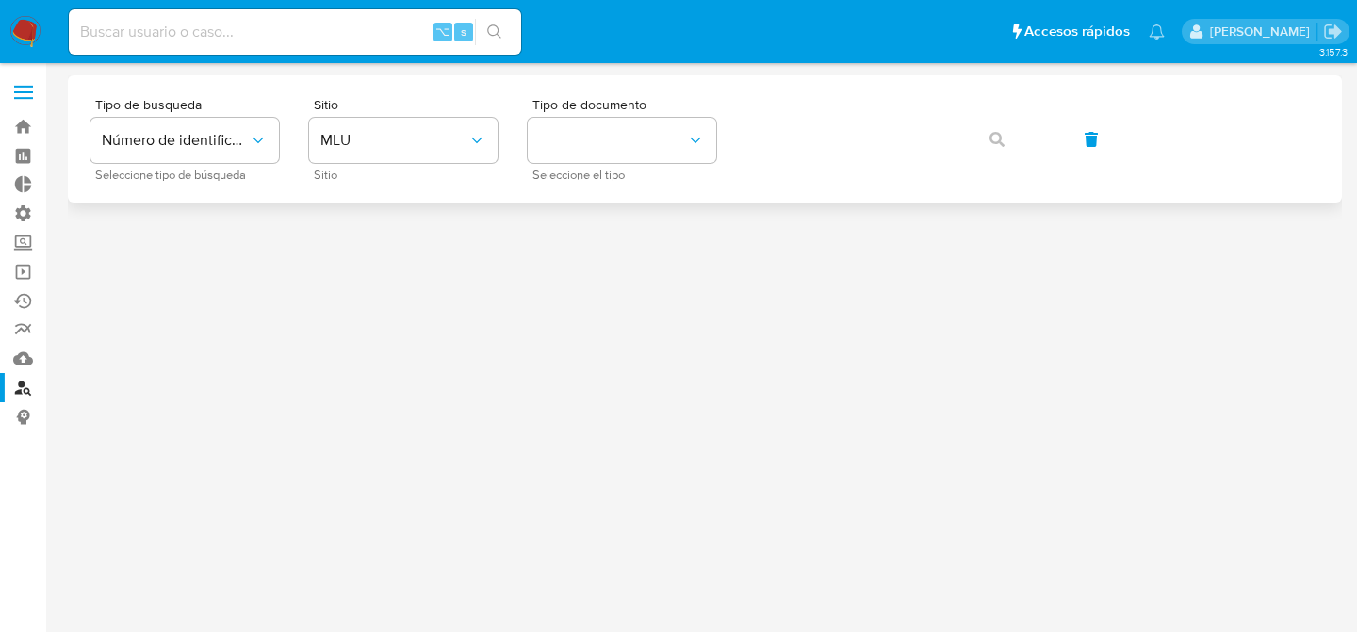
click at [498, 132] on div "Tipo de busqueda Número de identificación Seleccione tipo de búsqueda Sitio MLU…" at bounding box center [704, 139] width 1229 height 82
drag, startPoint x: 432, startPoint y: 145, endPoint x: 431, endPoint y: 155, distance: 9.5
click at [433, 144] on span "MLU" at bounding box center [393, 140] width 147 height 19
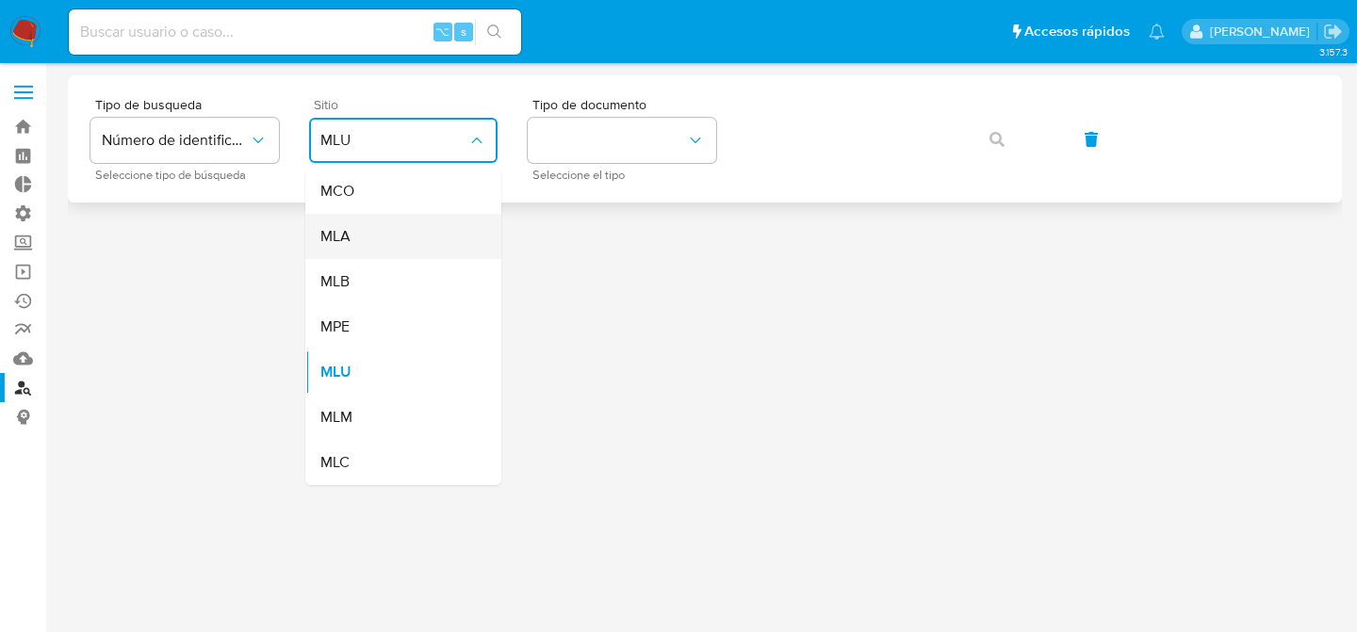
click at [404, 231] on div "MLA" at bounding box center [397, 236] width 155 height 45
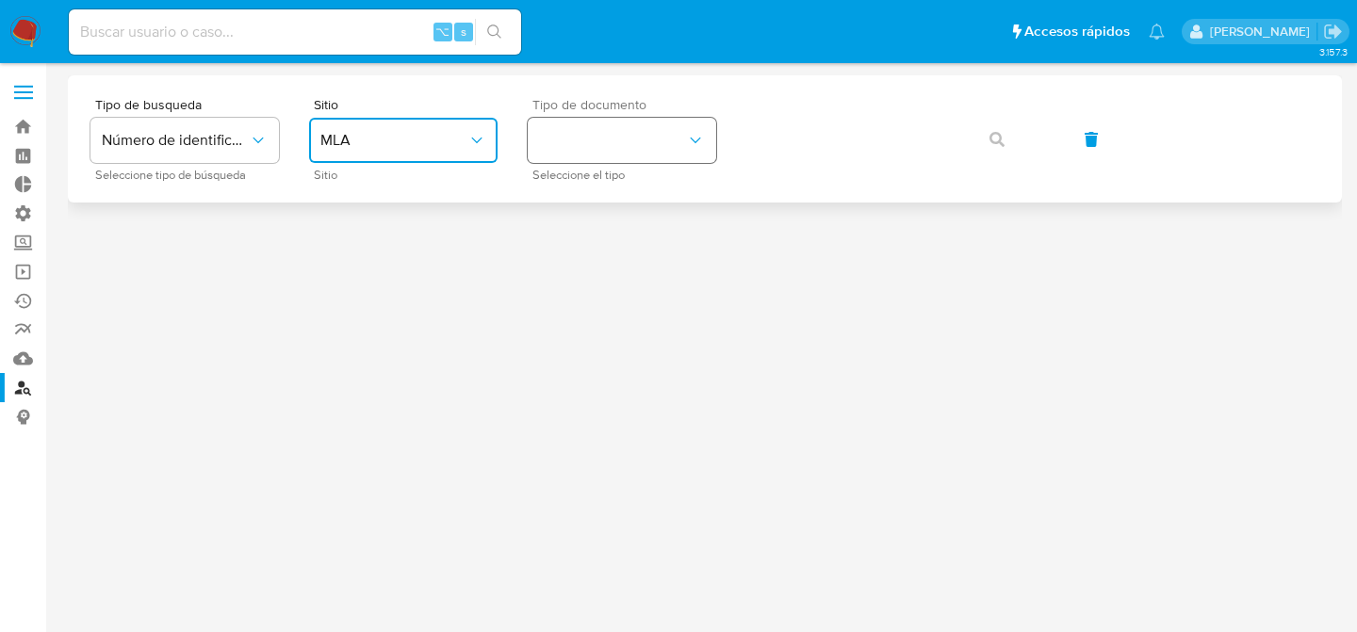
click at [647, 157] on button "identificationType" at bounding box center [622, 140] width 188 height 45
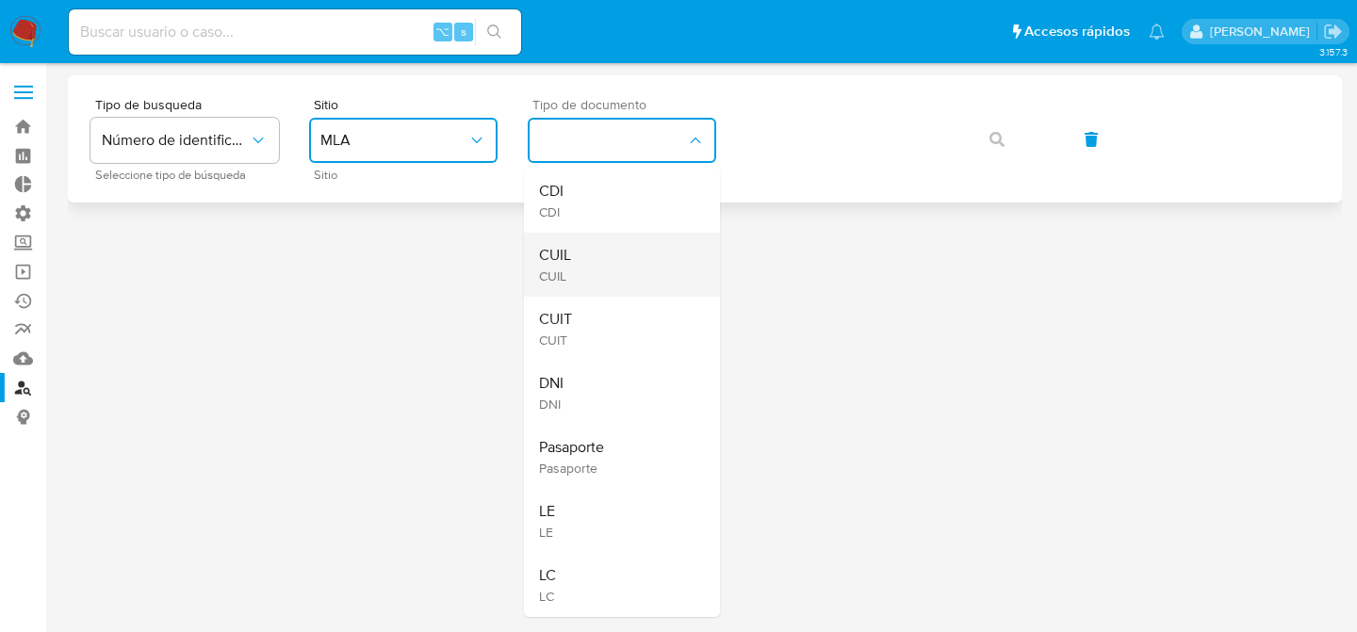
click at [633, 249] on div "CUIL CUIL" at bounding box center [616, 265] width 155 height 64
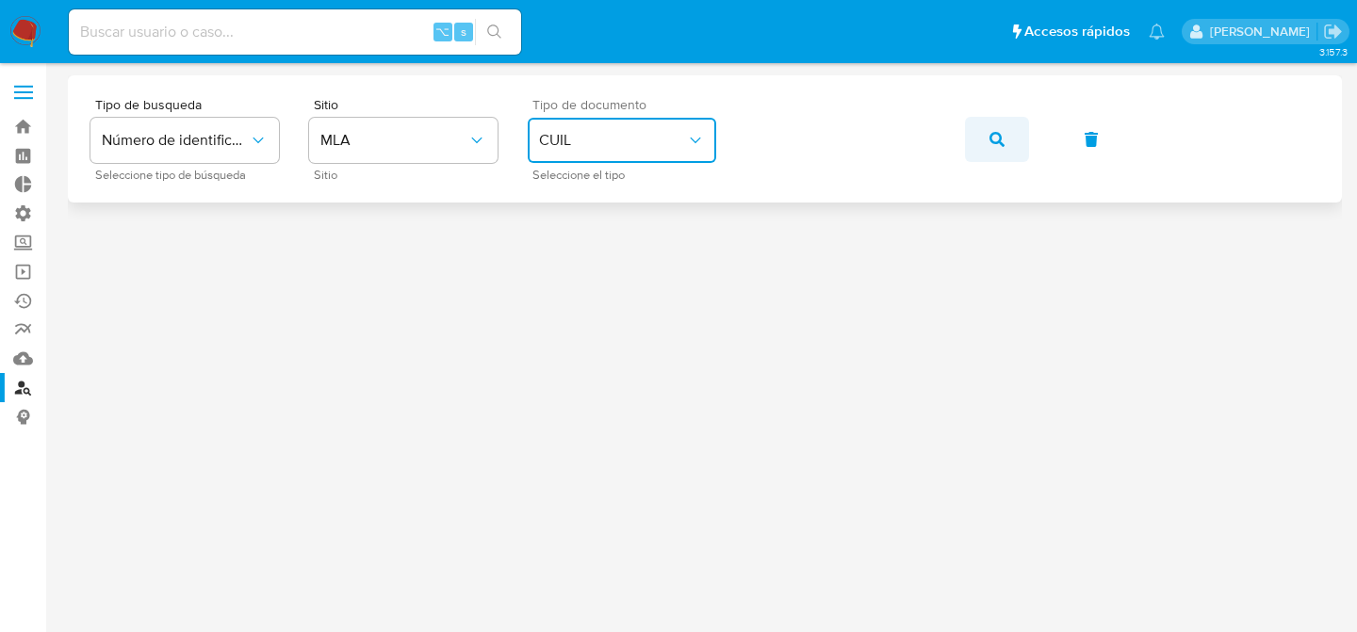
click at [1008, 124] on button "button" at bounding box center [997, 139] width 64 height 45
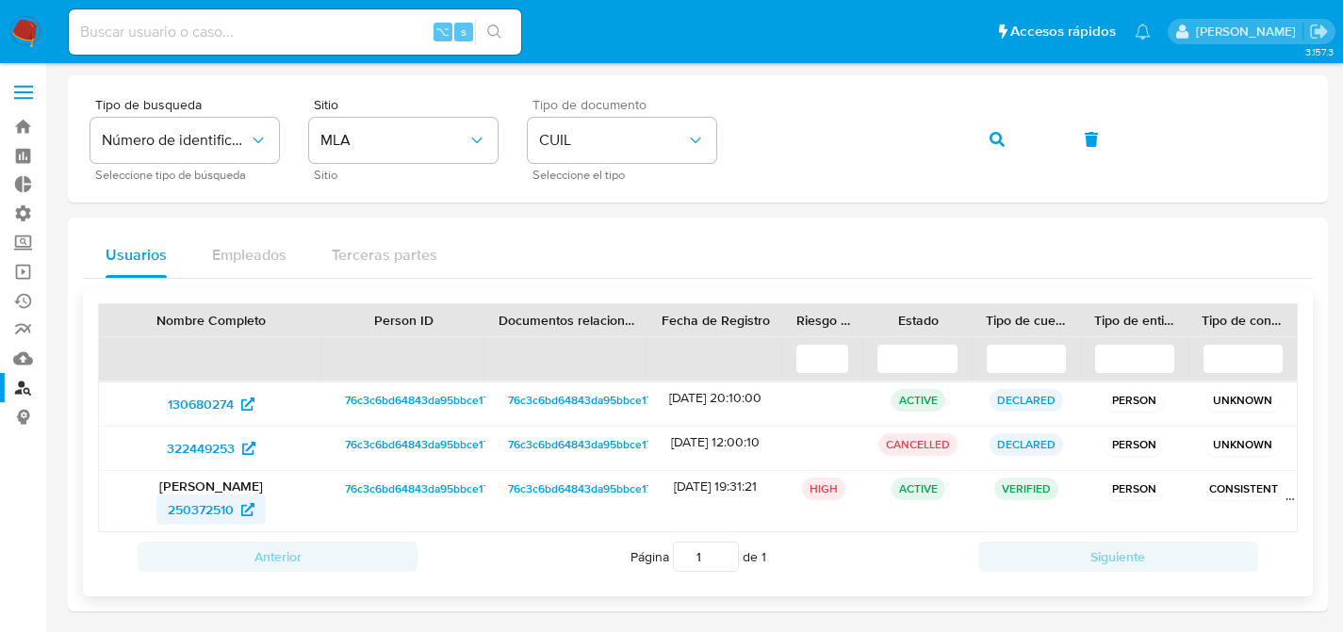
click at [200, 509] on span "250372510" at bounding box center [201, 510] width 66 height 30
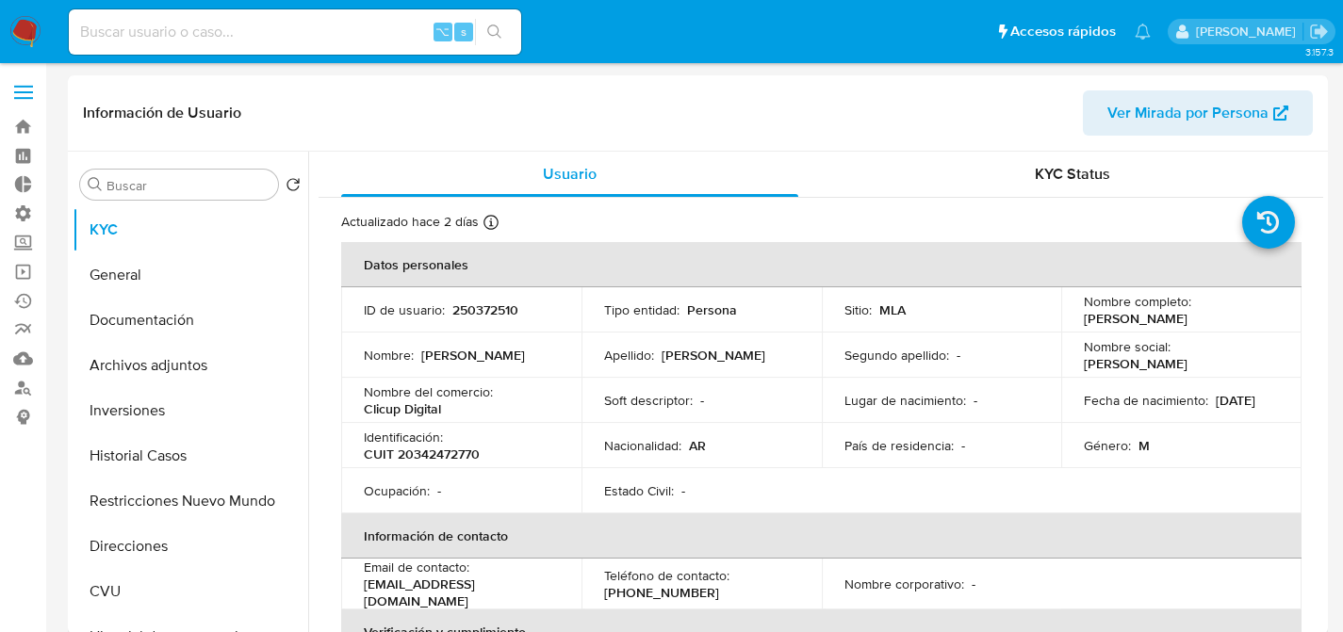
select select "10"
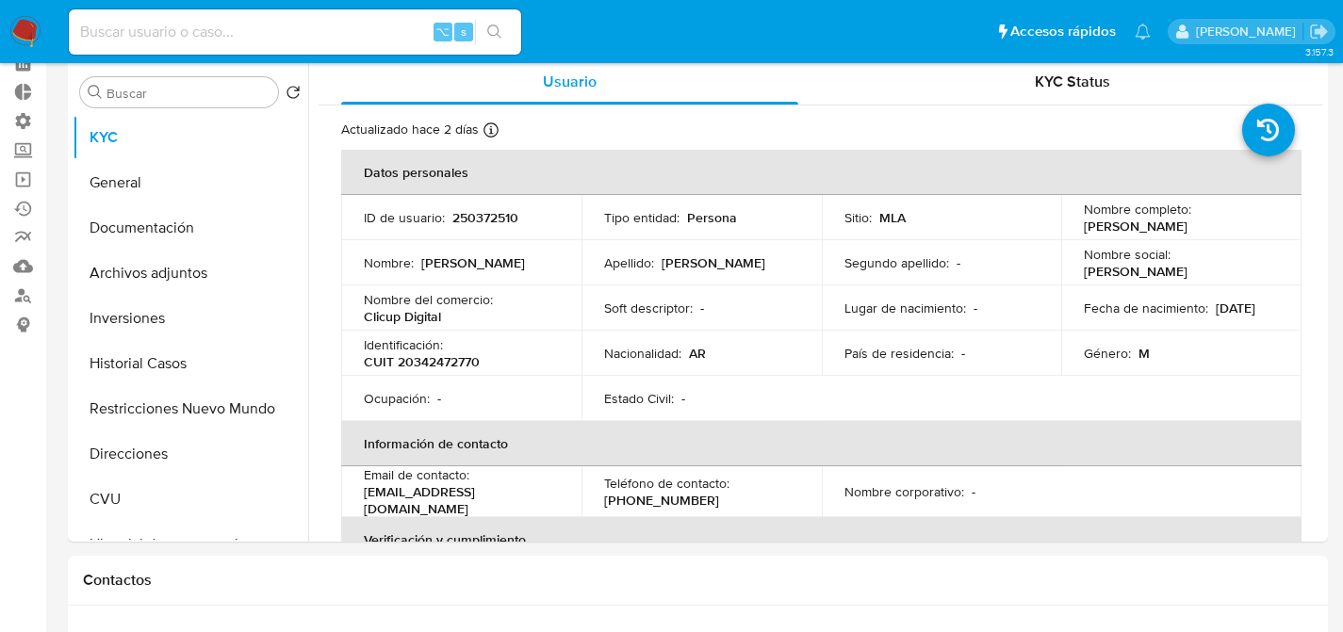
scroll to position [92, 0]
click at [109, 502] on button "CVU" at bounding box center [183, 499] width 221 height 45
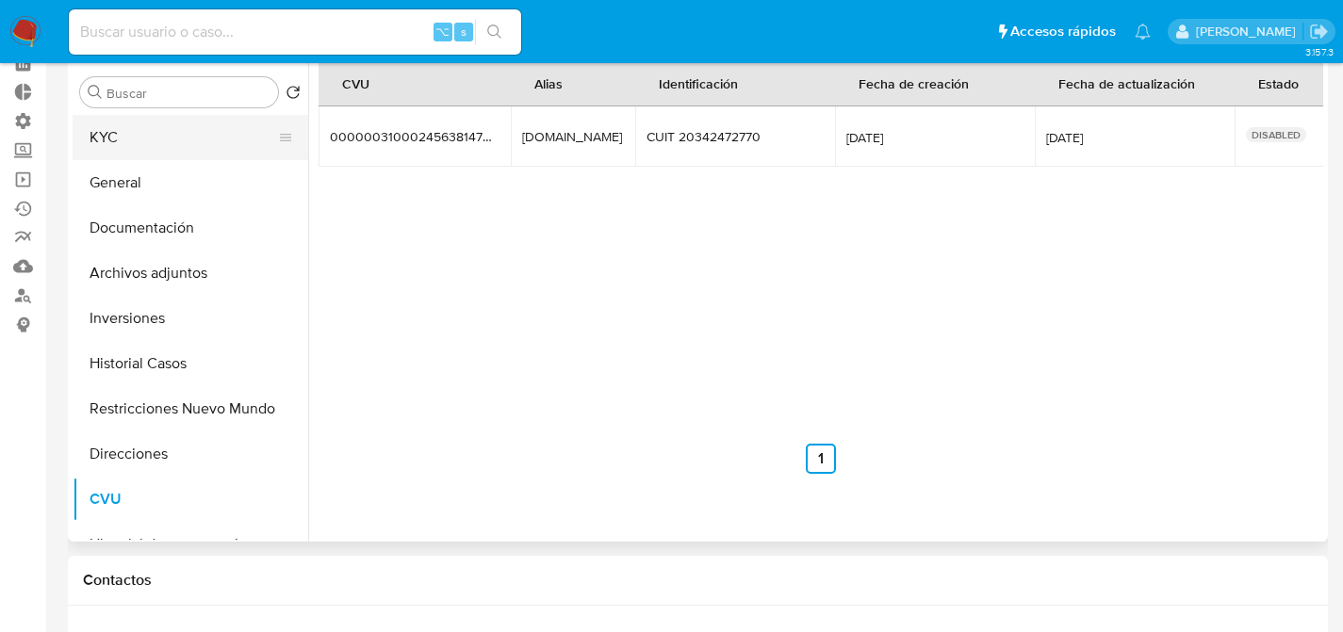
click at [105, 132] on button "KYC" at bounding box center [183, 137] width 221 height 45
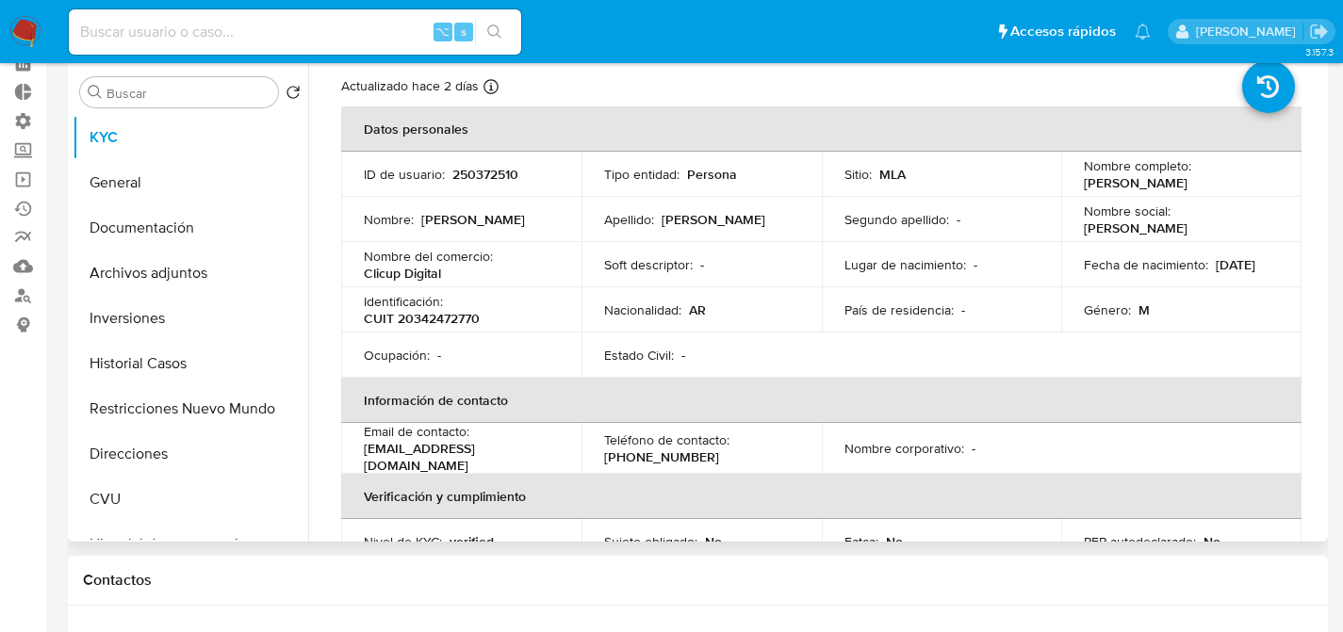
scroll to position [148, 0]
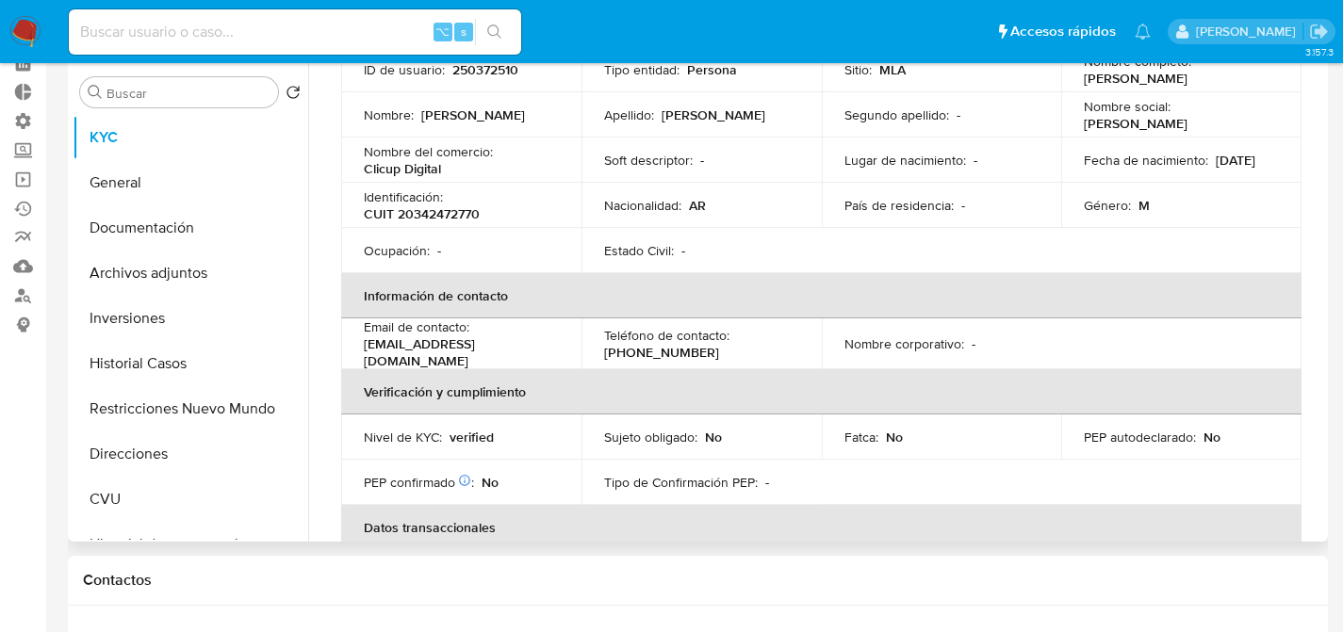
click at [459, 352] on p "[EMAIL_ADDRESS][DOMAIN_NAME]" at bounding box center [458, 353] width 188 height 34
click at [204, 212] on button "Documentación" at bounding box center [183, 227] width 221 height 45
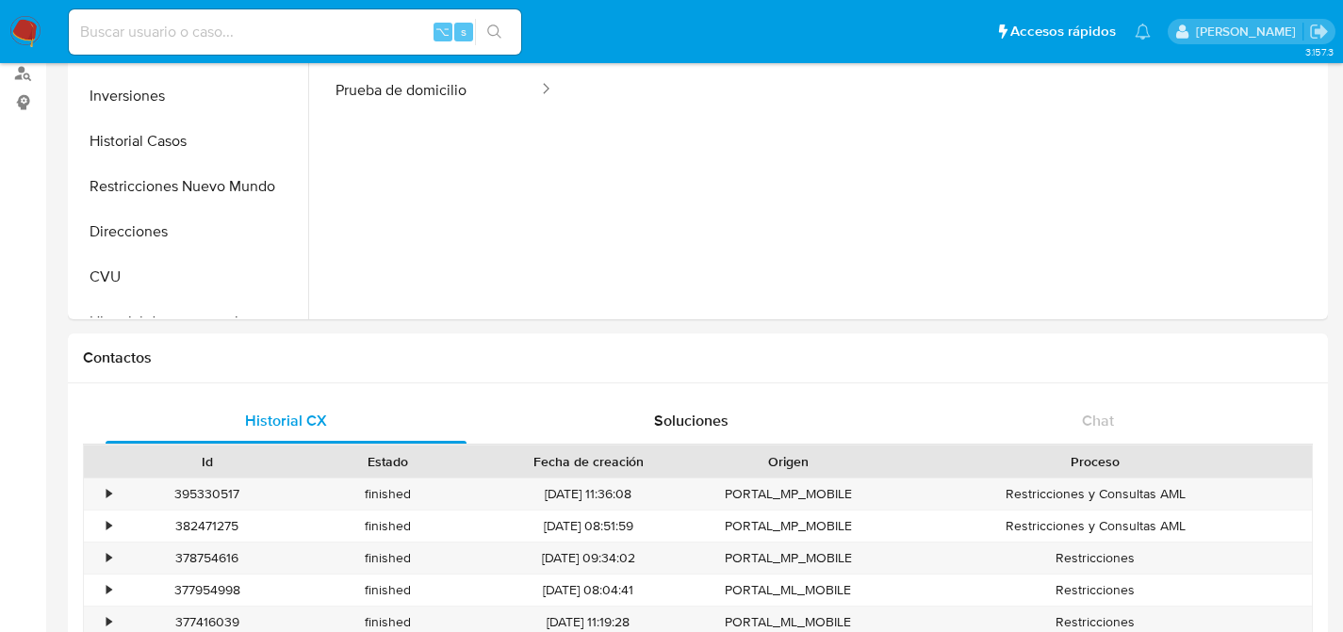
scroll to position [0, 0]
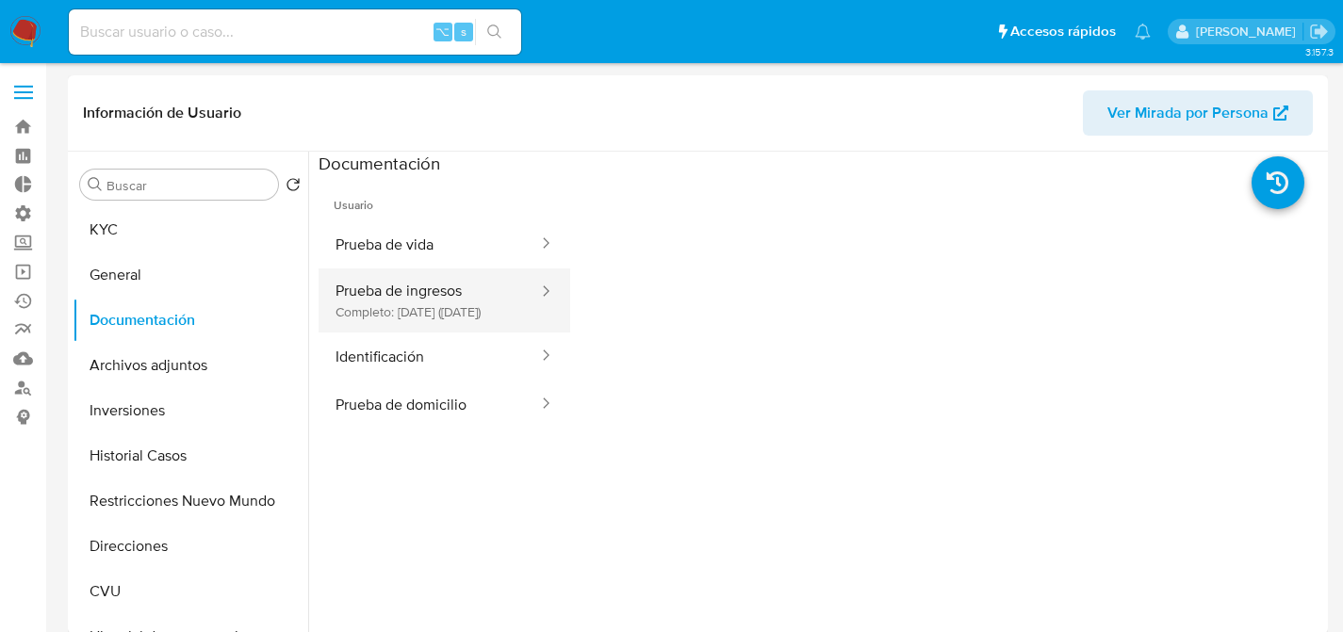
click at [355, 299] on button "Prueba de ingresos Completo: 23/11/2022 (hace 3 años)" at bounding box center [429, 301] width 221 height 64
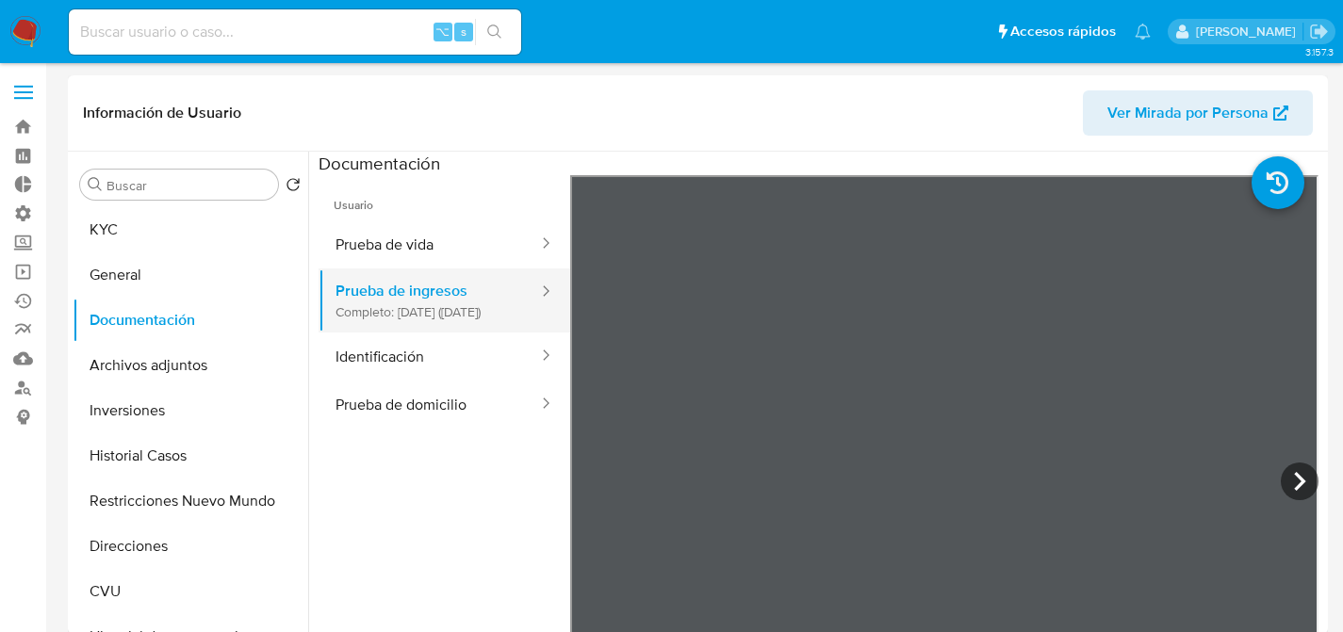
click at [393, 272] on button "Prueba de ingresos Completo: 23/11/2022 (hace 3 años)" at bounding box center [429, 301] width 221 height 64
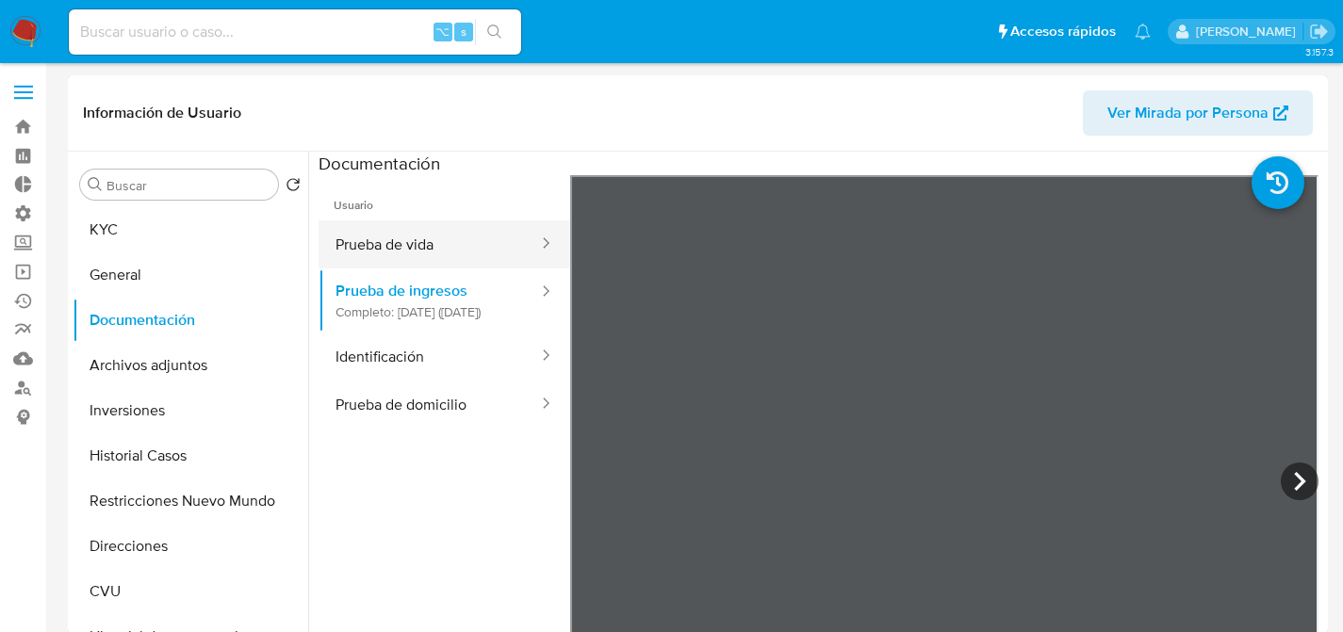
click at [392, 258] on button "Prueba de vida" at bounding box center [429, 245] width 221 height 48
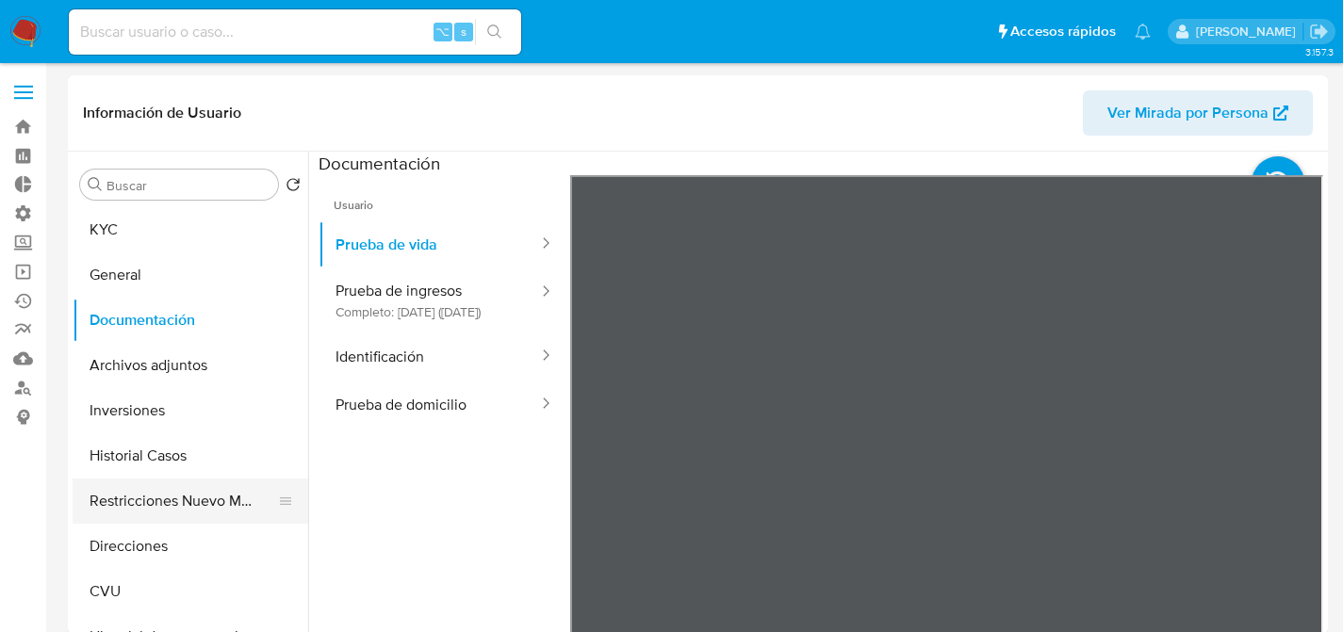
click at [168, 493] on button "Restricciones Nuevo Mundo" at bounding box center [183, 501] width 221 height 45
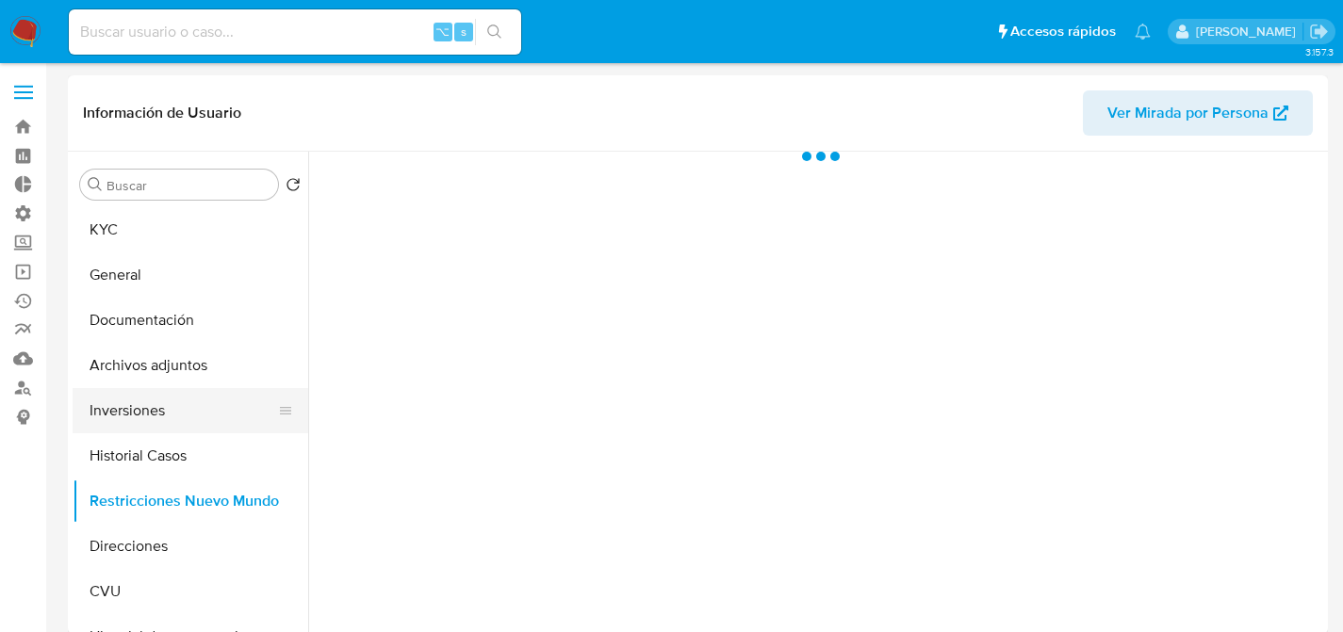
click at [166, 427] on button "Inversiones" at bounding box center [183, 410] width 221 height 45
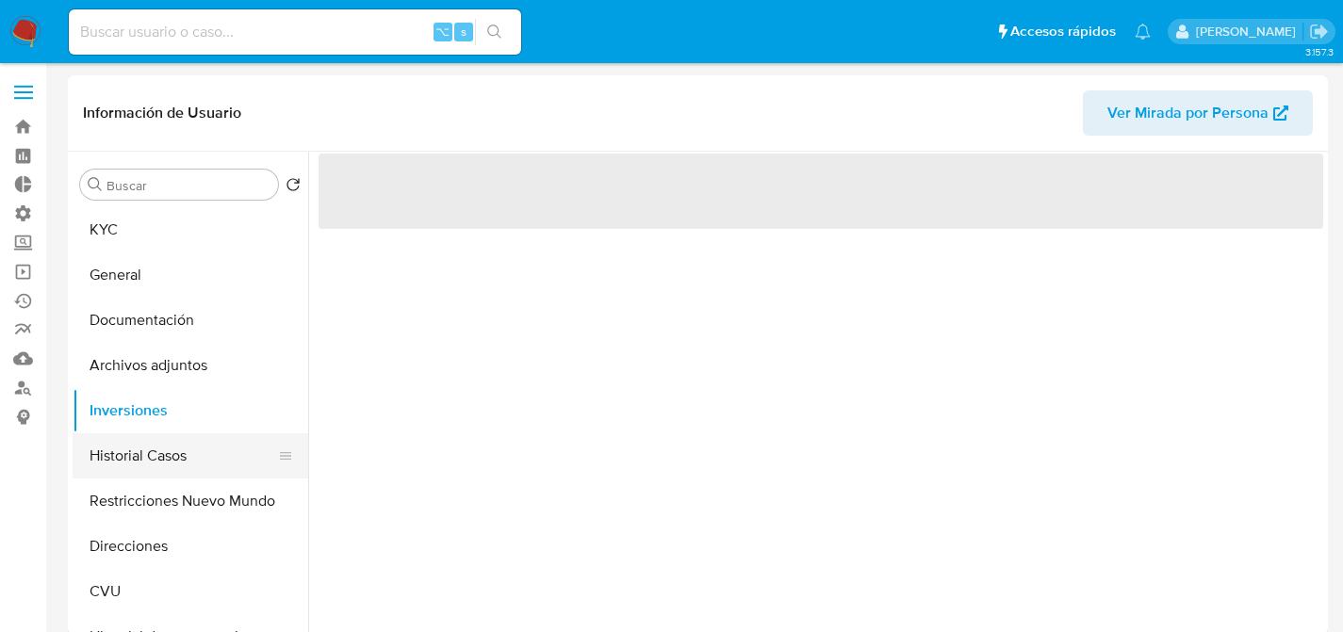
click at [172, 452] on button "Historial Casos" at bounding box center [183, 456] width 221 height 45
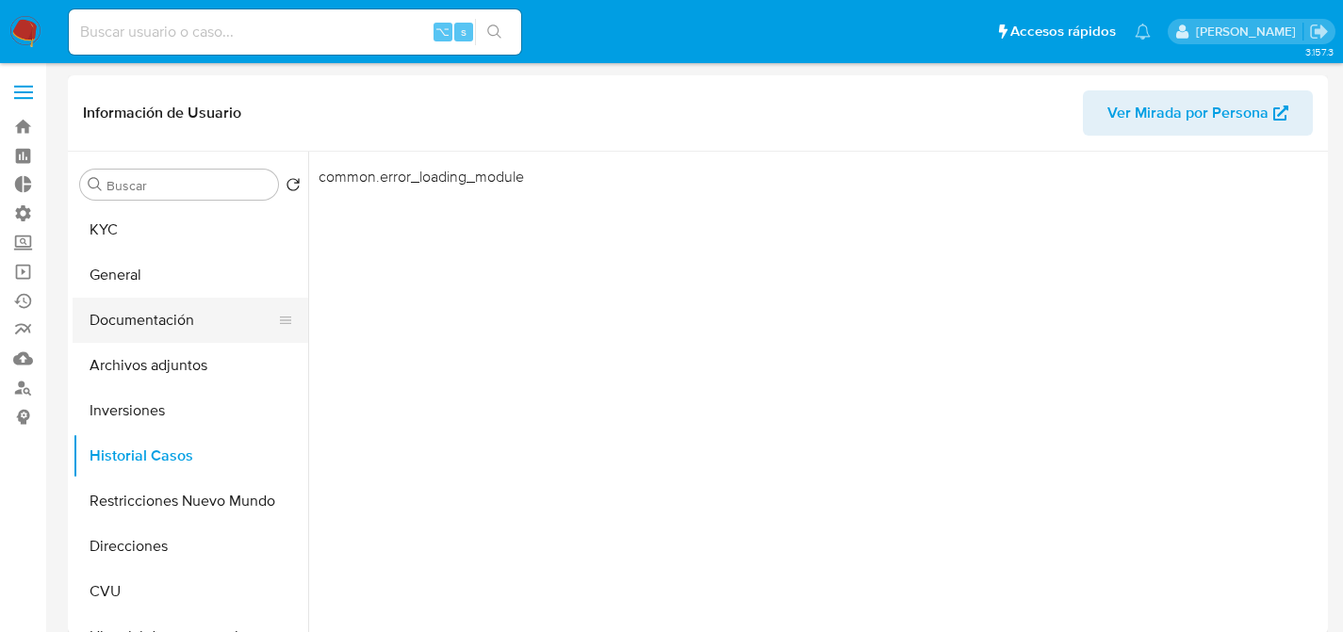
click at [180, 323] on button "Documentación" at bounding box center [183, 320] width 221 height 45
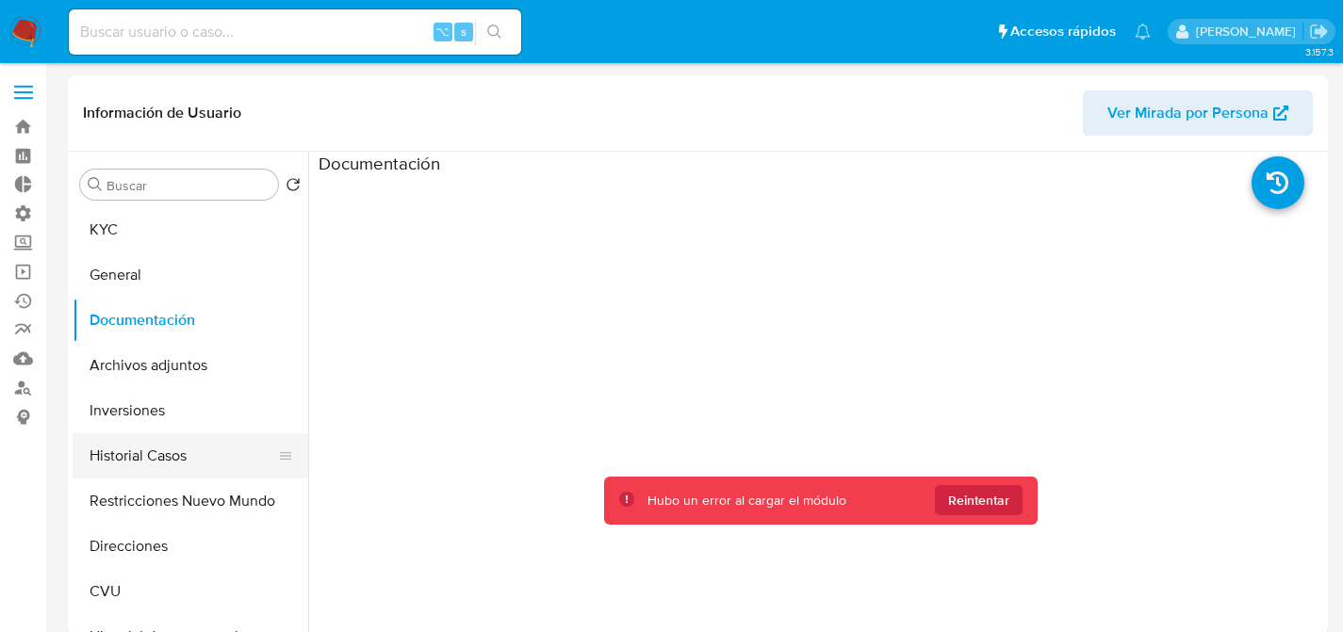
click at [139, 469] on button "Historial Casos" at bounding box center [183, 456] width 221 height 45
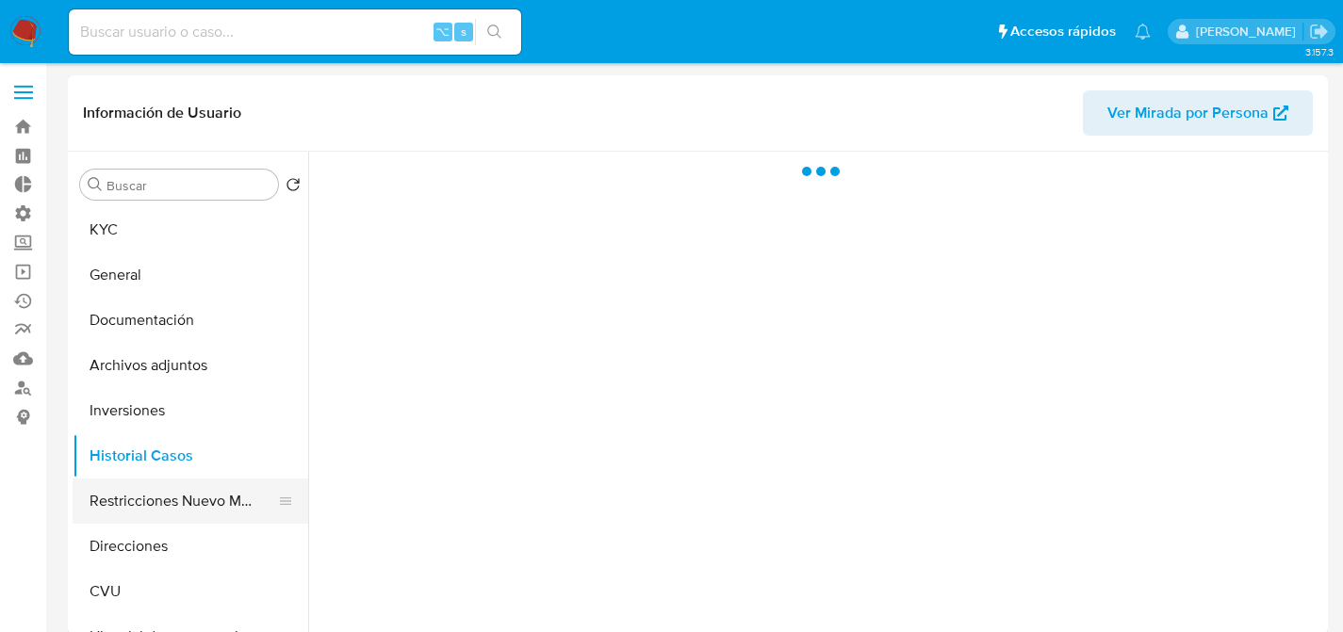
click at [147, 487] on button "Restricciones Nuevo Mundo" at bounding box center [183, 501] width 221 height 45
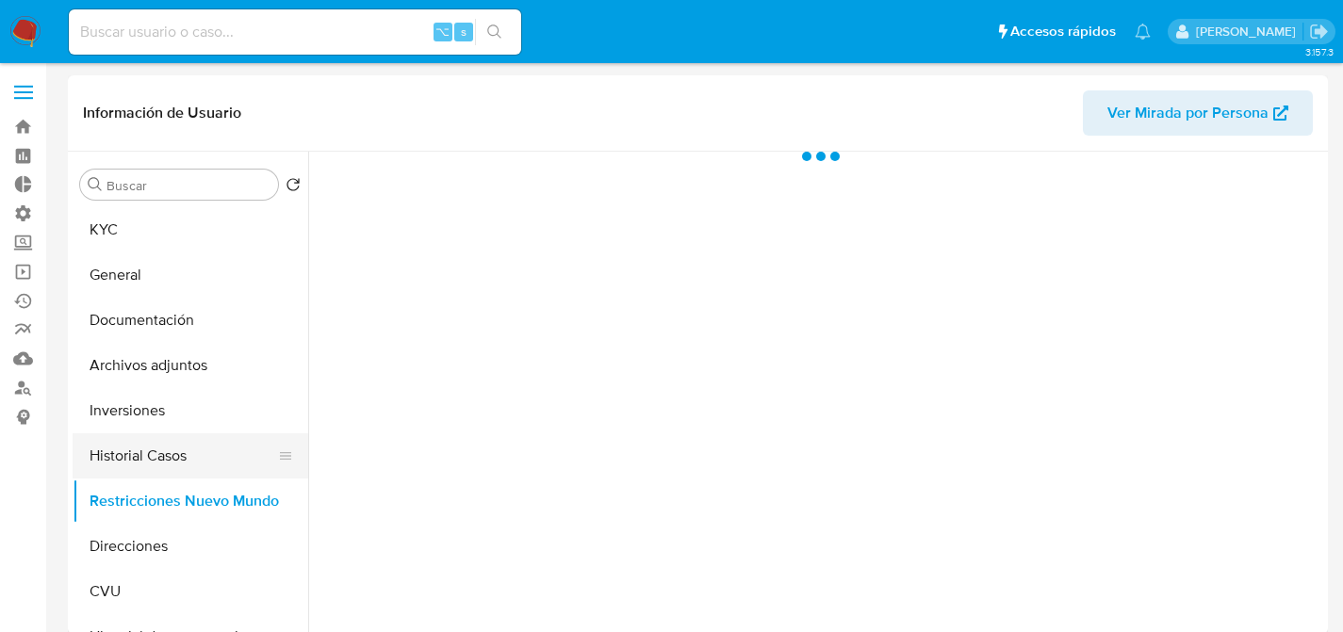
click at [156, 441] on button "Historial Casos" at bounding box center [183, 456] width 221 height 45
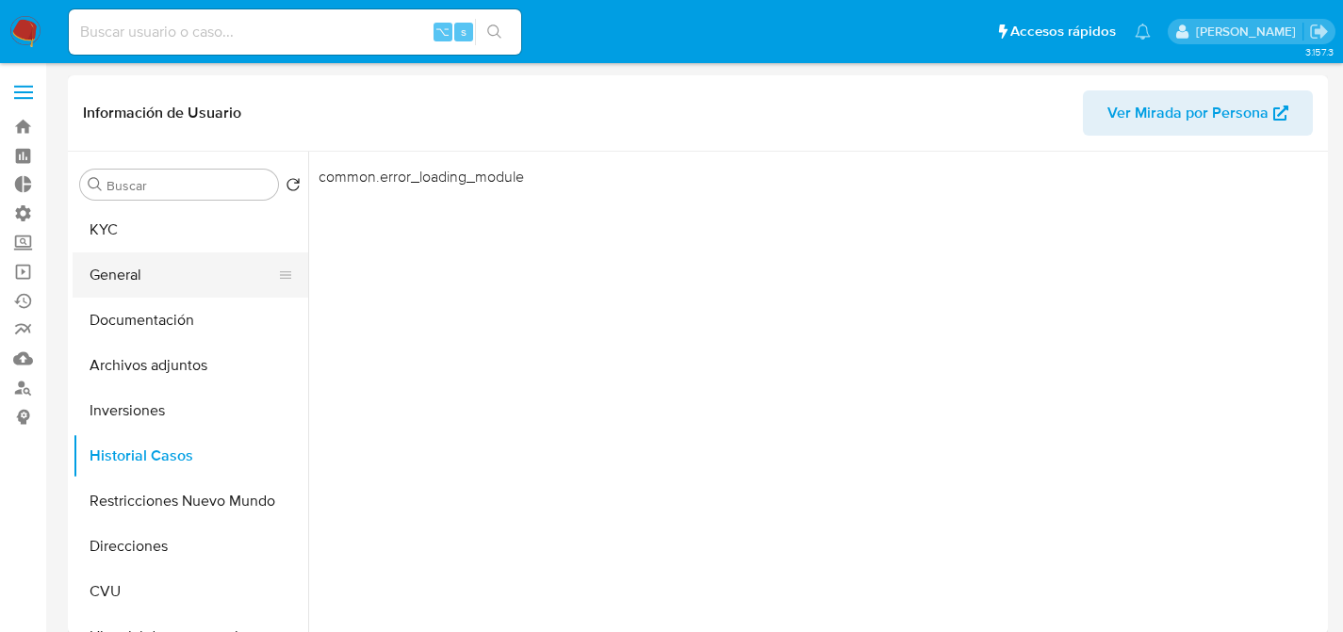
click at [161, 254] on button "General" at bounding box center [183, 275] width 221 height 45
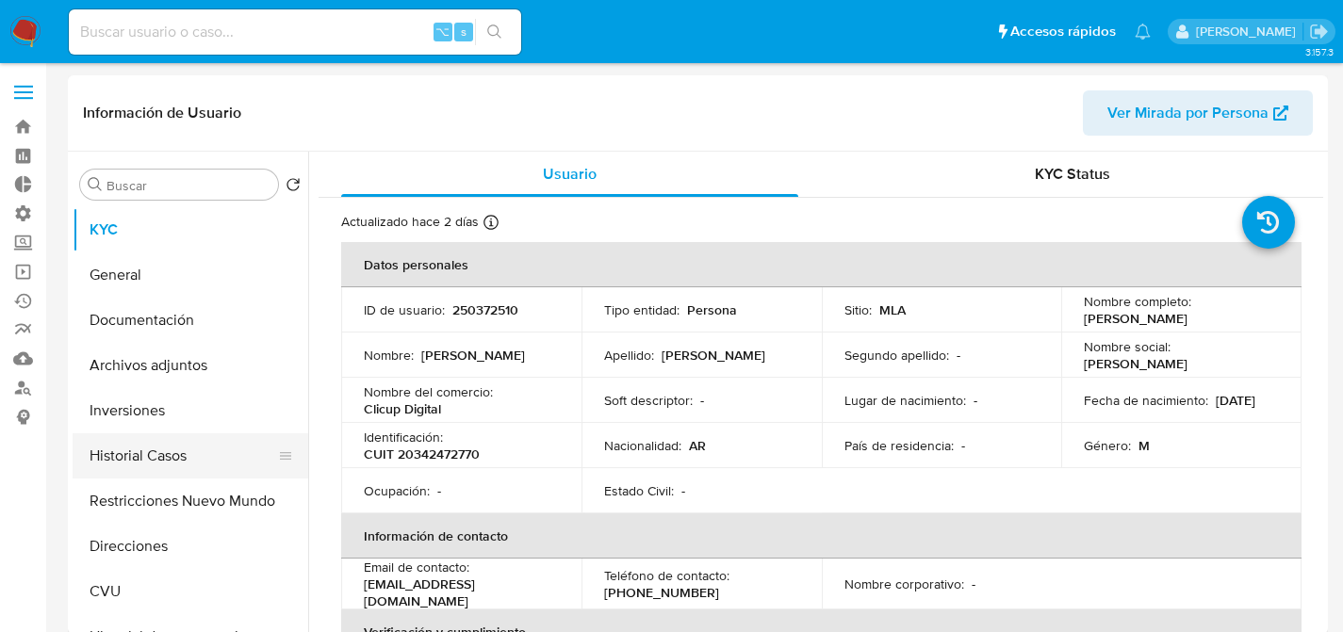
select select "10"
click at [174, 458] on button "Historial Casos" at bounding box center [183, 456] width 221 height 45
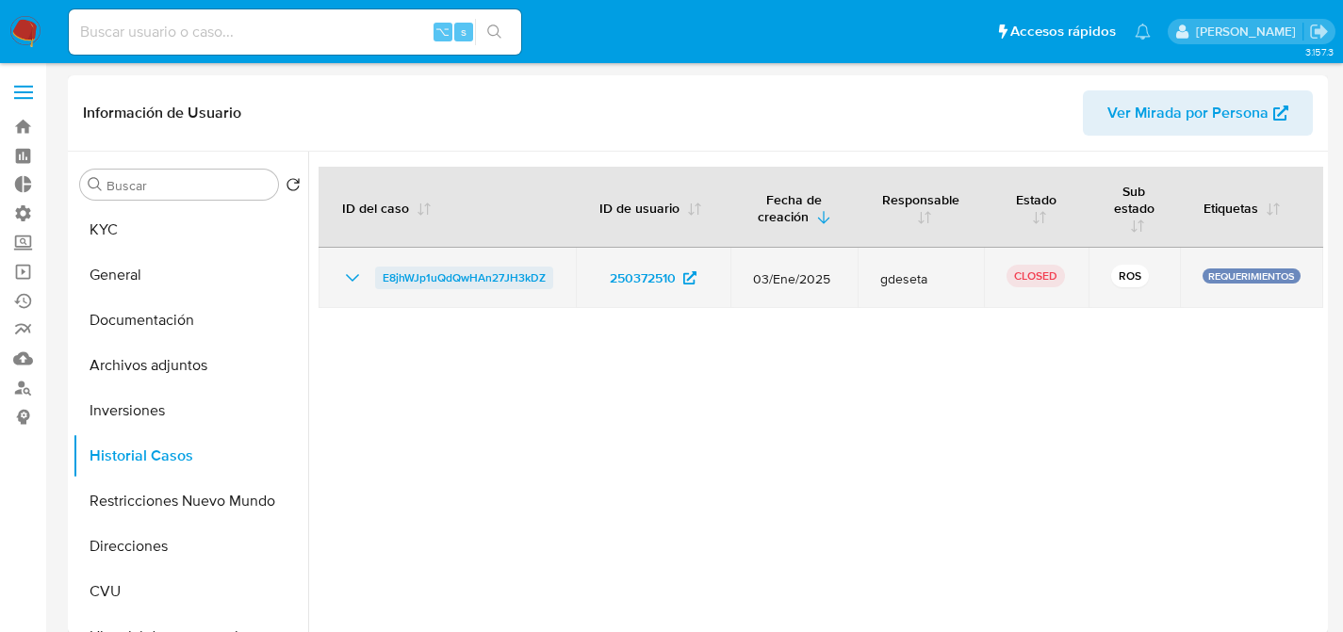
click at [458, 274] on span "E8jhWJp1uQdQwHAn27JH3kDZ" at bounding box center [464, 278] width 163 height 23
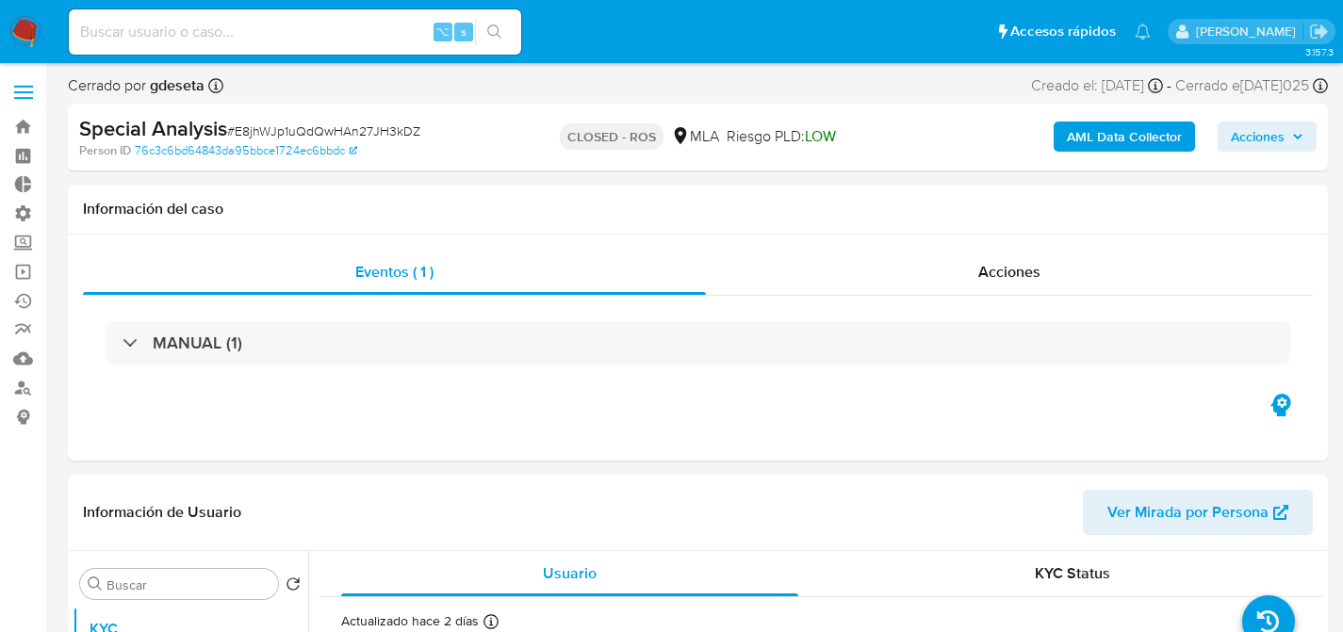
select select "10"
click at [991, 275] on span "Acciones" at bounding box center [1009, 272] width 62 height 22
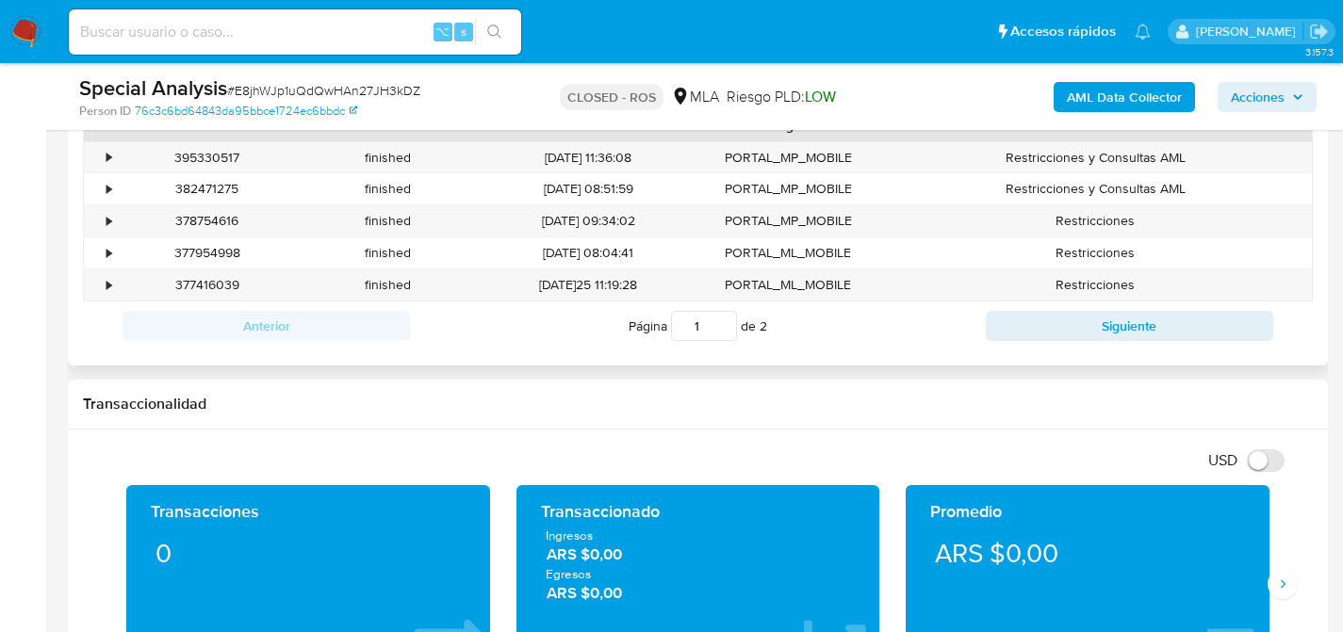
scroll to position [864, 0]
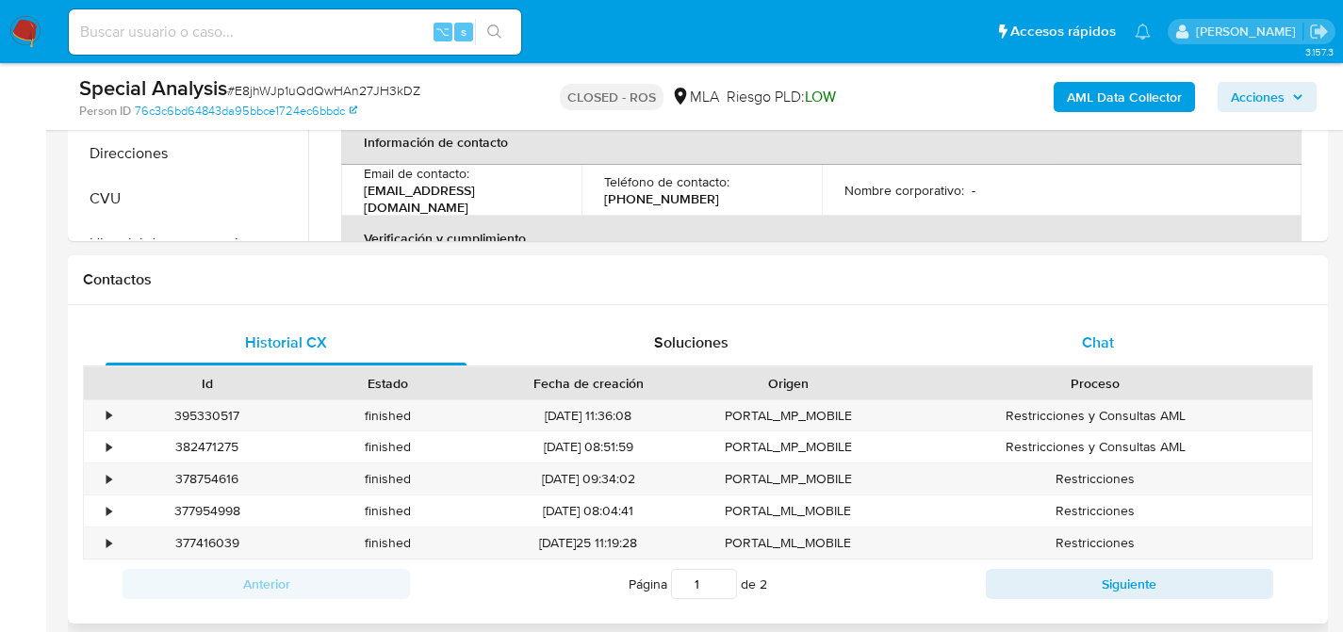
click at [1093, 337] on span "Chat" at bounding box center [1098, 343] width 32 height 22
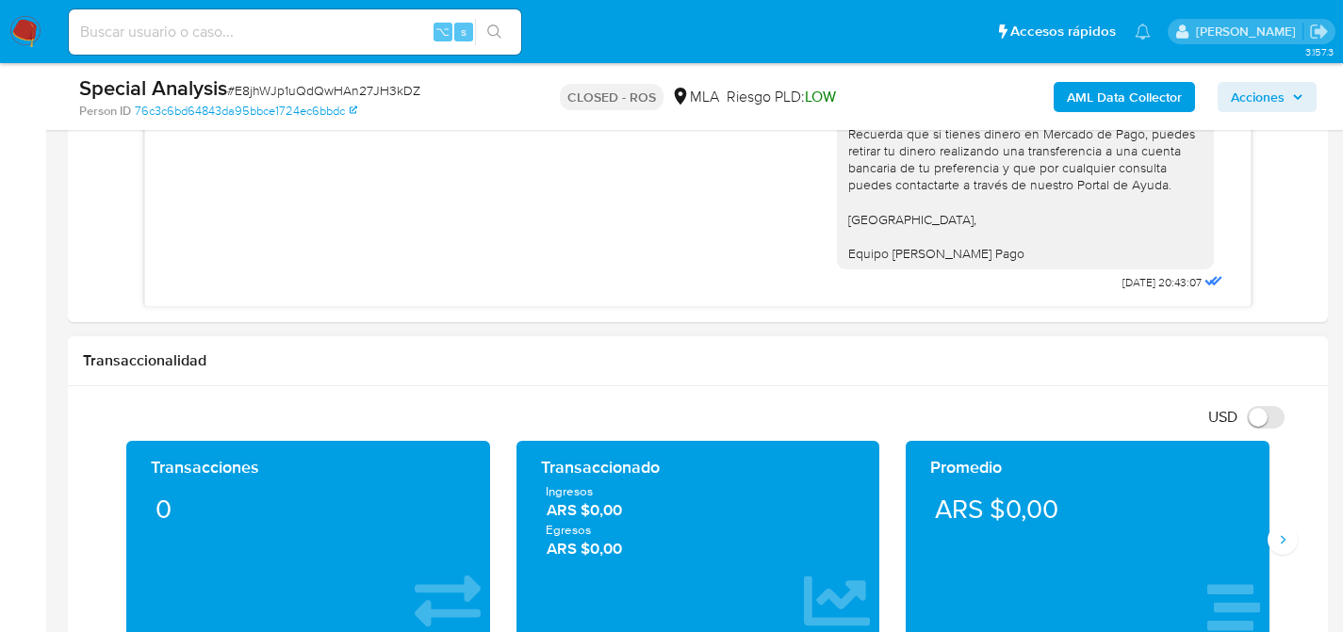
scroll to position [961, 0]
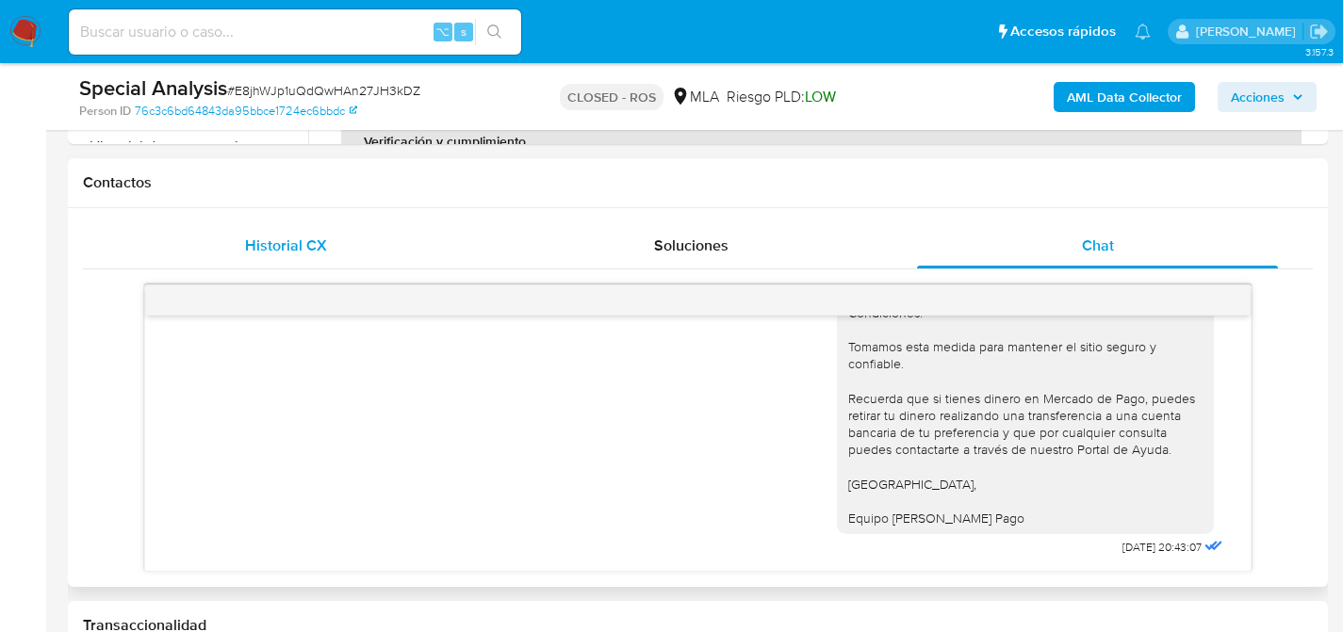
click at [234, 265] on div "Historial CX" at bounding box center [286, 245] width 361 height 45
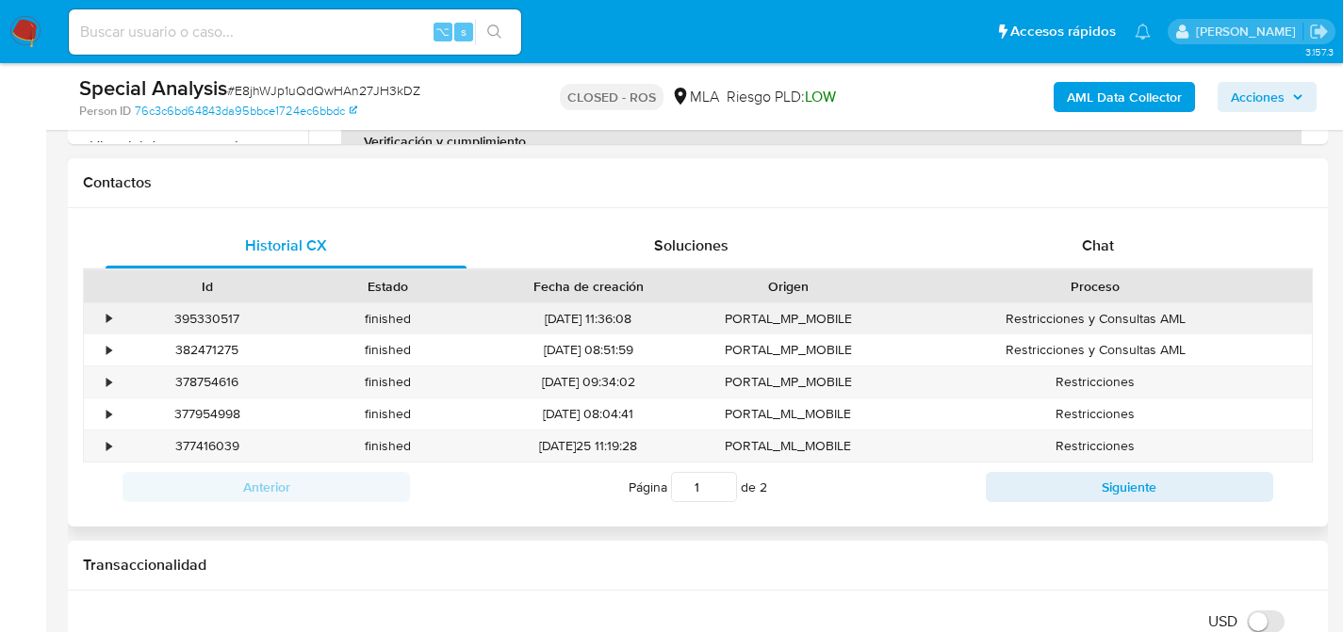
click at [207, 318] on div "395330517" at bounding box center [207, 318] width 181 height 31
copy div "395330517"
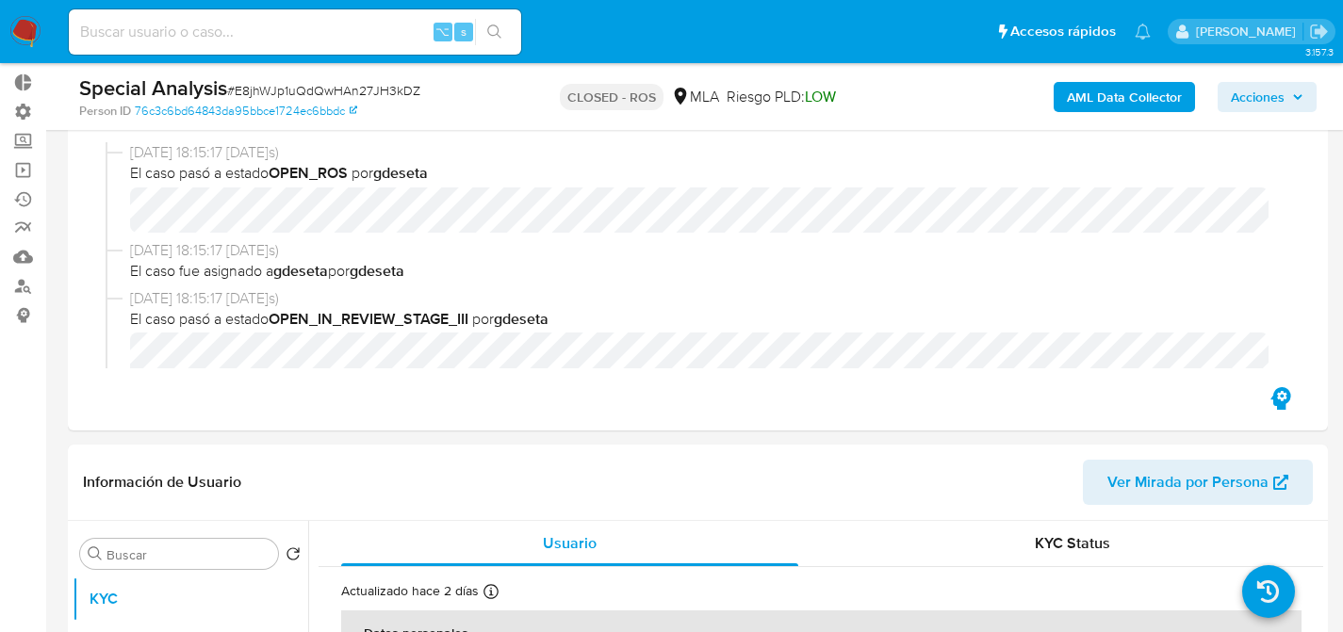
scroll to position [331, 0]
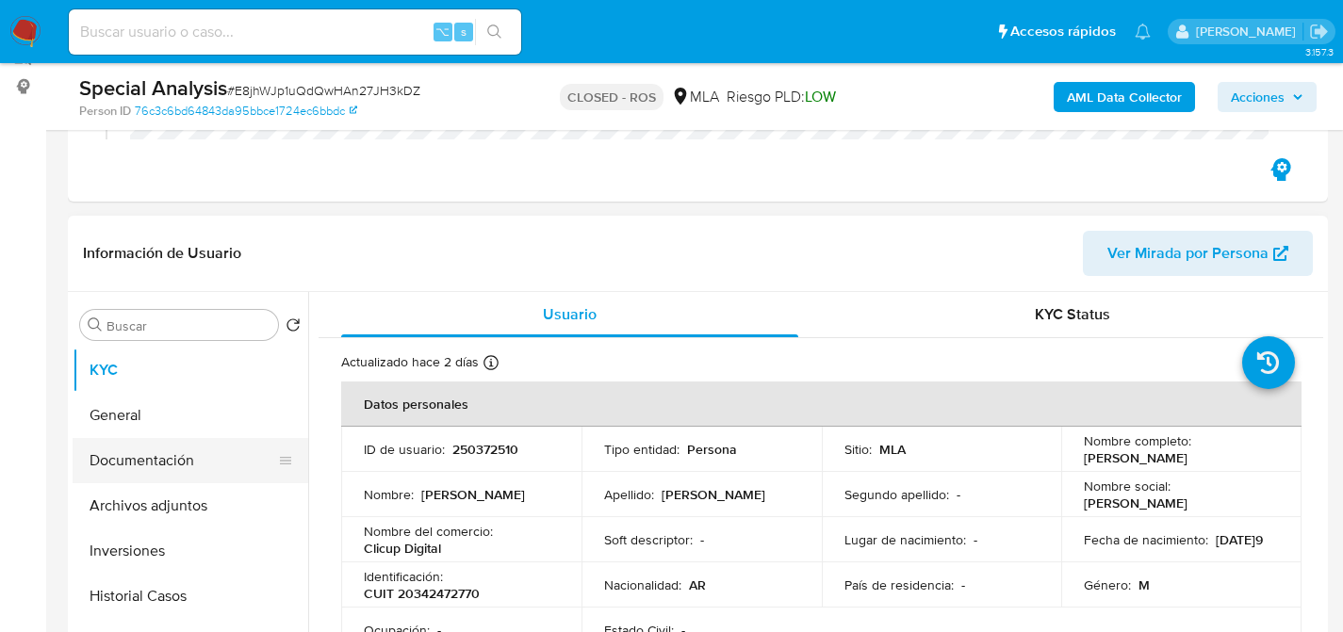
click at [137, 445] on button "Documentación" at bounding box center [183, 460] width 221 height 45
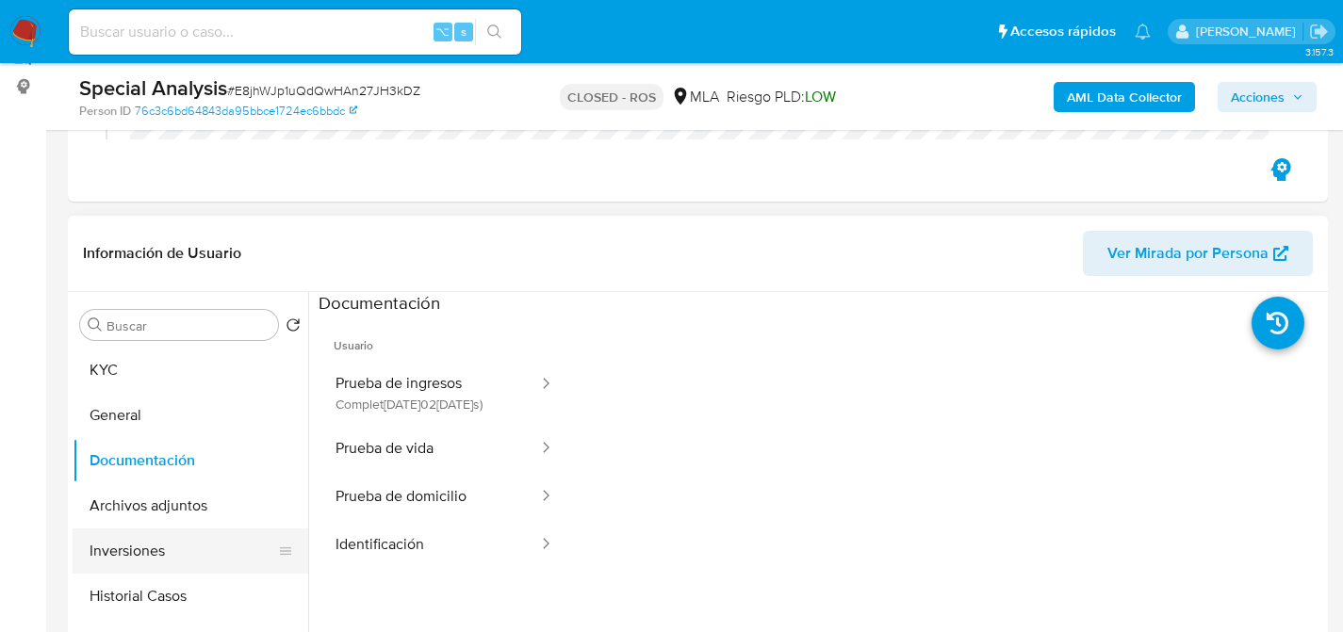
click at [139, 530] on button "Inversiones" at bounding box center [183, 551] width 221 height 45
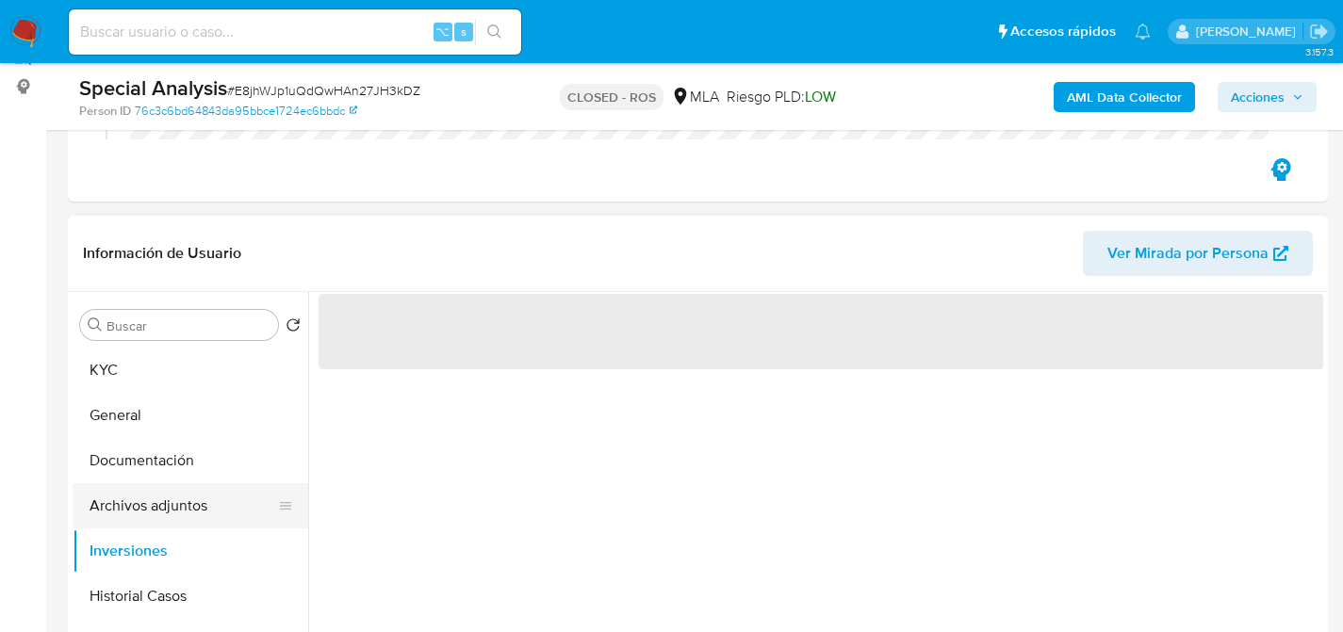
click at [145, 510] on button "Archivos adjuntos" at bounding box center [183, 505] width 221 height 45
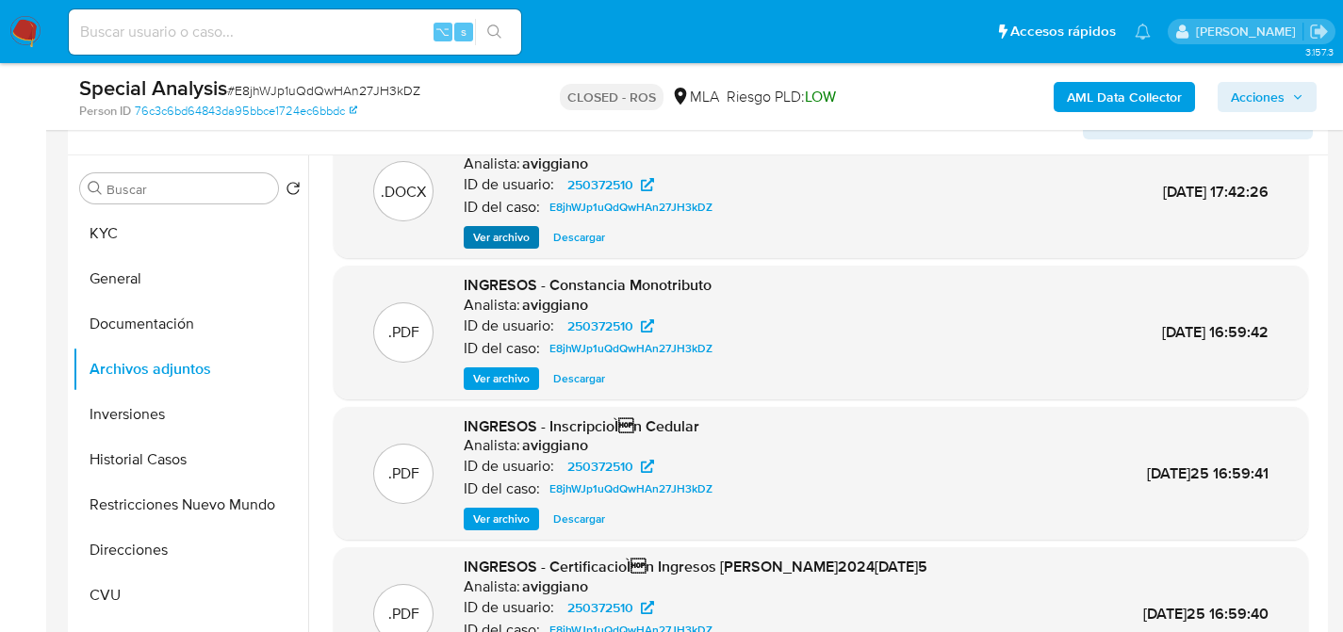
scroll to position [139, 0]
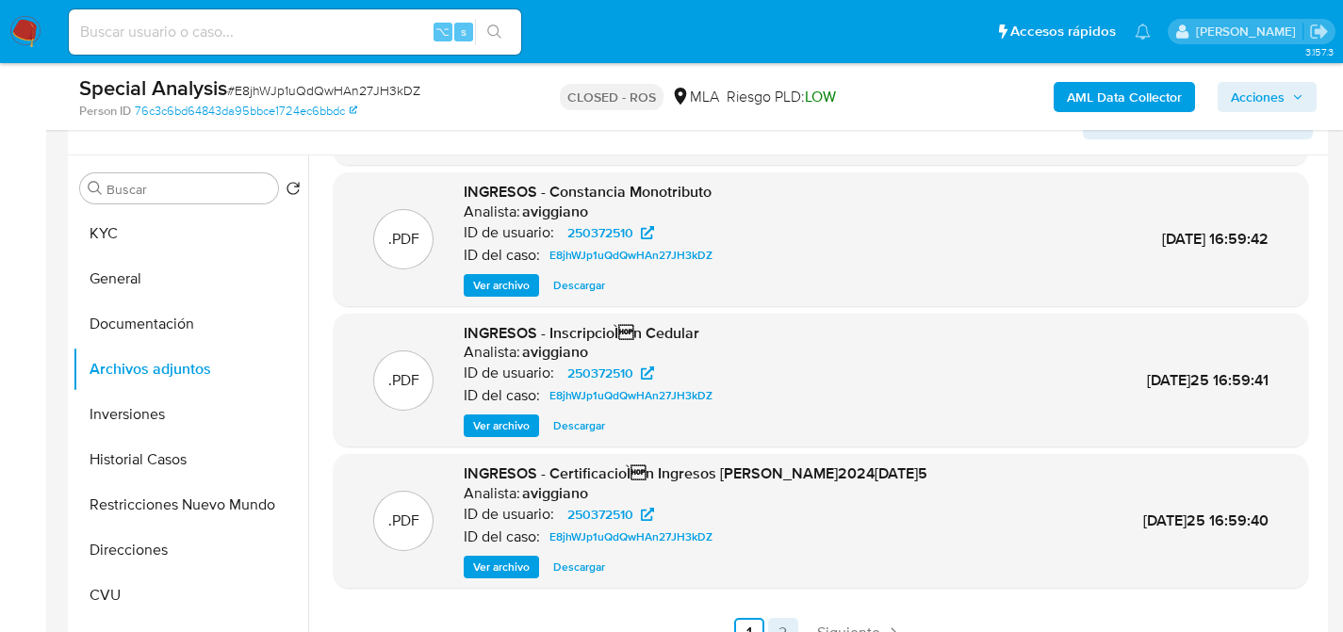
click at [771, 621] on link "2" at bounding box center [783, 633] width 30 height 30
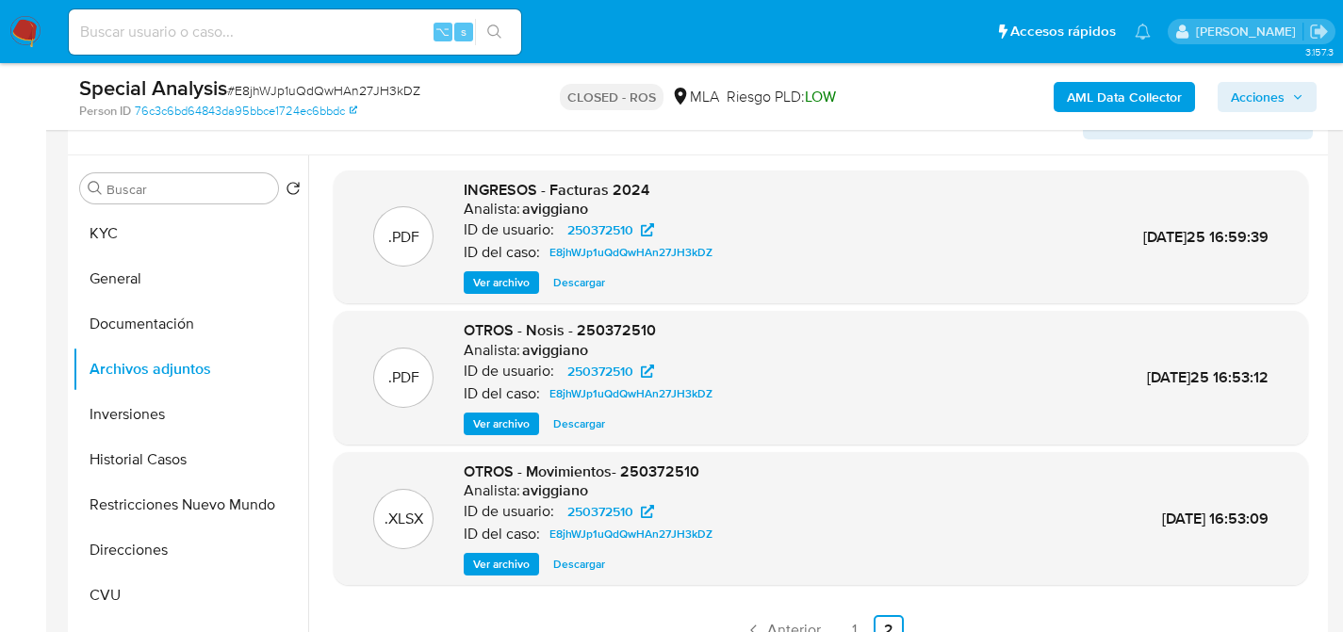
click at [498, 284] on span "Ver archivo" at bounding box center [501, 282] width 57 height 19
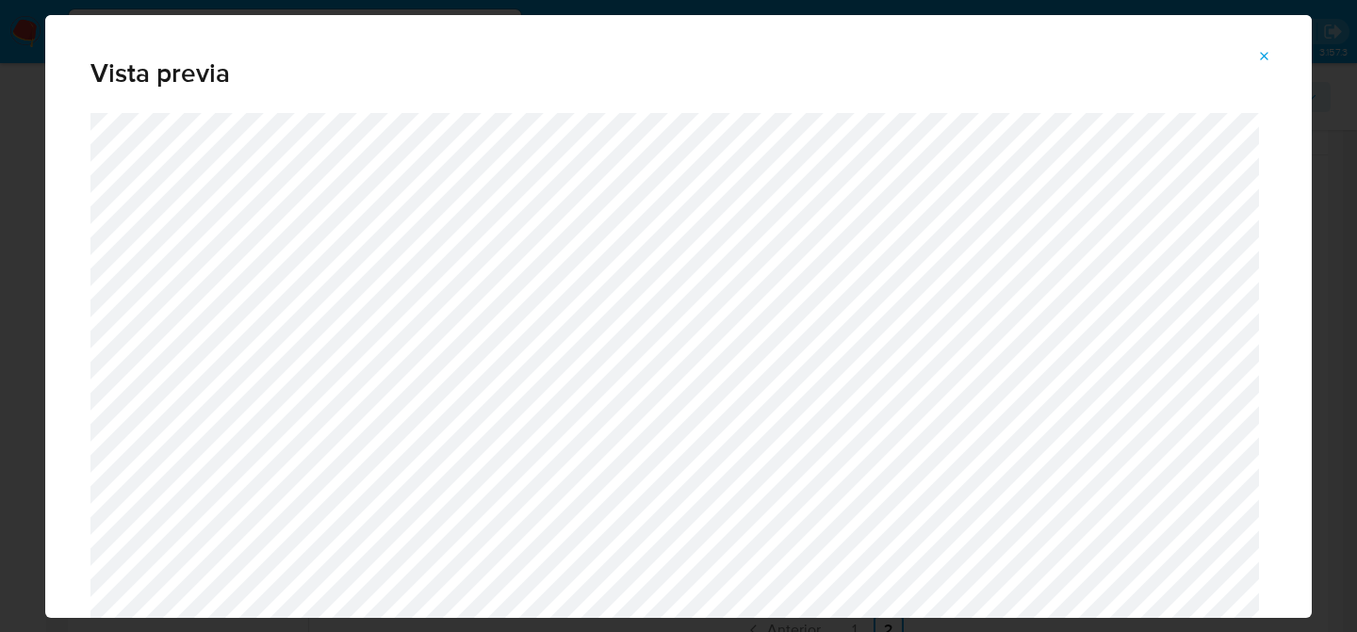
click at [40, 123] on div "Vista previa" at bounding box center [678, 316] width 1357 height 632
click at [1270, 80] on div "Vista previa" at bounding box center [678, 64] width 1267 height 98
click at [1251, 58] on button "Attachment preview" at bounding box center [1264, 56] width 41 height 30
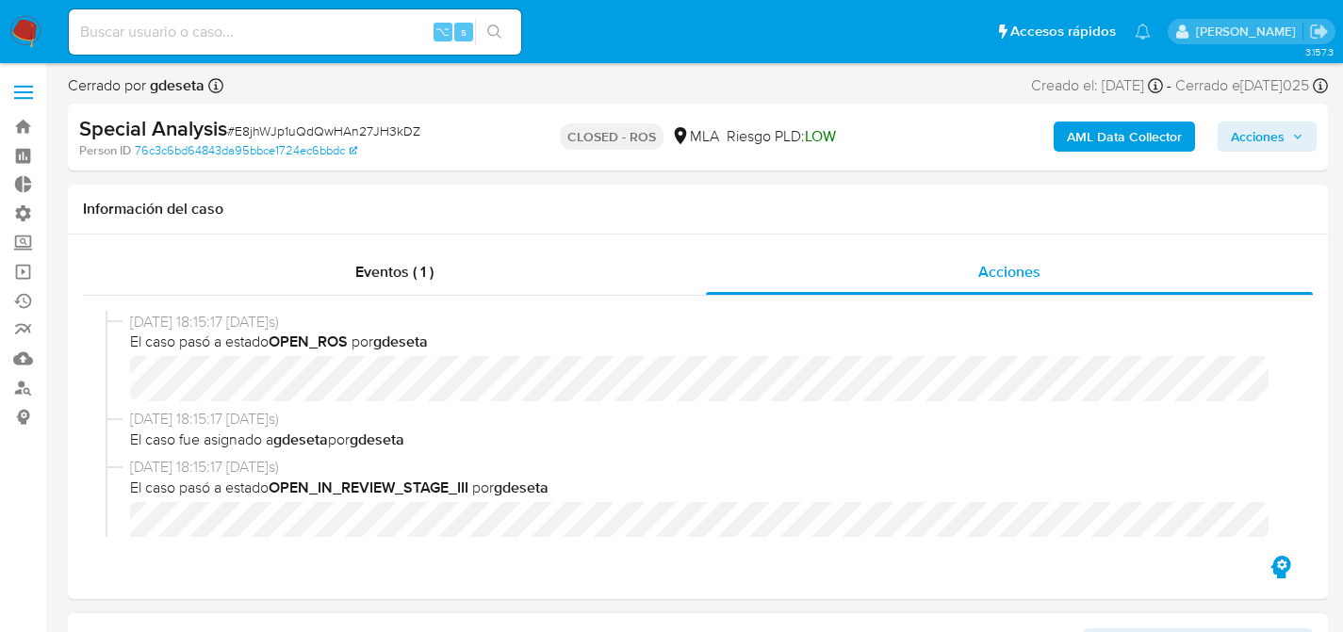
click at [25, 27] on img at bounding box center [25, 32] width 32 height 32
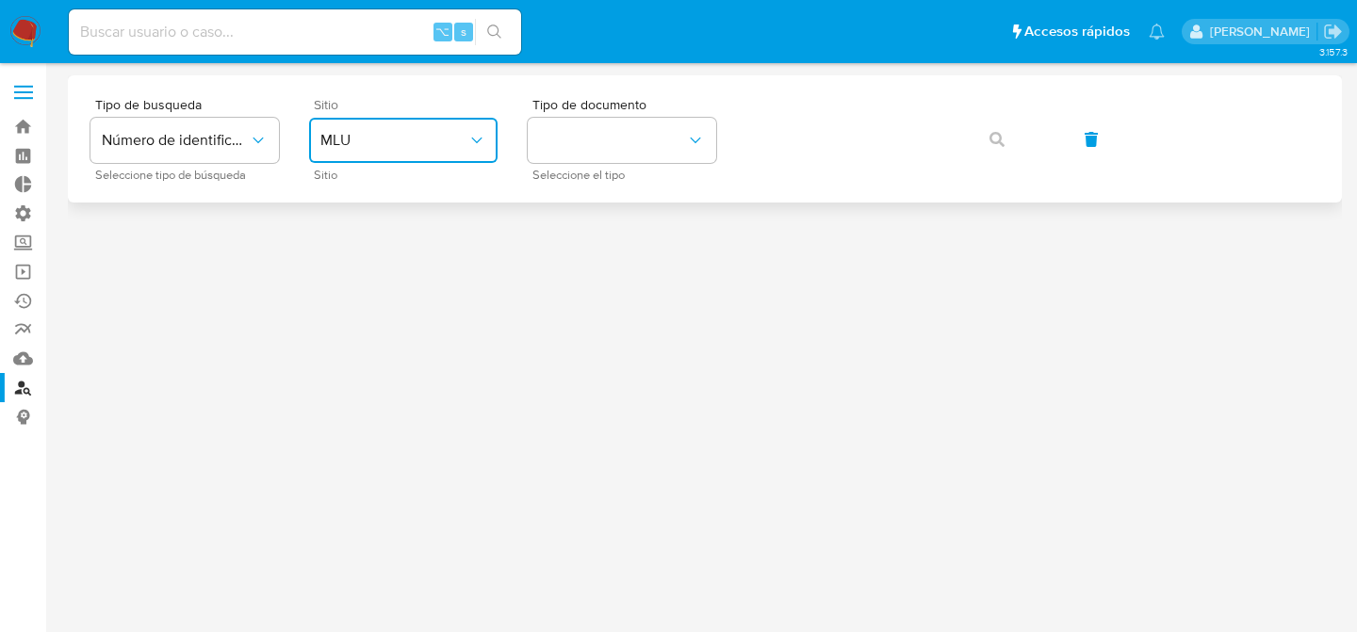
click at [462, 118] on button "MLU" at bounding box center [403, 140] width 188 height 45
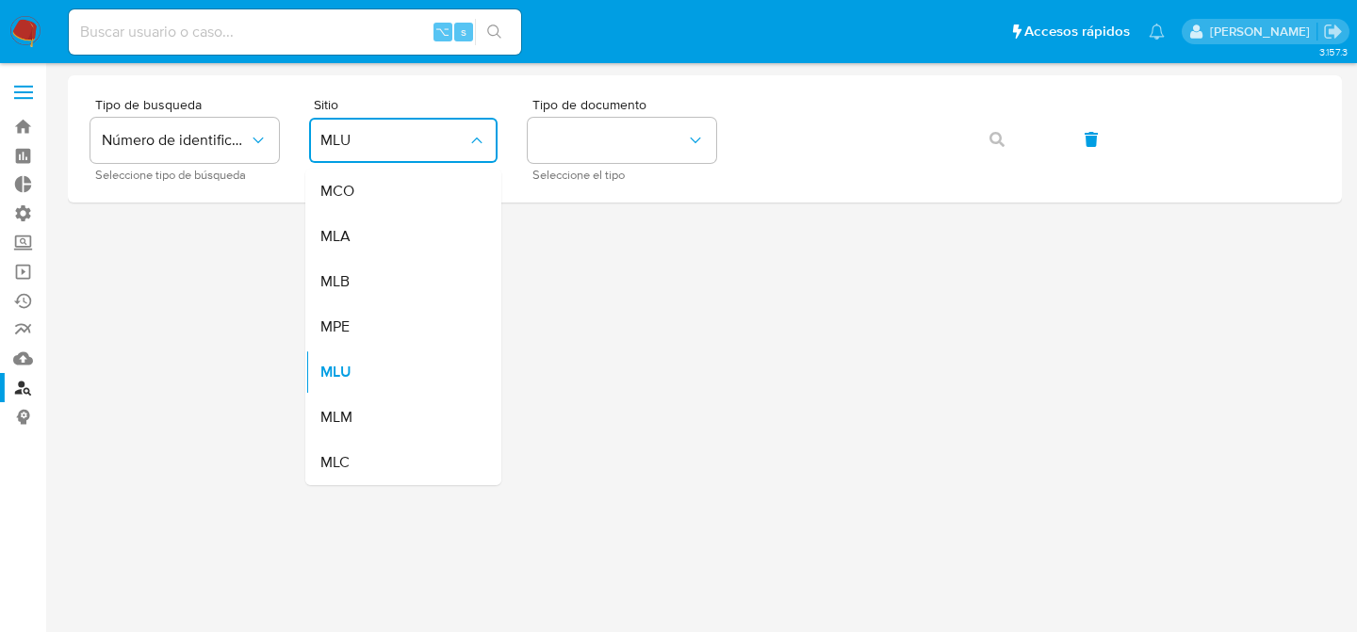
click at [431, 231] on div "MLA" at bounding box center [397, 236] width 155 height 45
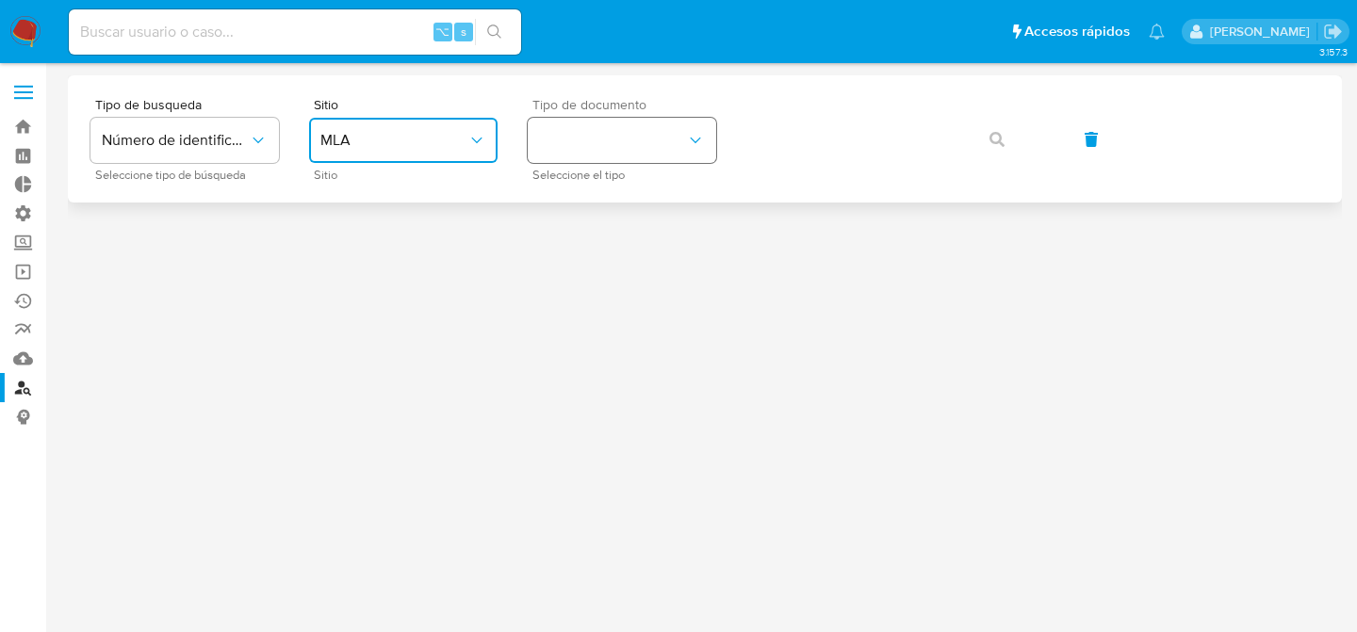
drag, startPoint x: 586, startPoint y: 146, endPoint x: 590, endPoint y: 159, distance: 13.7
click at [587, 150] on button "identificationType" at bounding box center [622, 140] width 188 height 45
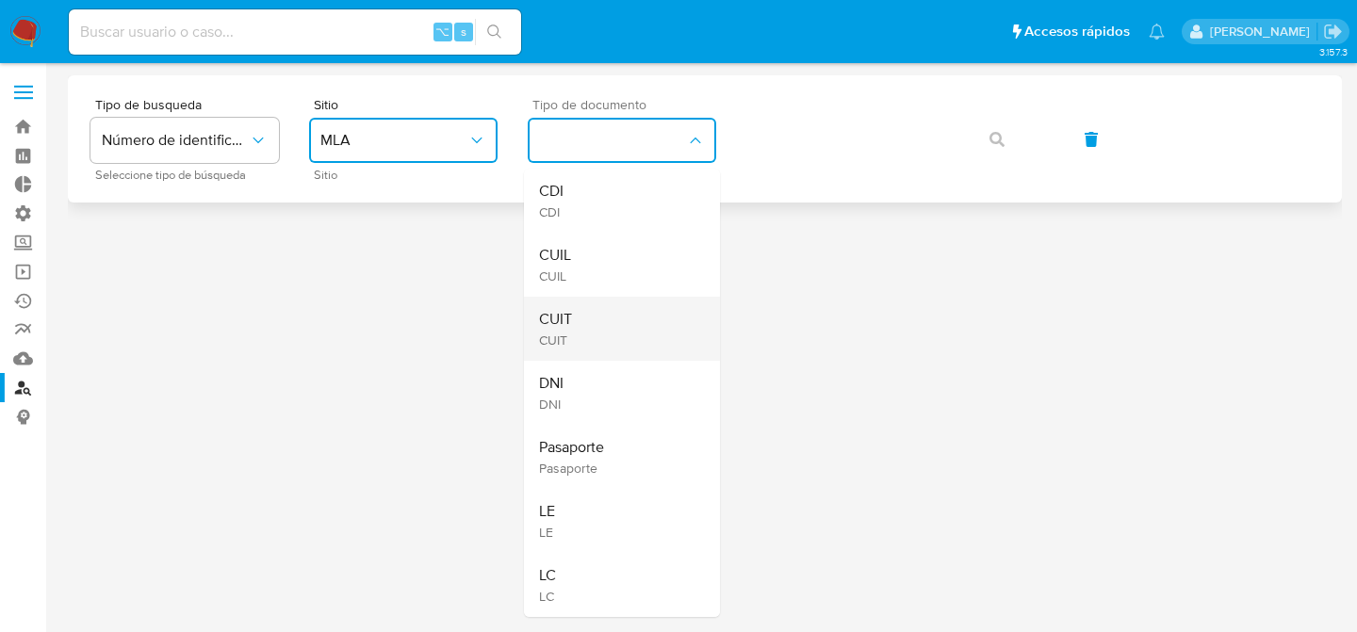
click at [597, 318] on div "CUIT CUIT" at bounding box center [616, 329] width 155 height 64
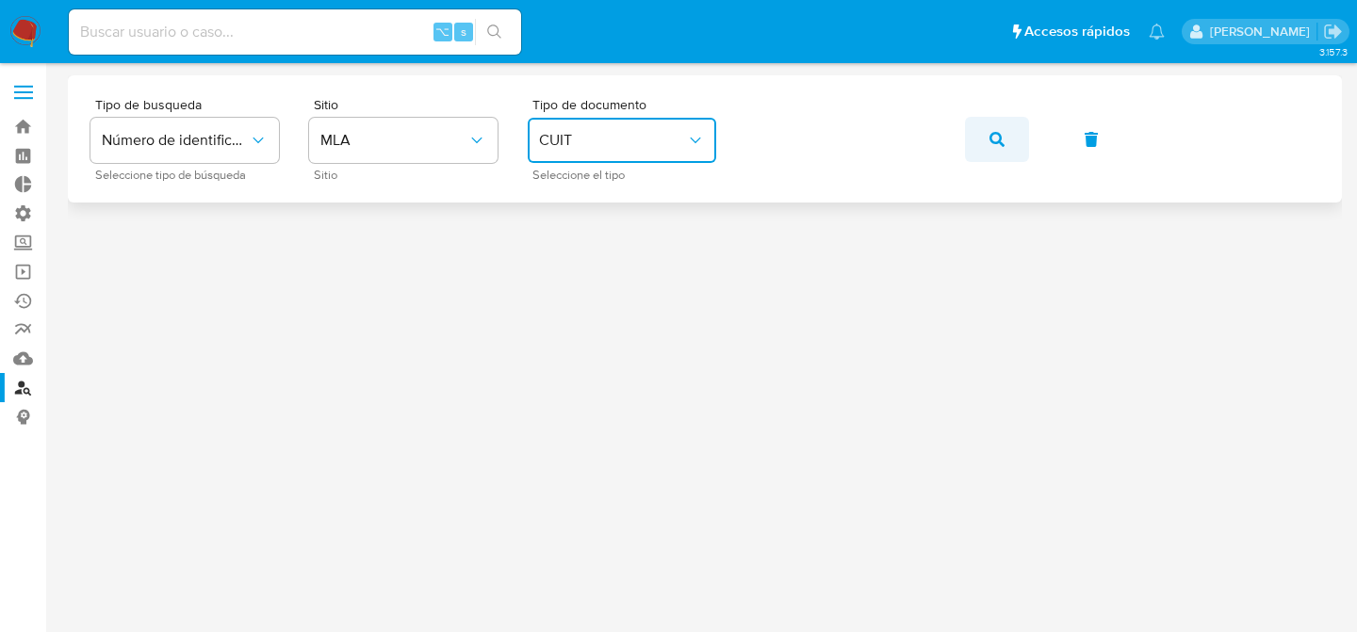
click at [992, 139] on icon "button" at bounding box center [997, 139] width 15 height 15
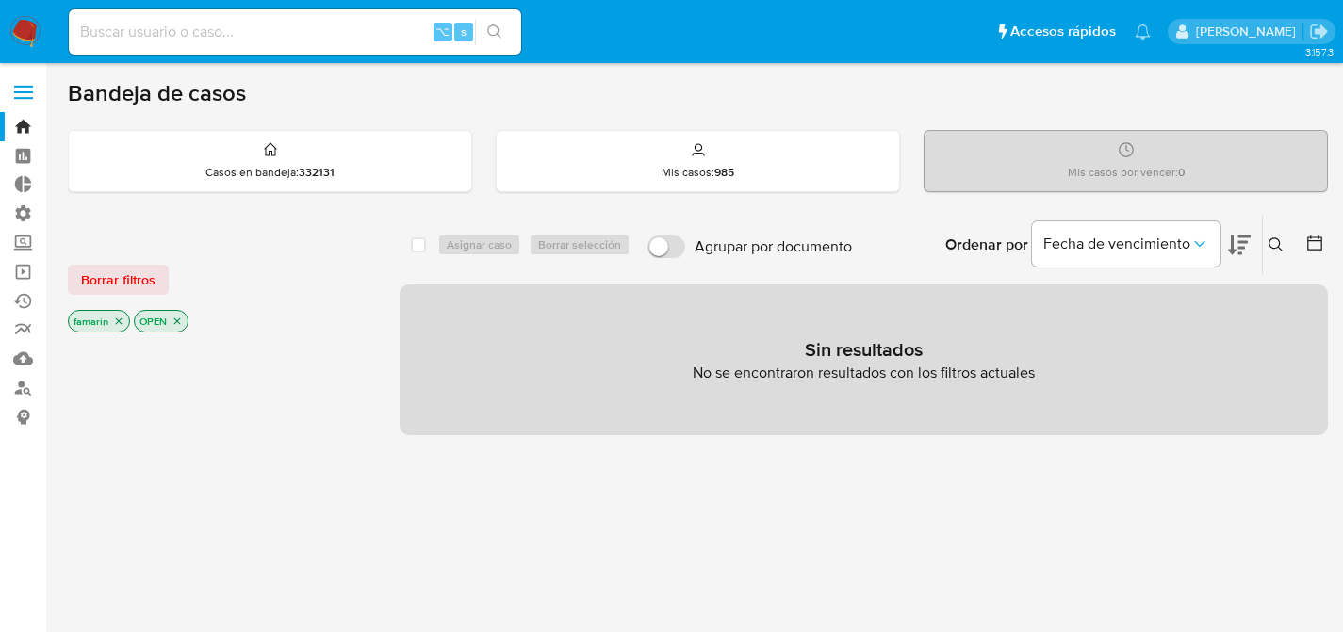
click at [1048, 104] on div "Bandeja de casos" at bounding box center [698, 93] width 1260 height 28
click at [325, 273] on div "Borrar filtros" at bounding box center [219, 280] width 302 height 30
click at [295, 26] on input at bounding box center [295, 32] width 452 height 25
paste input "dmd1srmjOfrZv3ovSDAikxHK"
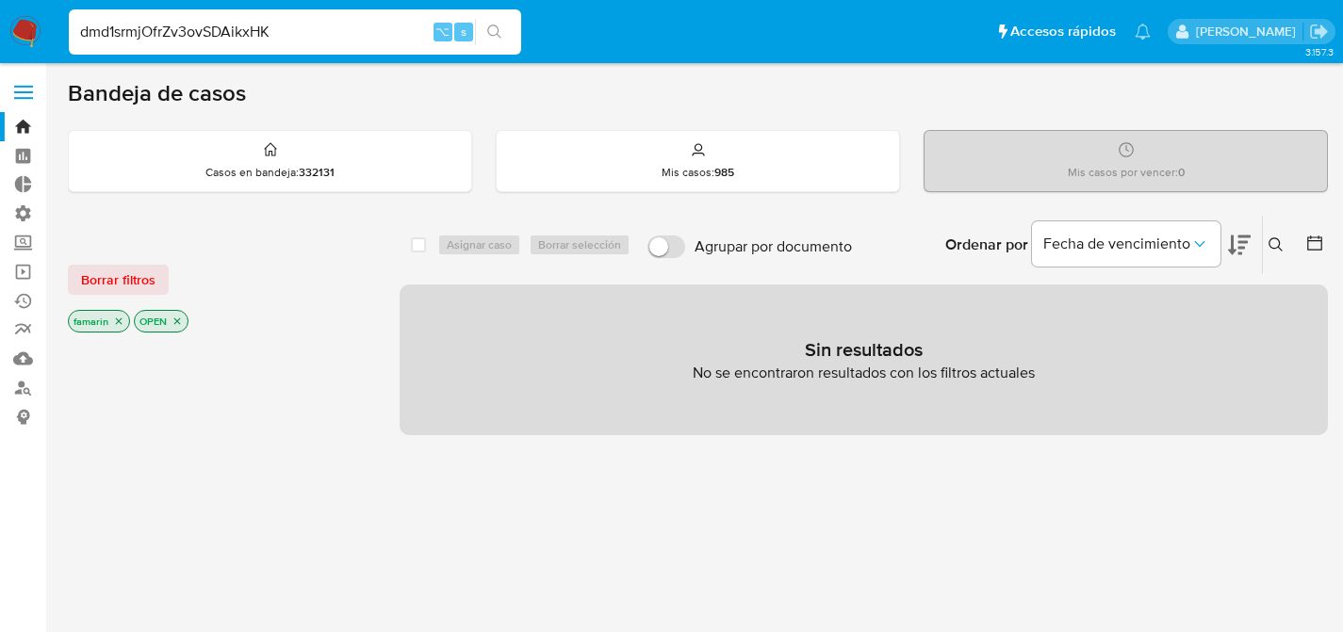
type input "dmd1srmjOfrZv3ovSDAikxHK"
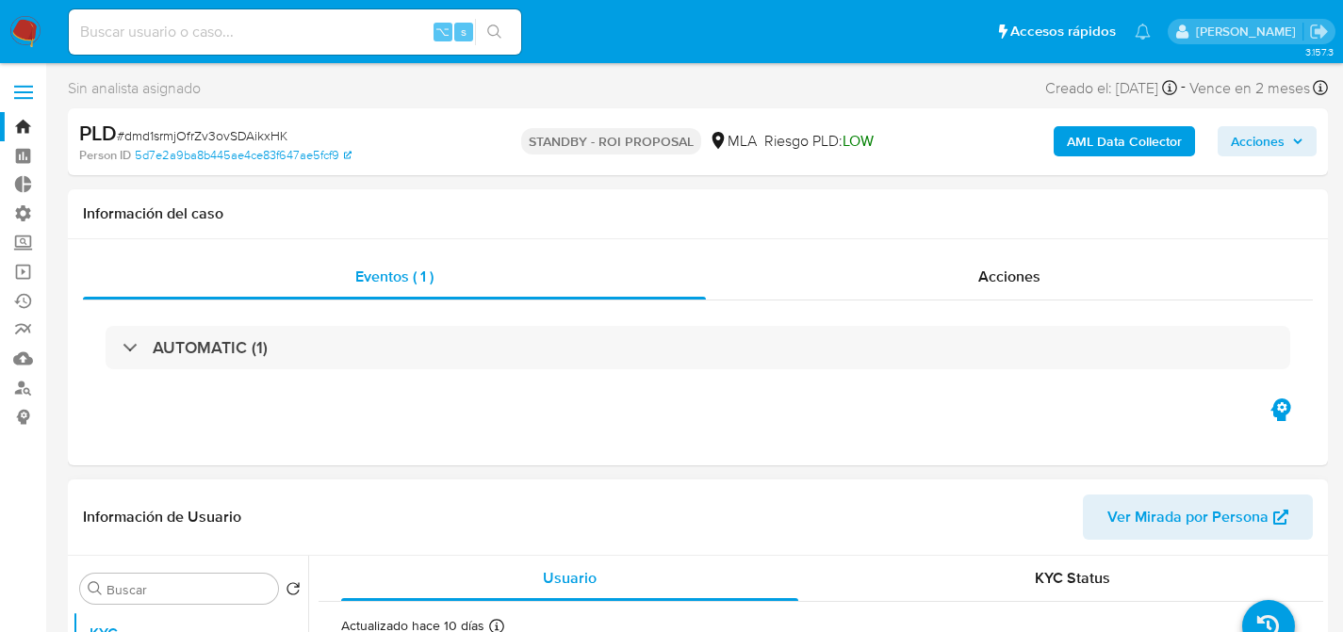
select select "10"
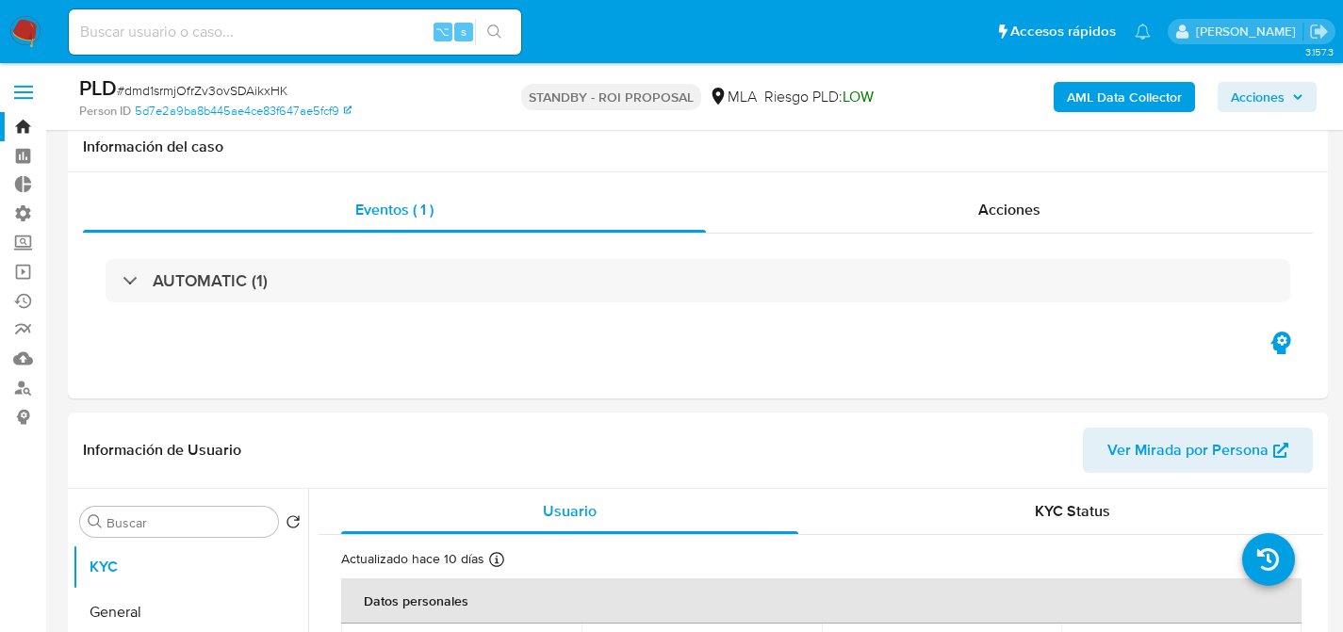
scroll to position [337, 0]
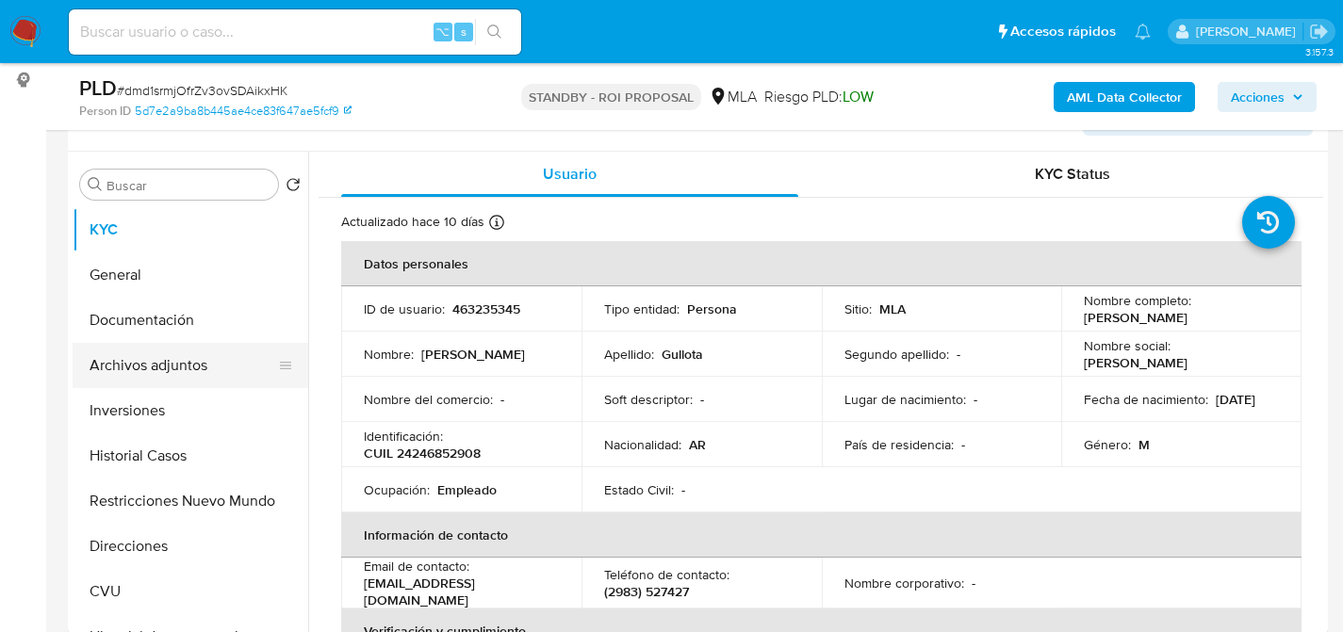
click at [95, 355] on button "Archivos adjuntos" at bounding box center [183, 365] width 221 height 45
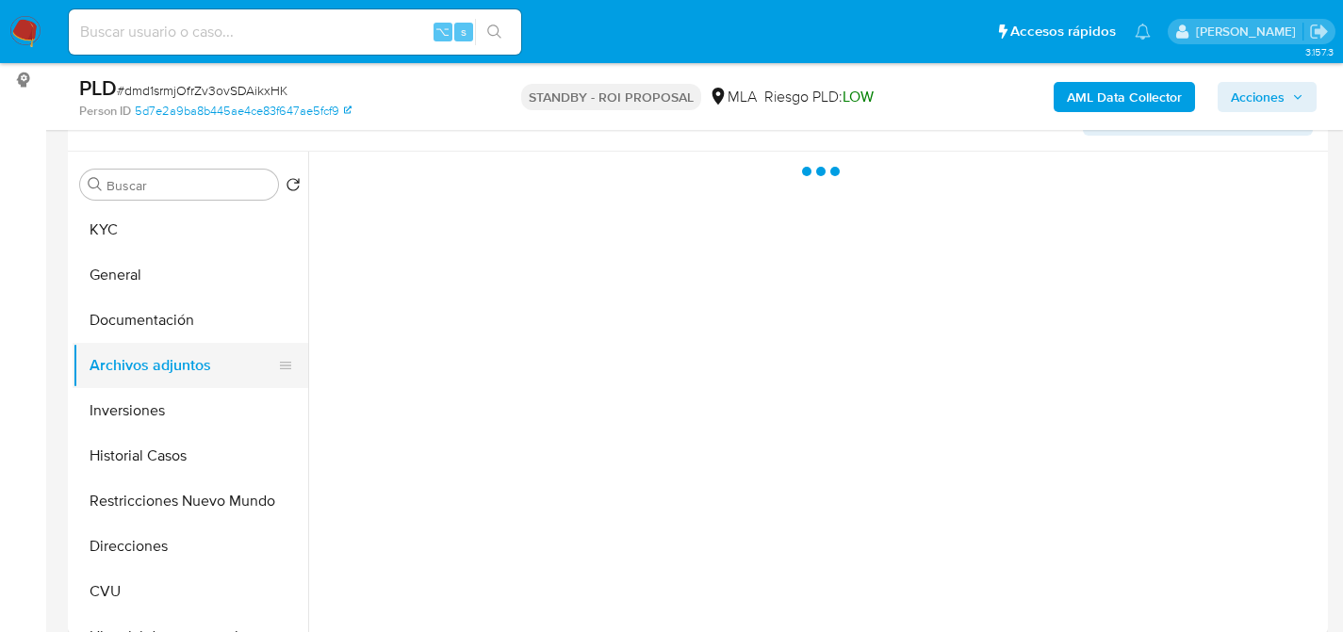
click at [162, 359] on button "Archivos adjuntos" at bounding box center [183, 365] width 221 height 45
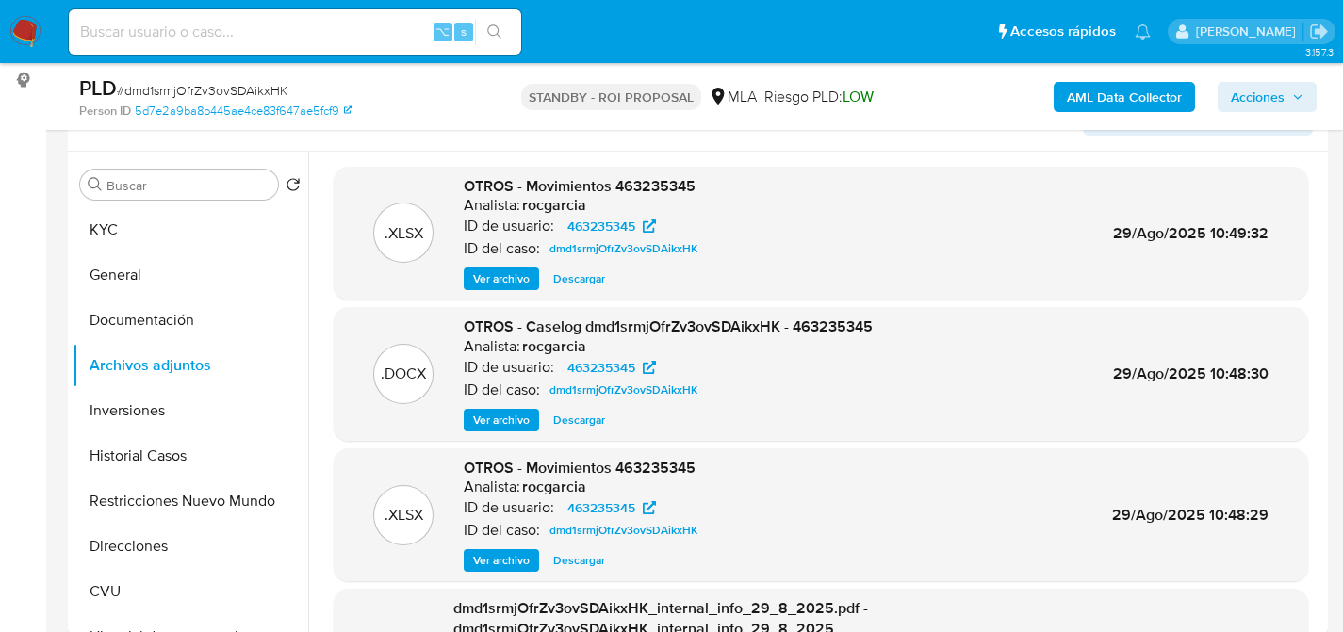
click at [580, 429] on span "Descargar" at bounding box center [579, 420] width 52 height 19
click at [150, 233] on button "KYC" at bounding box center [183, 229] width 221 height 45
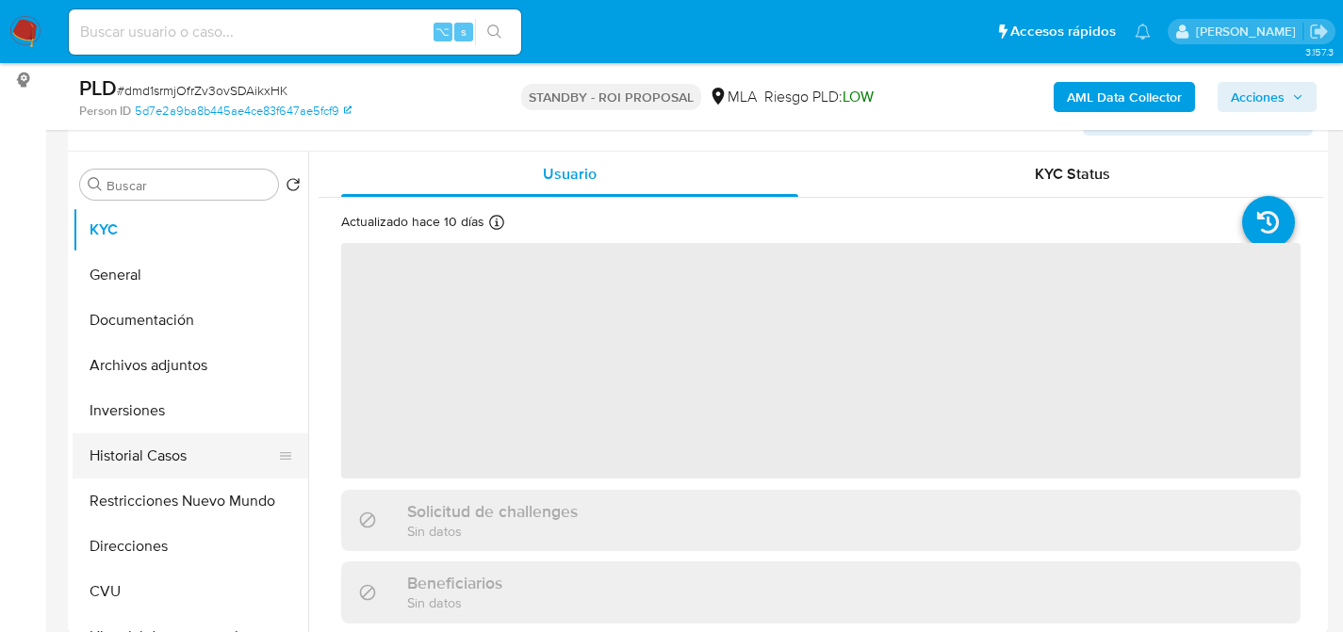
click at [126, 453] on button "Historial Casos" at bounding box center [183, 456] width 221 height 45
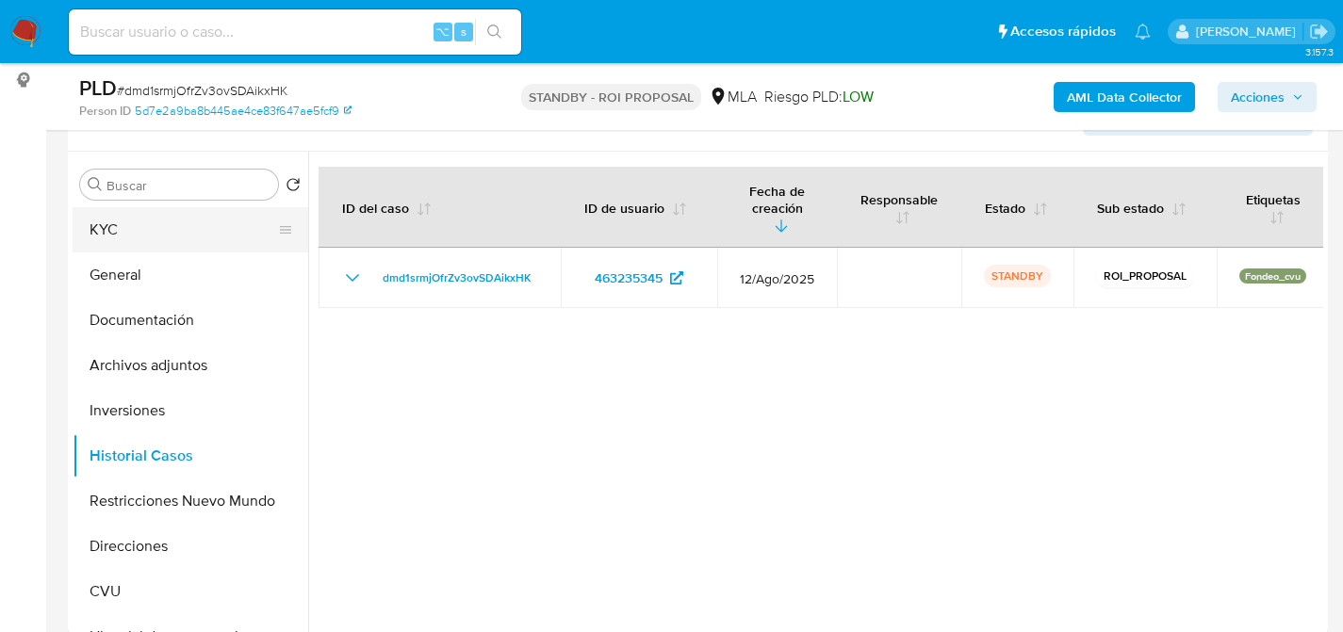
click at [127, 226] on button "KYC" at bounding box center [183, 229] width 221 height 45
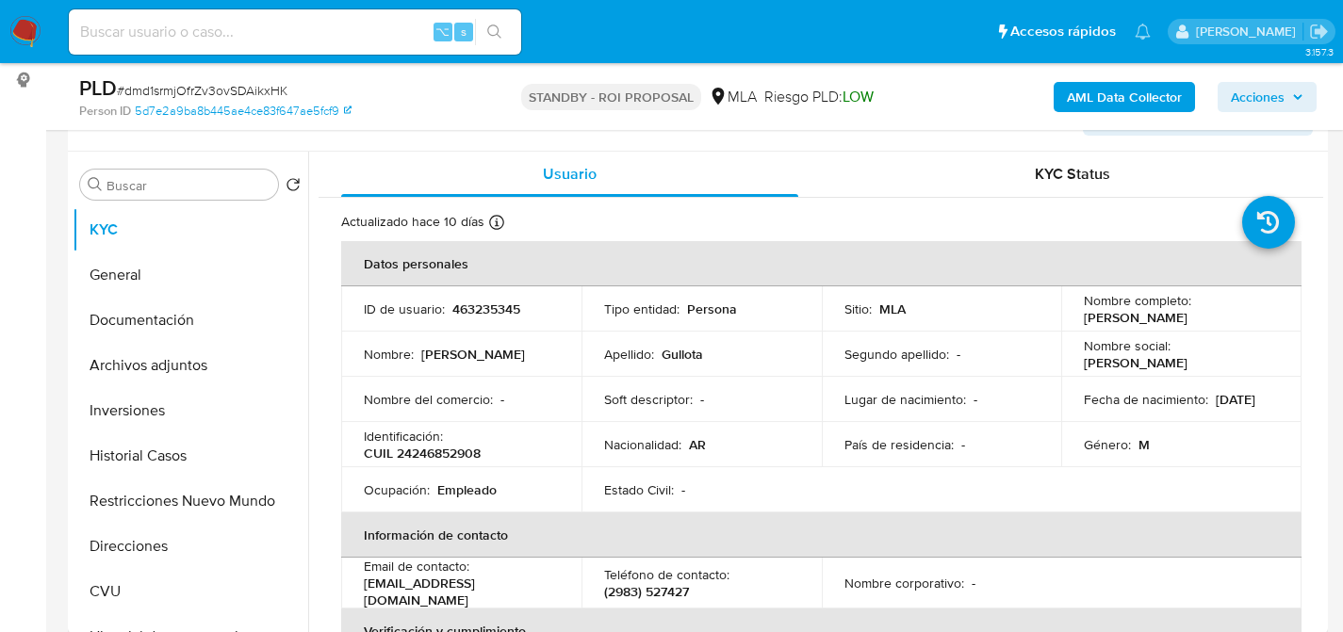
click at [319, 30] on input at bounding box center [295, 32] width 452 height 25
paste input "LMW26YaeDuteIyh1zFMvpDn0"
type input "LMW26YaeDuteIyh1zFMvpDn0"
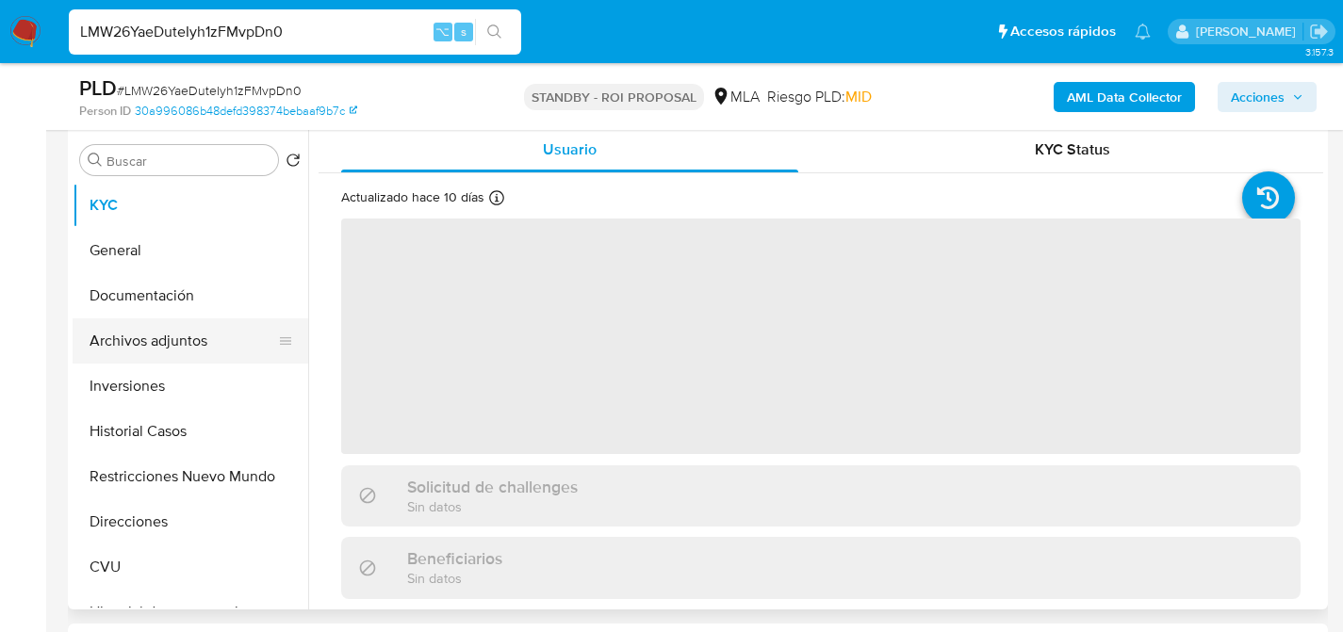
scroll to position [361, 0]
click at [124, 345] on button "Archivos adjuntos" at bounding box center [183, 342] width 221 height 45
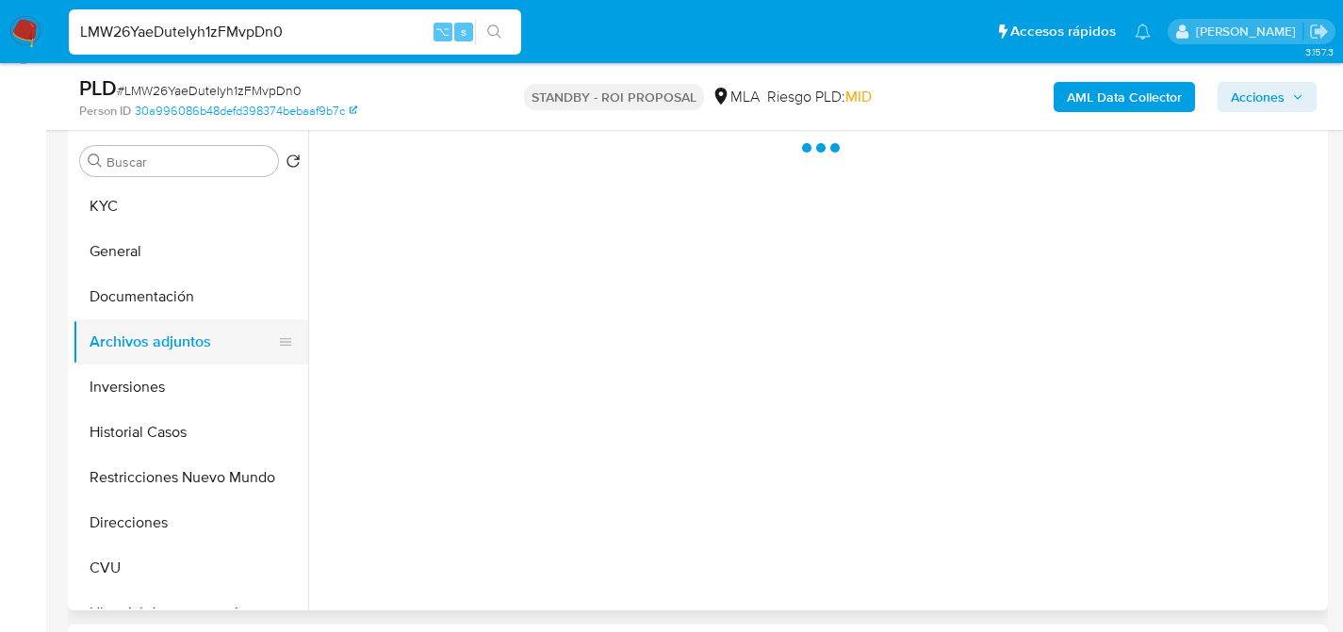
select select "10"
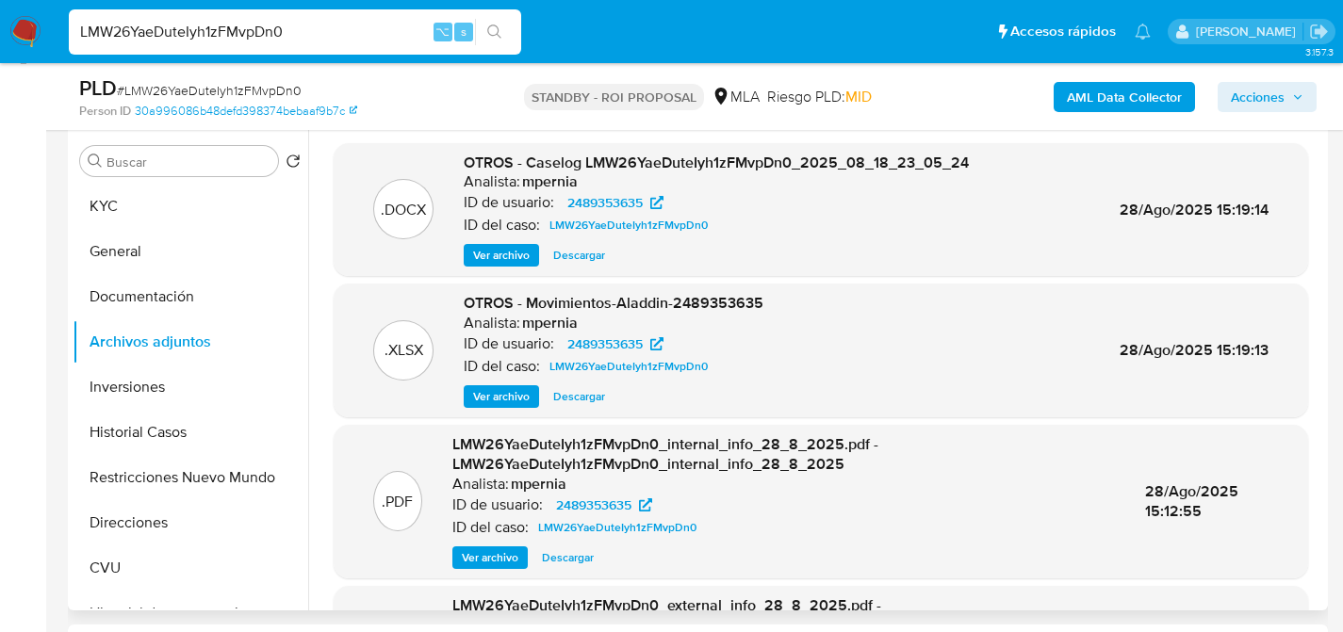
click at [569, 250] on span "Descargar" at bounding box center [579, 255] width 52 height 19
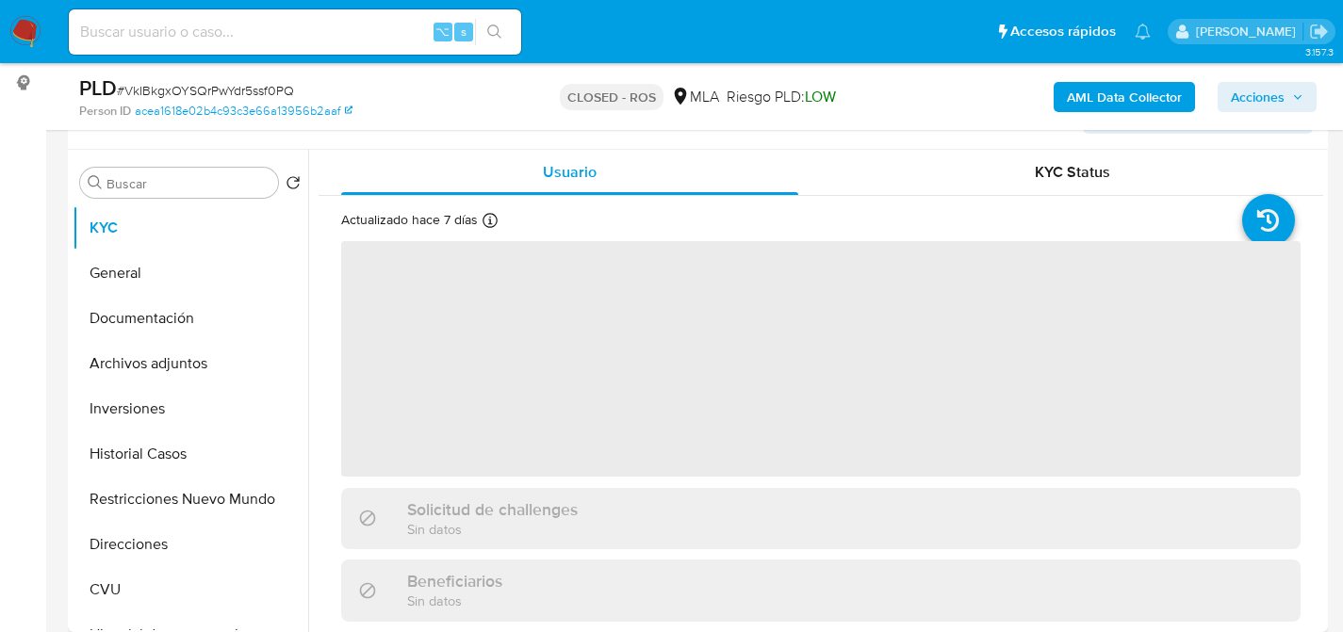
scroll to position [341, 0]
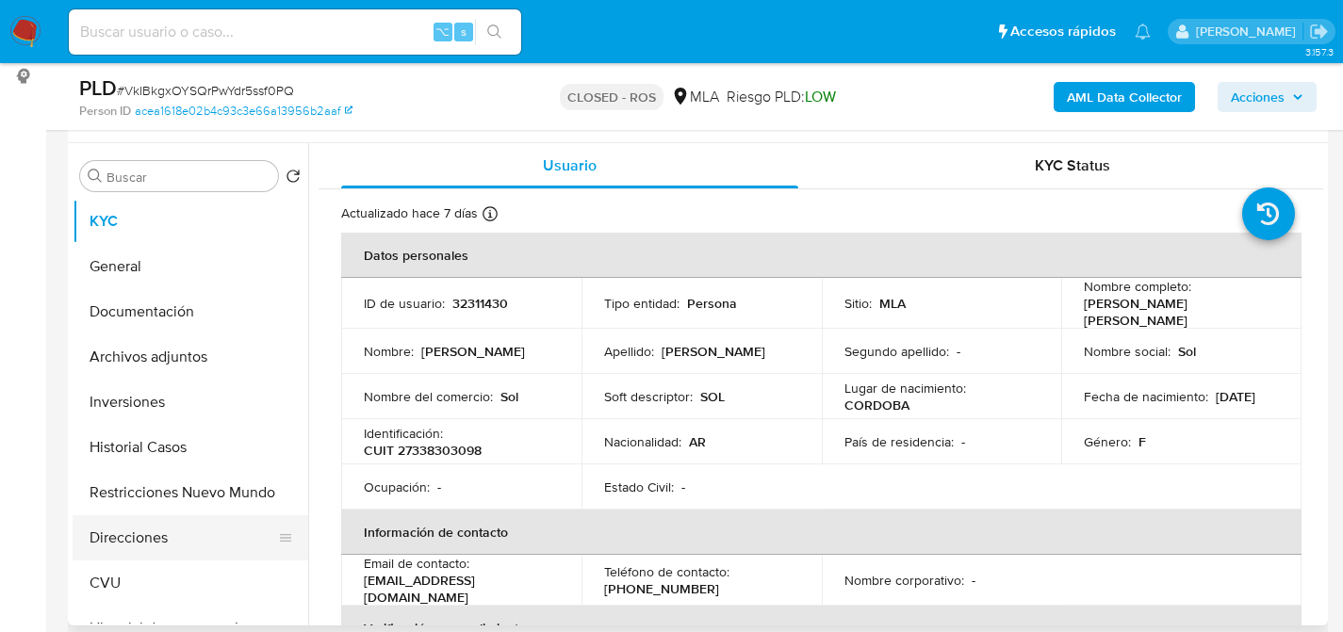
select select "10"
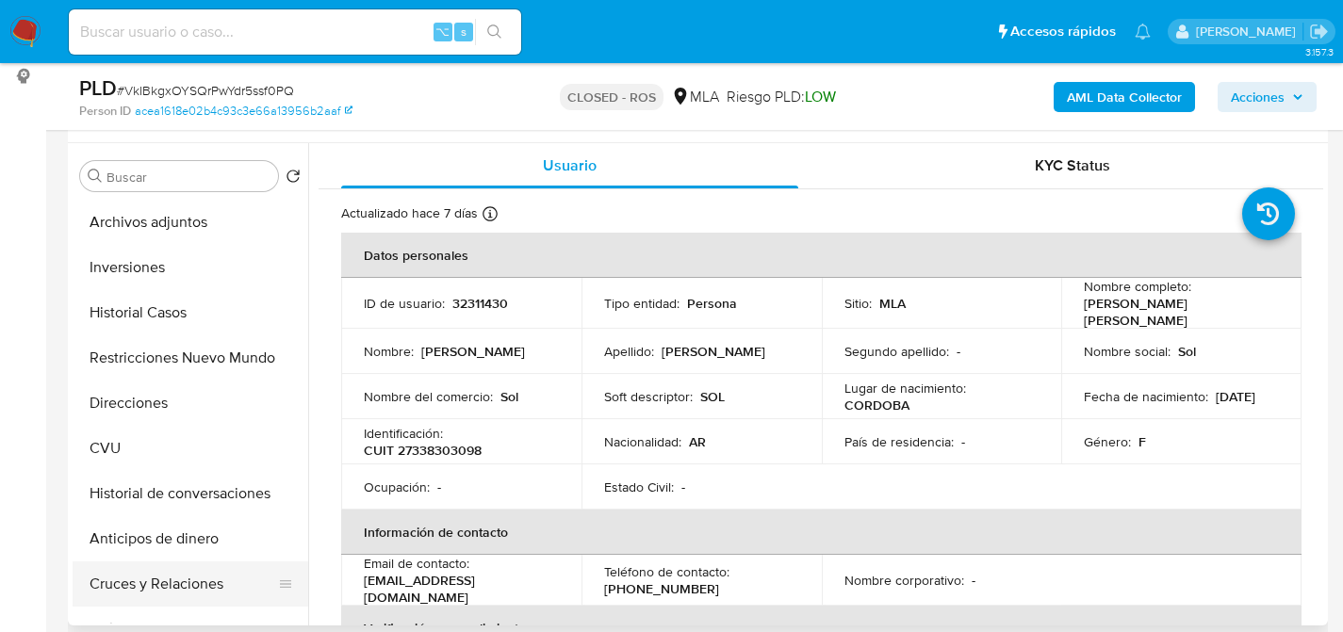
scroll to position [165, 0]
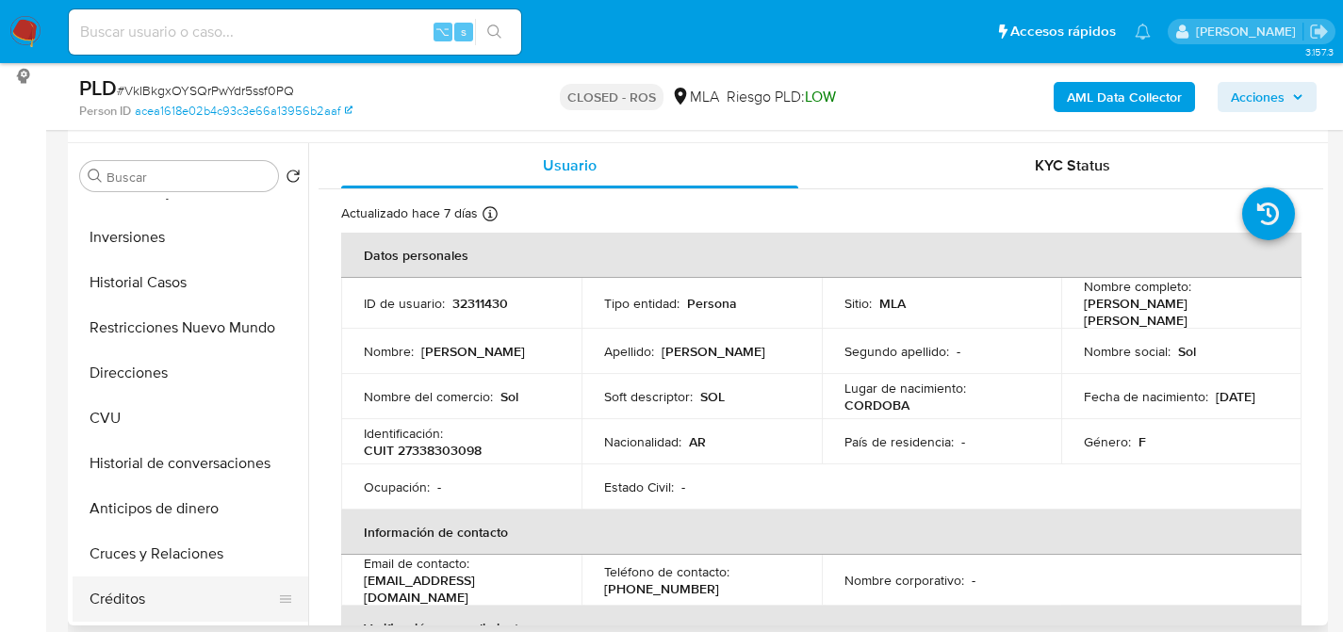
click at [177, 580] on button "Créditos" at bounding box center [183, 599] width 221 height 45
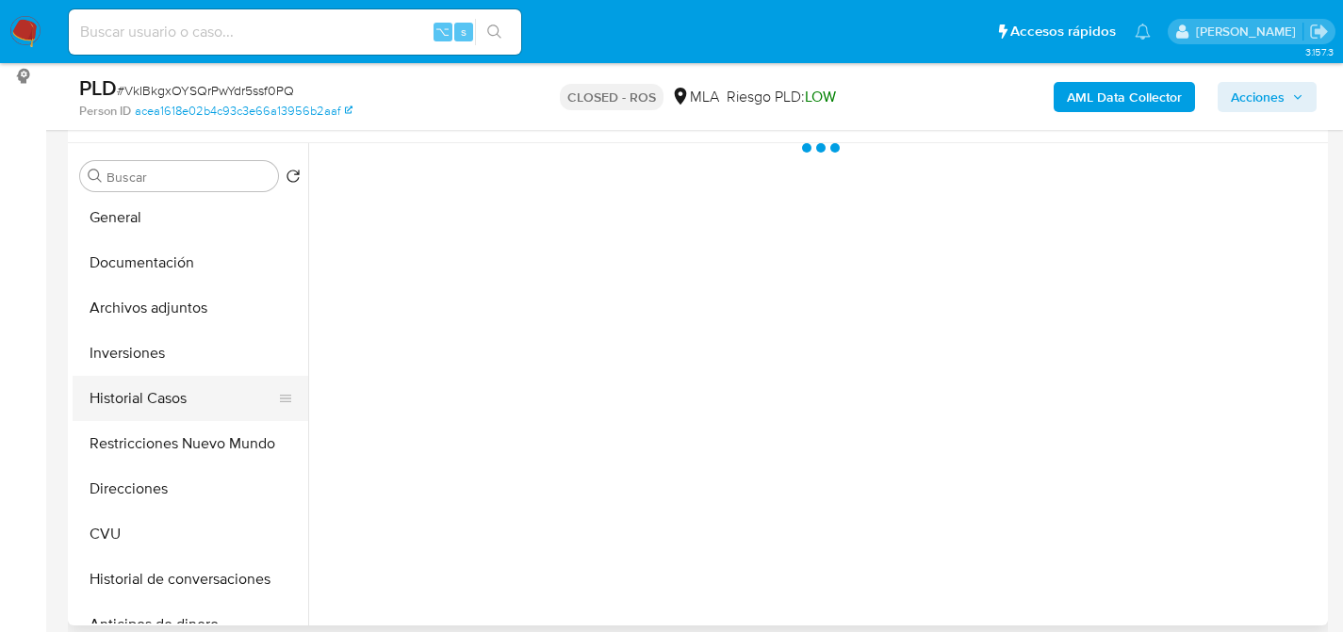
scroll to position [0, 0]
